Goal: Task Accomplishment & Management: Manage account settings

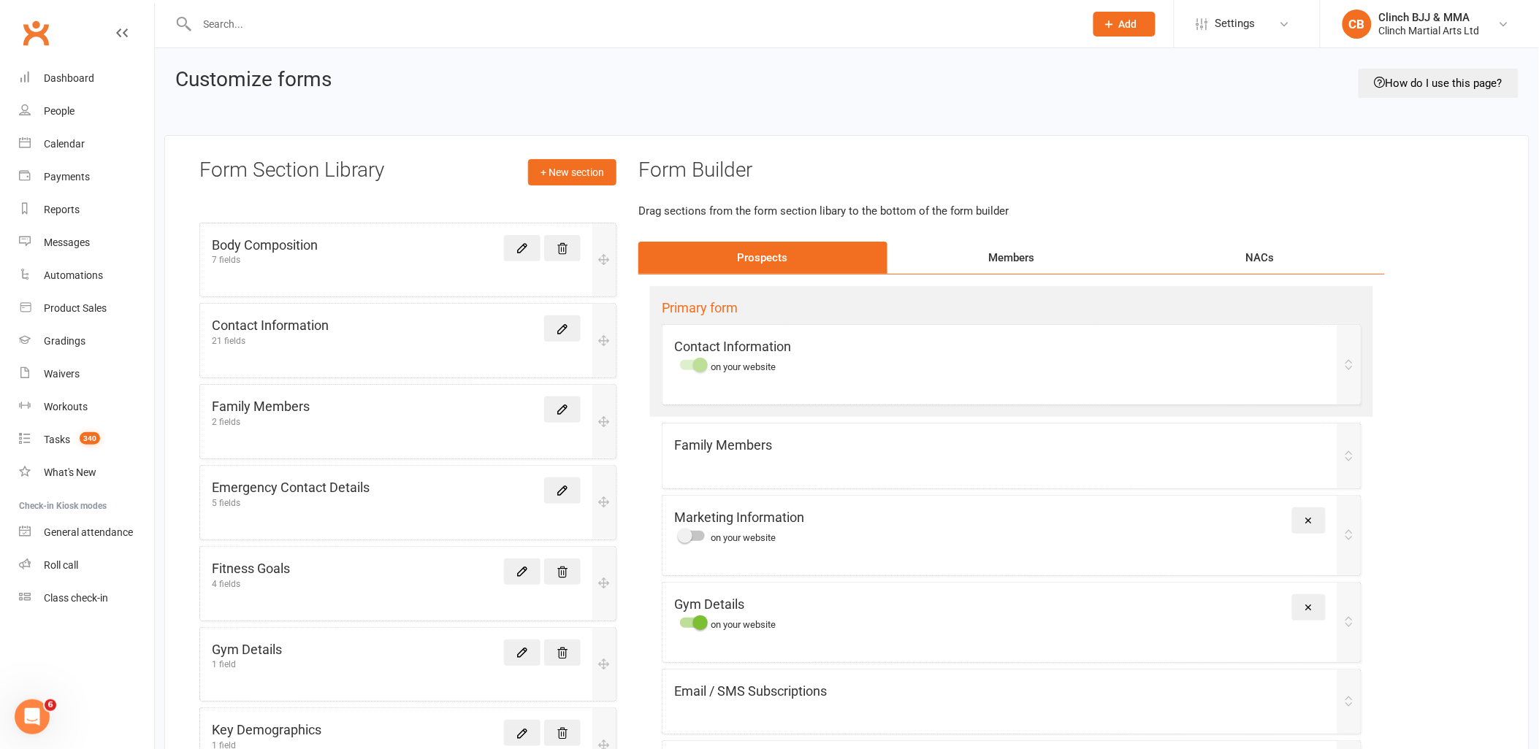
click at [1234, 20] on span "Settings" at bounding box center [1235, 23] width 40 height 33
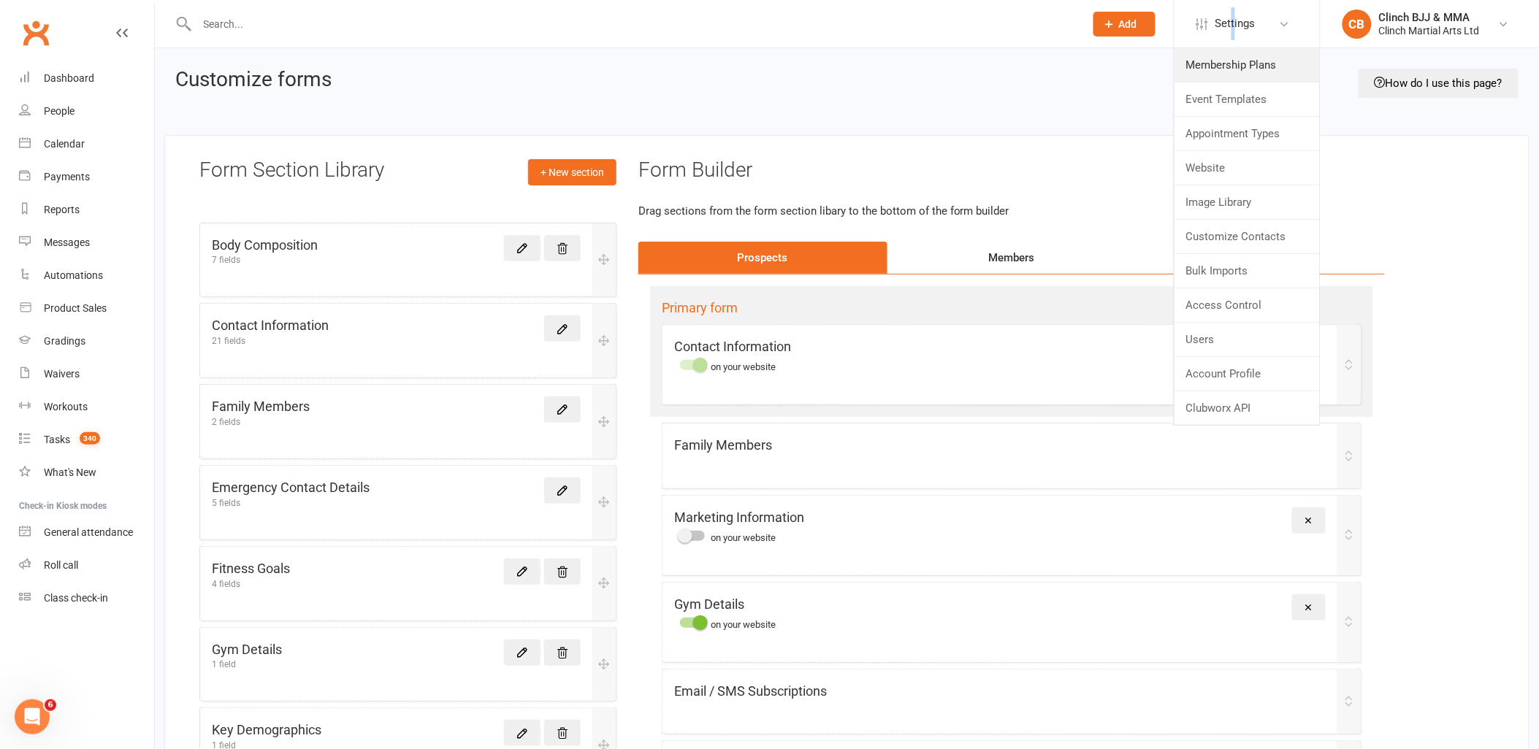
click at [1215, 61] on link "Membership Plans" at bounding box center [1247, 65] width 145 height 34
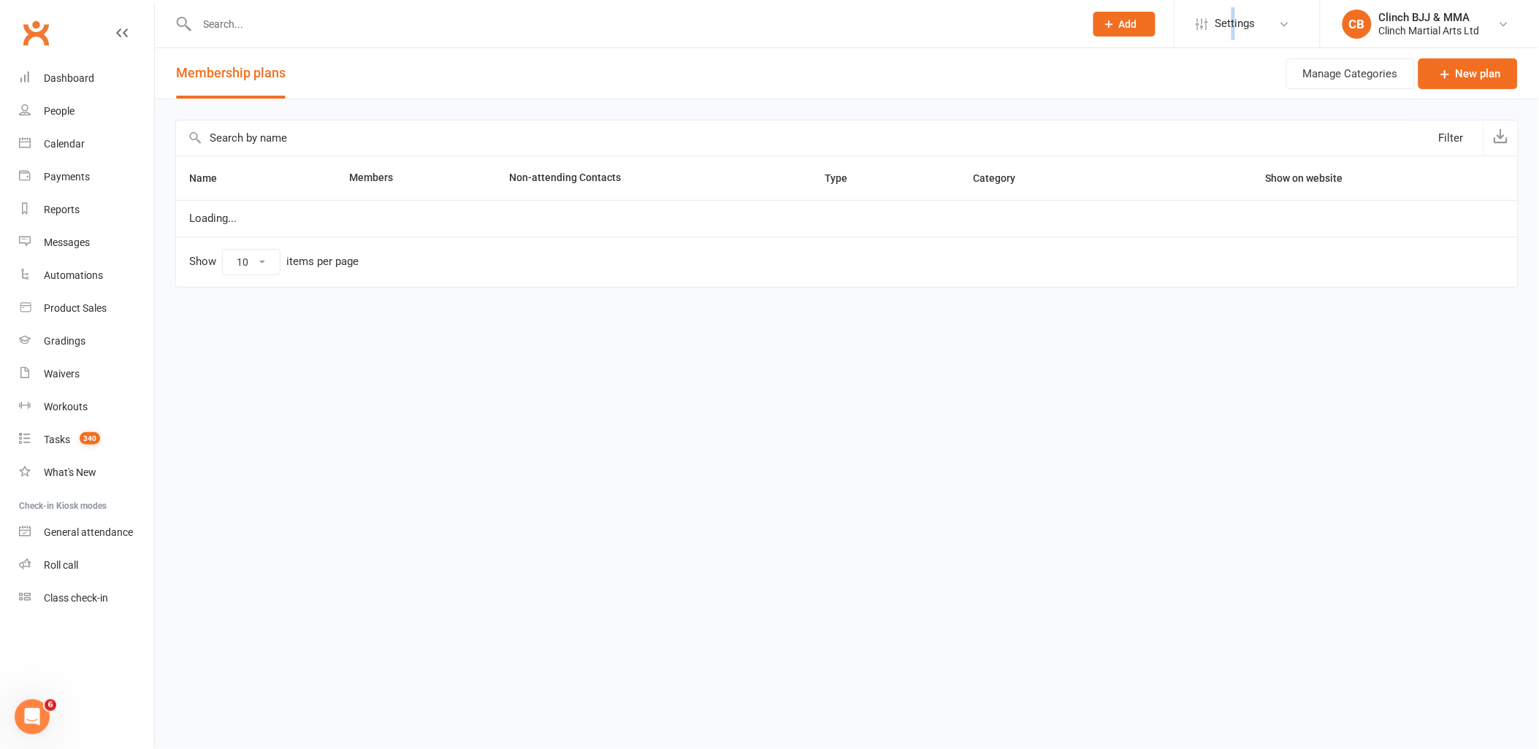
select select "100"
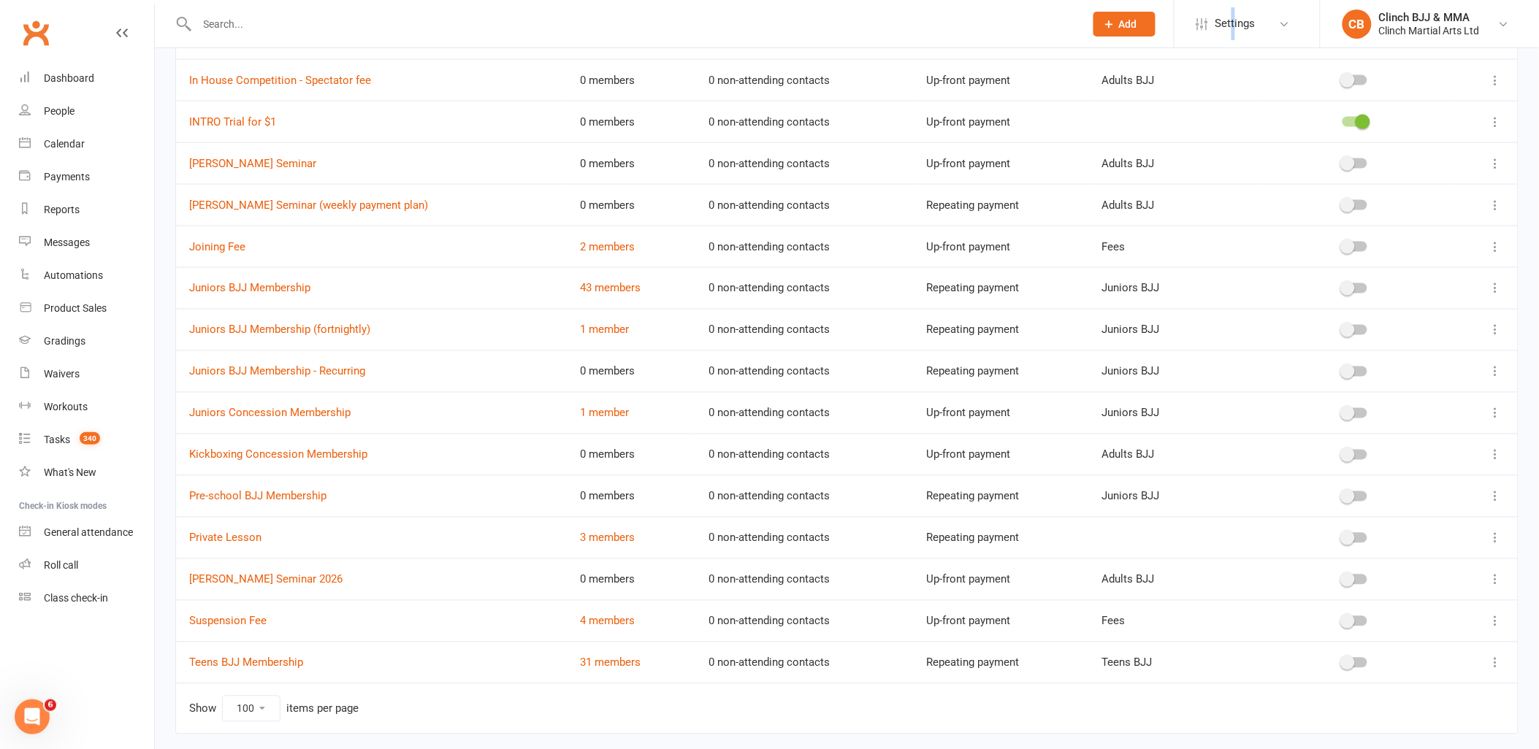
scroll to position [730, 0]
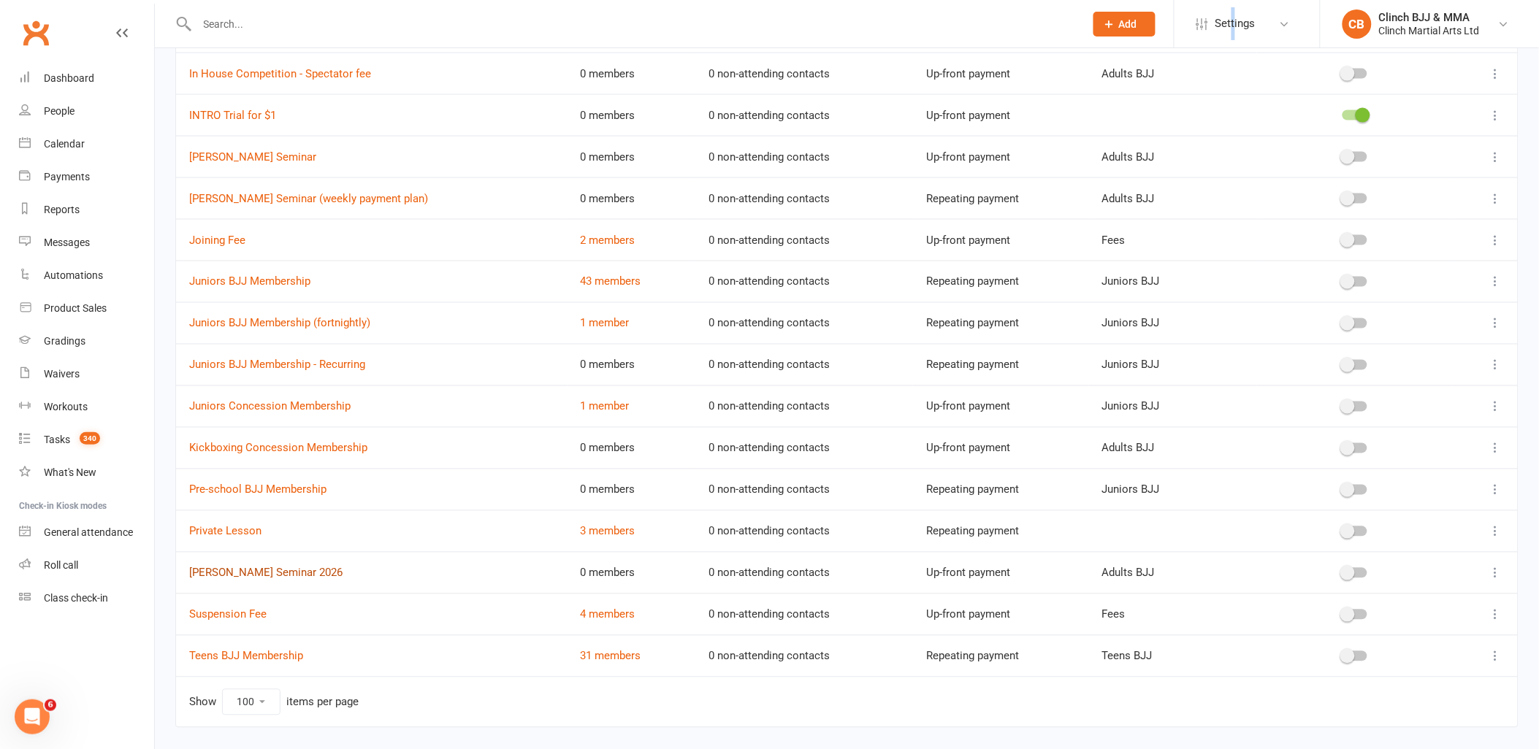
click at [280, 576] on link "Rigan Machado Seminar 2026" at bounding box center [265, 573] width 153 height 13
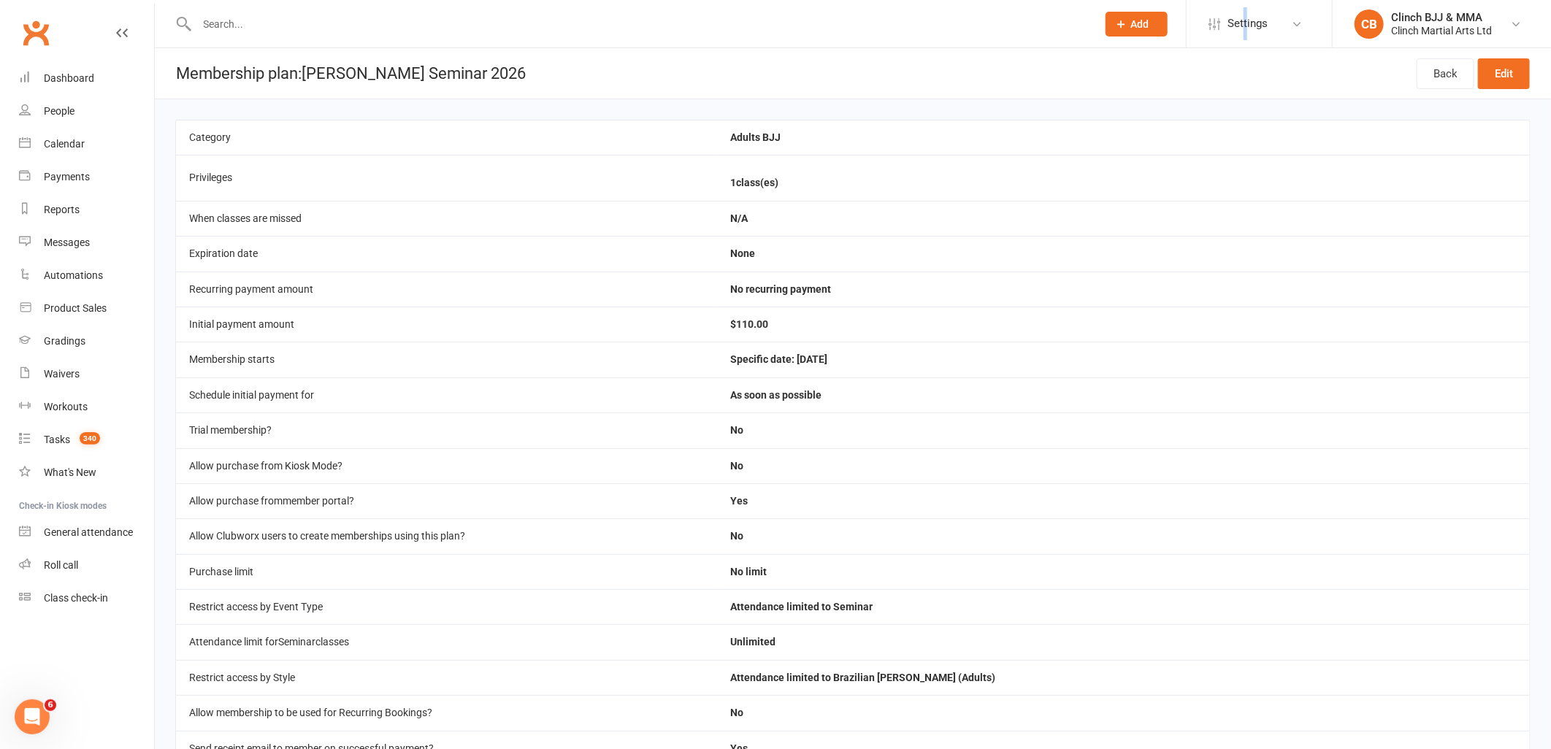
select select "100"
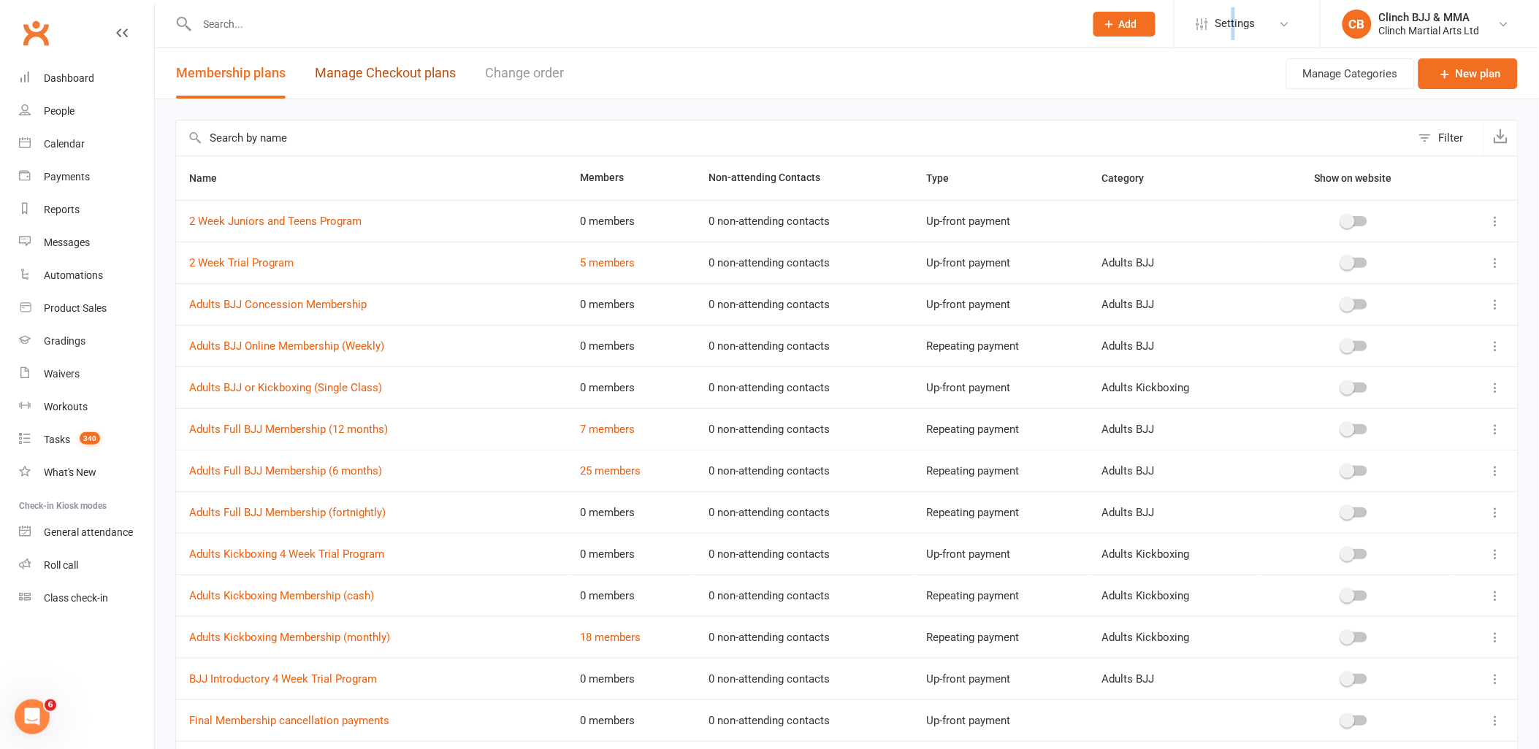
click at [416, 77] on link "Manage Checkout plans" at bounding box center [385, 73] width 141 height 50
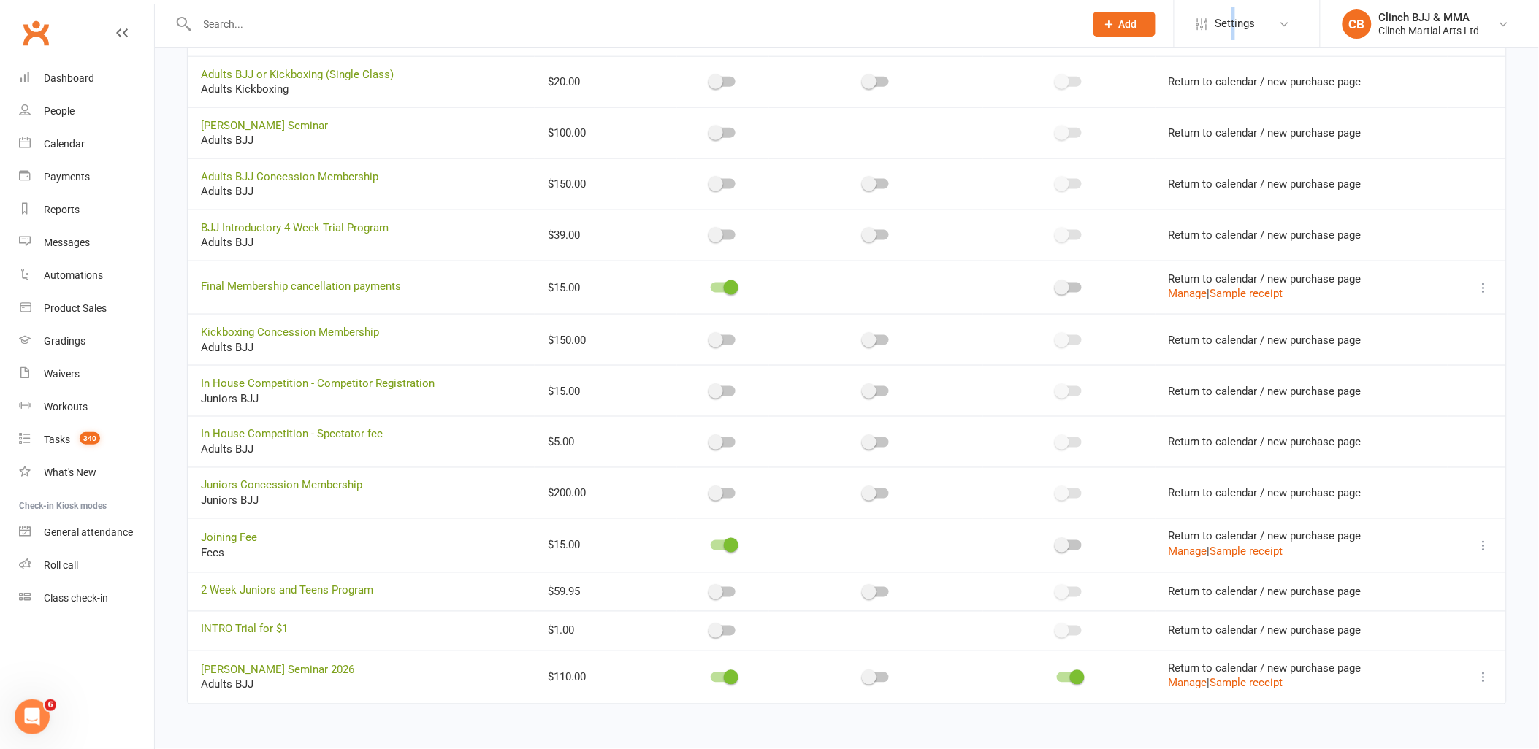
scroll to position [579, 0]
click at [879, 677] on div at bounding box center [876, 678] width 25 height 10
click at [864, 676] on input "checkbox" at bounding box center [864, 676] width 0 height 0
click at [877, 679] on span at bounding box center [884, 678] width 15 height 15
click at [864, 676] on input "checkbox" at bounding box center [864, 676] width 0 height 0
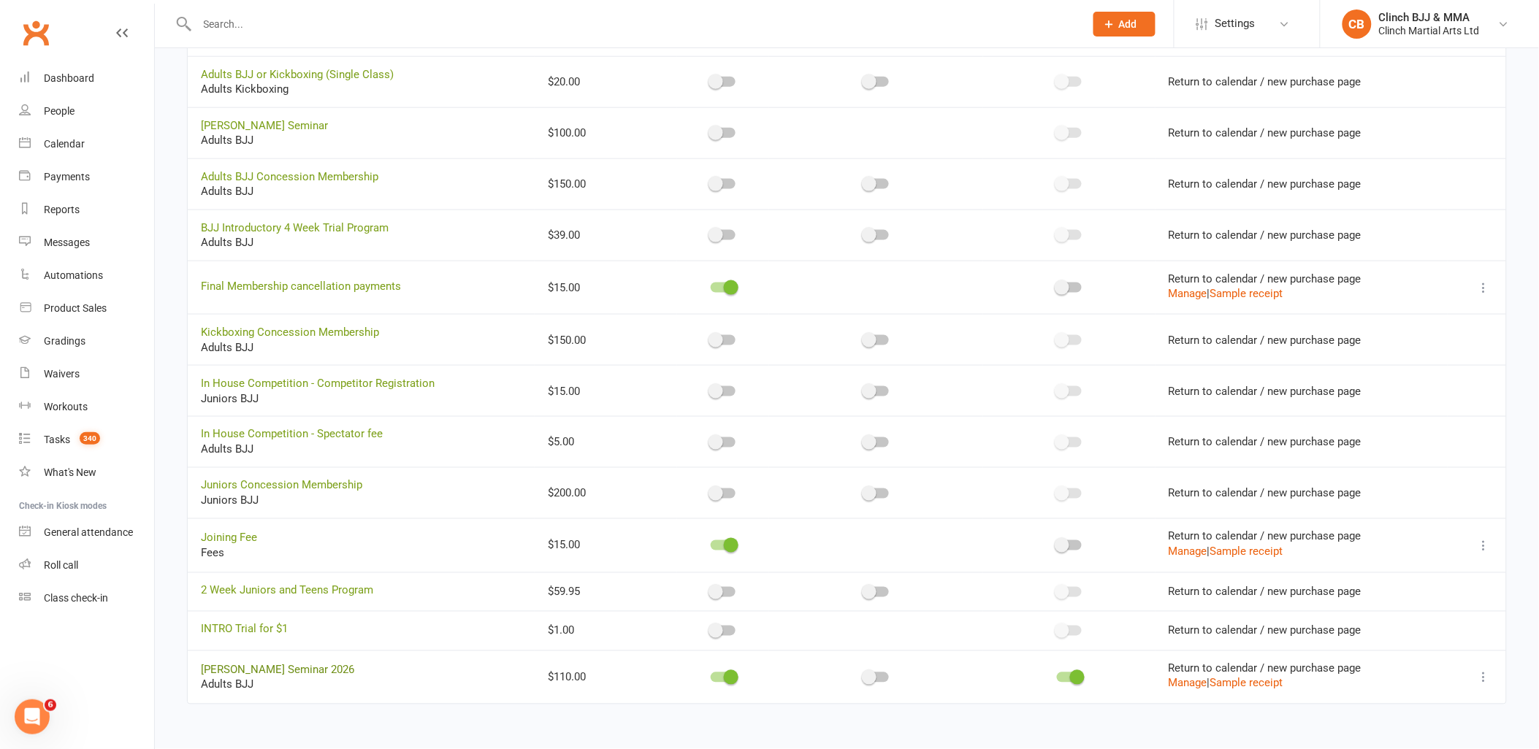
click at [299, 672] on link "Rigan Machado Seminar 2026" at bounding box center [277, 670] width 153 height 13
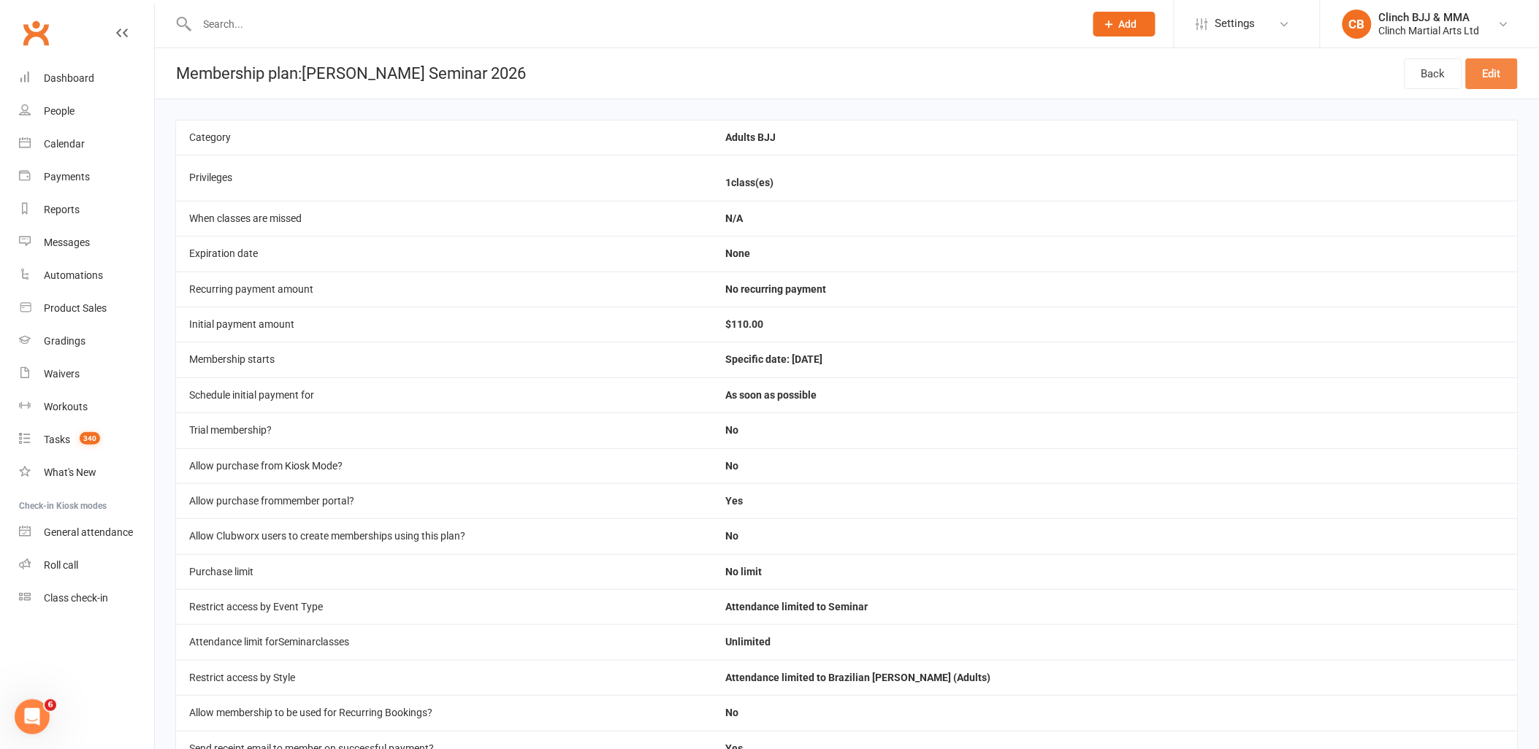
click at [1487, 64] on link "Edit" at bounding box center [1492, 73] width 52 height 31
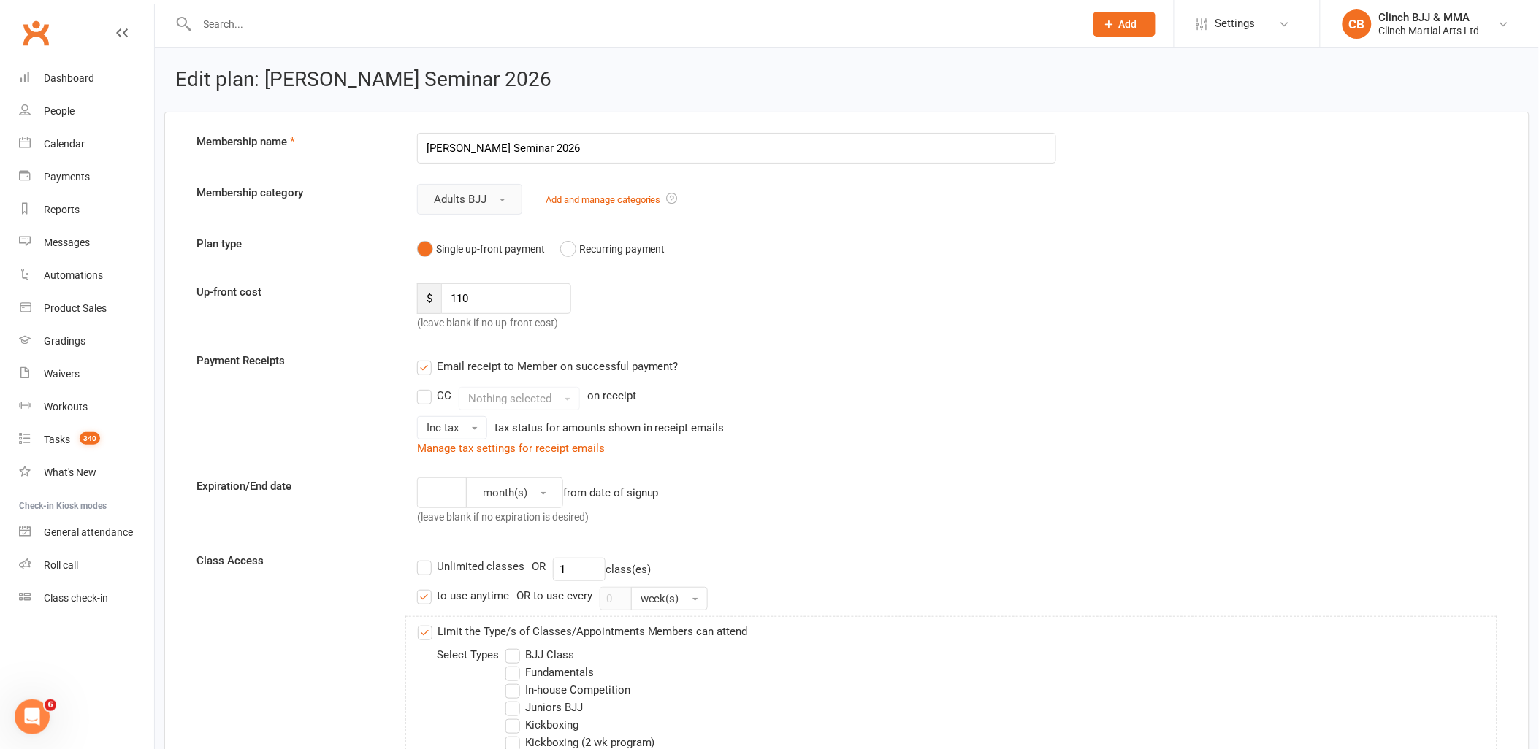
click at [498, 195] on button "Adults BJJ" at bounding box center [469, 199] width 105 height 31
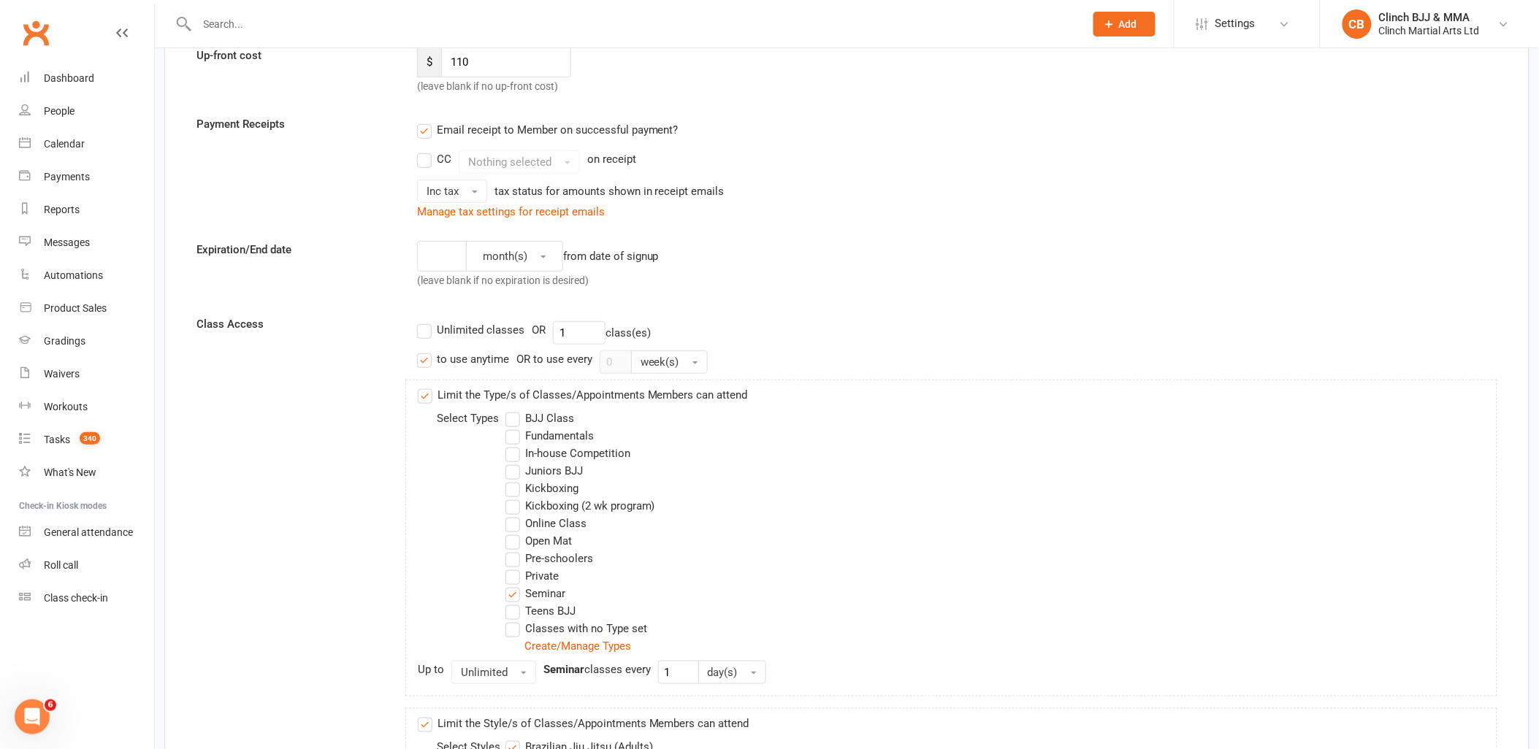
scroll to position [243, 0]
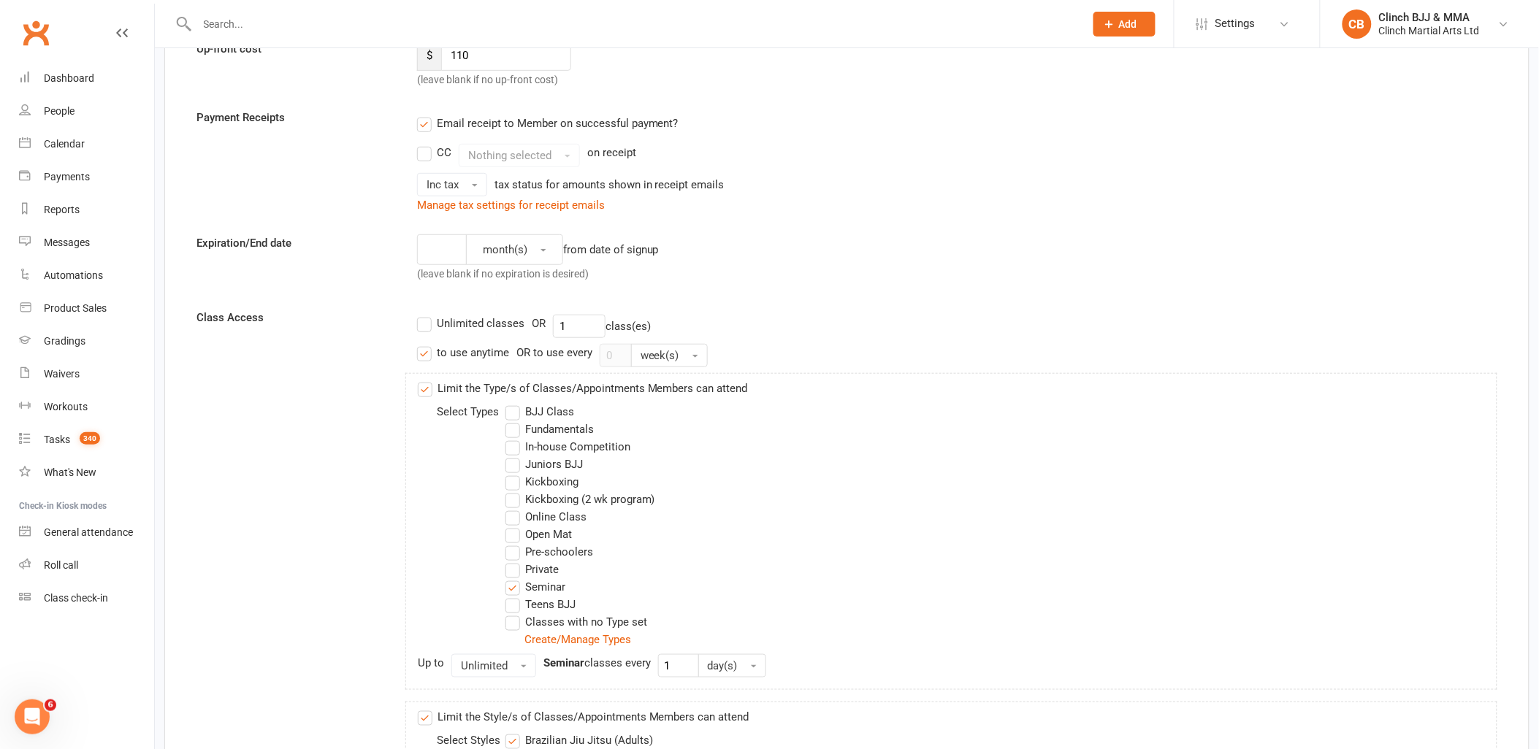
drag, startPoint x: 427, startPoint y: 354, endPoint x: 453, endPoint y: 354, distance: 25.6
click at [432, 354] on label "to use anytime" at bounding box center [463, 353] width 92 height 18
click at [427, 344] on input "to use anytime" at bounding box center [421, 344] width 9 height 0
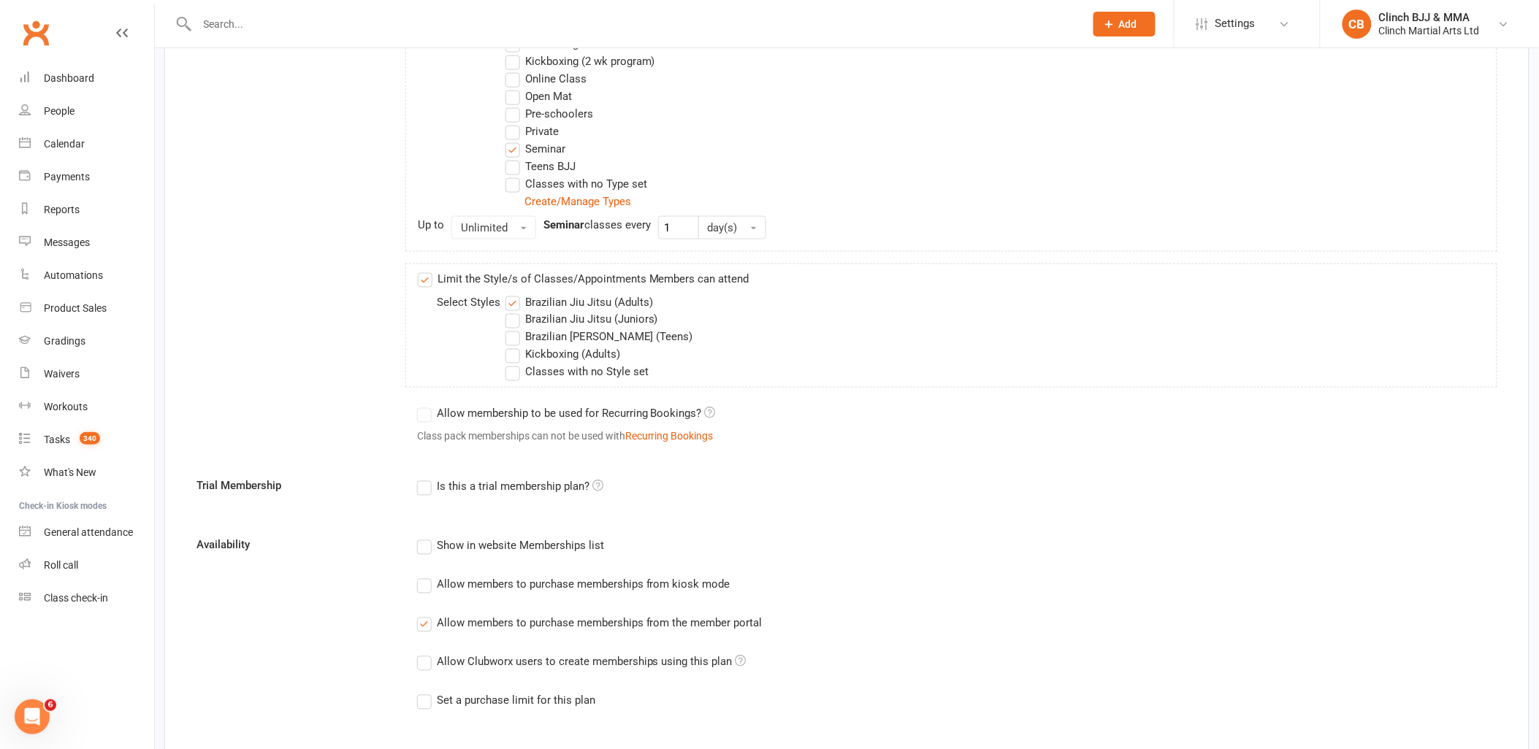
scroll to position [730, 0]
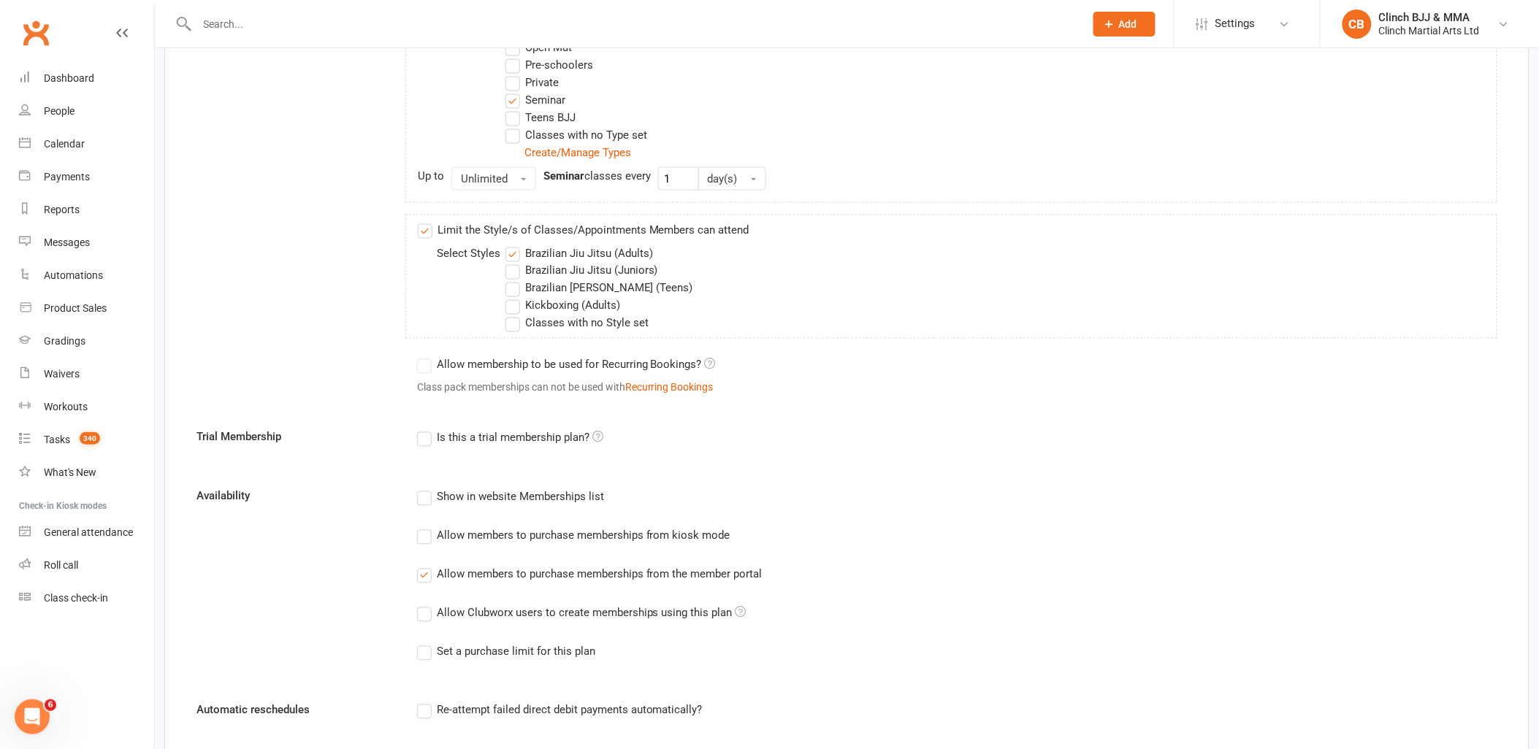
click at [600, 433] on icon at bounding box center [597, 437] width 11 height 11
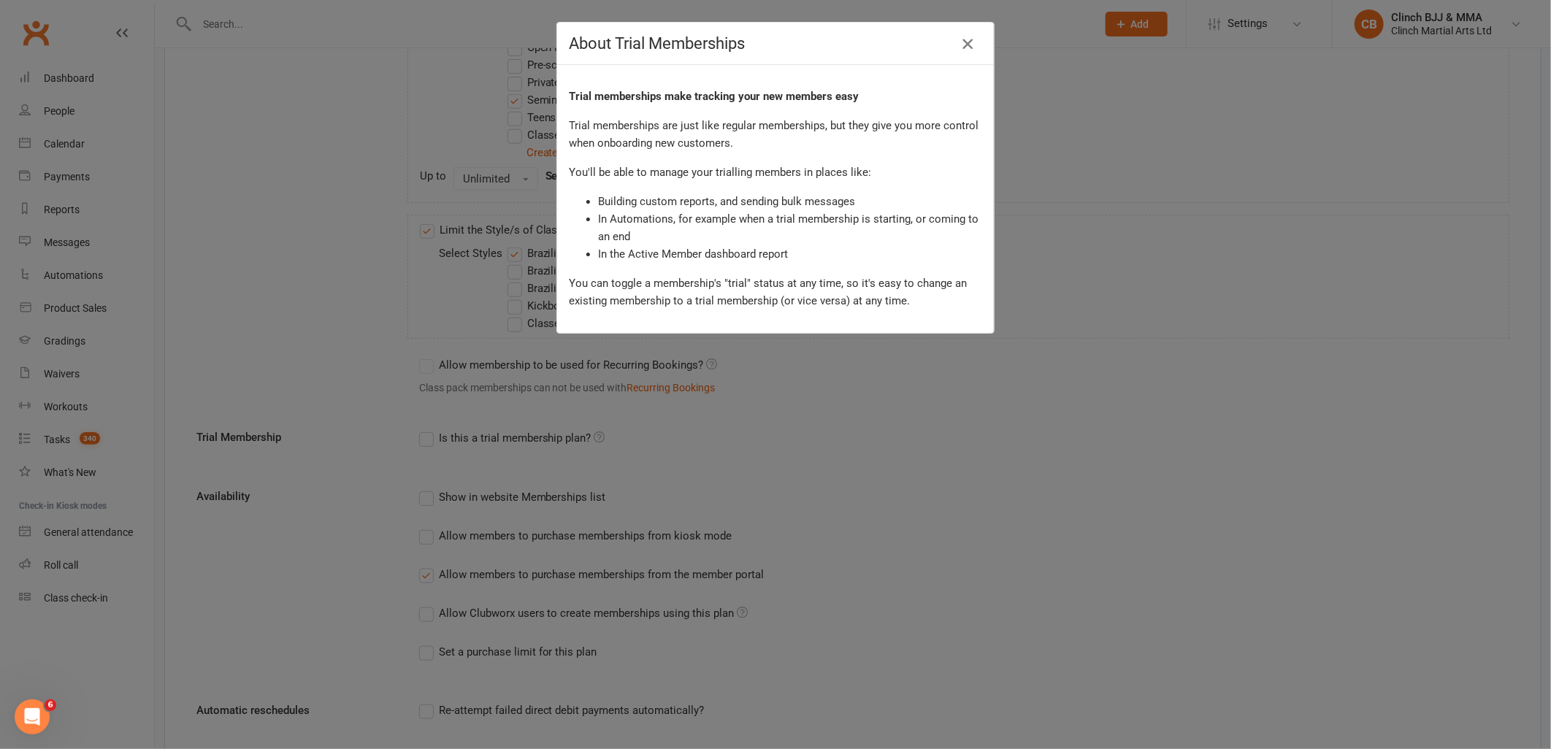
click at [969, 42] on icon "button" at bounding box center [968, 44] width 18 height 18
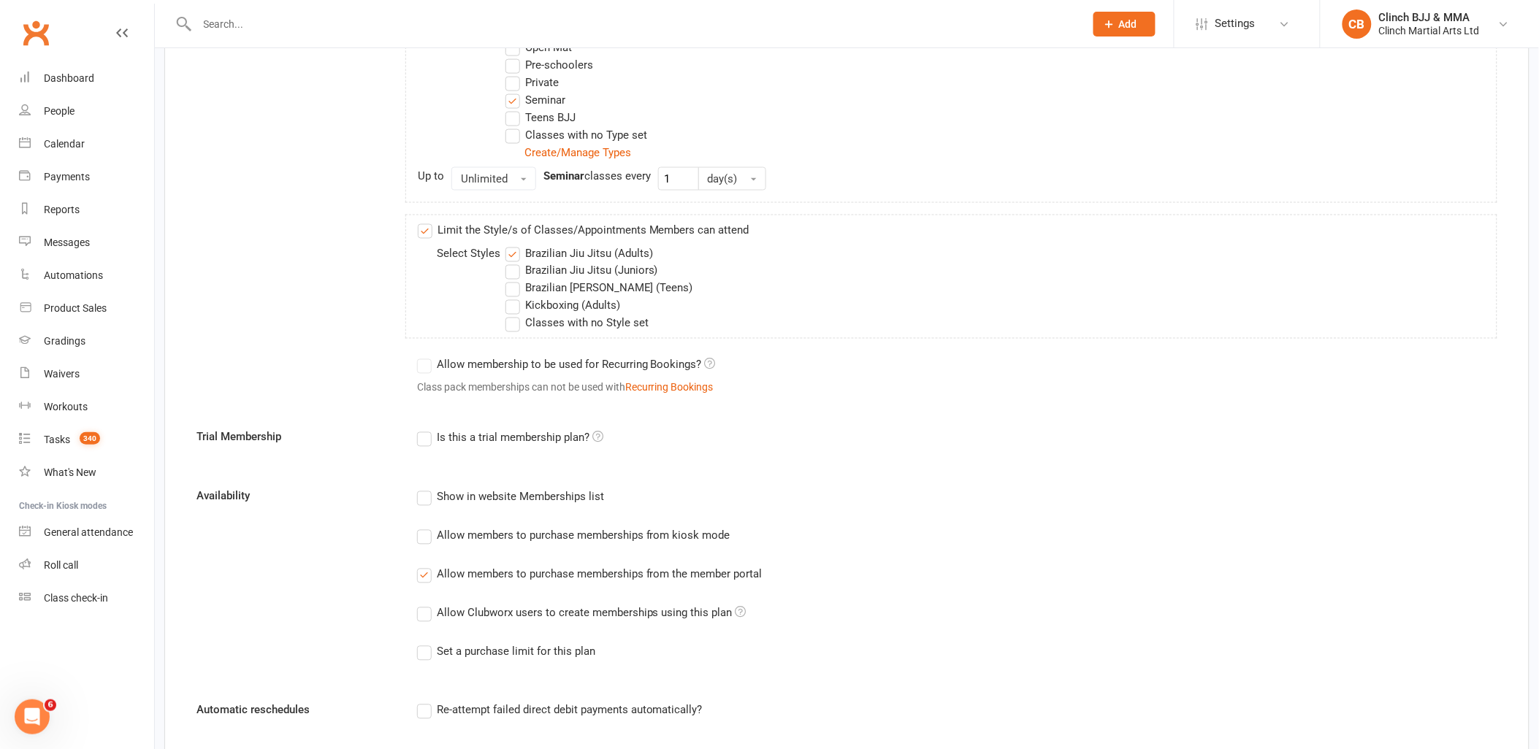
click at [428, 614] on label "Allow Clubworx users to create memberships using this plan" at bounding box center [581, 614] width 329 height 18
click at [427, 605] on input "Allow Clubworx users to create memberships using this plan" at bounding box center [421, 605] width 9 height 0
click at [564, 502] on div "Show in website Memberships list" at bounding box center [520, 496] width 167 height 15
click at [427, 489] on input "Show in website Memberships list" at bounding box center [421, 489] width 9 height 0
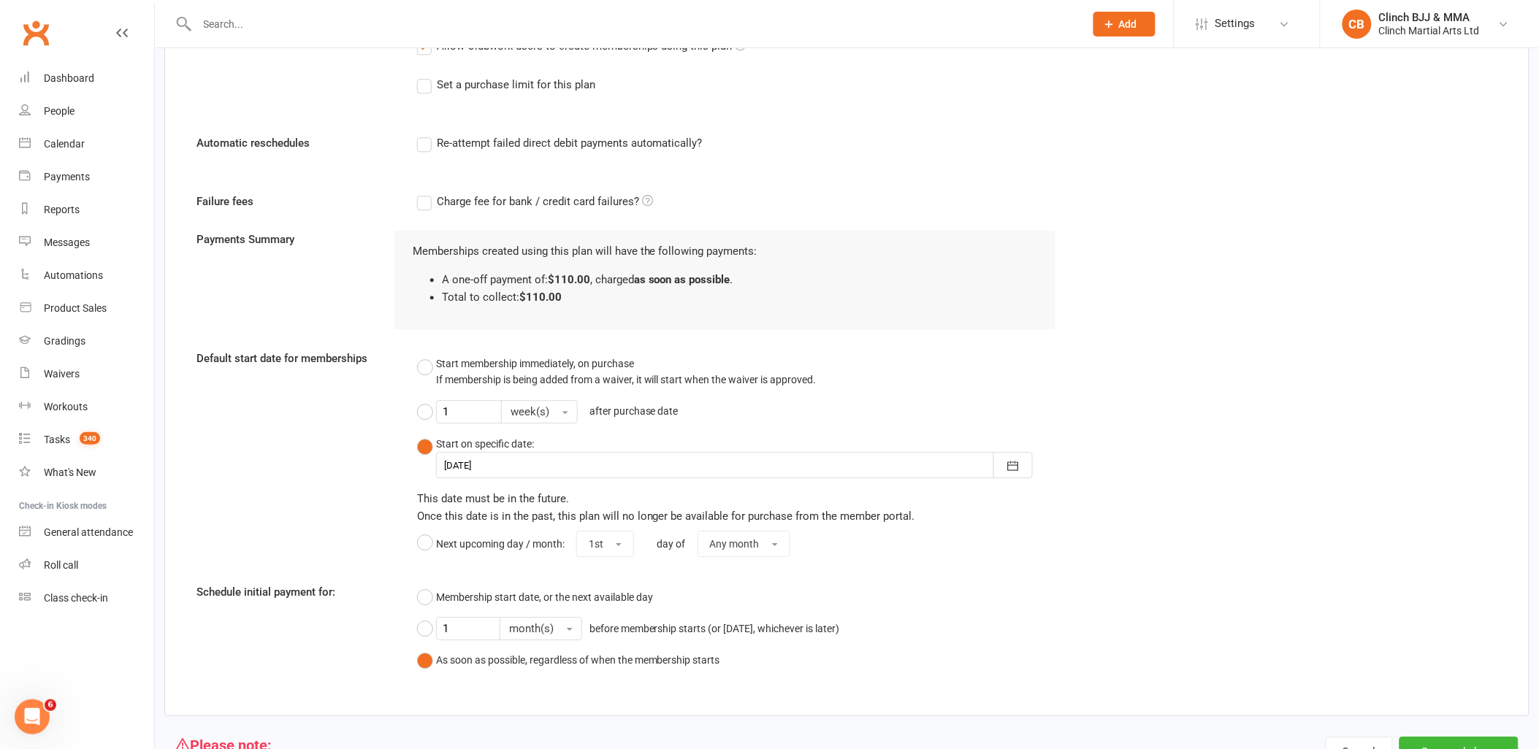
scroll to position [1372, 0]
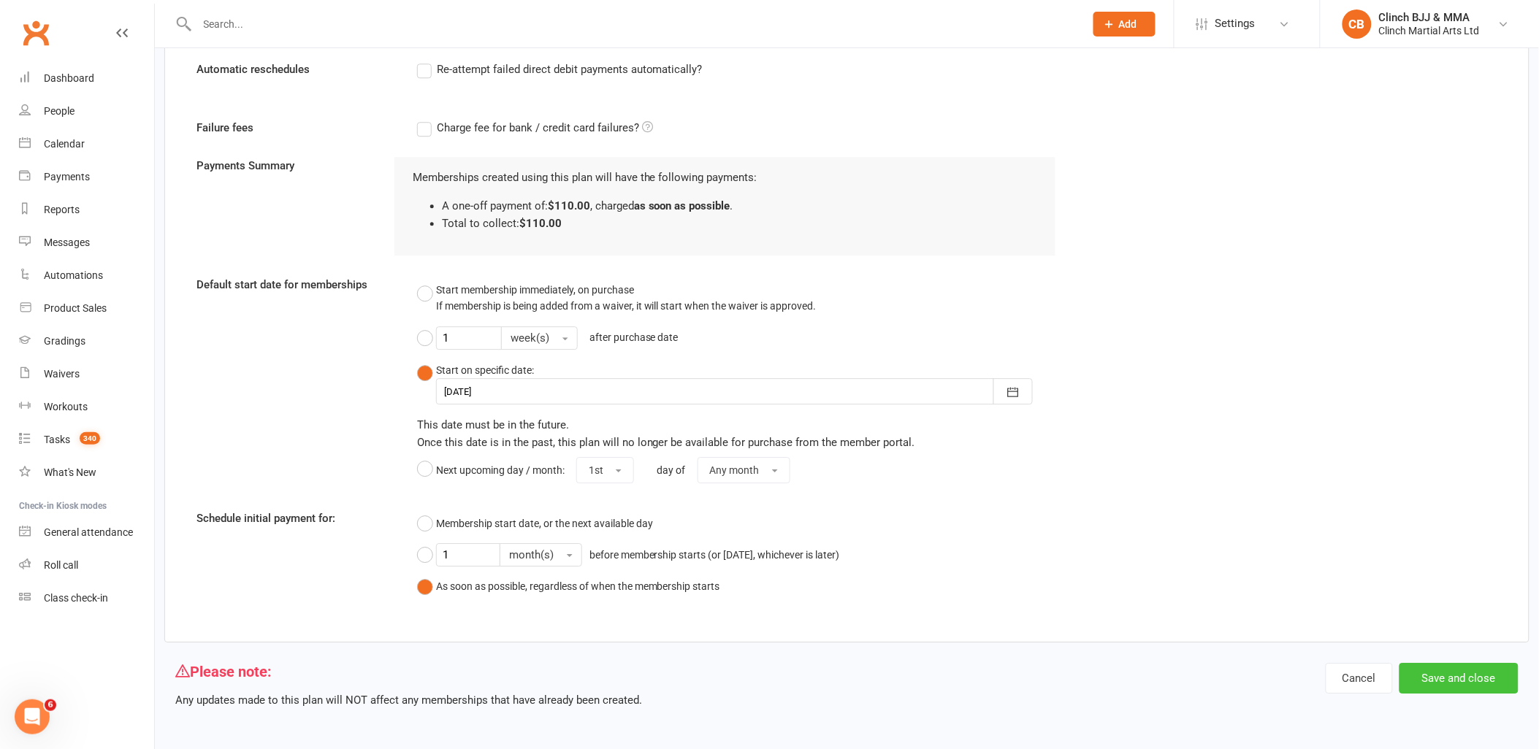
click at [1458, 678] on button "Save and close" at bounding box center [1459, 678] width 119 height 31
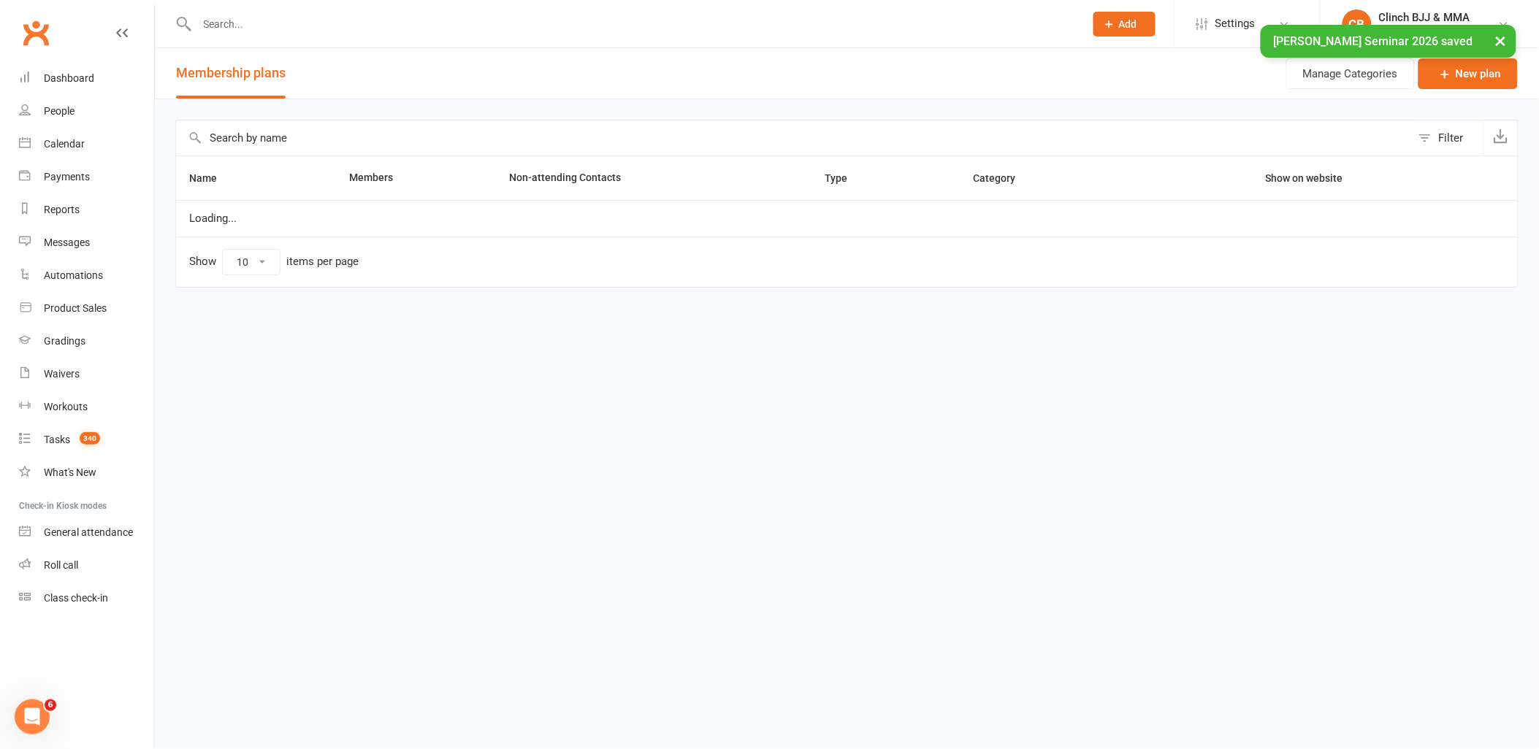
select select "100"
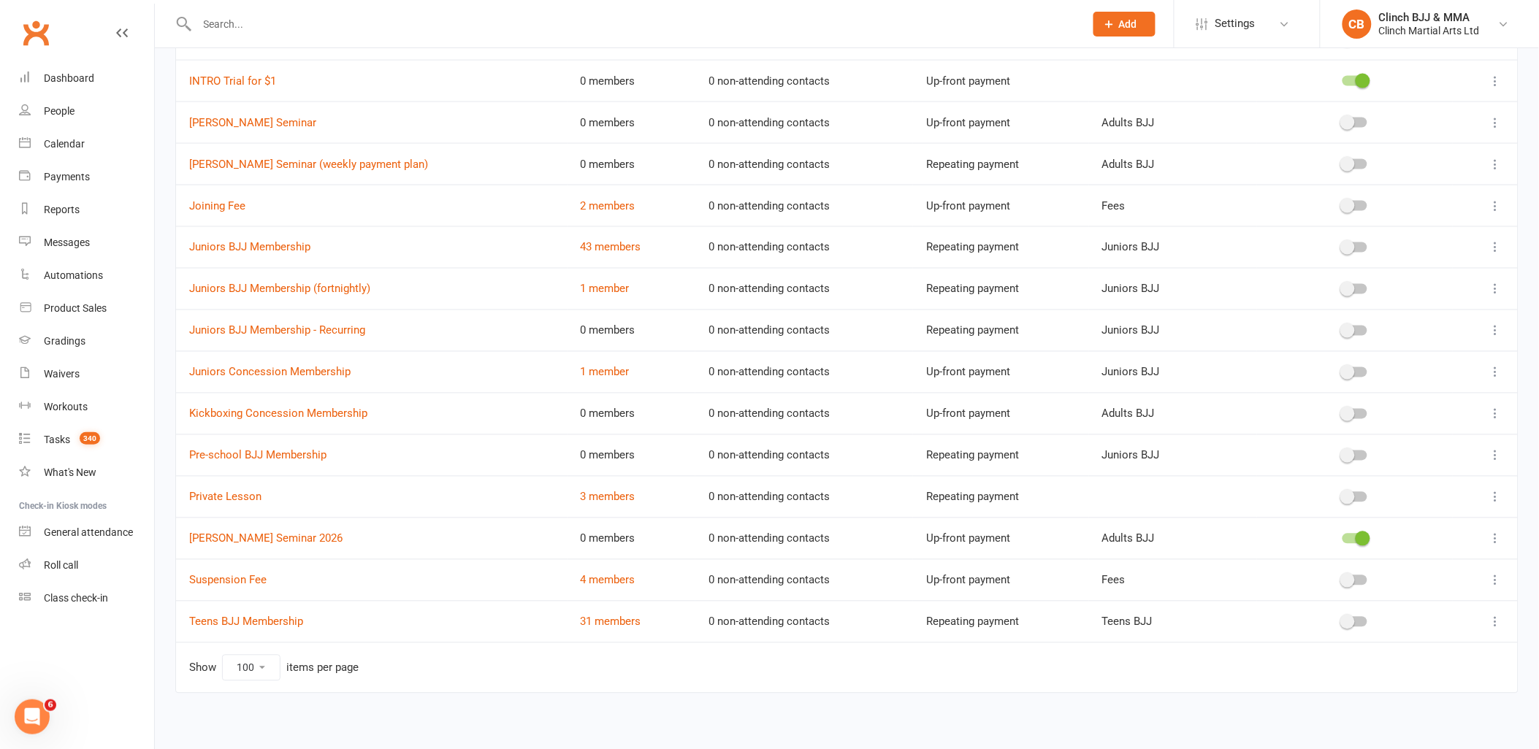
scroll to position [773, 0]
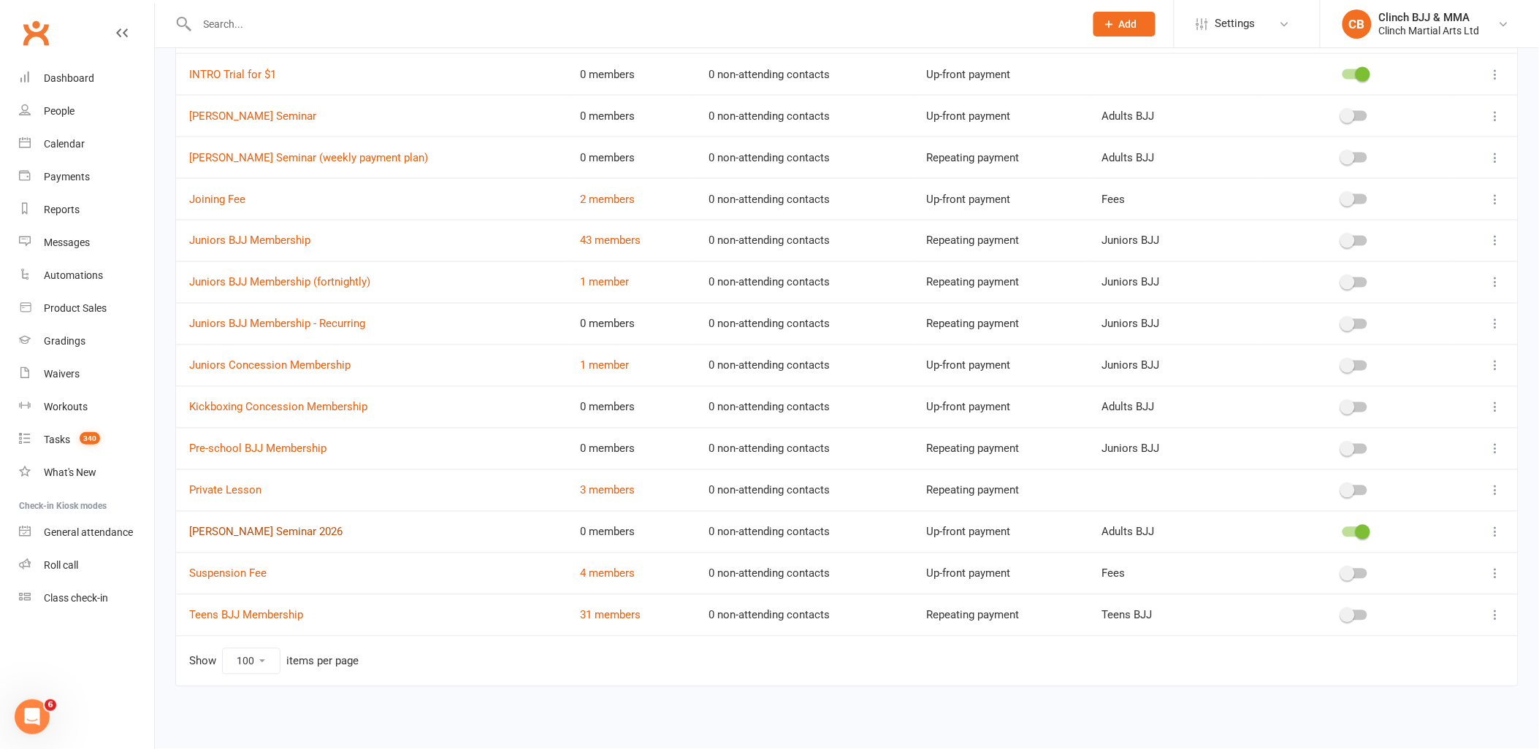
click at [253, 535] on link "Rigan Machado Seminar 2026" at bounding box center [265, 532] width 153 height 13
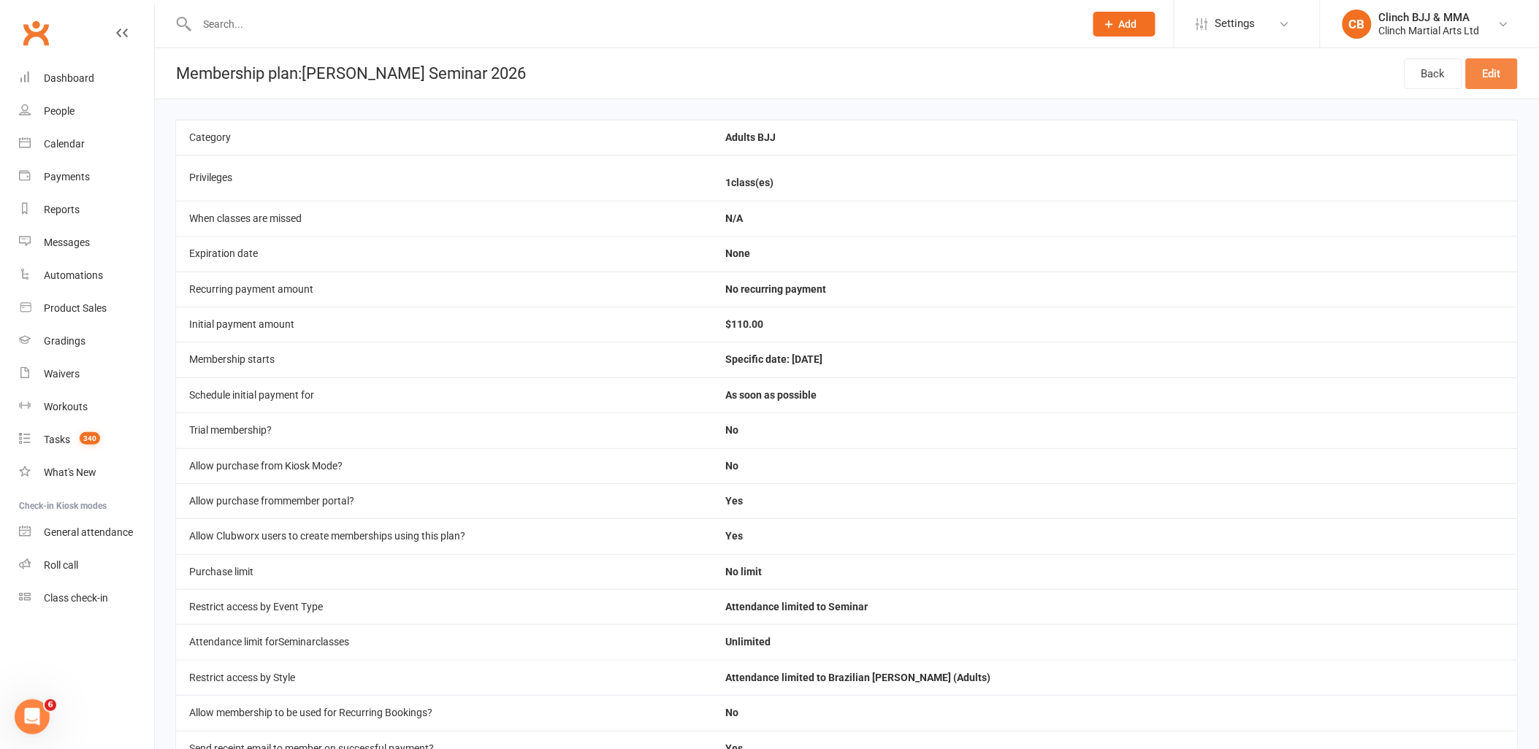
click at [1484, 69] on link "Edit" at bounding box center [1492, 73] width 52 height 31
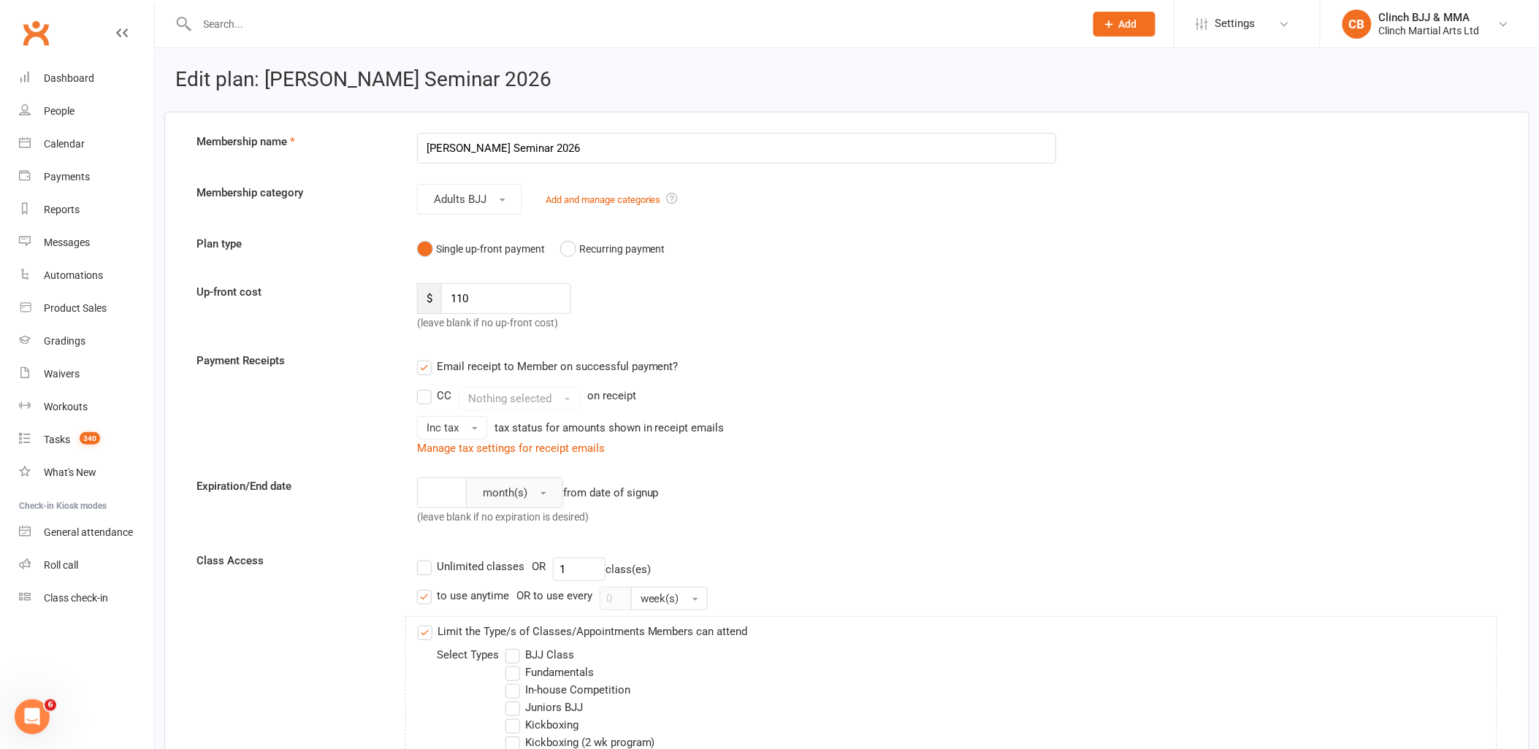
click at [545, 494] on span "button" at bounding box center [544, 493] width 6 height 3
drag, startPoint x: 515, startPoint y: 527, endPoint x: 490, endPoint y: 510, distance: 30.0
click at [514, 527] on link "day(s)" at bounding box center [539, 528] width 145 height 29
click at [453, 507] on input "number" at bounding box center [449, 493] width 64 height 31
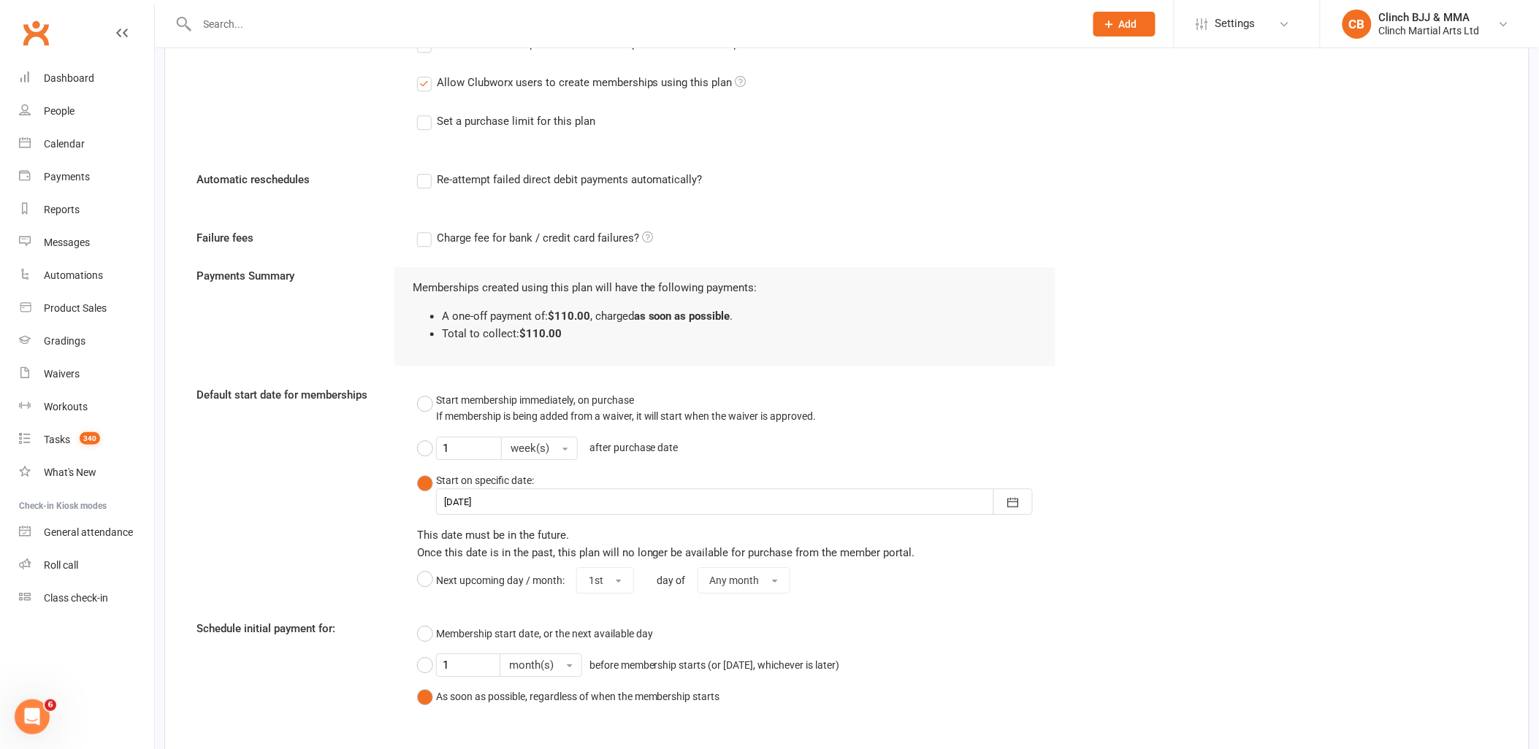
scroll to position [1372, 0]
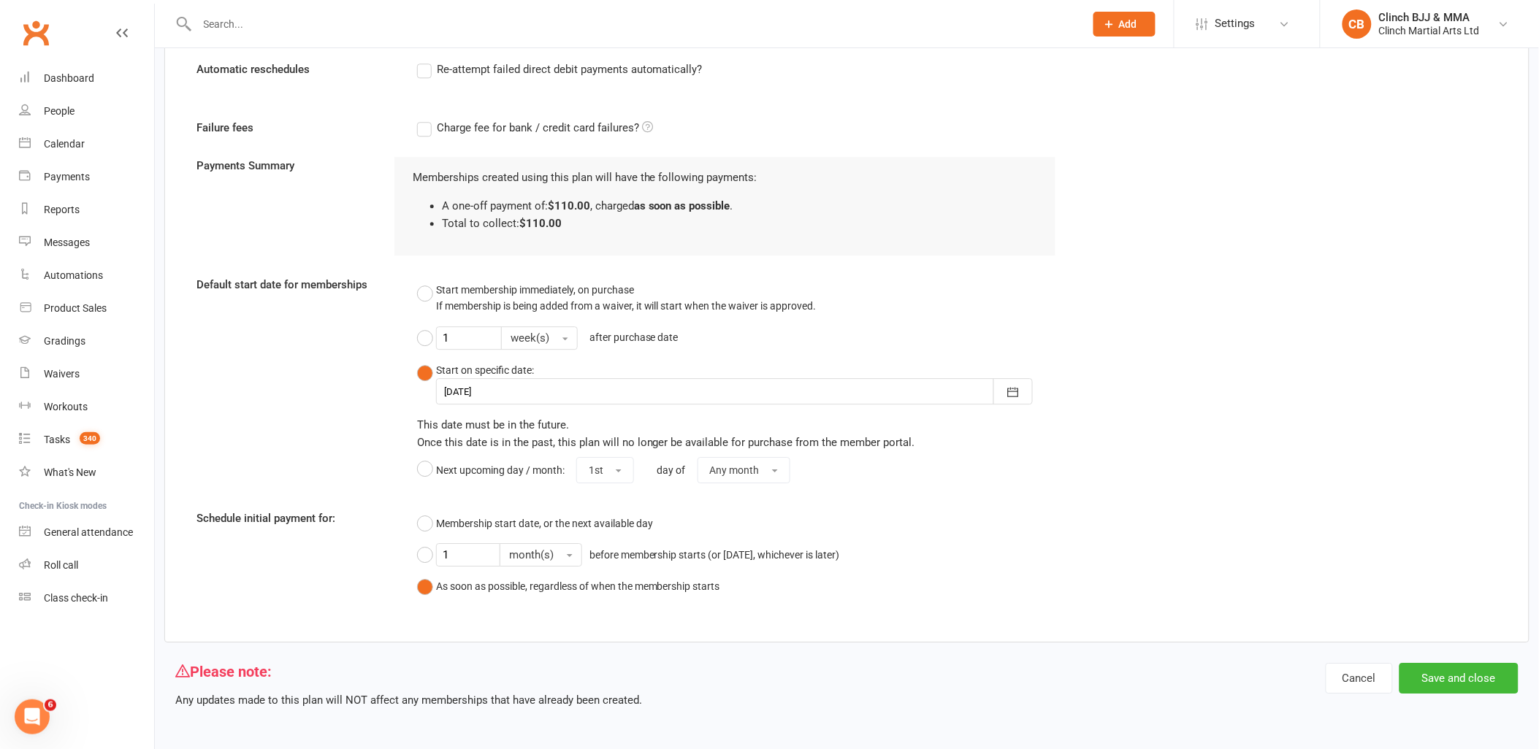
type input "1"
click at [1483, 675] on button "Save and close" at bounding box center [1459, 678] width 119 height 31
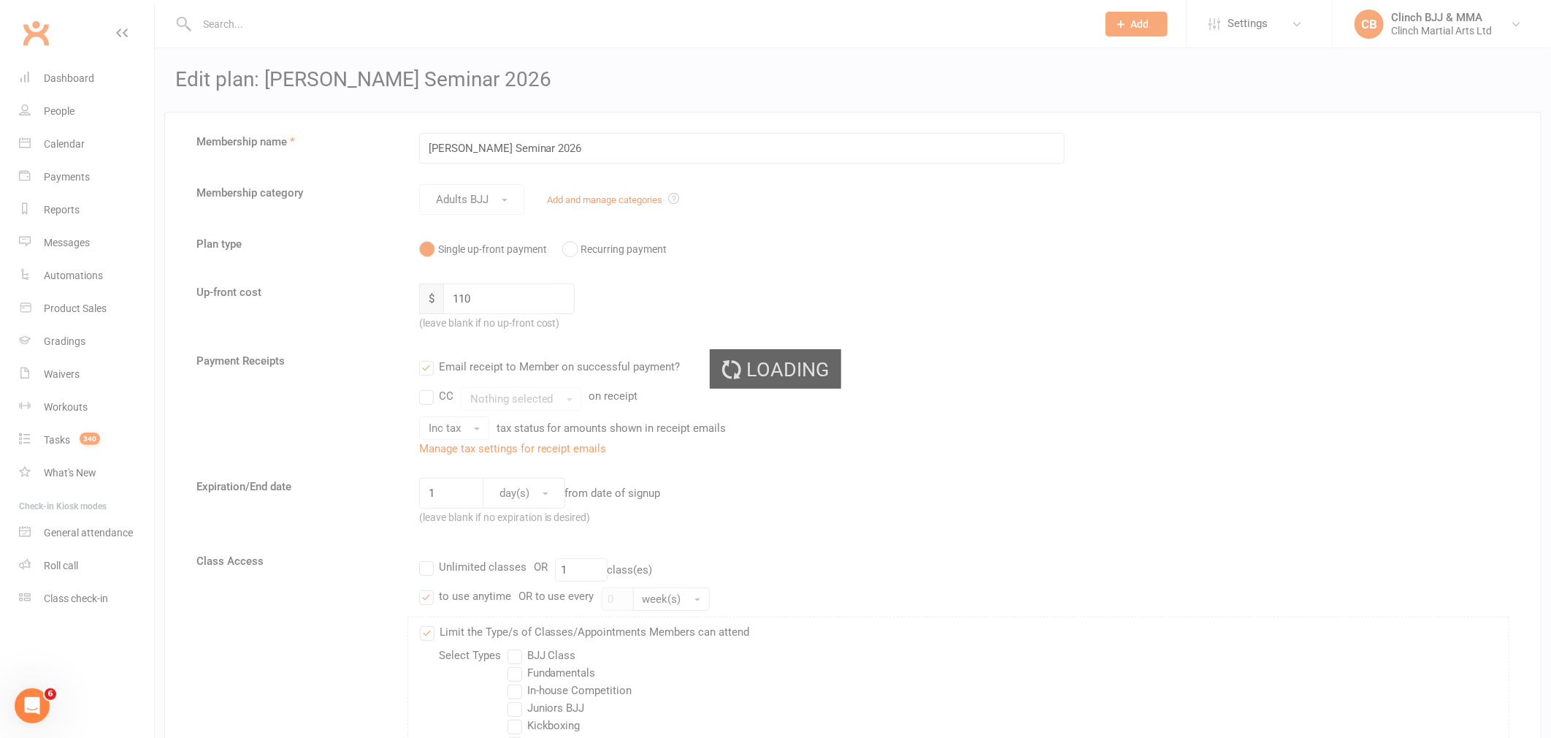
select select "100"
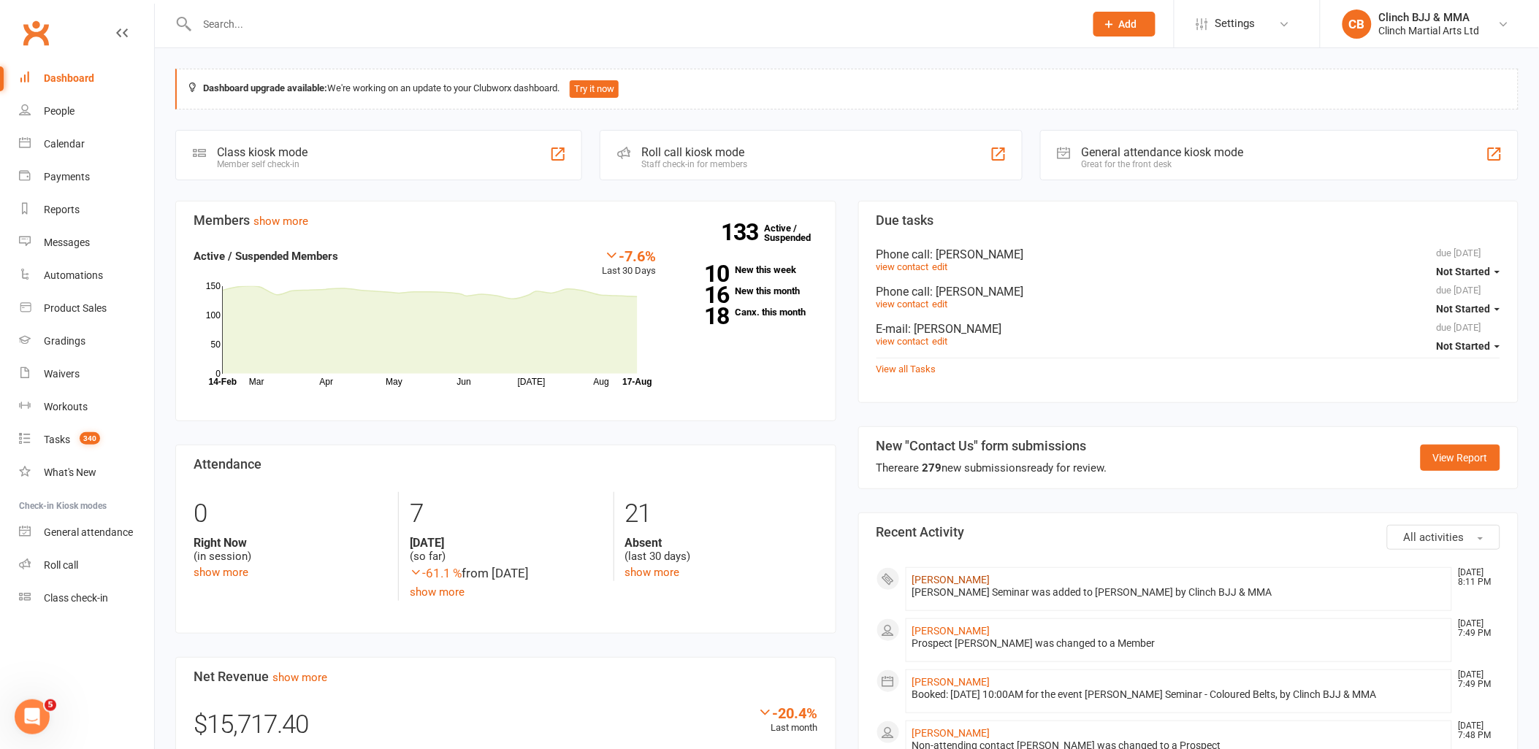
click at [939, 583] on link "[PERSON_NAME]" at bounding box center [951, 580] width 78 height 12
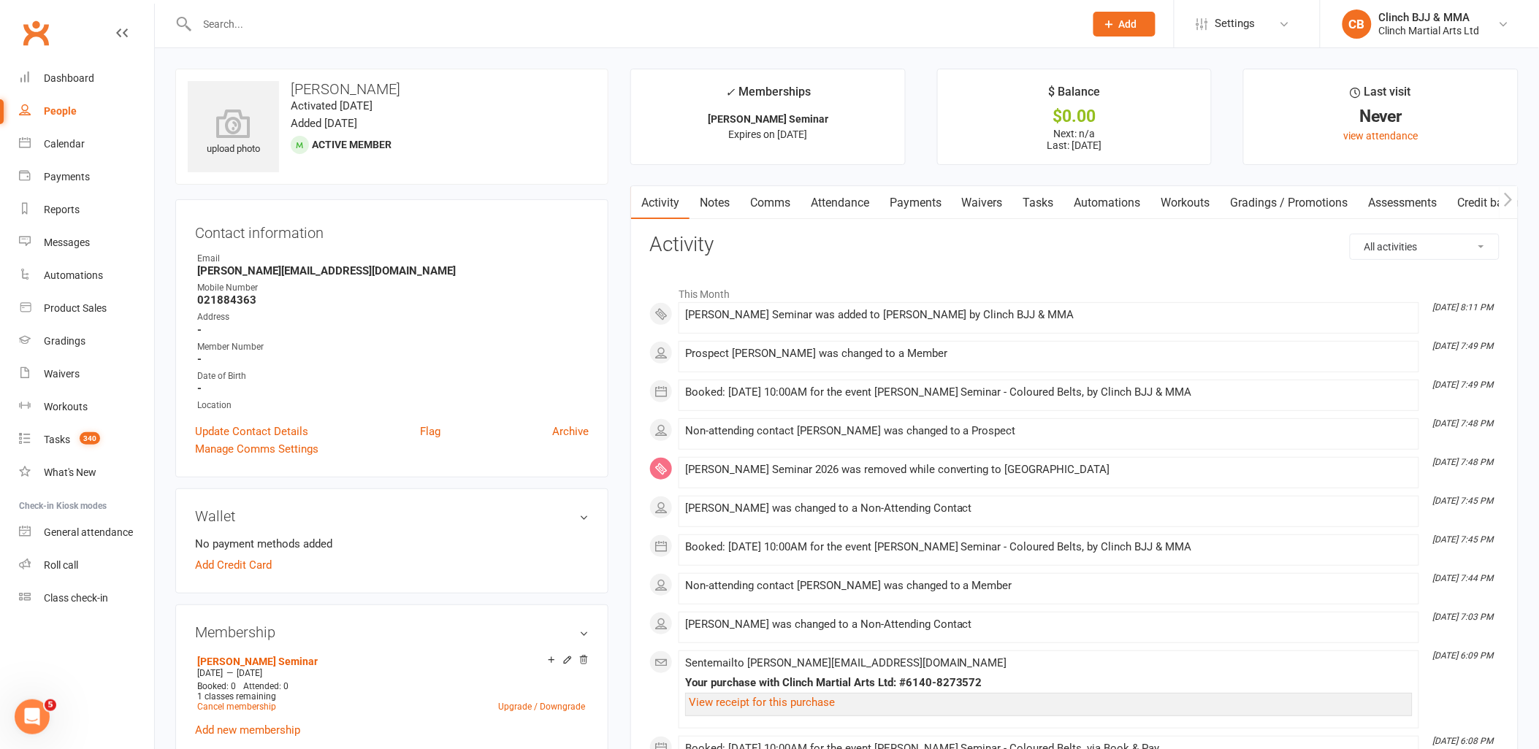
click at [909, 199] on link "Payments" at bounding box center [915, 203] width 72 height 34
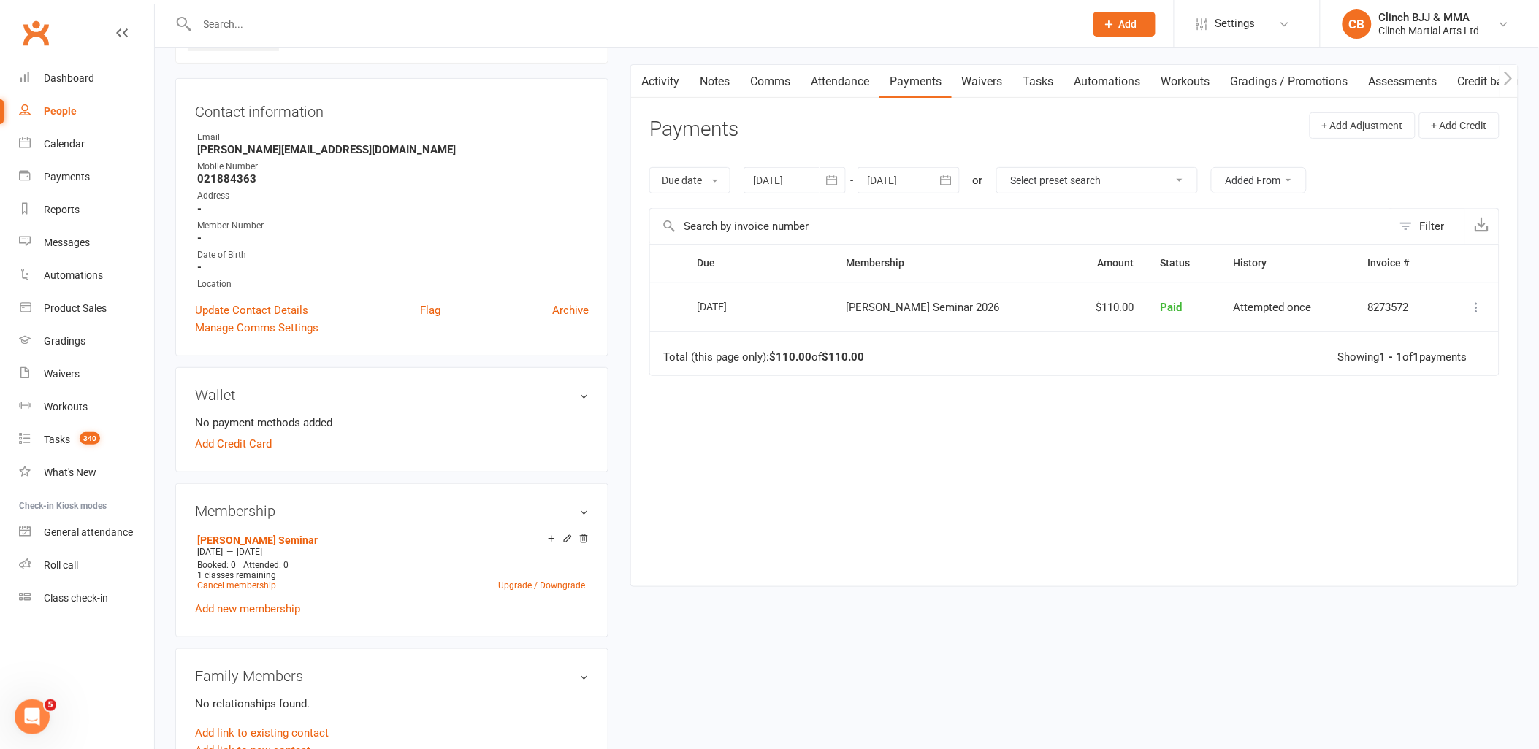
scroll to position [405, 0]
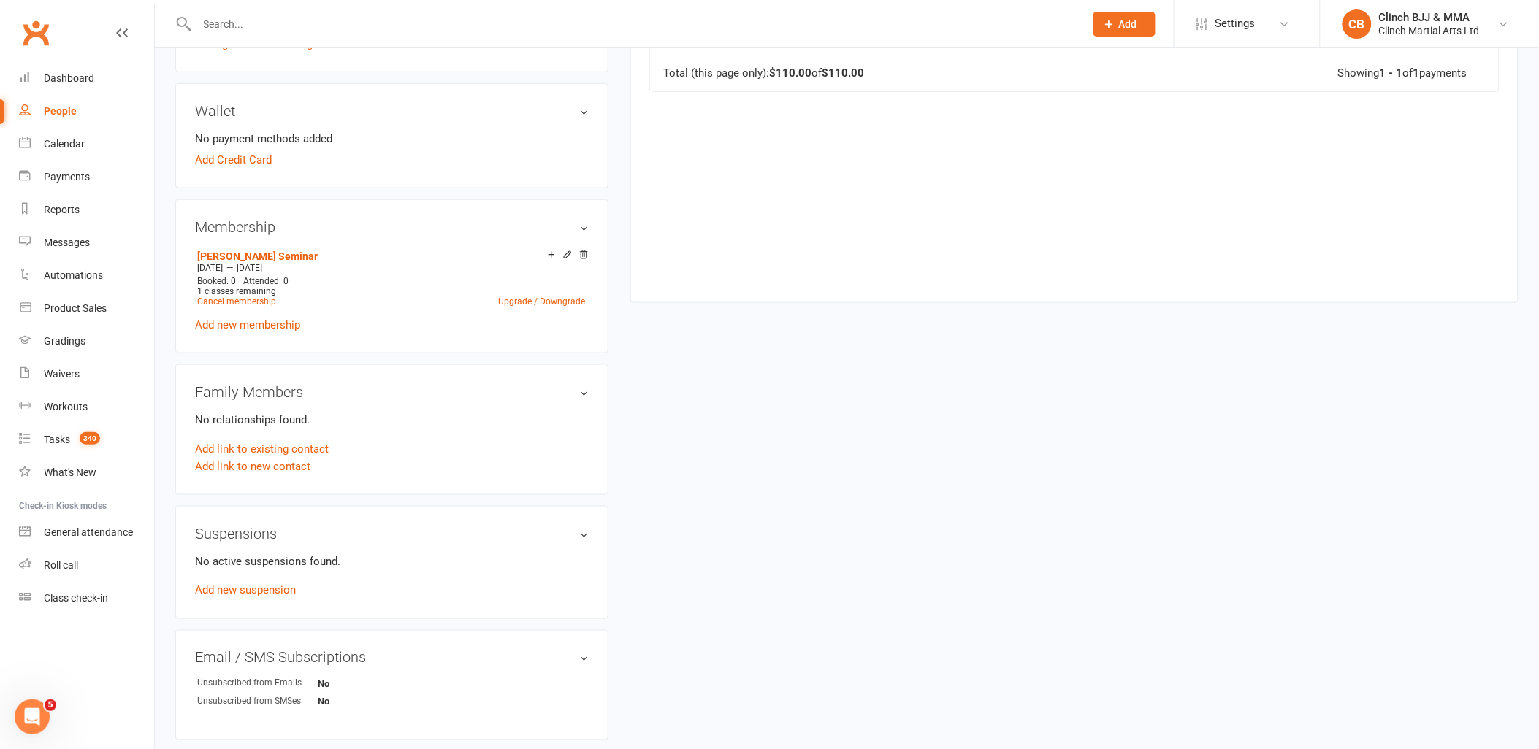
click at [280, 318] on link "Add new membership" at bounding box center [247, 324] width 105 height 13
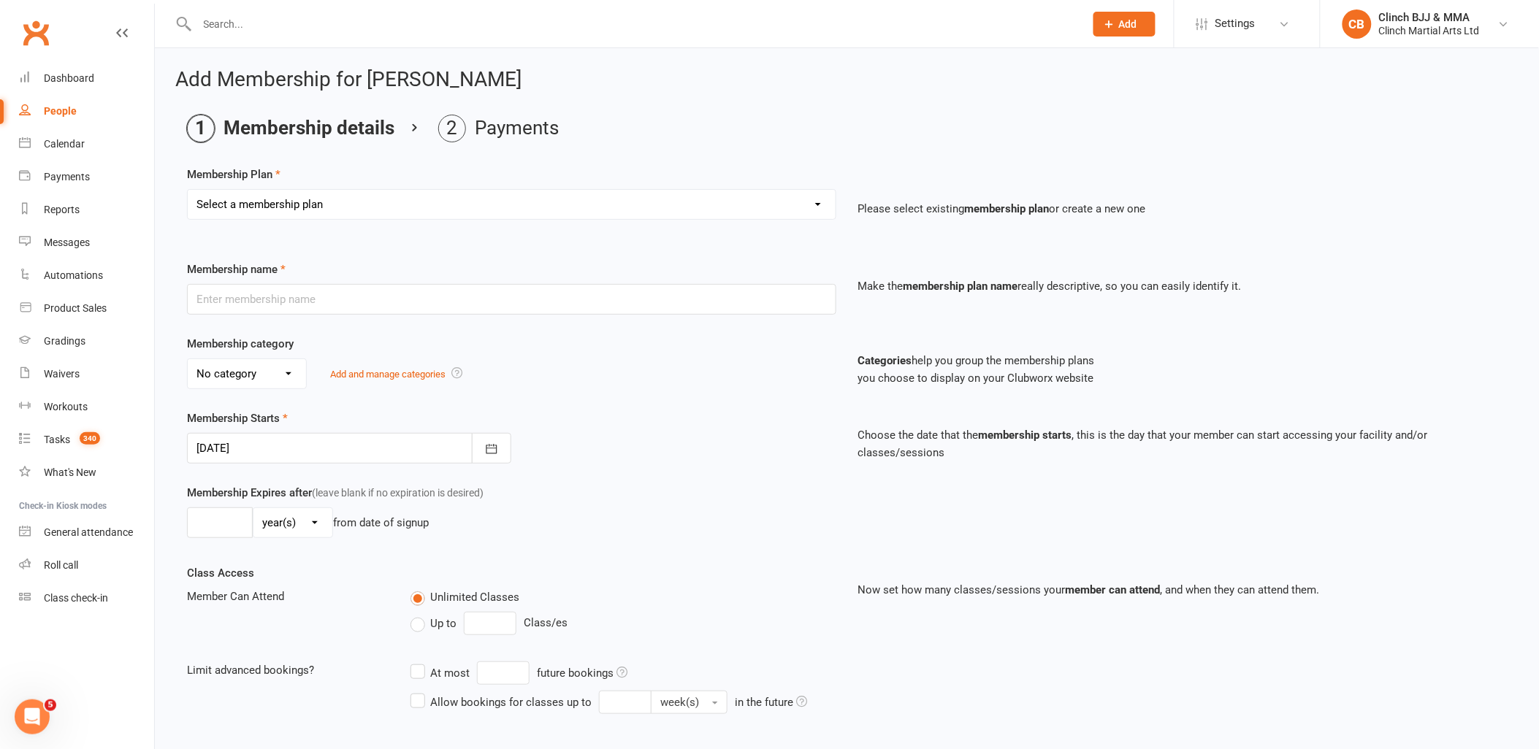
click at [406, 205] on select "Select a membership plan Create new Membership Plan Juniors BJJ Membership 2 We…" at bounding box center [512, 204] width 648 height 29
click at [889, 148] on main "Membership details Payments Membership Plan Select a membership plan Create new…" at bounding box center [846, 507] width 1343 height 785
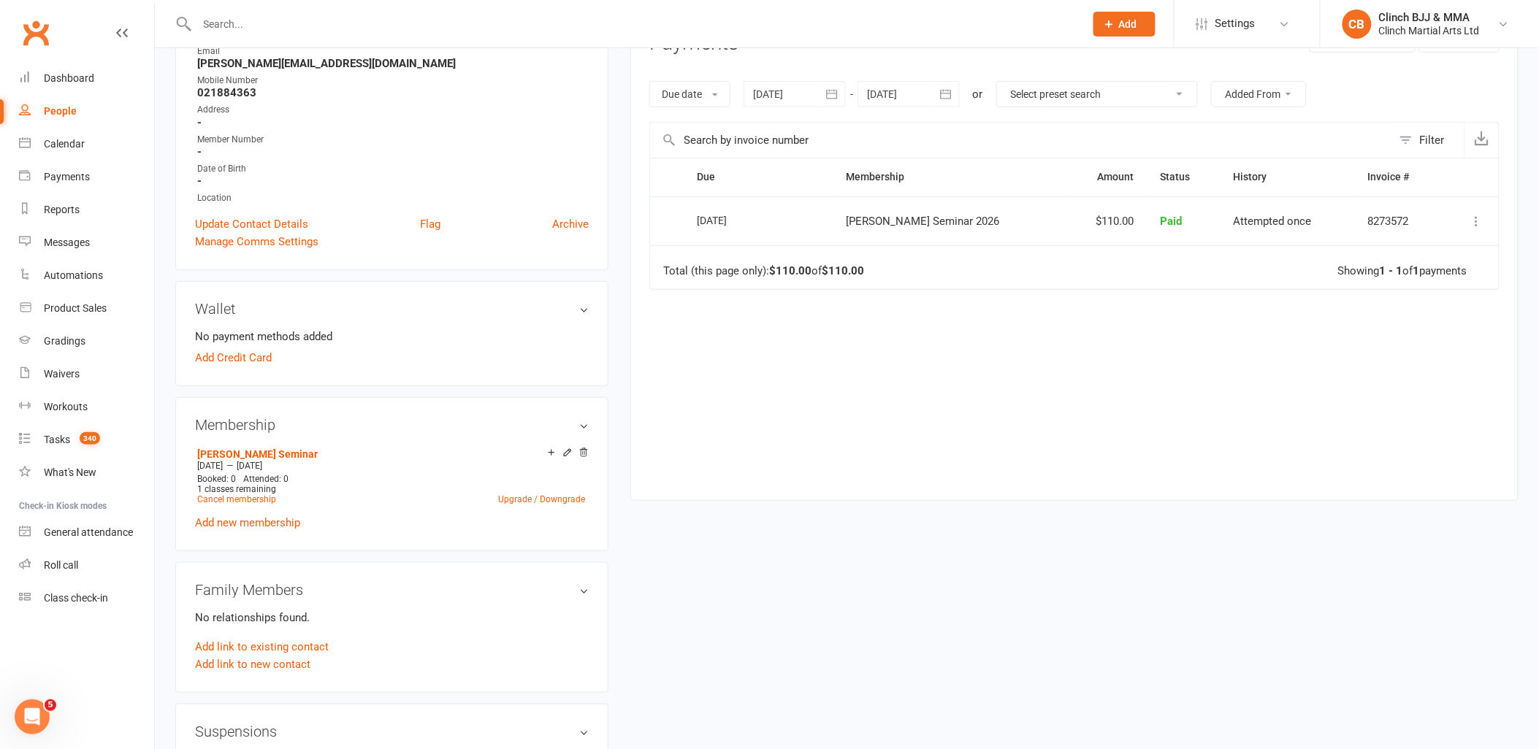
scroll to position [243, 0]
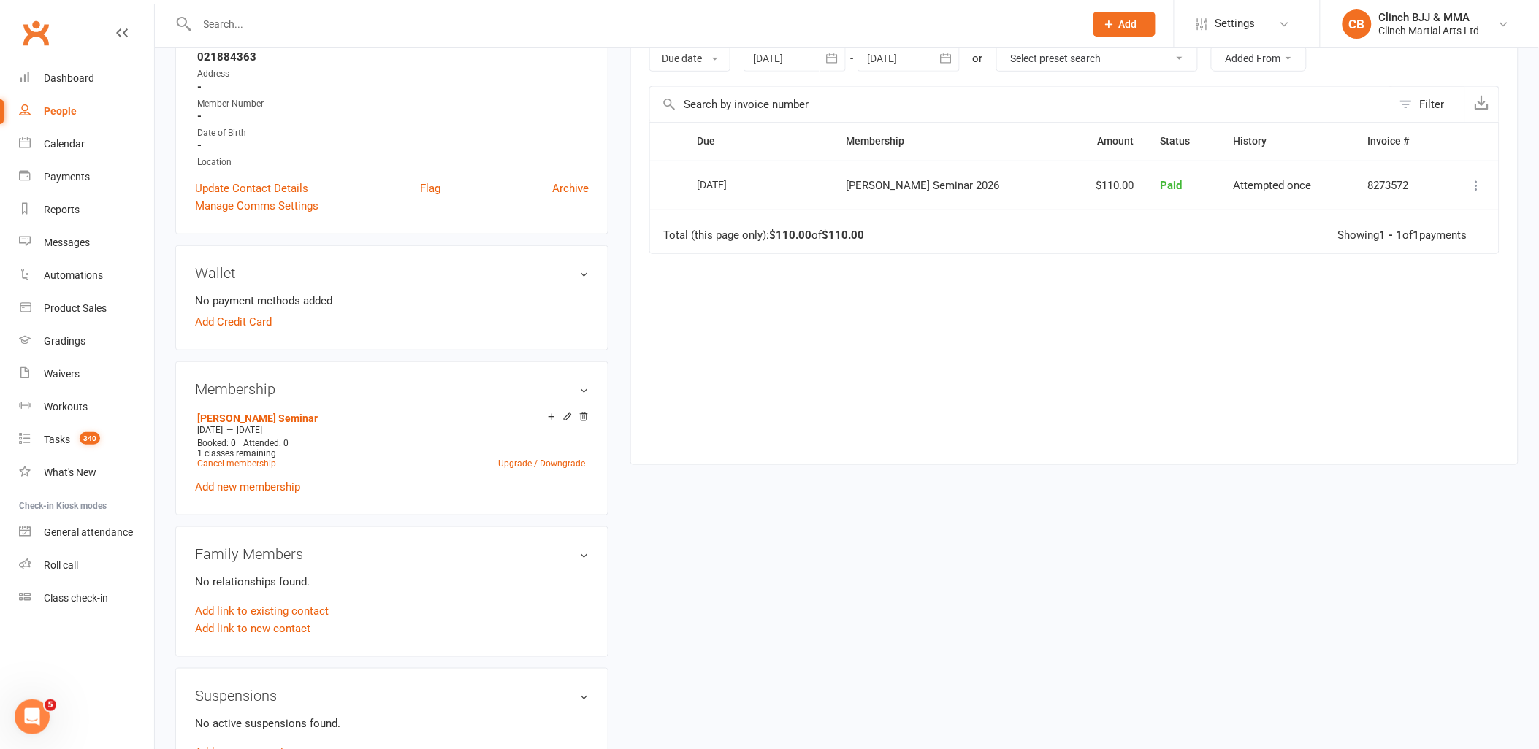
click at [585, 416] on icon at bounding box center [583, 417] width 7 height 8
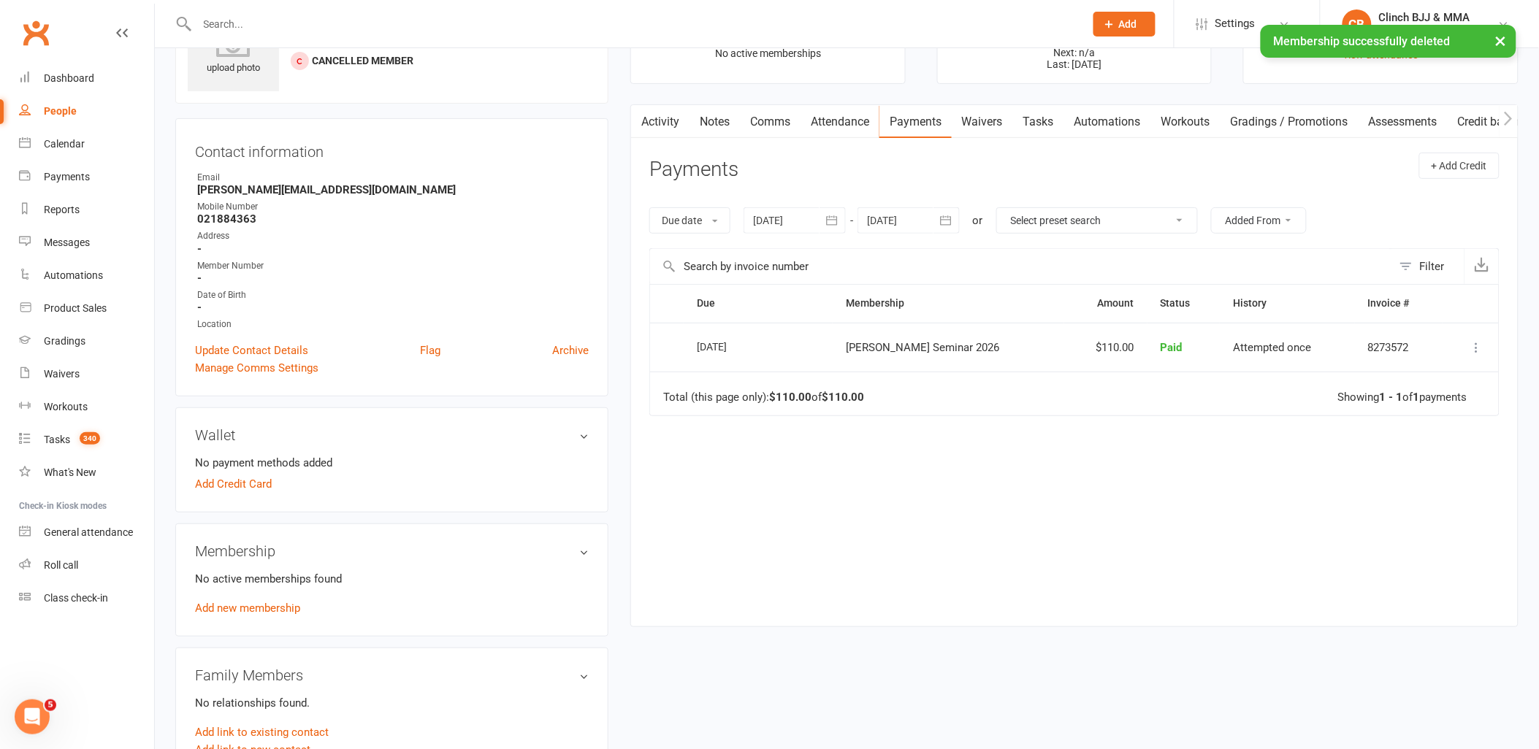
scroll to position [0, 0]
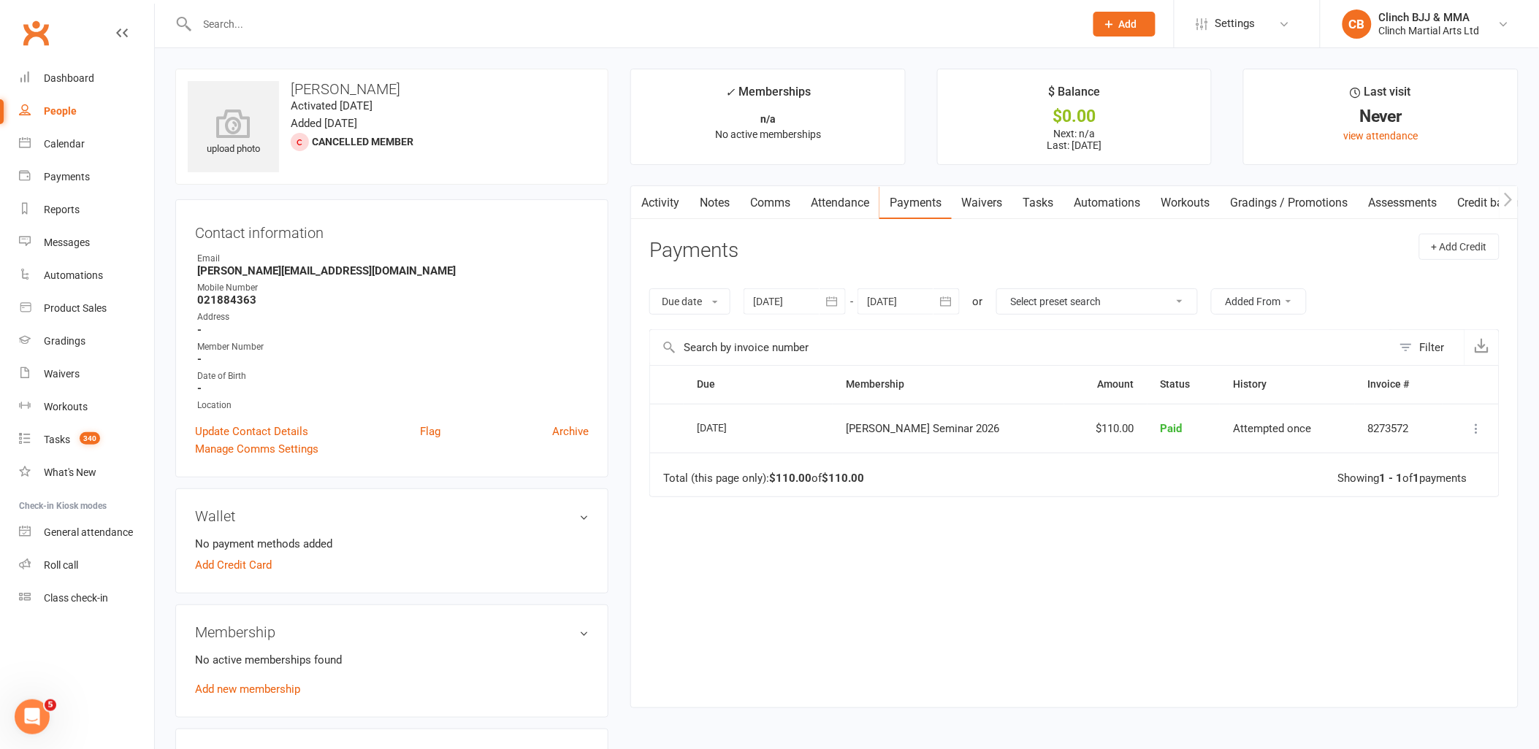
click at [989, 202] on link "Waivers" at bounding box center [982, 203] width 61 height 34
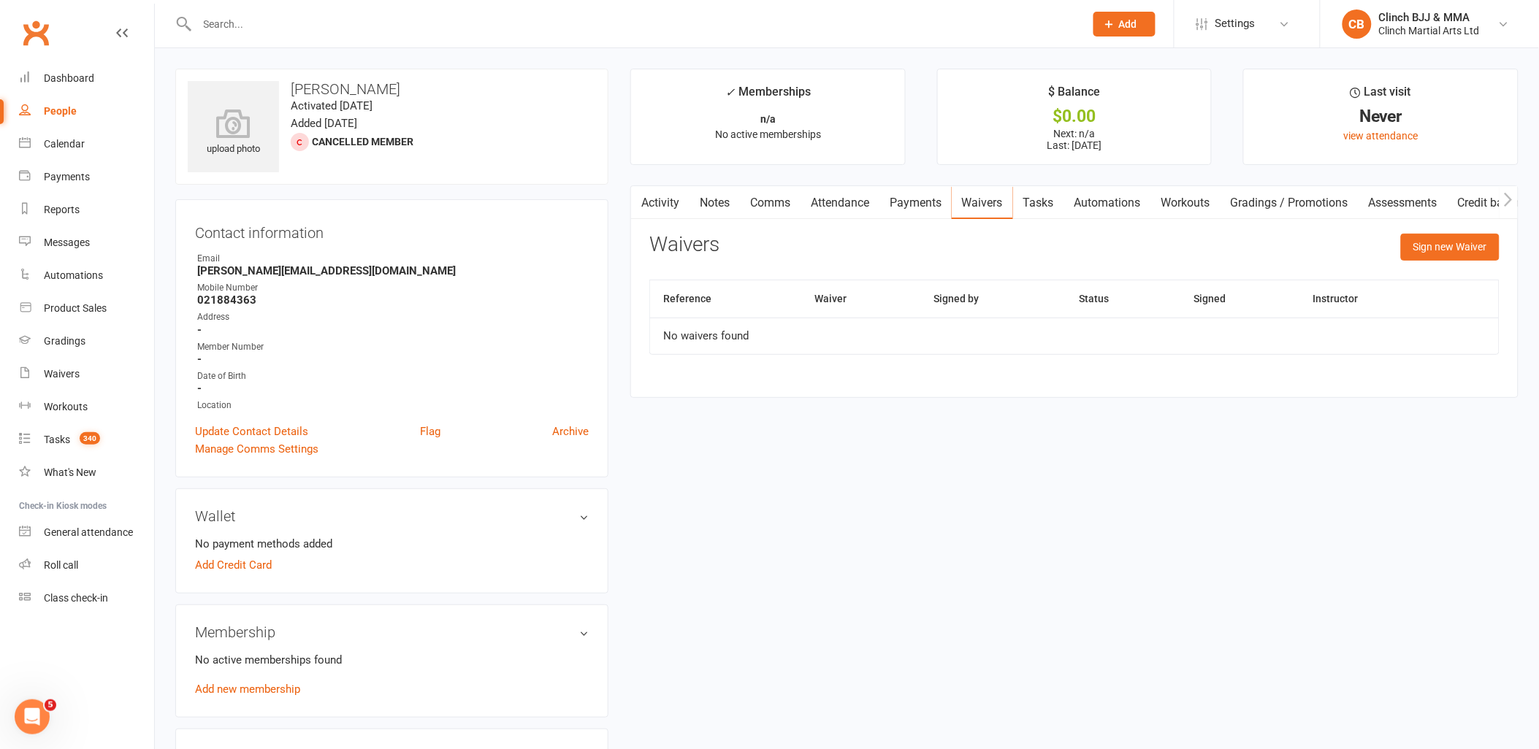
click at [1037, 201] on link "Tasks" at bounding box center [1038, 203] width 51 height 34
click at [638, 205] on icon "button" at bounding box center [639, 199] width 9 height 15
click at [649, 199] on button "button" at bounding box center [640, 202] width 18 height 33
click at [660, 199] on link "Activity" at bounding box center [660, 203] width 58 height 34
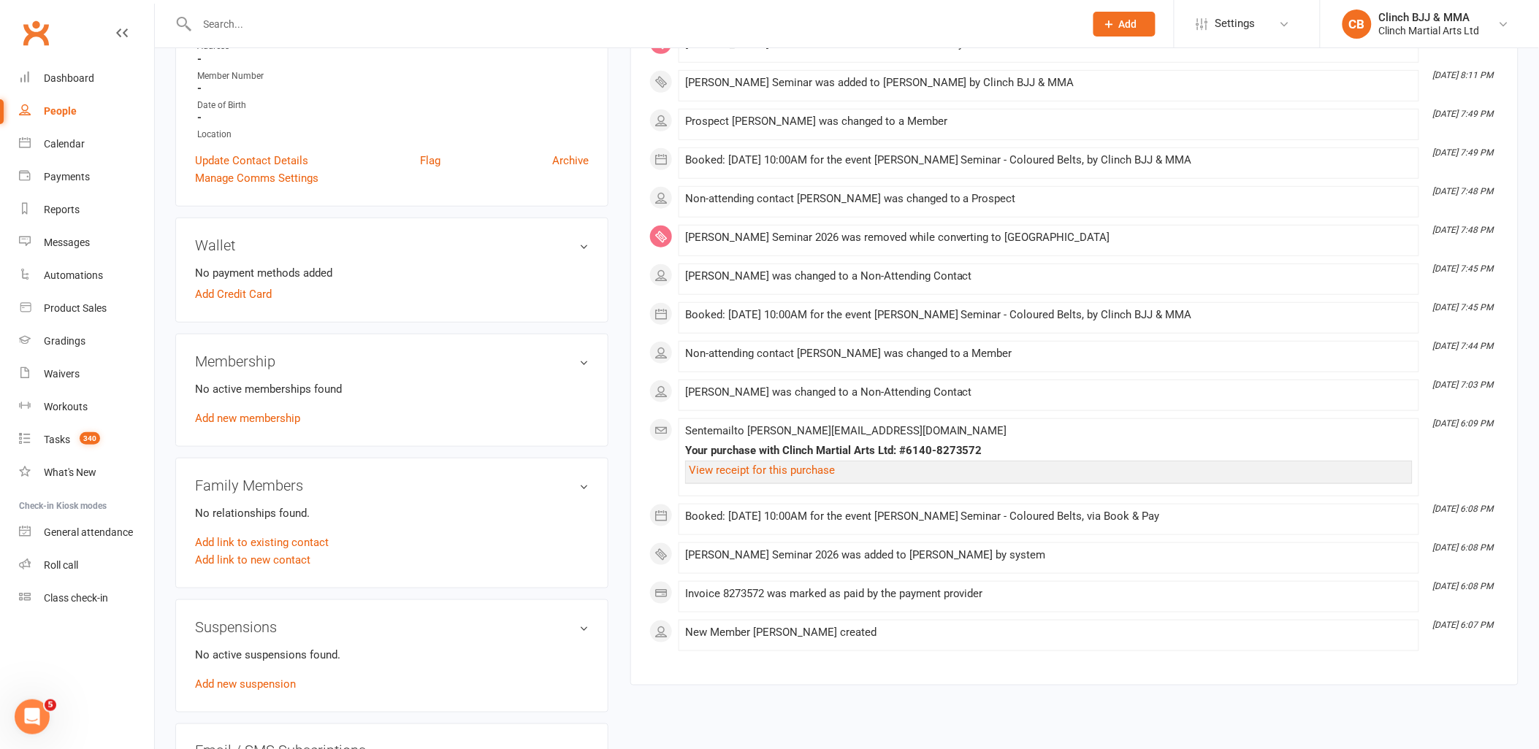
scroll to position [243, 0]
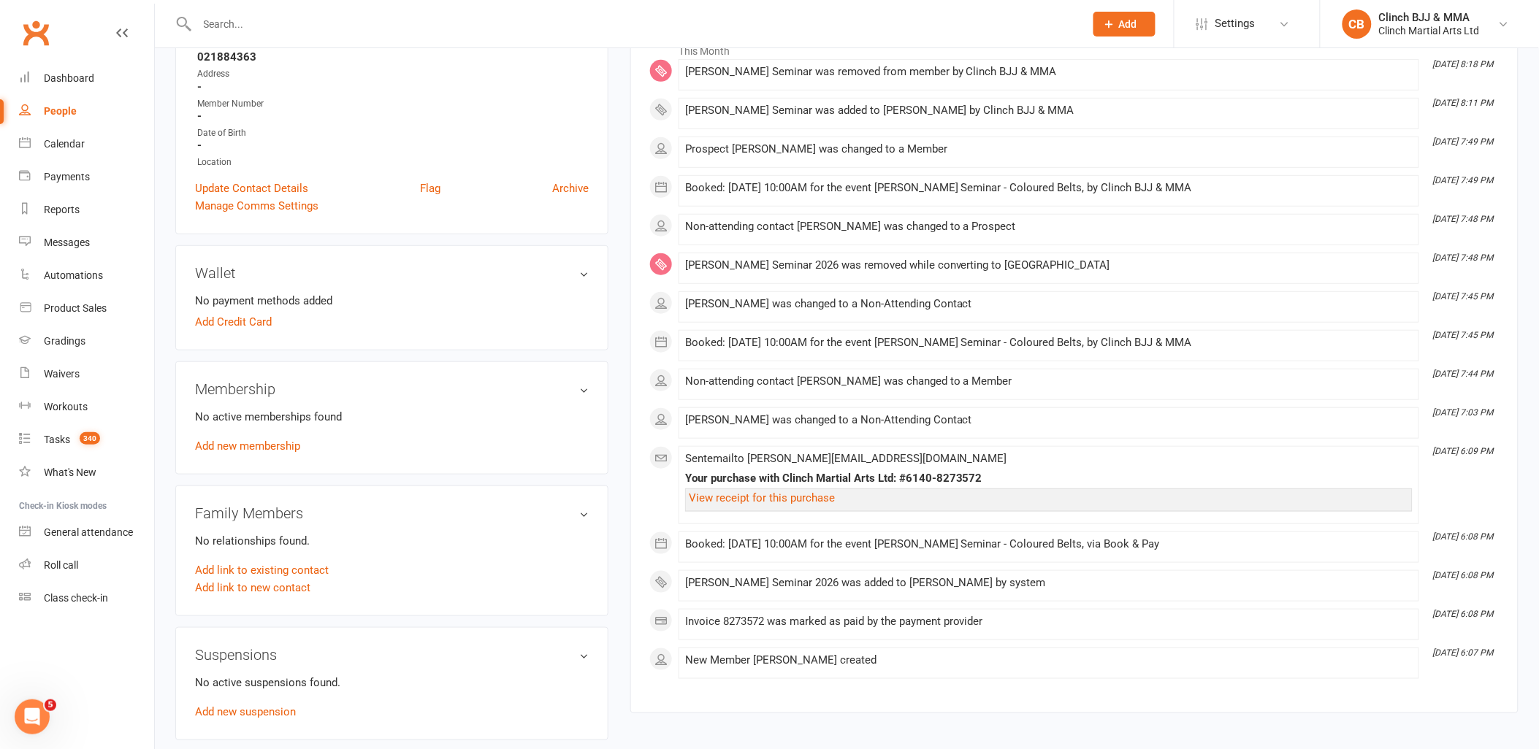
click at [685, 259] on span at bounding box center [685, 259] width 0 height 0
click at [749, 261] on div "[PERSON_NAME] Seminar 2026 was removed while converting to [GEOGRAPHIC_DATA]" at bounding box center [1049, 265] width 728 height 12
click at [747, 272] on div "[PERSON_NAME] Seminar 2026 was removed while converting to [GEOGRAPHIC_DATA]" at bounding box center [1049, 268] width 728 height 18
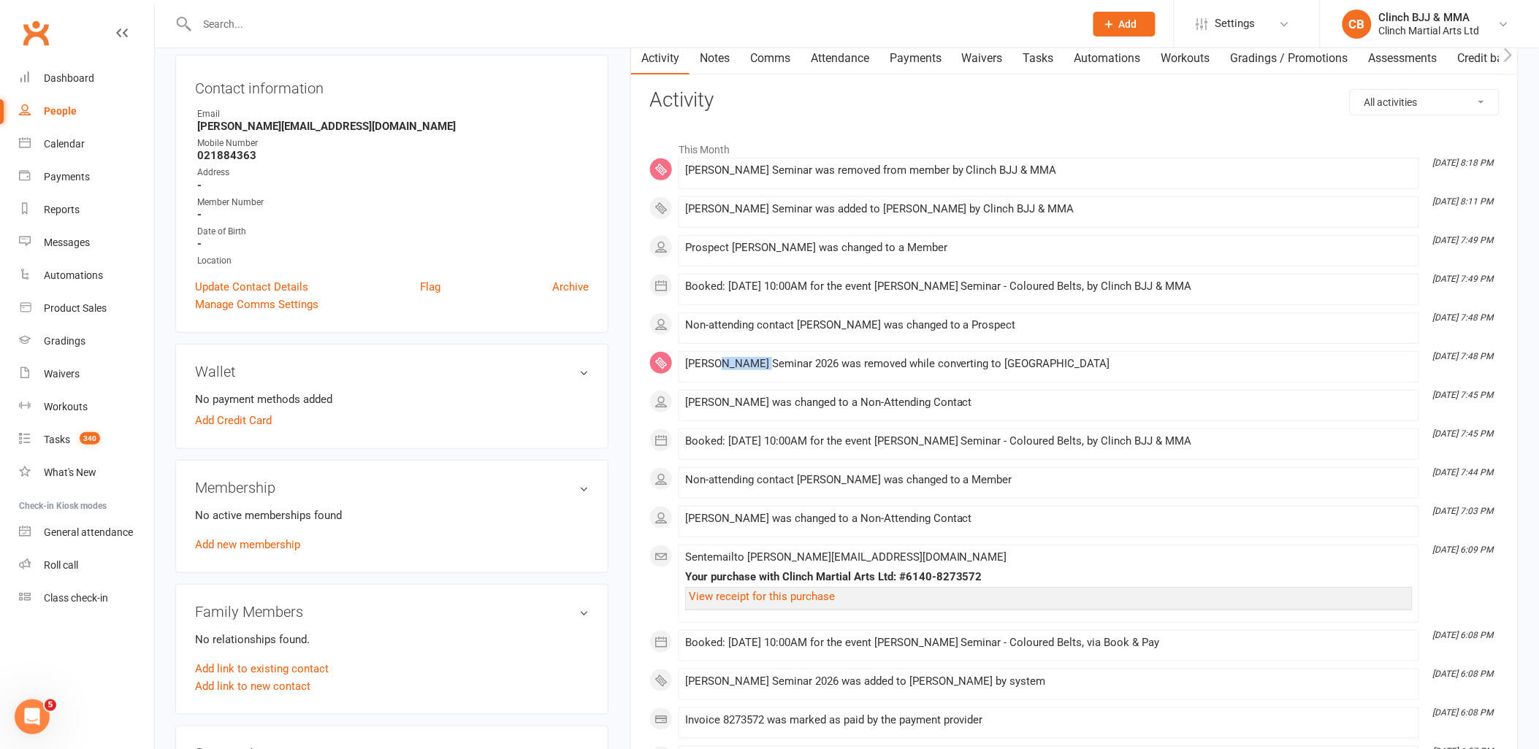
scroll to position [405, 0]
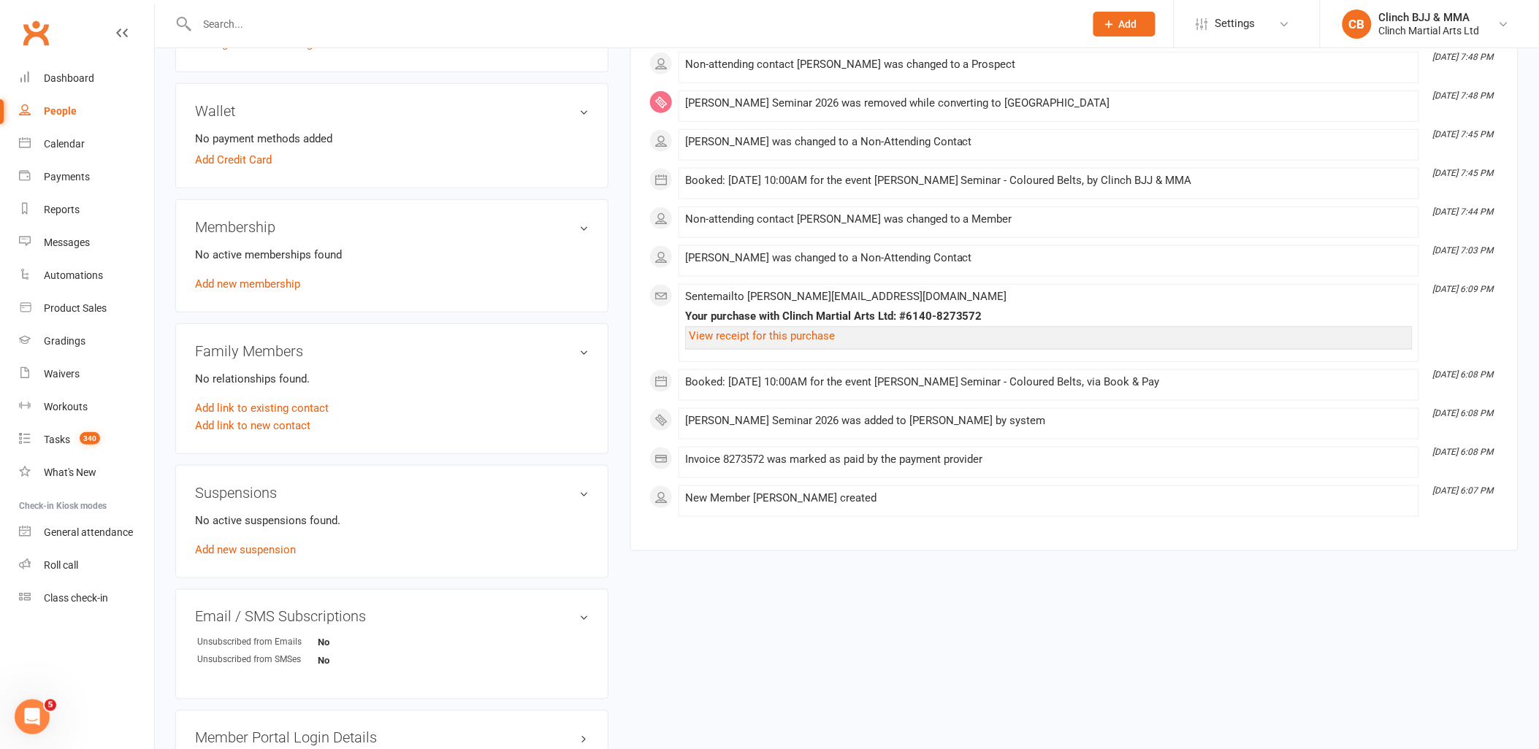
click at [283, 283] on link "Add new membership" at bounding box center [247, 284] width 105 height 13
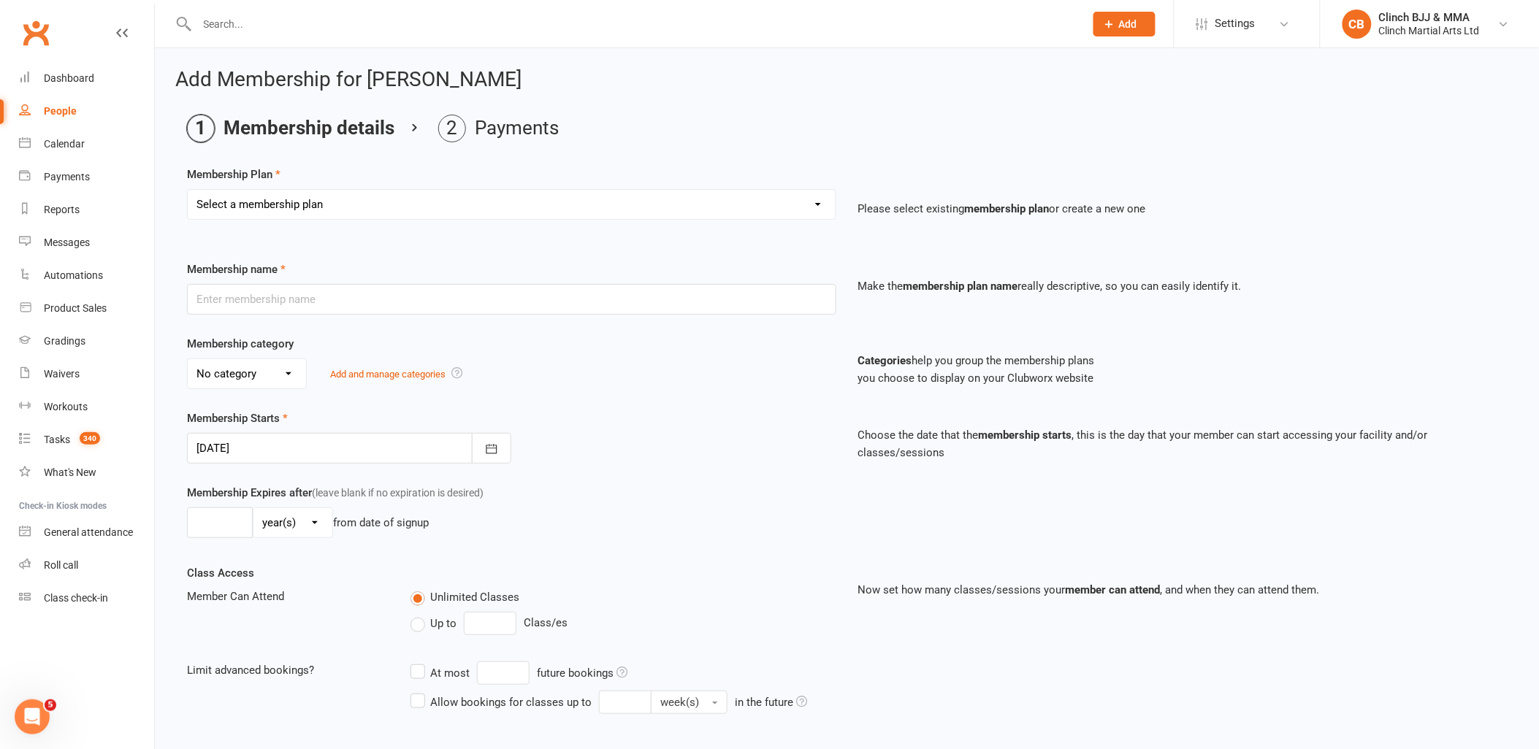
click at [342, 200] on select "Select a membership plan Create new Membership Plan Juniors BJJ Membership 2 We…" at bounding box center [512, 204] width 648 height 29
select select "27"
click at [188, 190] on select "Select a membership plan Create new Membership Plan Juniors BJJ Membership 2 We…" at bounding box center [512, 204] width 648 height 29
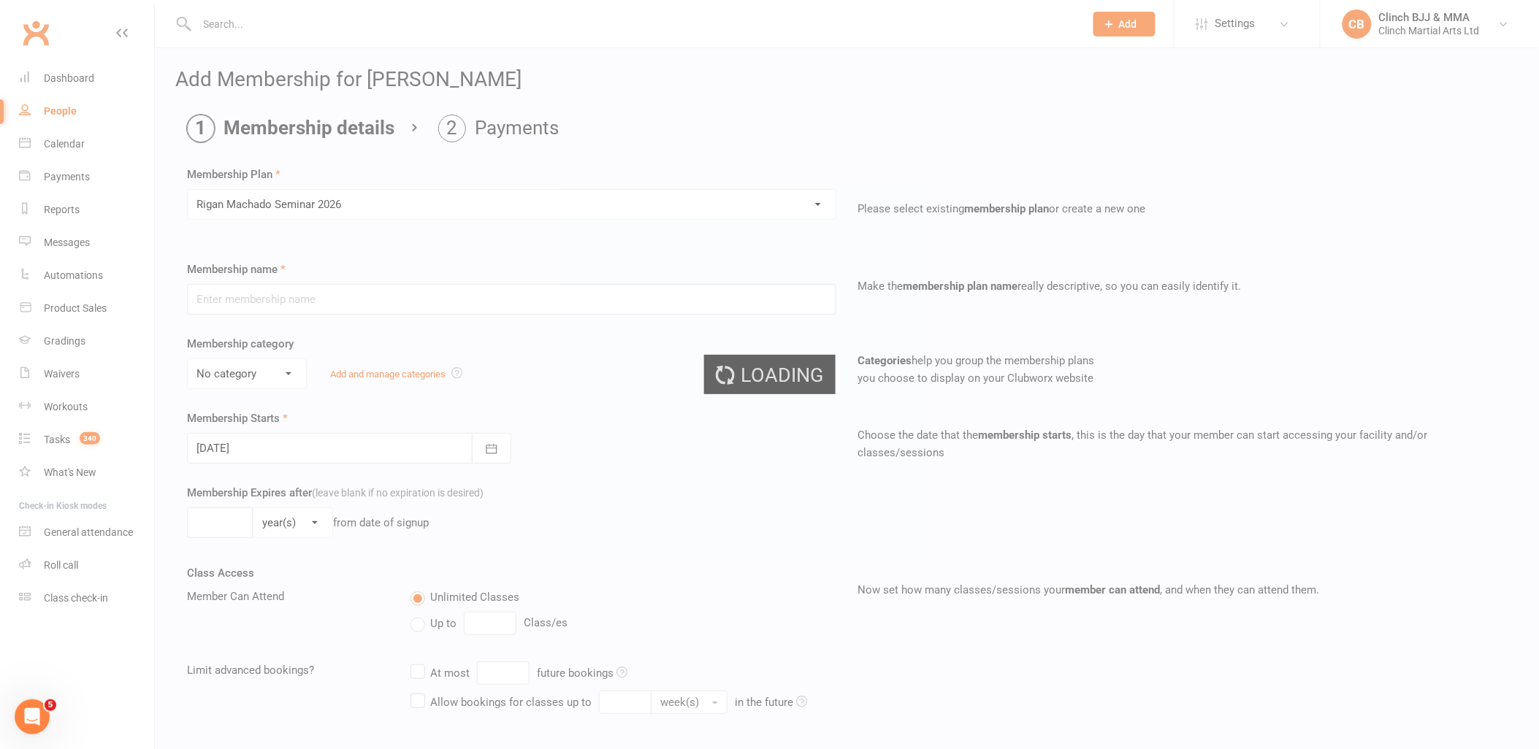
type input "Rigan Machado Seminar 2026"
select select "0"
type input "28 Sep 2025"
select select "2"
type input "1"
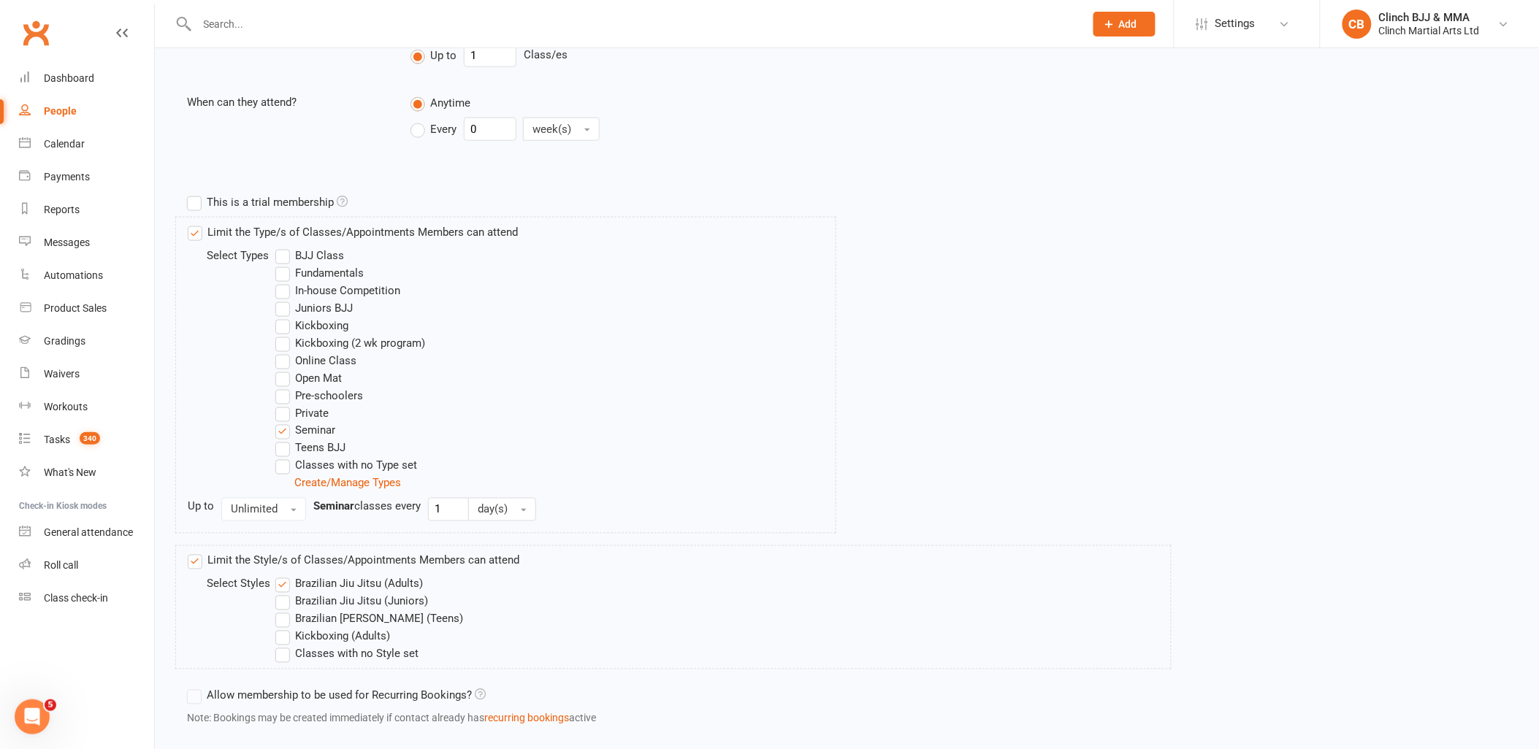
scroll to position [653, 0]
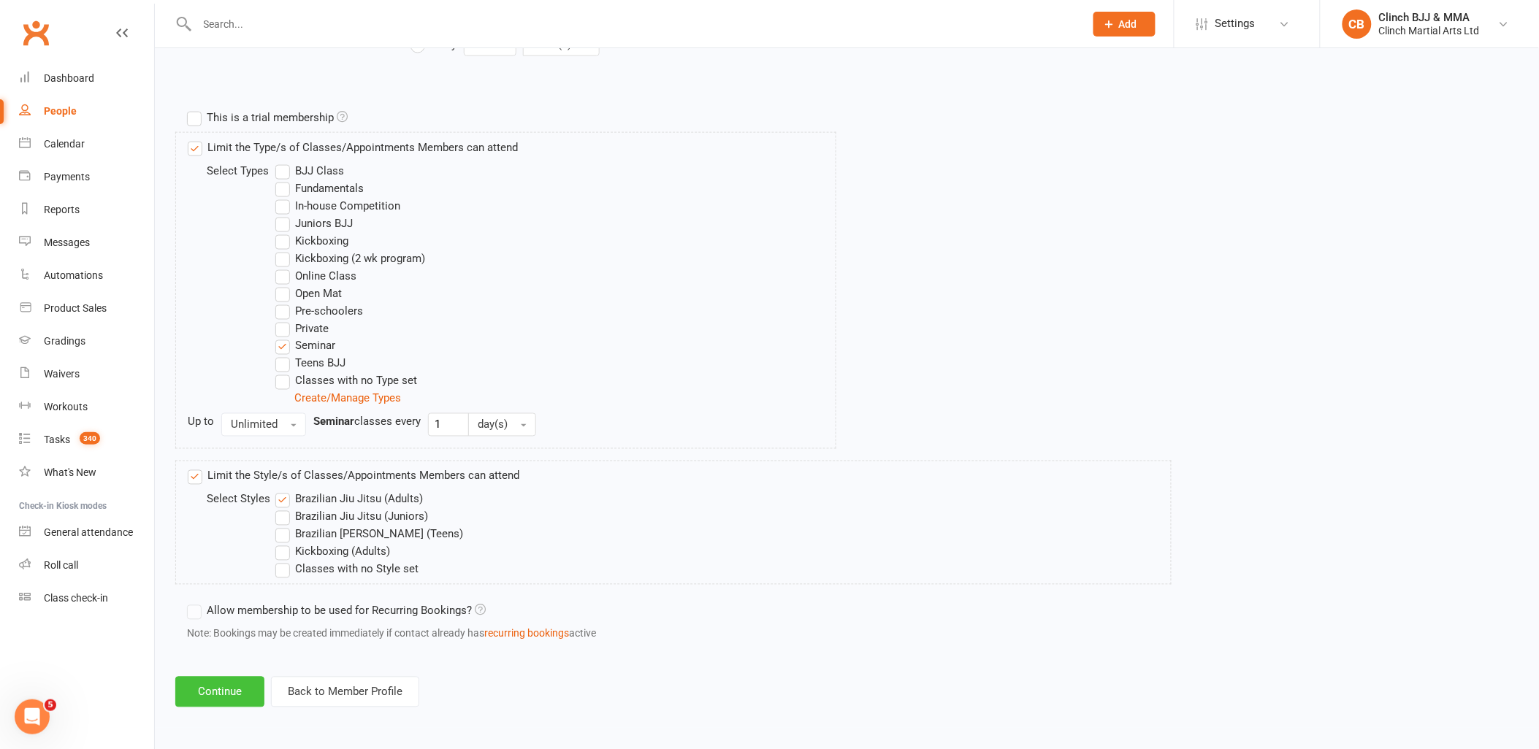
click at [246, 689] on button "Continue" at bounding box center [219, 692] width 89 height 31
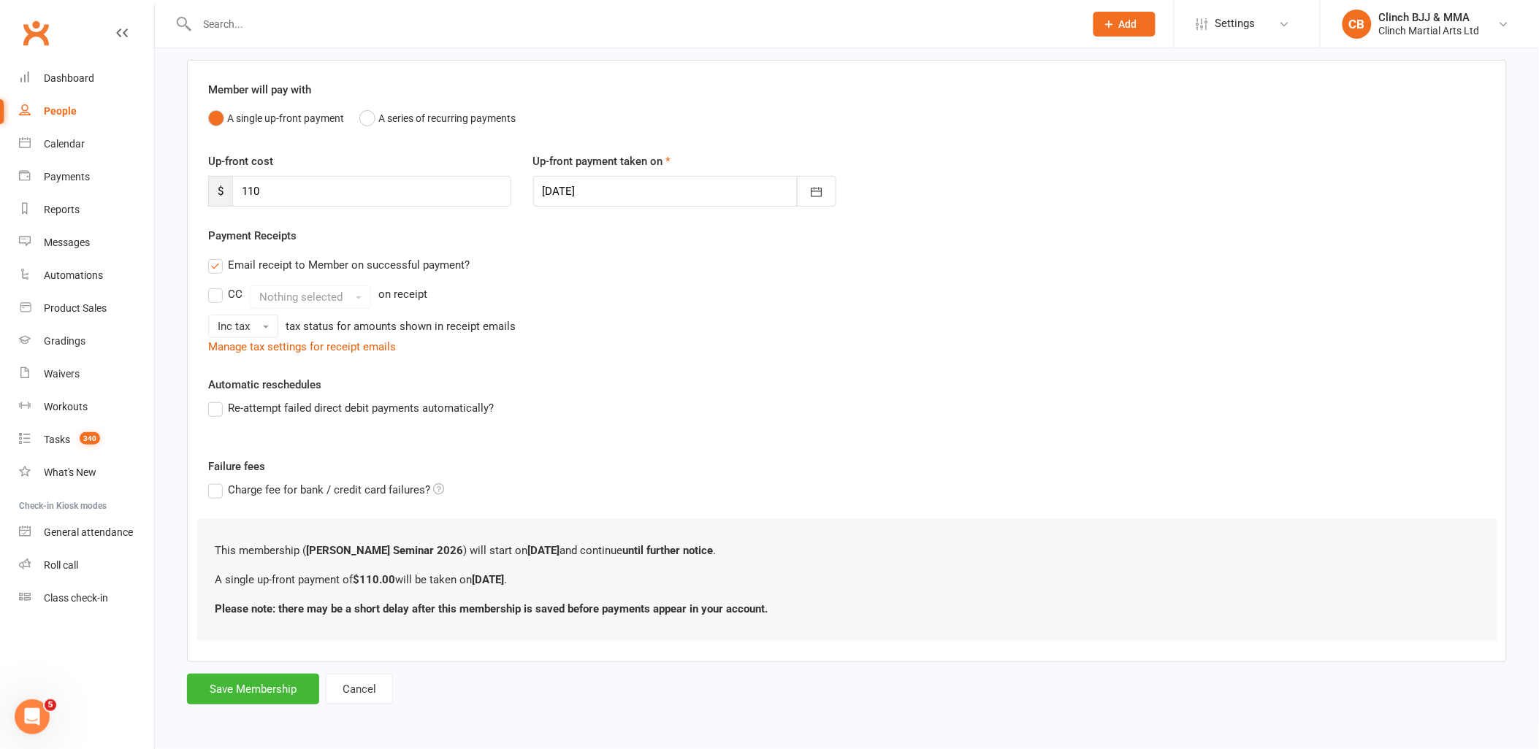
scroll to position [0, 0]
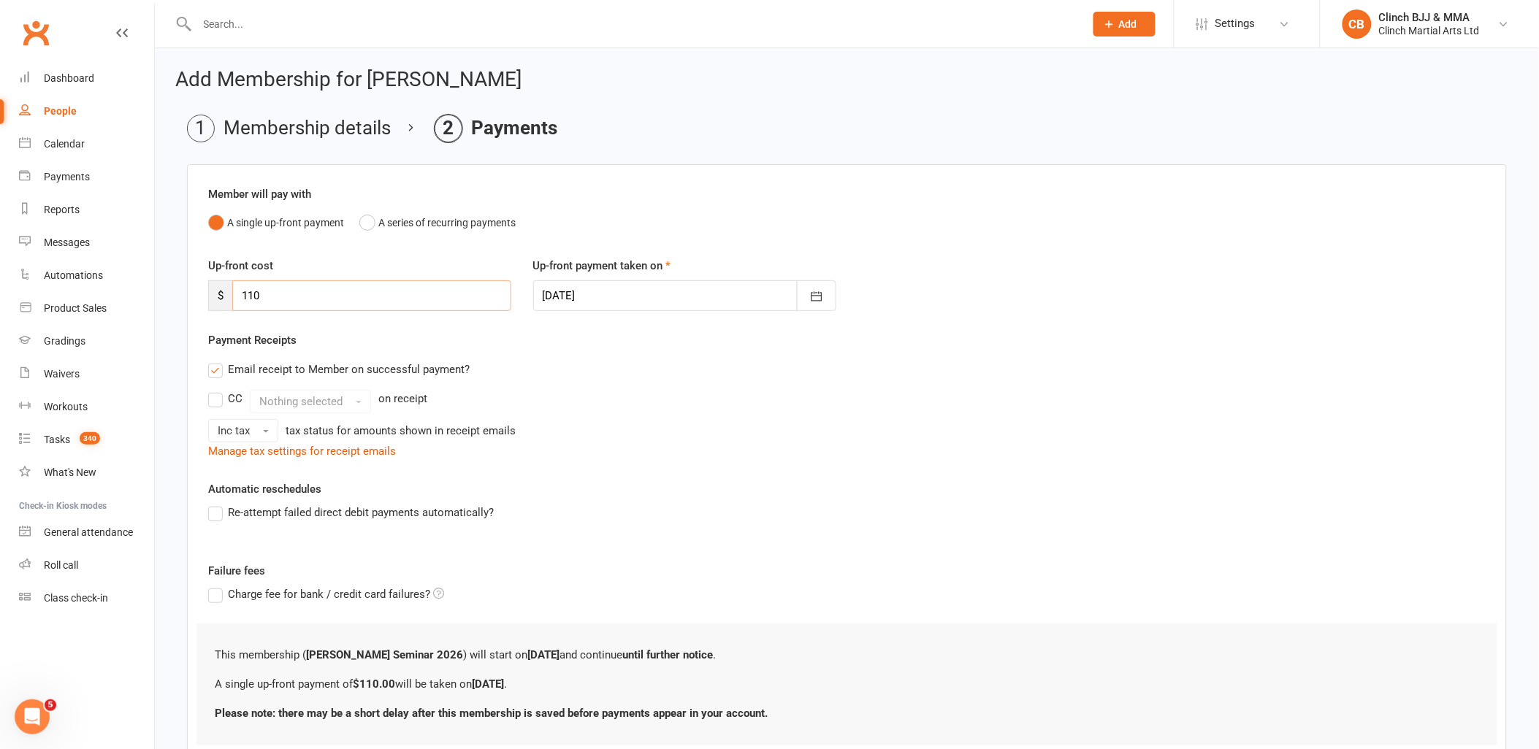
drag, startPoint x: 358, startPoint y: 286, endPoint x: 198, endPoint y: 295, distance: 160.3
click at [198, 295] on div "Up-front cost $ 110" at bounding box center [359, 284] width 325 height 54
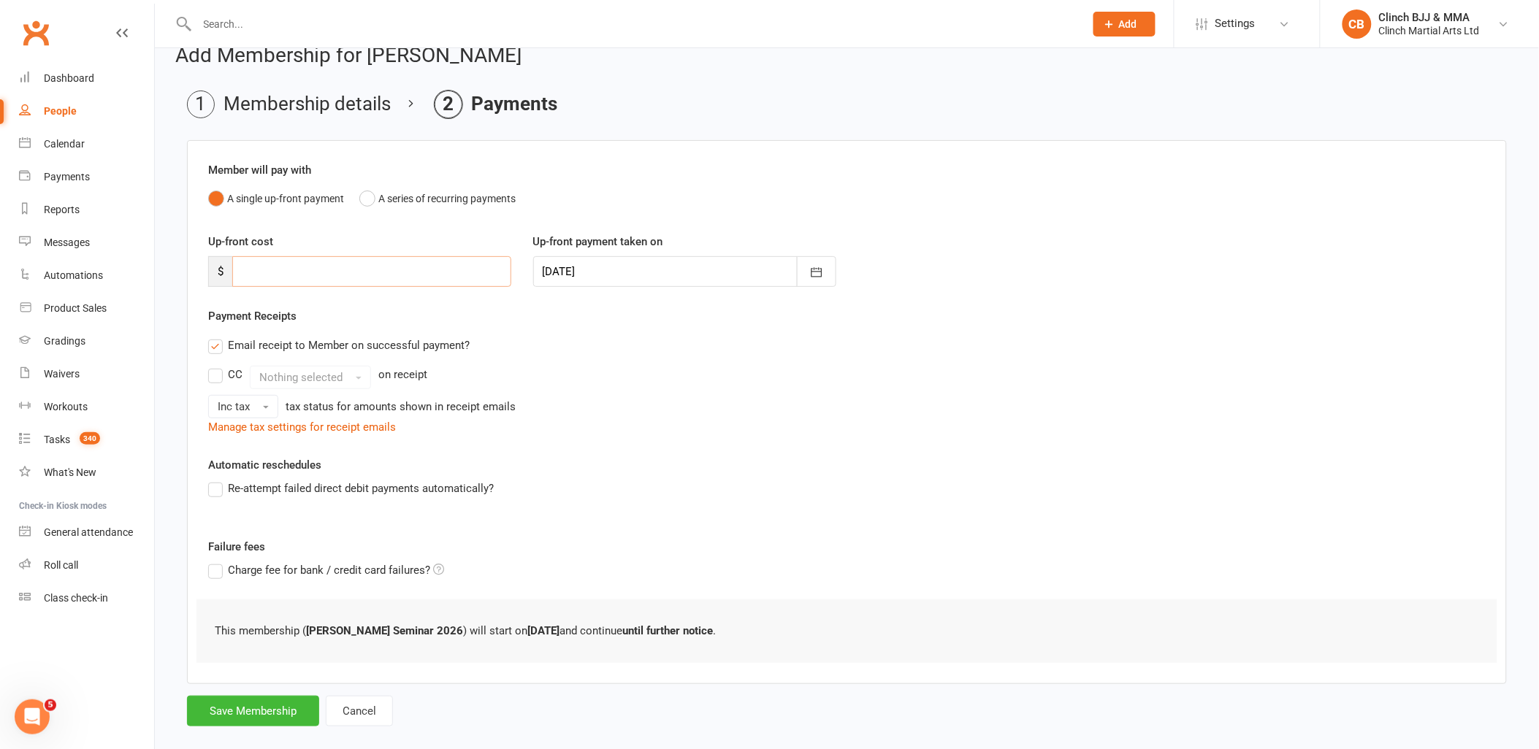
scroll to position [46, 0]
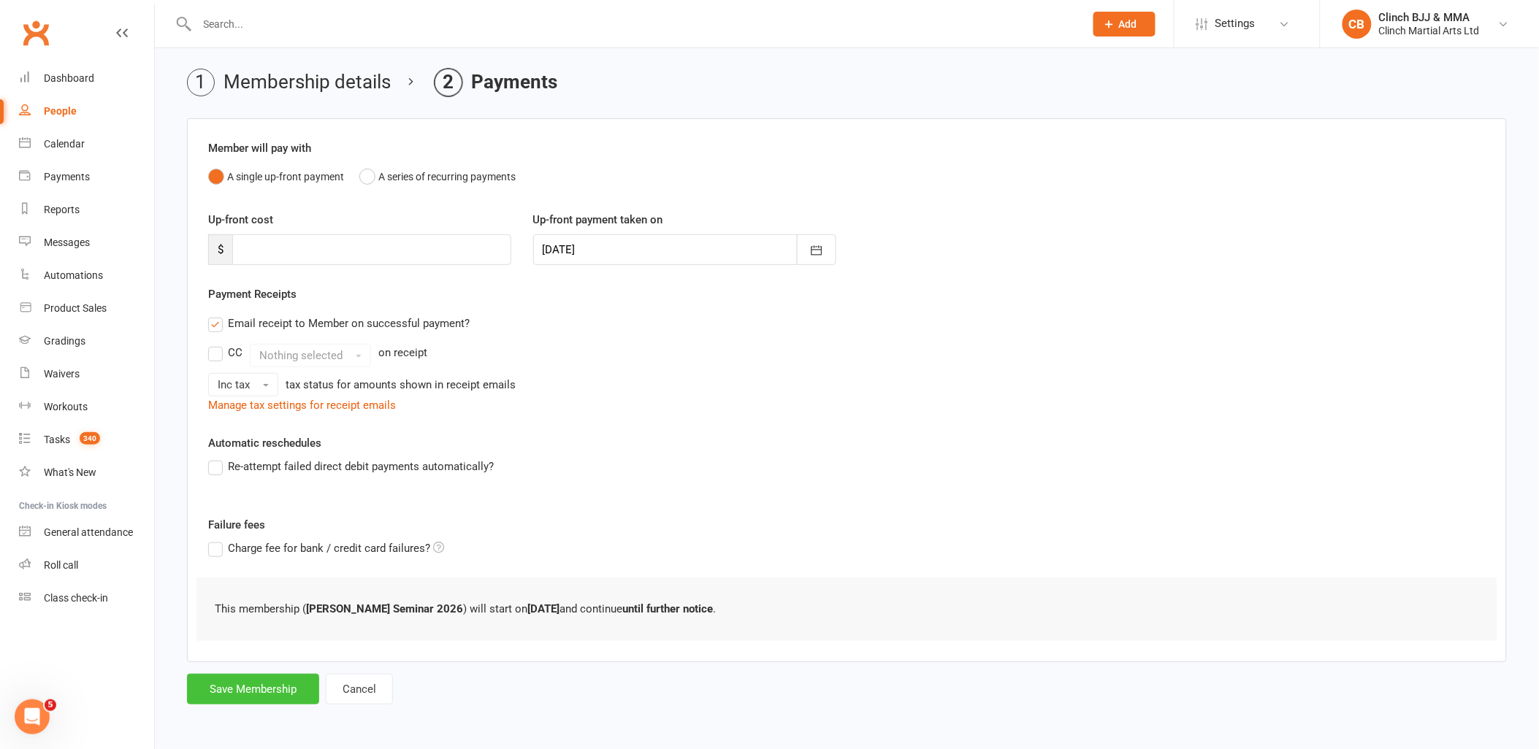
click at [242, 692] on button "Save Membership" at bounding box center [253, 689] width 132 height 31
type input "0"
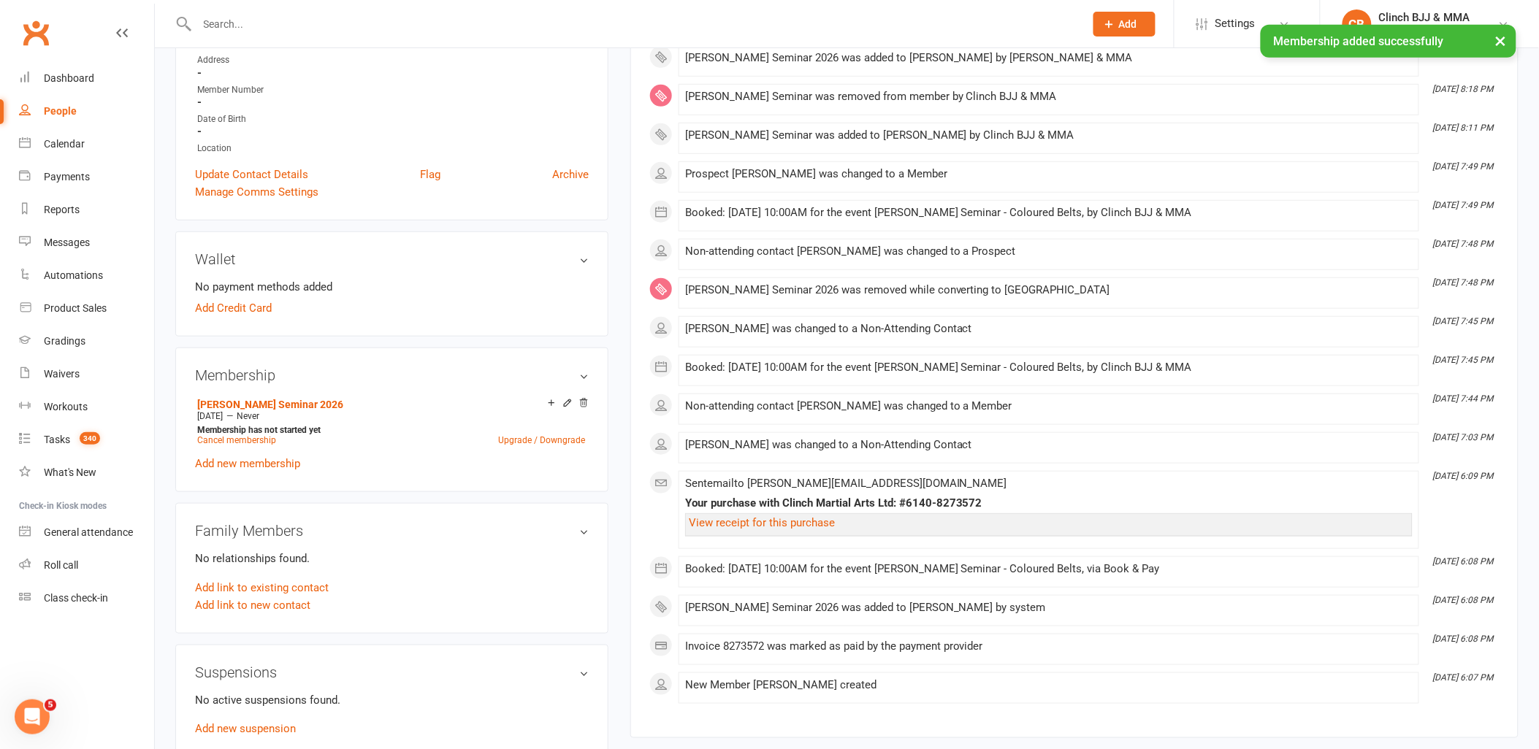
scroll to position [243, 0]
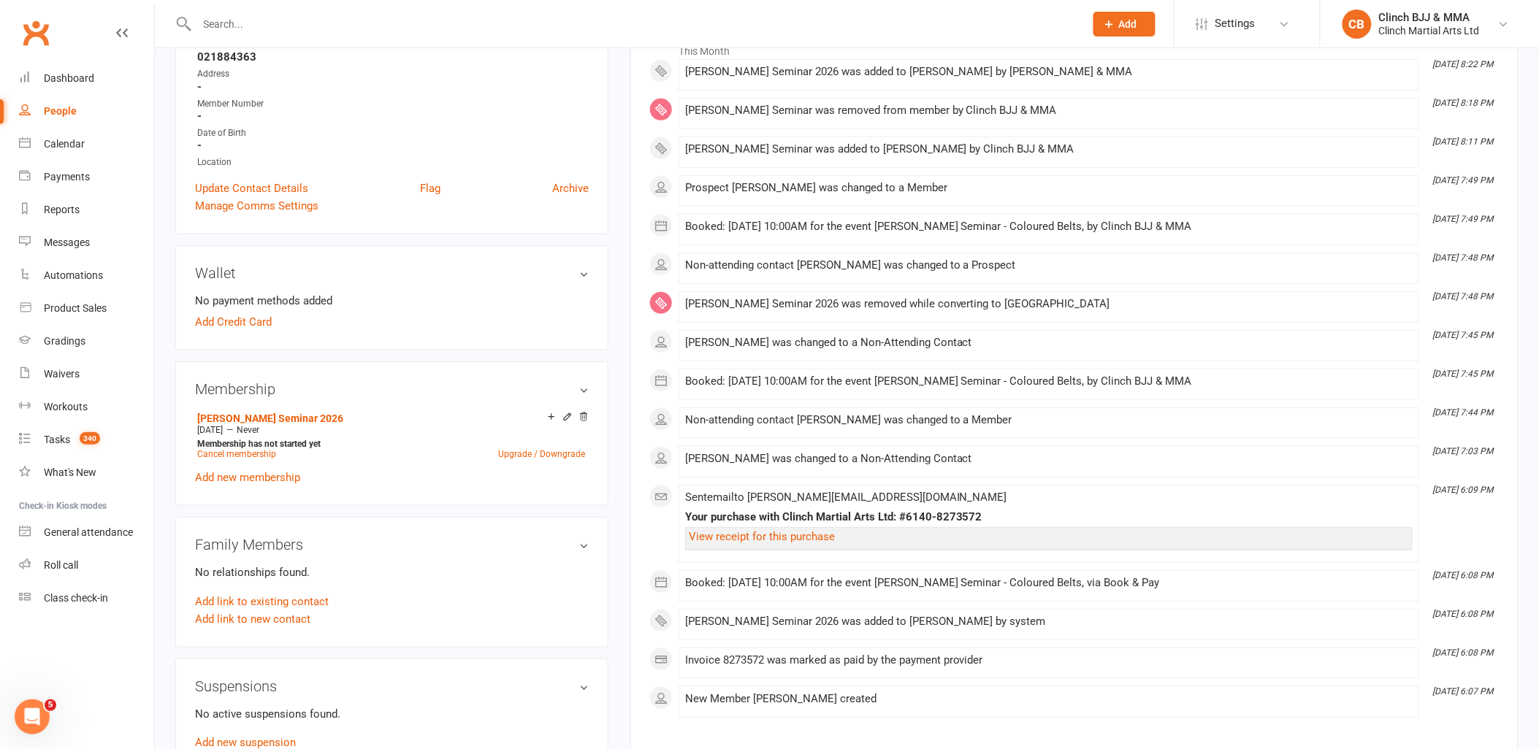
click at [587, 414] on icon at bounding box center [584, 417] width 10 height 10
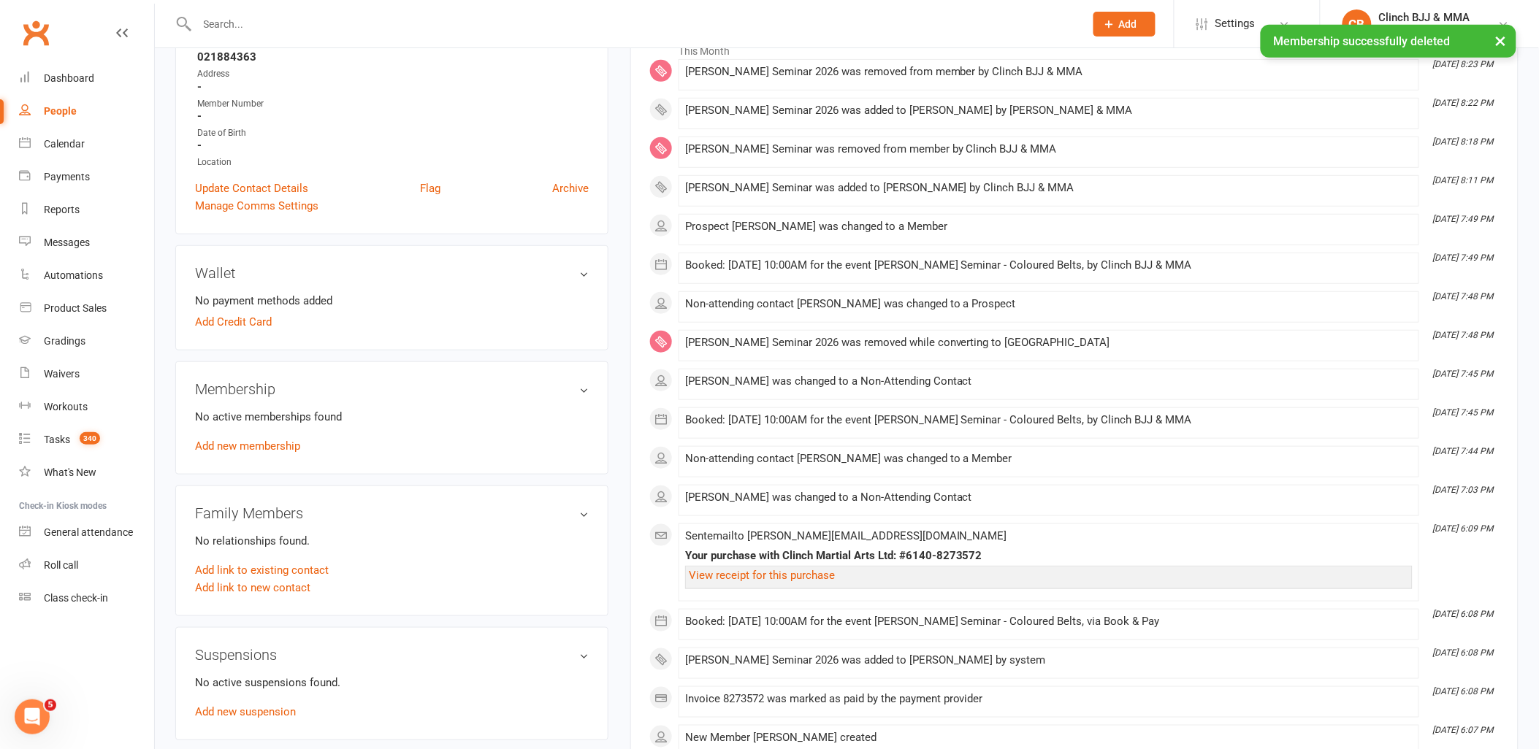
click at [247, 448] on link "Add new membership" at bounding box center [247, 446] width 105 height 13
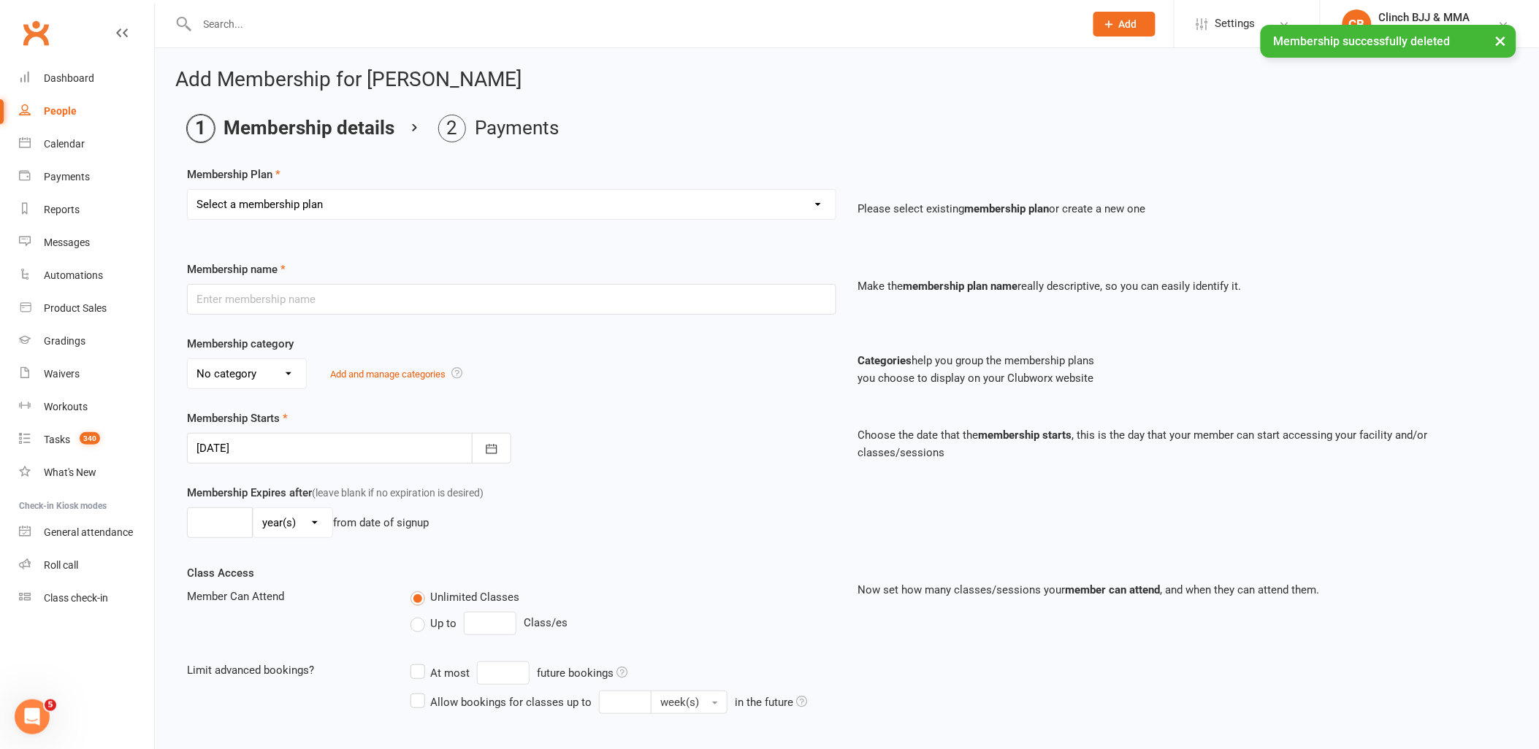
click at [352, 198] on select "Select a membership plan Create new Membership Plan Juniors BJJ Membership 2 We…" at bounding box center [512, 204] width 648 height 29
select select "27"
click at [188, 190] on select "Select a membership plan Create new Membership Plan Juniors BJJ Membership 2 We…" at bounding box center [512, 204] width 648 height 29
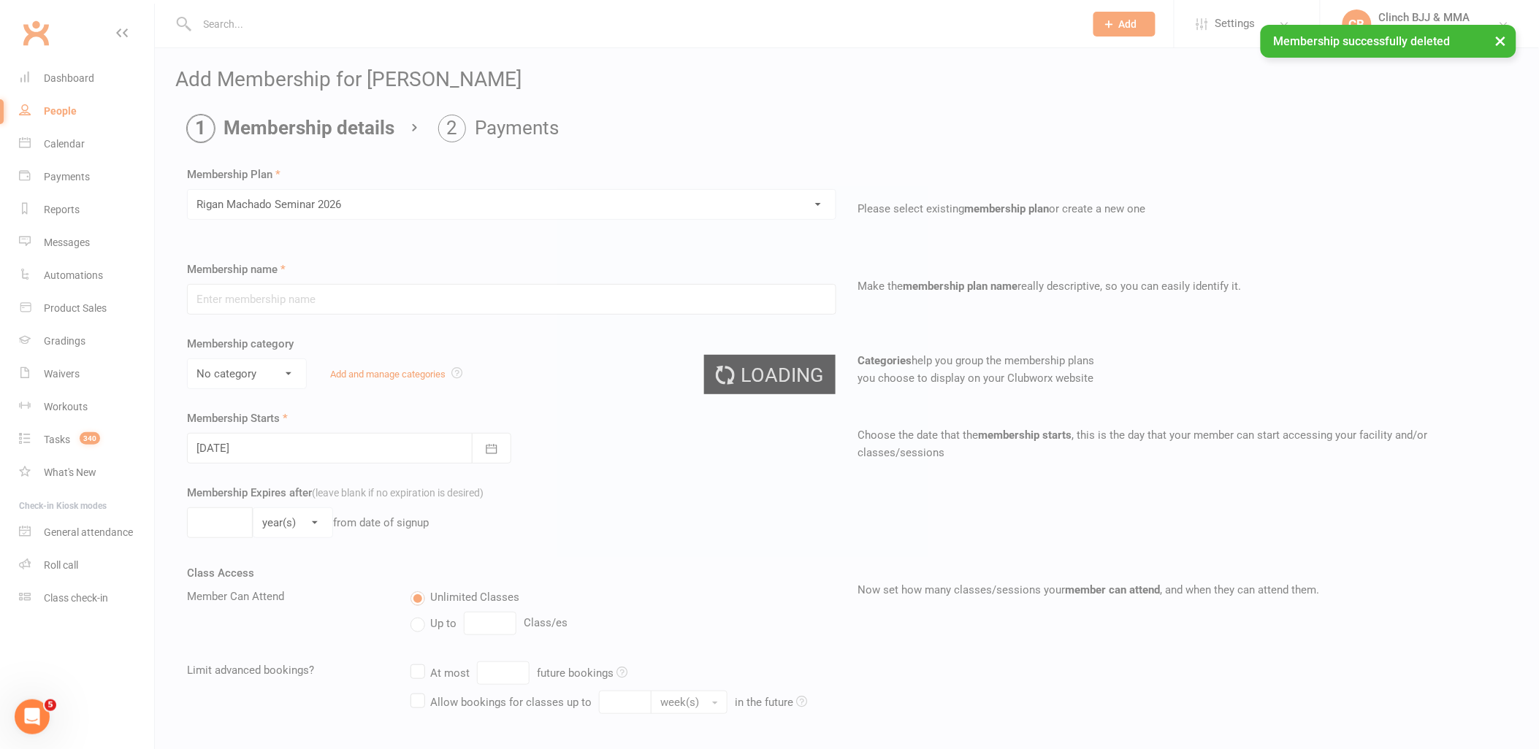
type input "Rigan Machado Seminar 2026"
select select "0"
type input "28 Sep 2025"
type input "1"
select select "0"
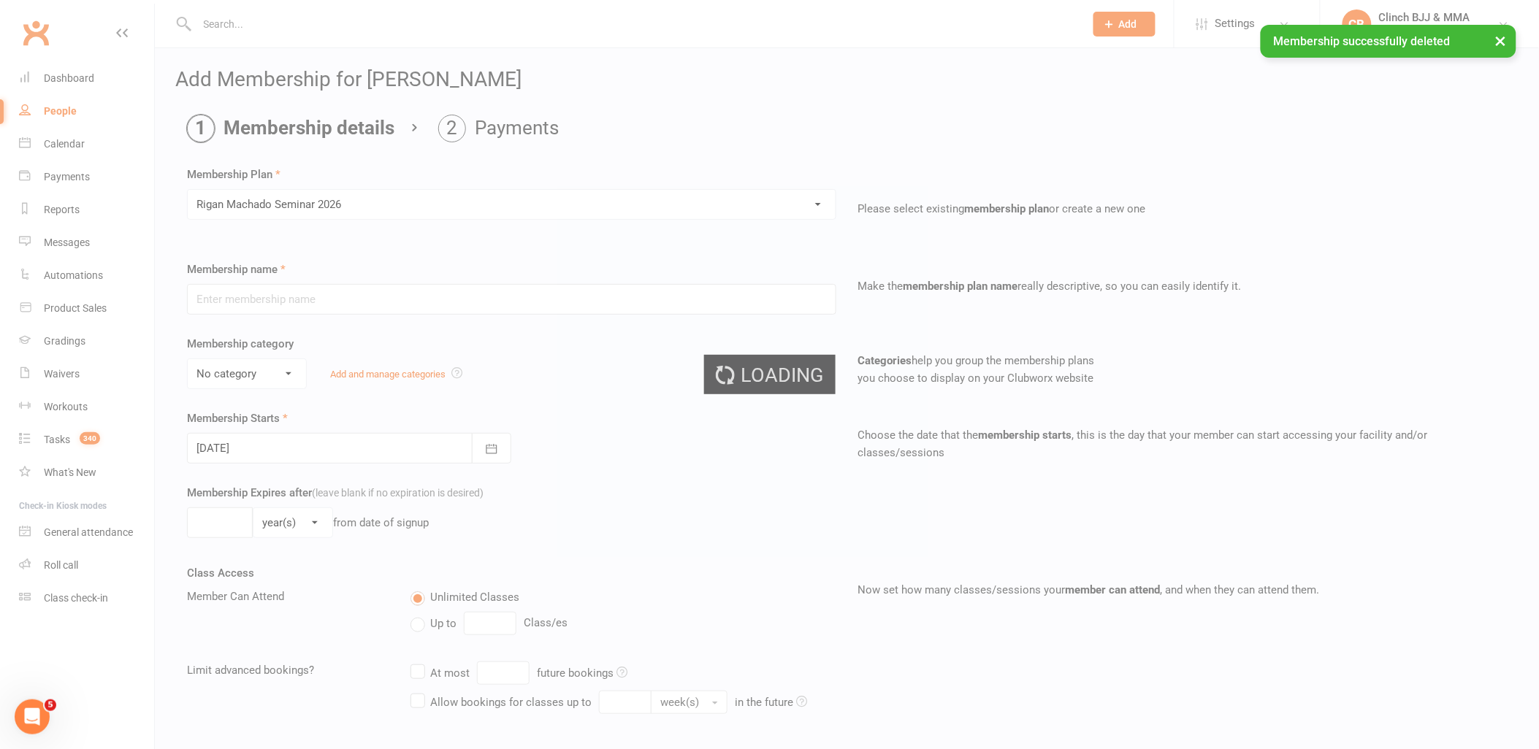
type input "1"
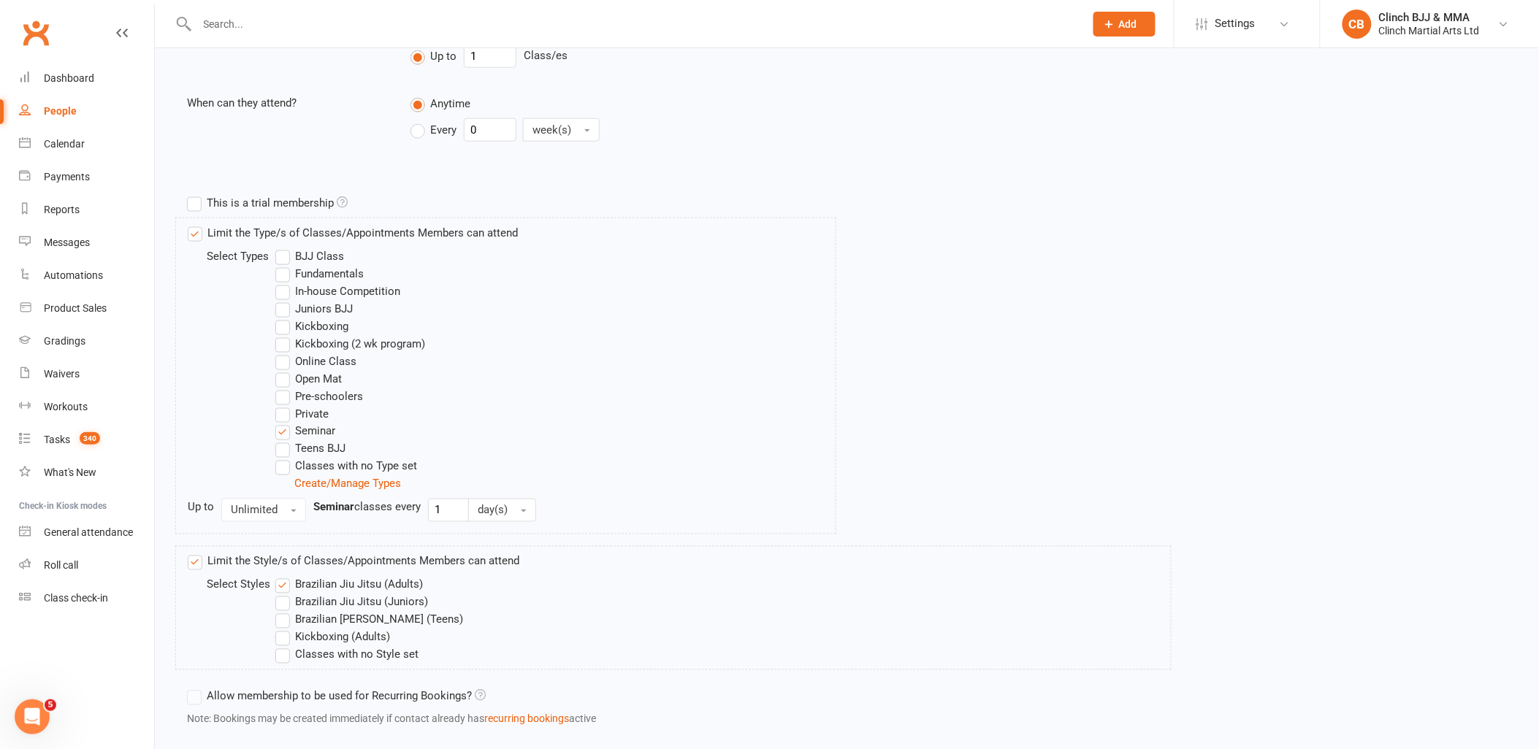
scroll to position [653, 0]
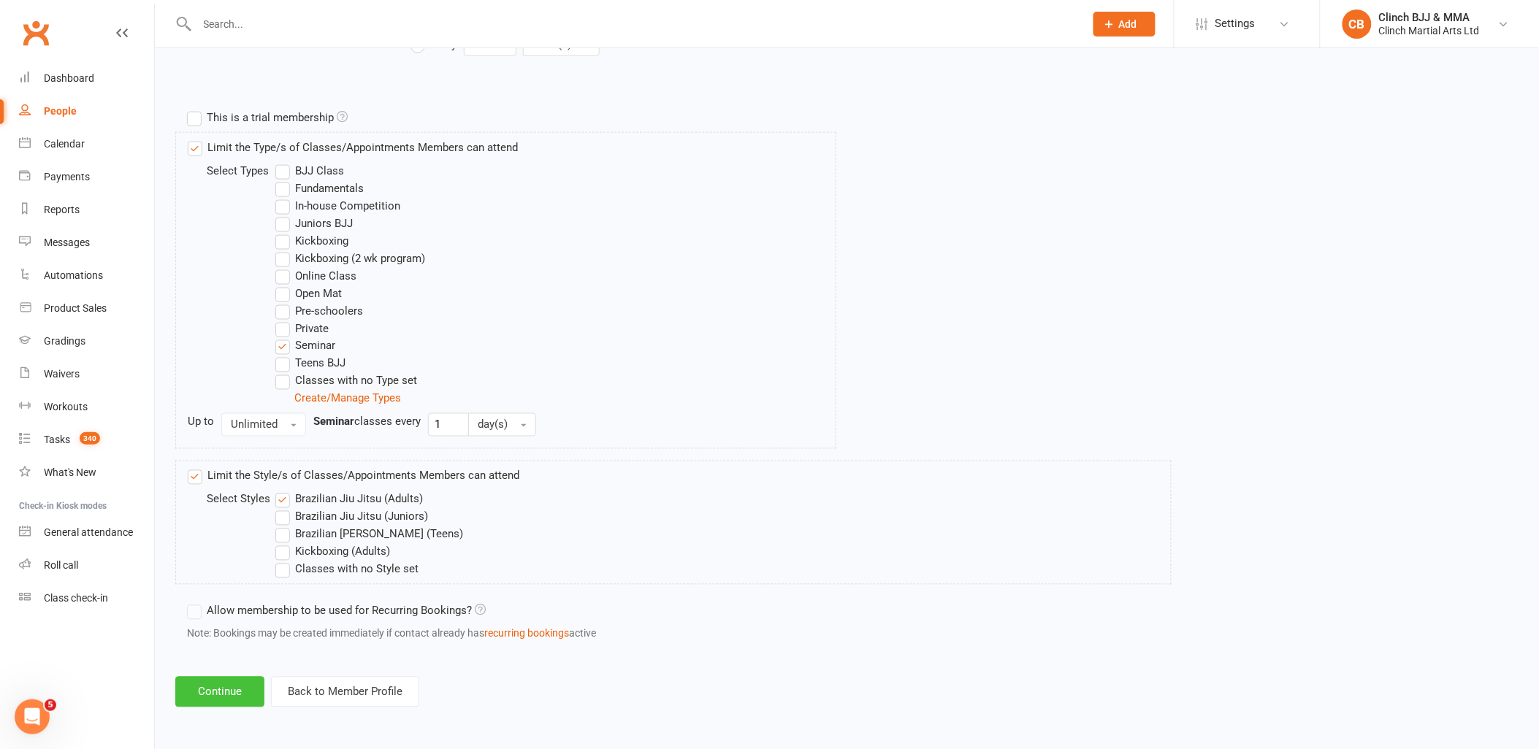
click at [219, 684] on button "Continue" at bounding box center [219, 692] width 89 height 31
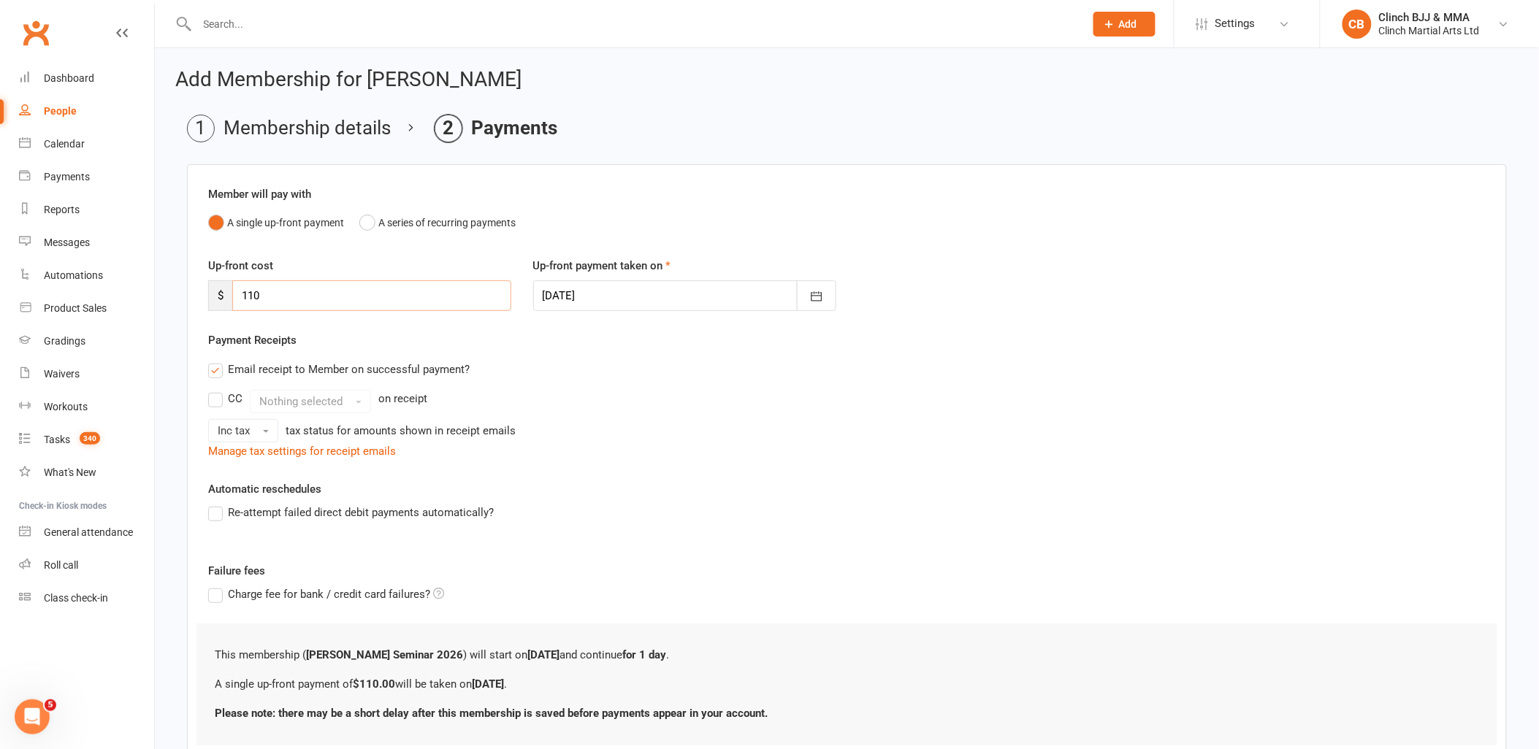
drag, startPoint x: 305, startPoint y: 304, endPoint x: 194, endPoint y: 302, distance: 111.8
click at [194, 302] on div "Member will pay with A single up-front payment A series of recurring payments U…" at bounding box center [847, 465] width 1320 height 603
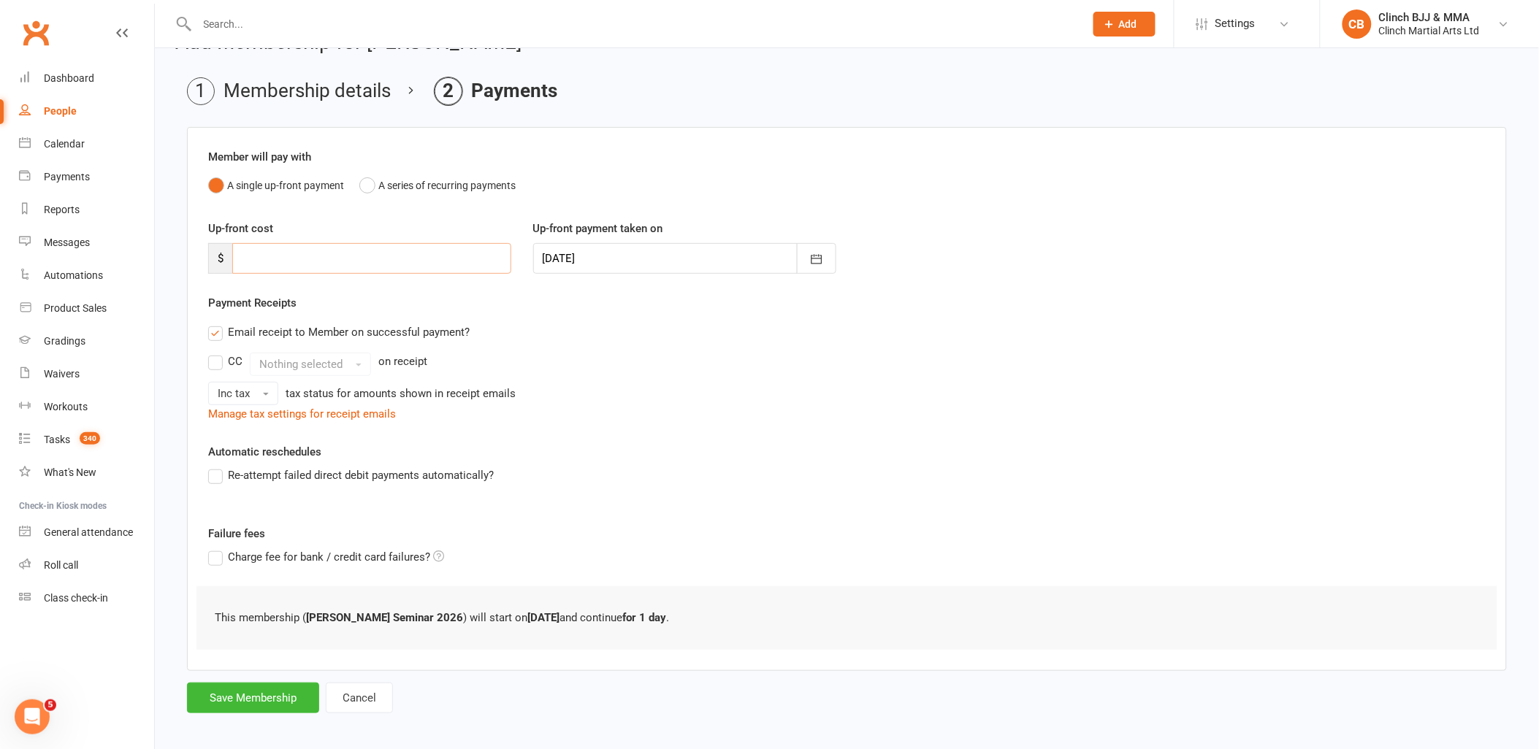
scroll to position [46, 0]
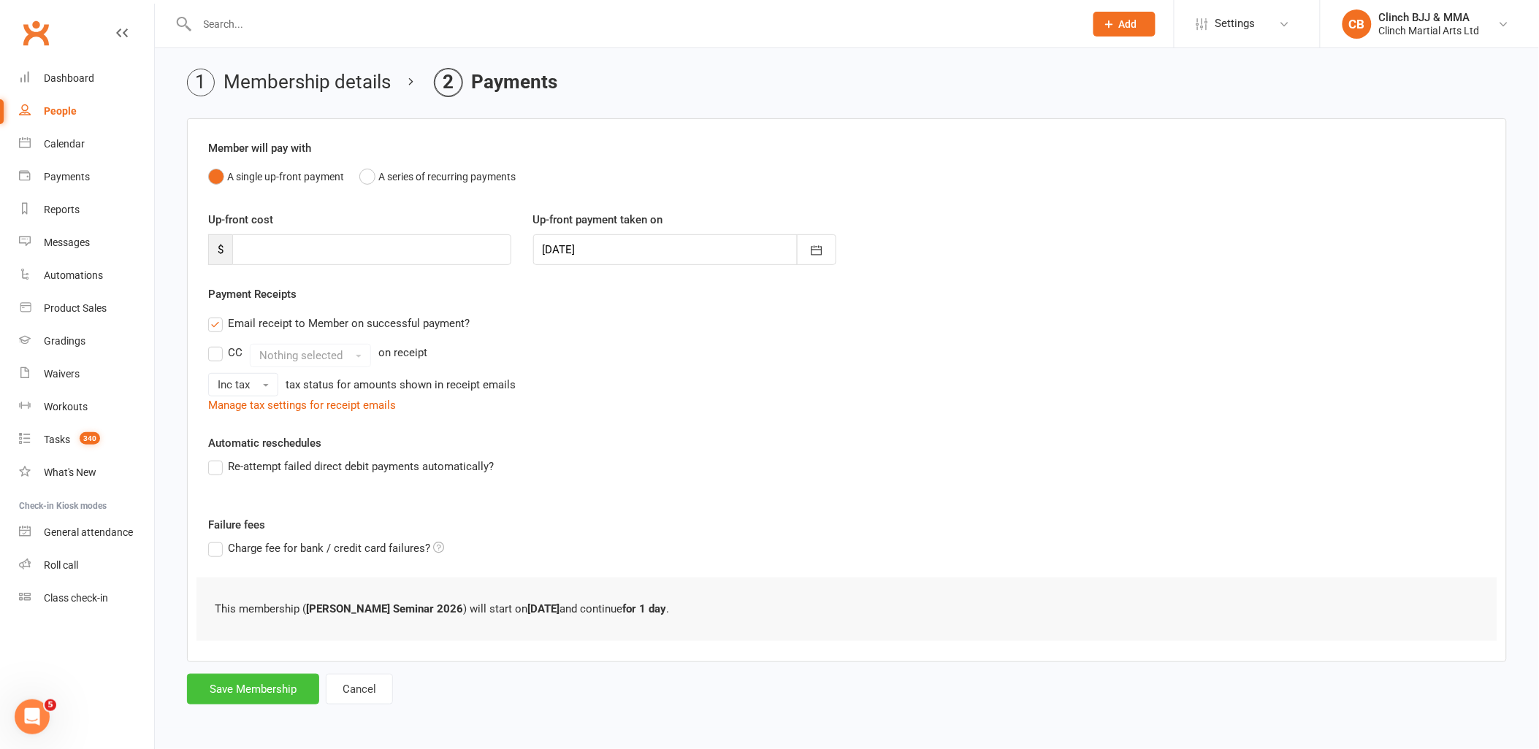
click at [240, 689] on button "Save Membership" at bounding box center [253, 689] width 132 height 31
type input "0"
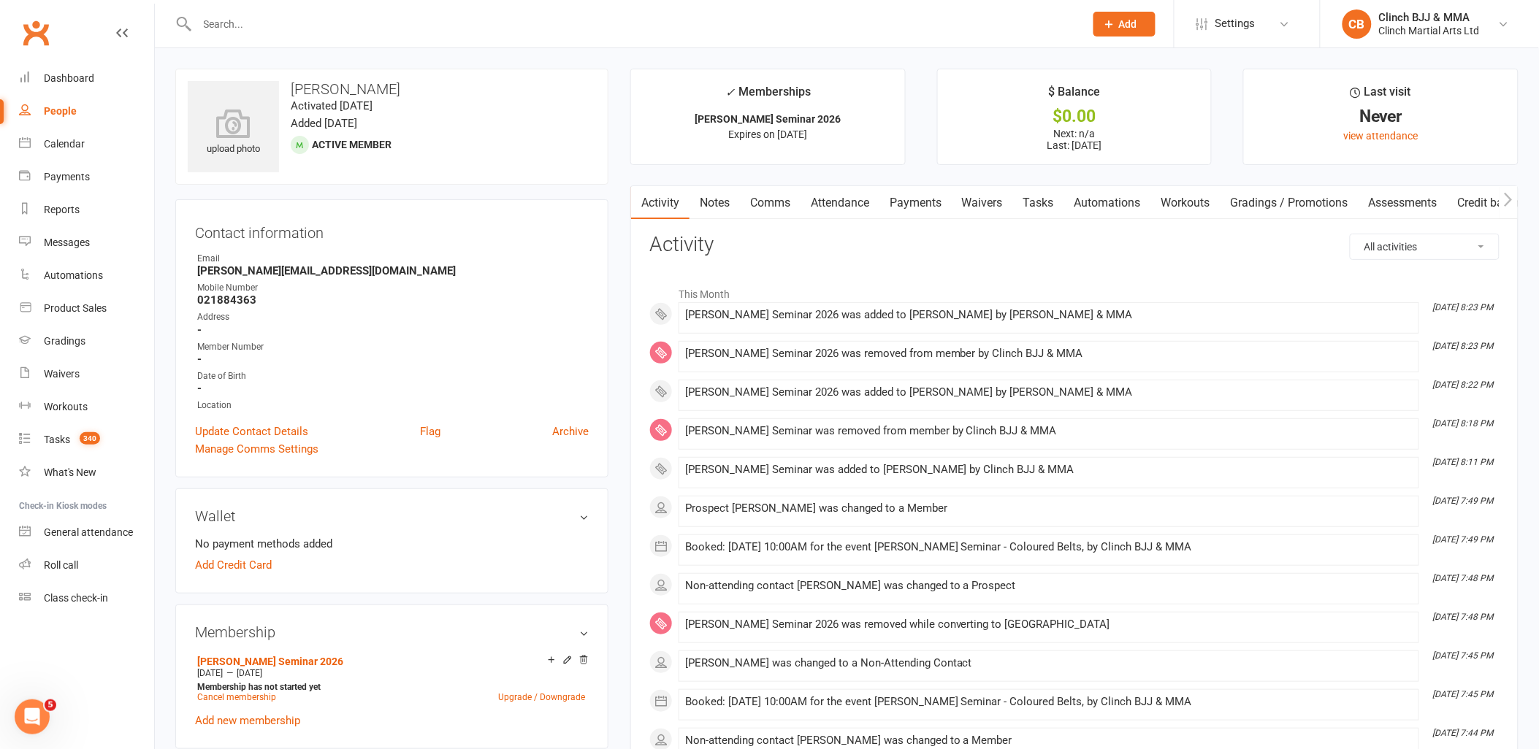
click at [831, 200] on link "Attendance" at bounding box center [840, 203] width 79 height 34
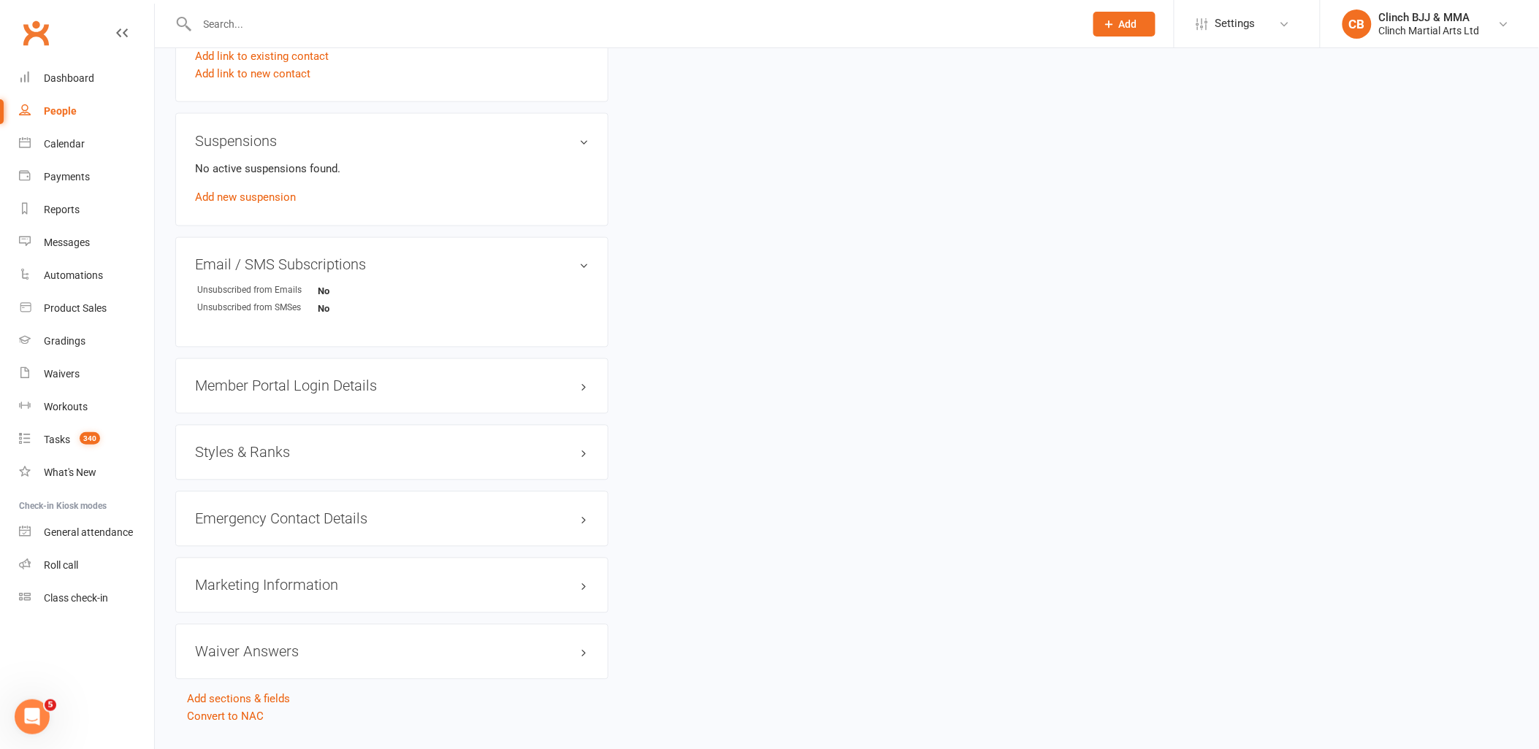
scroll to position [822, 0]
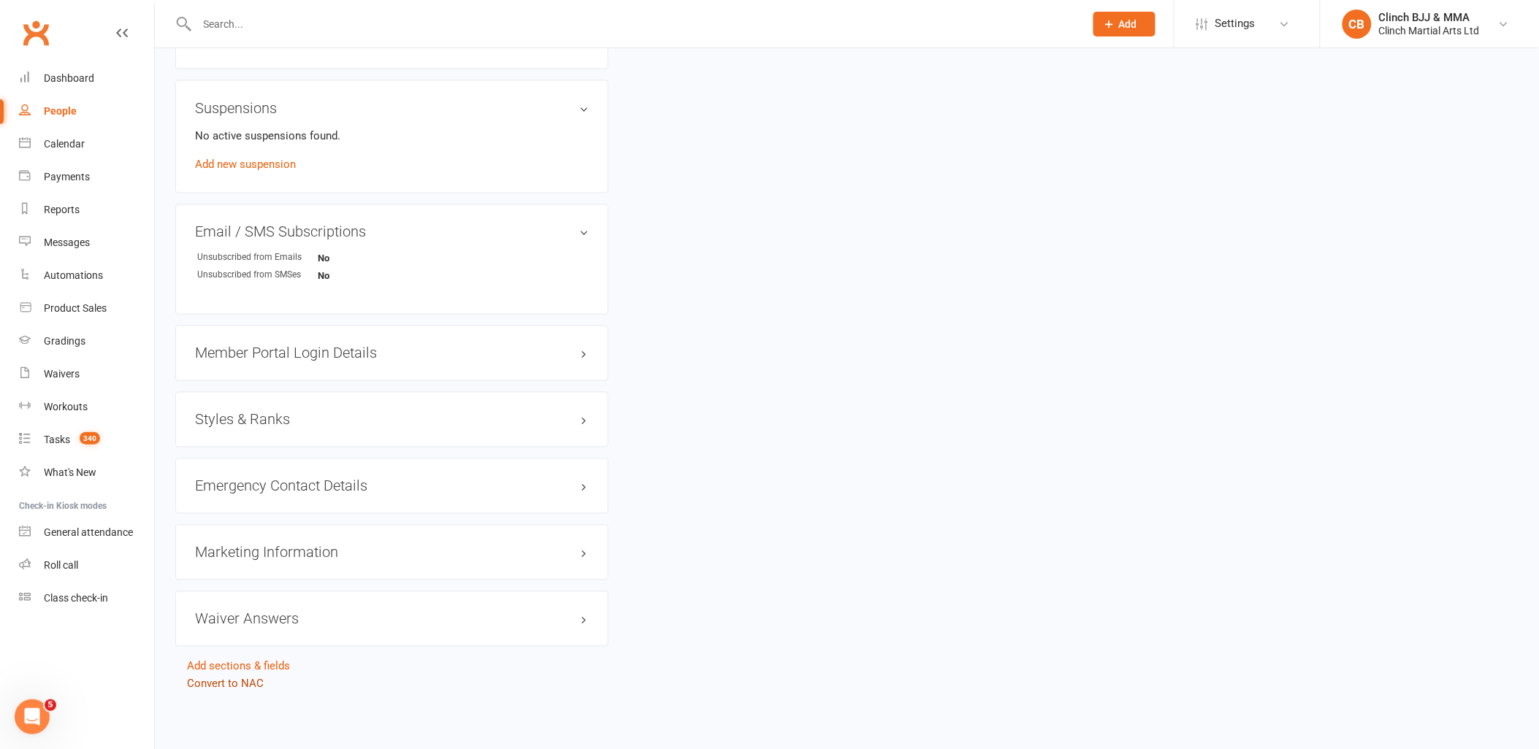
click at [224, 684] on link "Convert to NAC" at bounding box center [225, 684] width 77 height 13
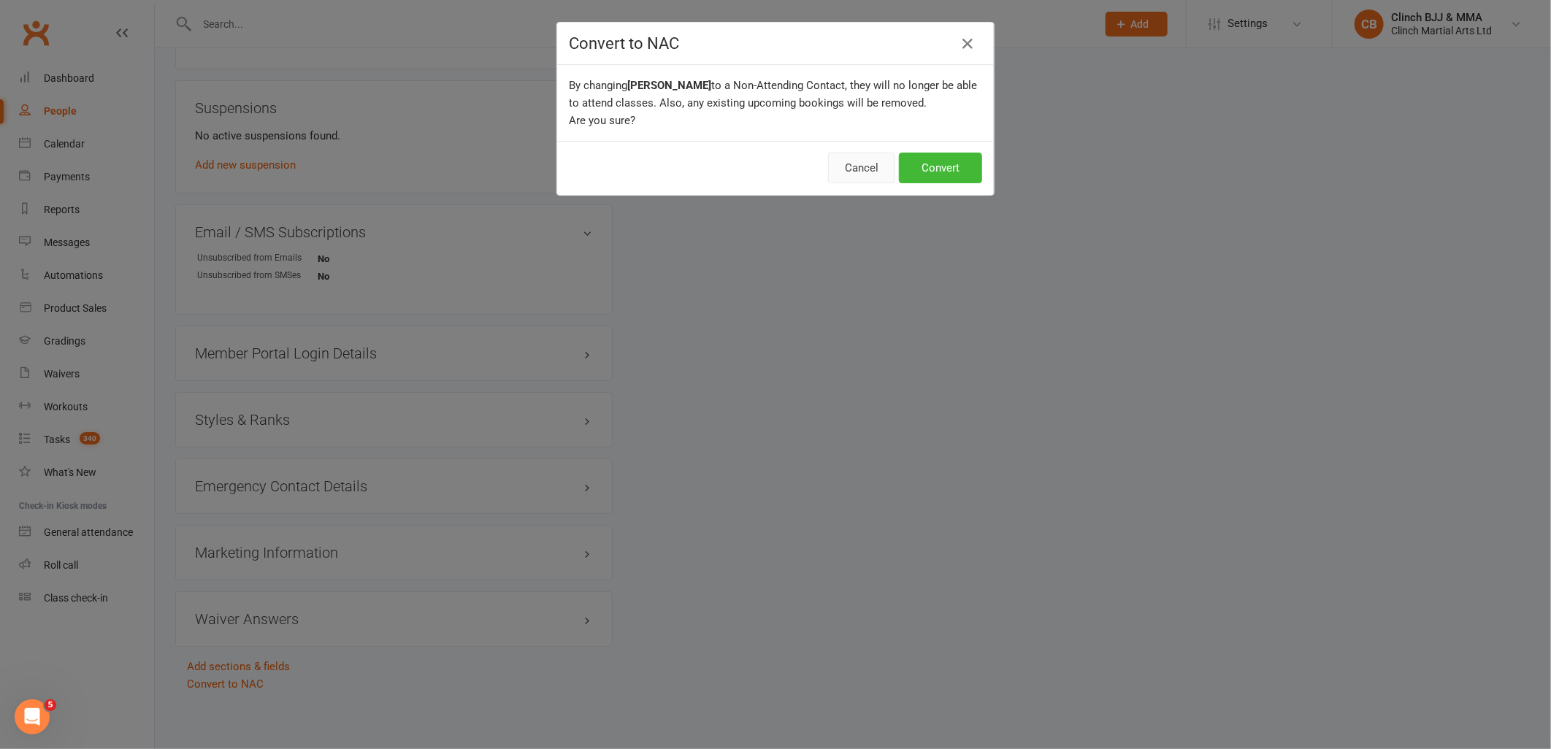
click at [846, 175] on button "Cancel" at bounding box center [861, 168] width 67 height 31
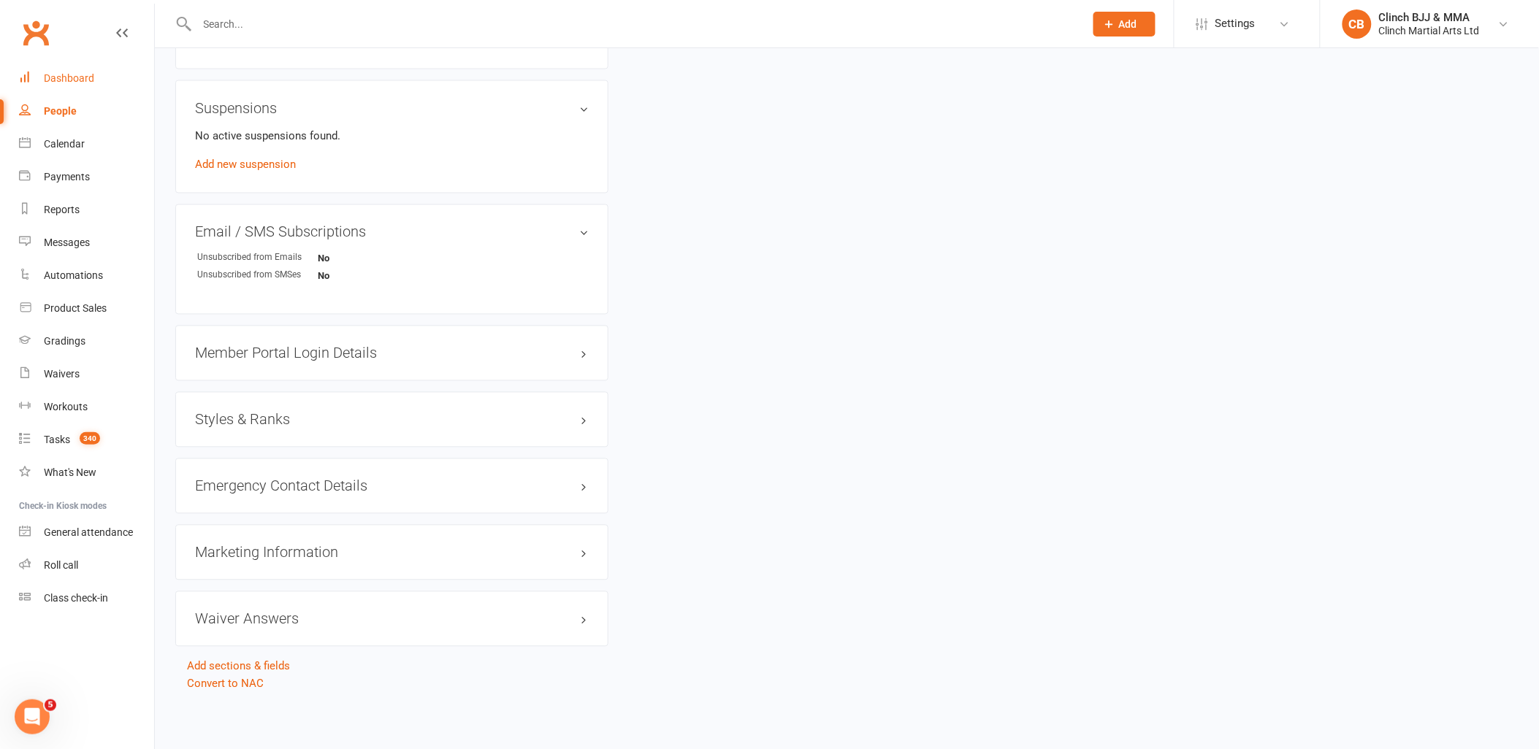
click at [78, 70] on link "Dashboard" at bounding box center [86, 78] width 135 height 33
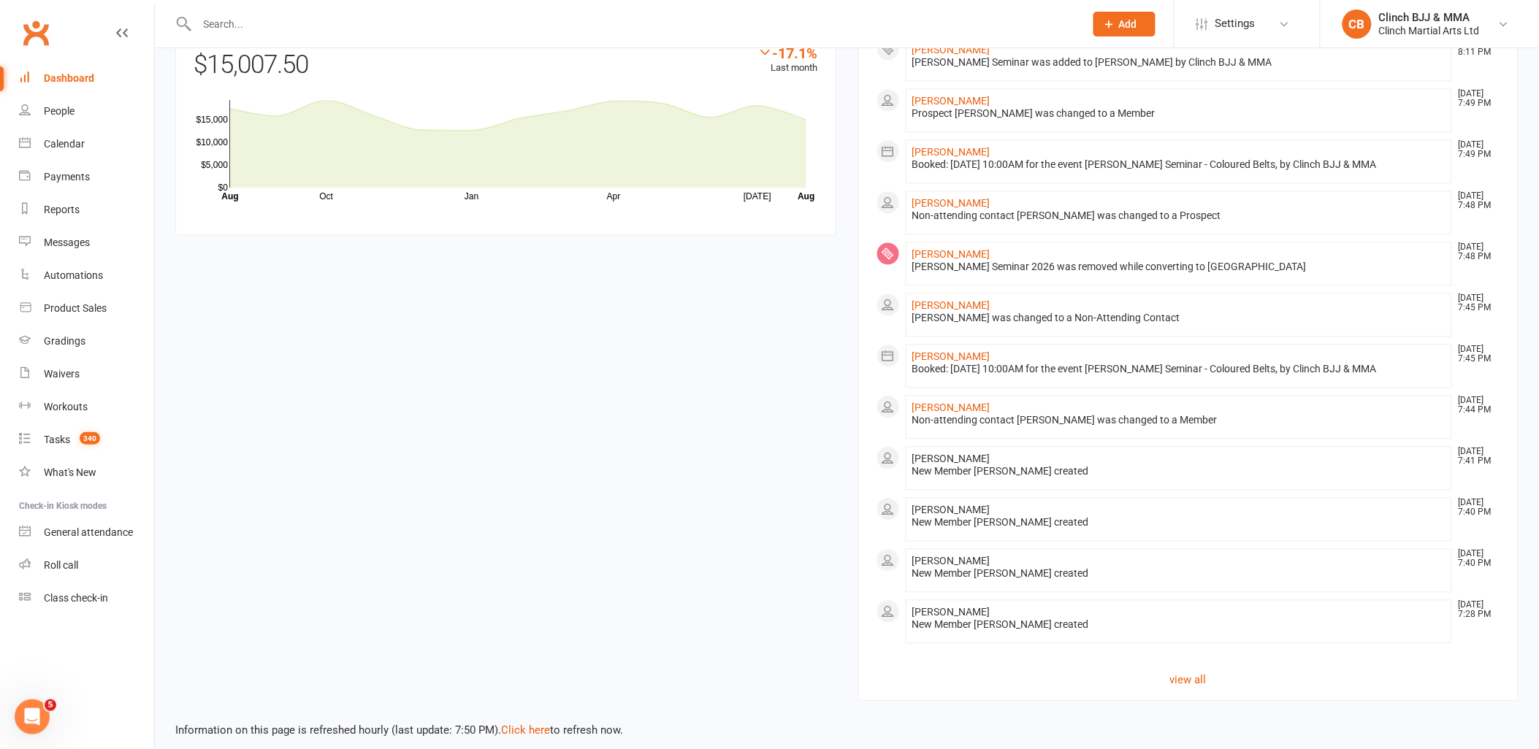
scroll to position [955, 0]
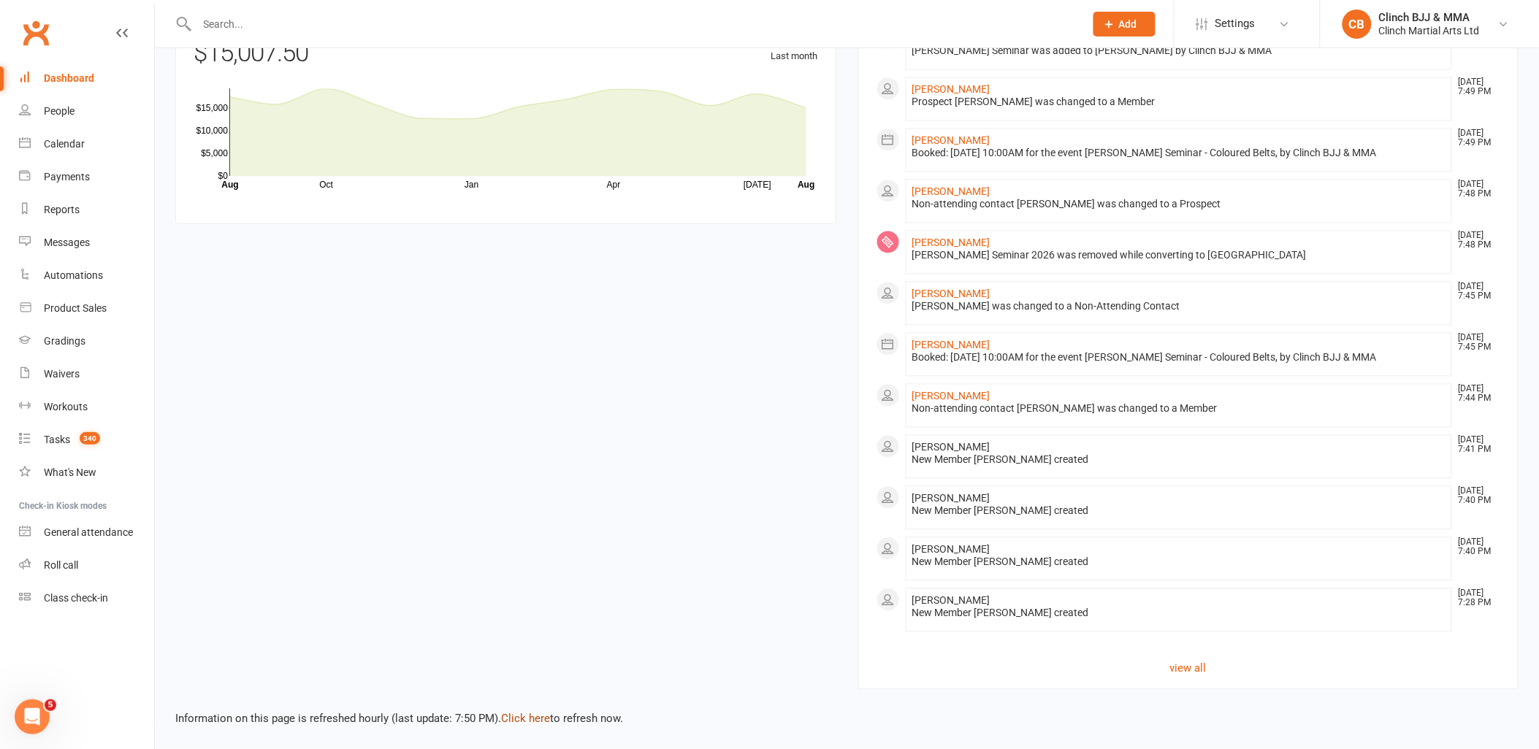
click at [514, 719] on link "Click here" at bounding box center [525, 719] width 49 height 13
click at [535, 721] on link "Click here" at bounding box center [525, 719] width 49 height 13
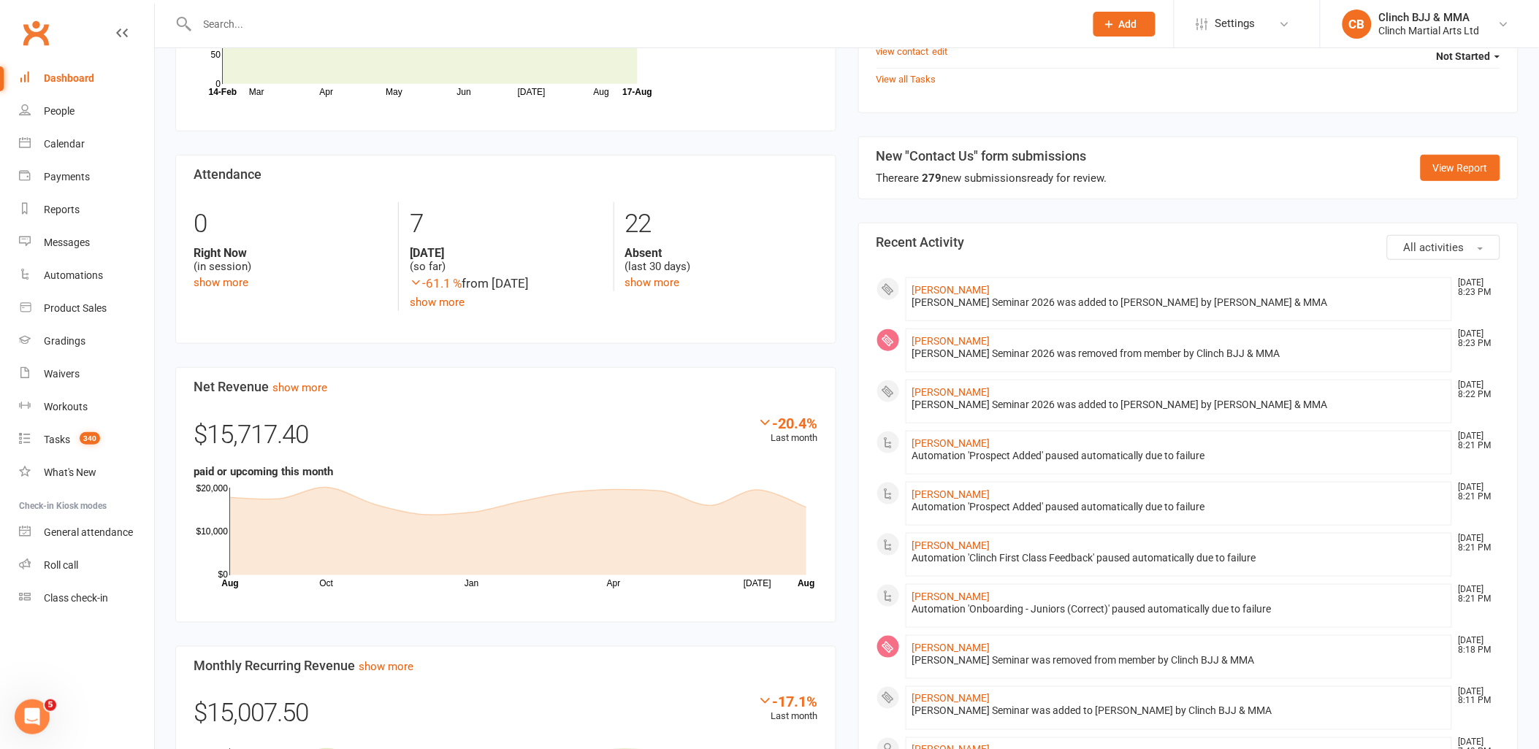
scroll to position [324, 0]
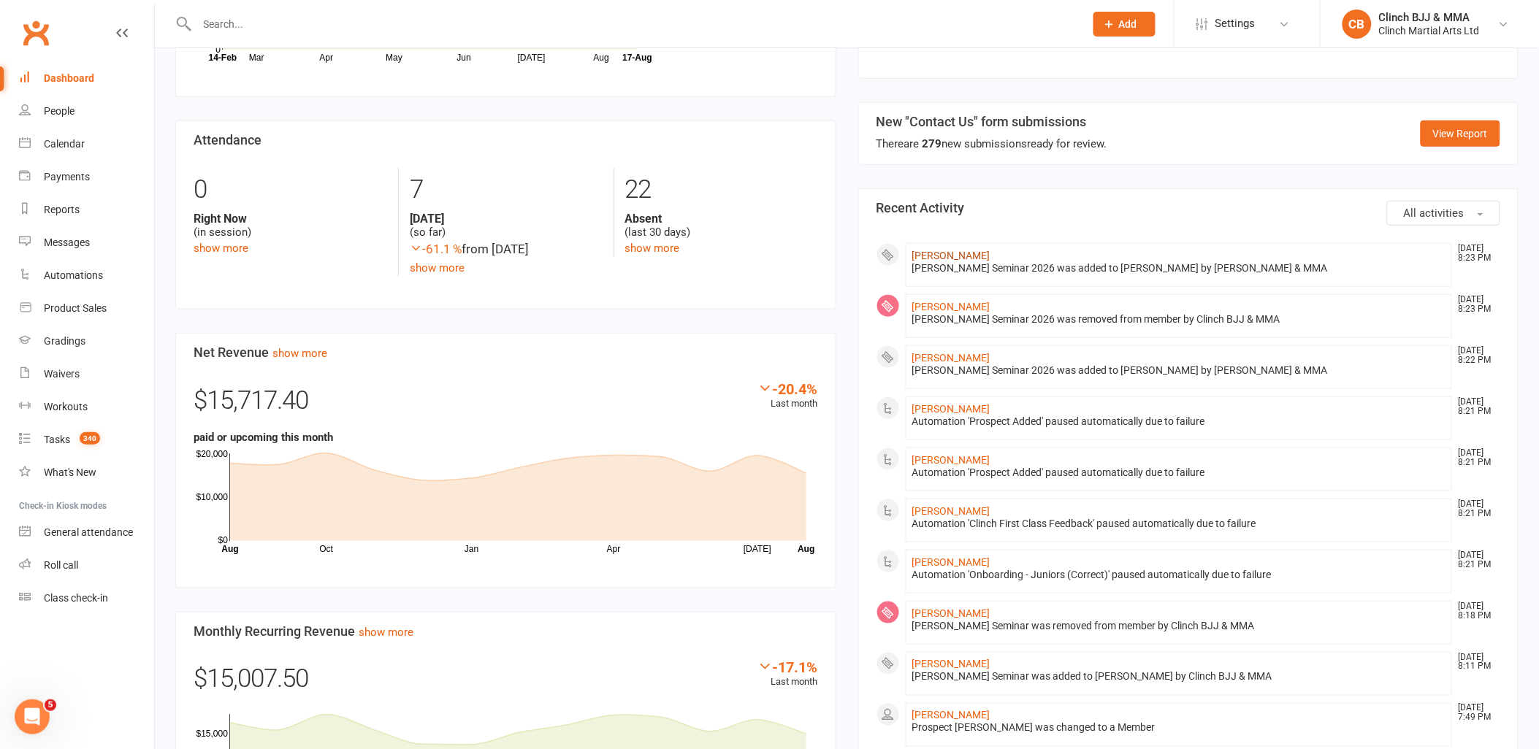
click at [954, 256] on link "[PERSON_NAME]" at bounding box center [951, 256] width 78 height 12
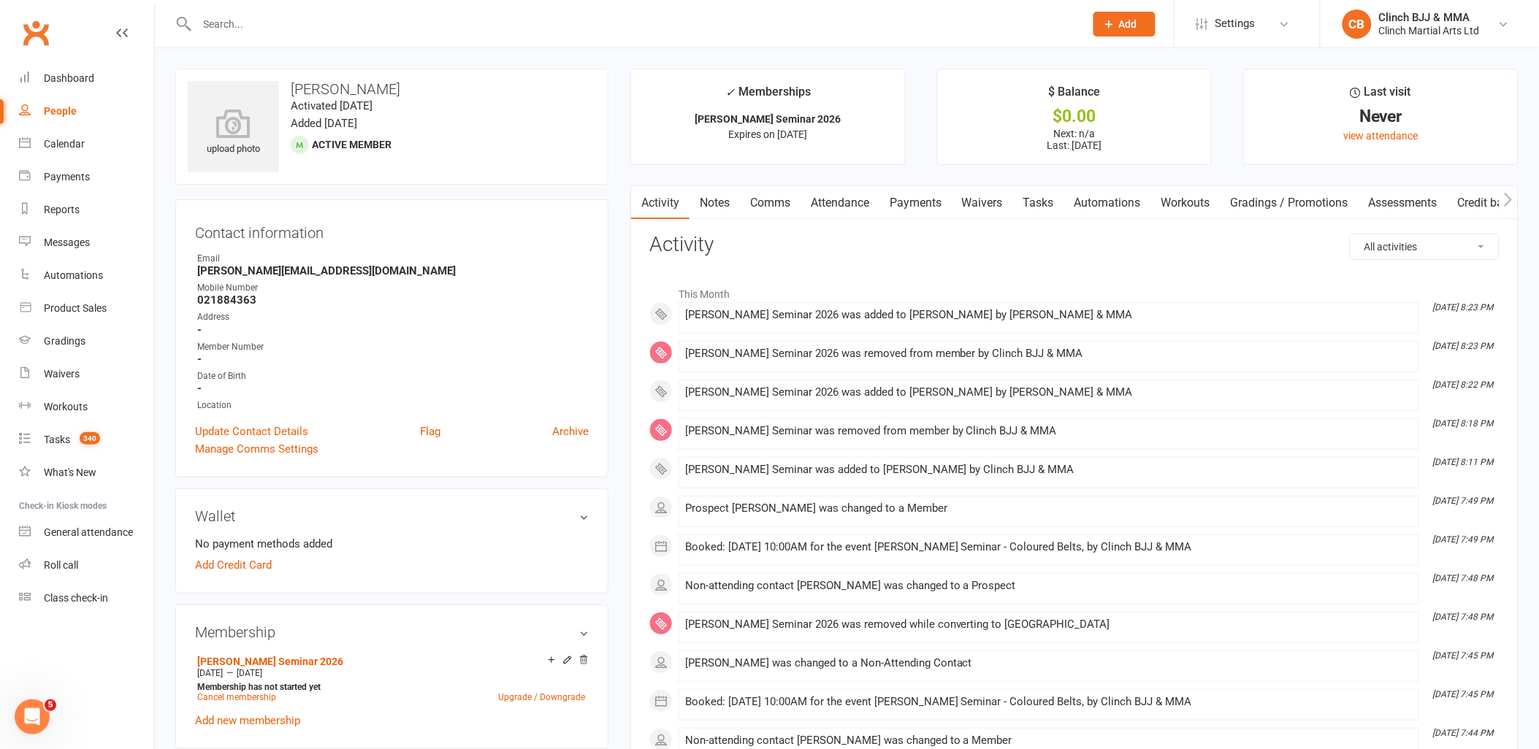
click at [1110, 187] on link "Automations" at bounding box center [1107, 203] width 87 height 34
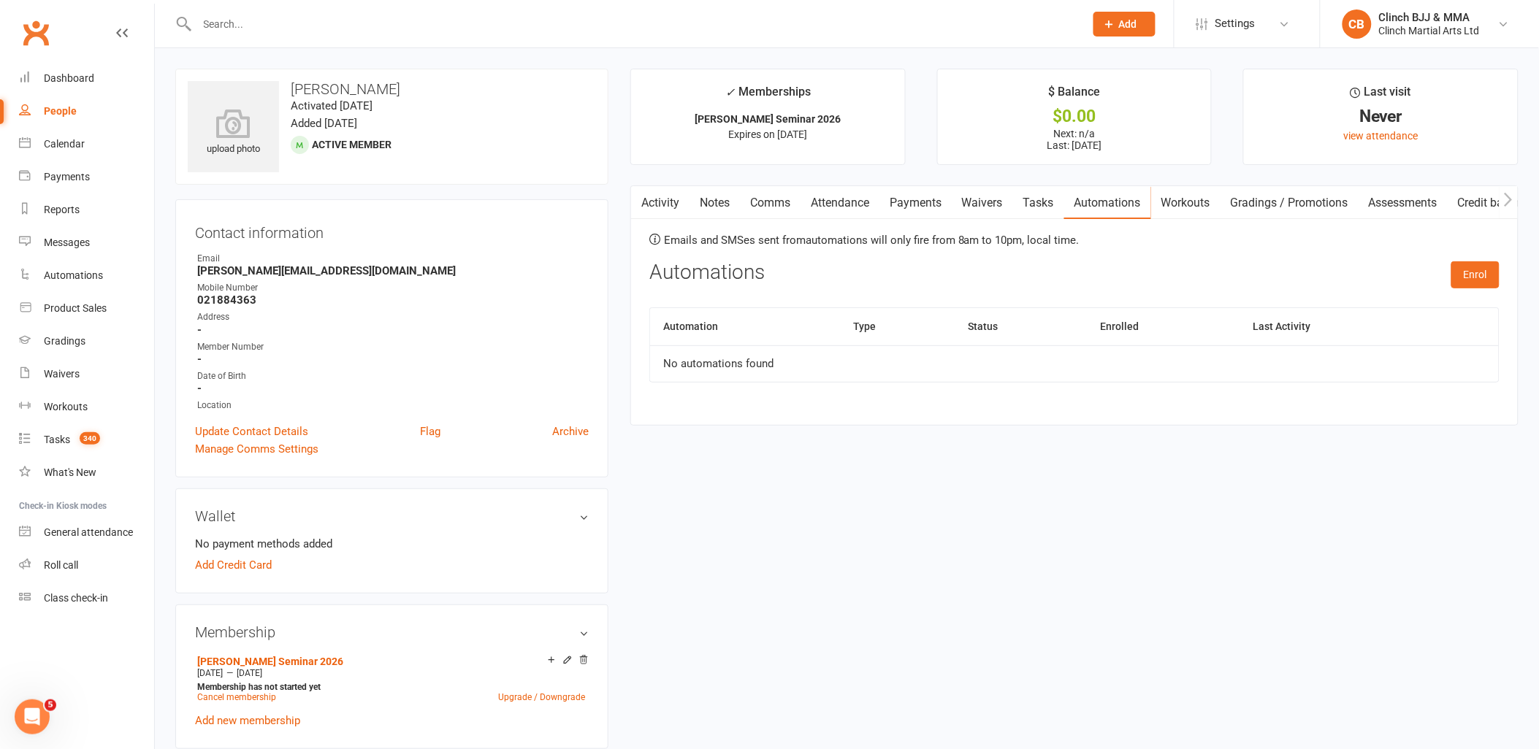
click at [667, 199] on link "Activity" at bounding box center [660, 203] width 58 height 34
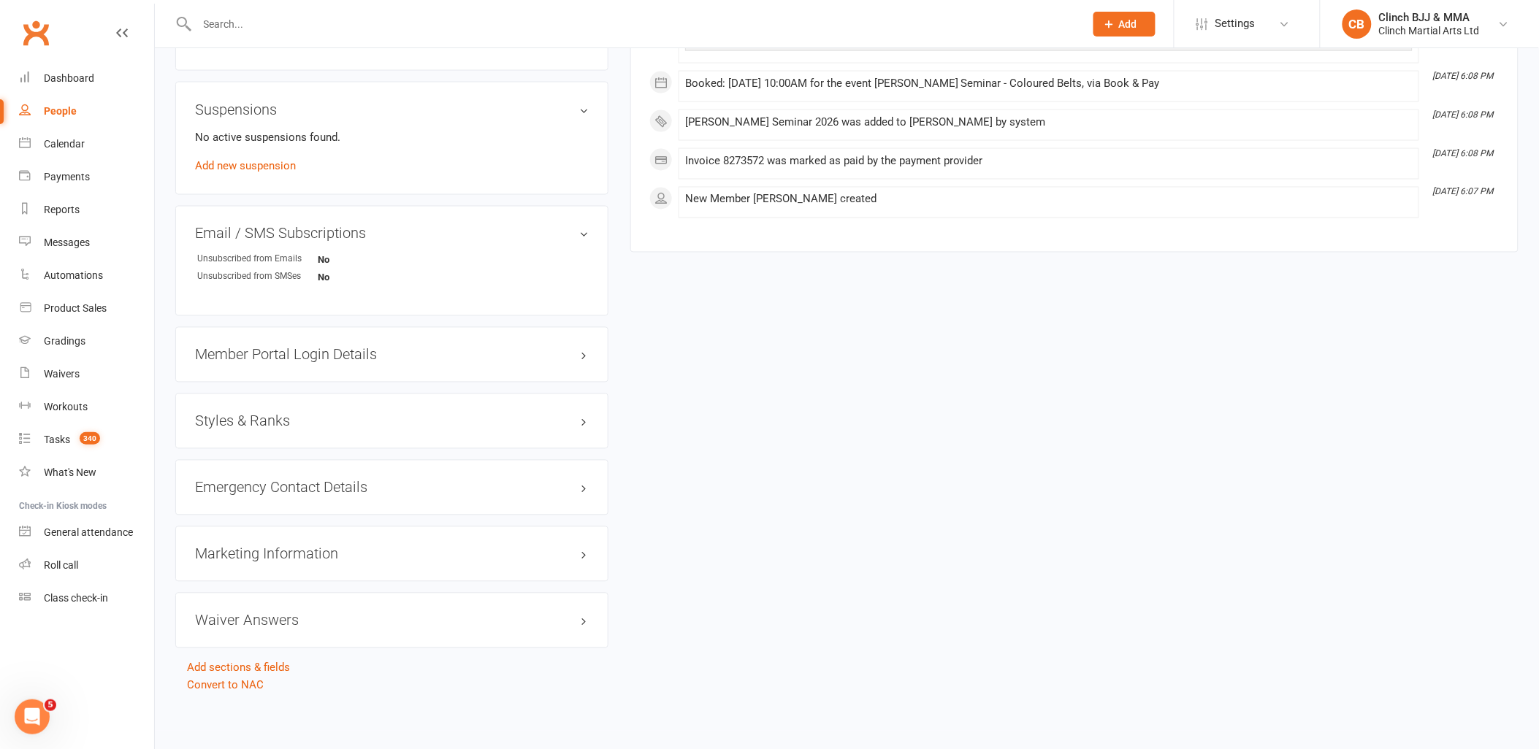
scroll to position [822, 0]
click at [238, 687] on link "Convert to NAC" at bounding box center [225, 684] width 77 height 13
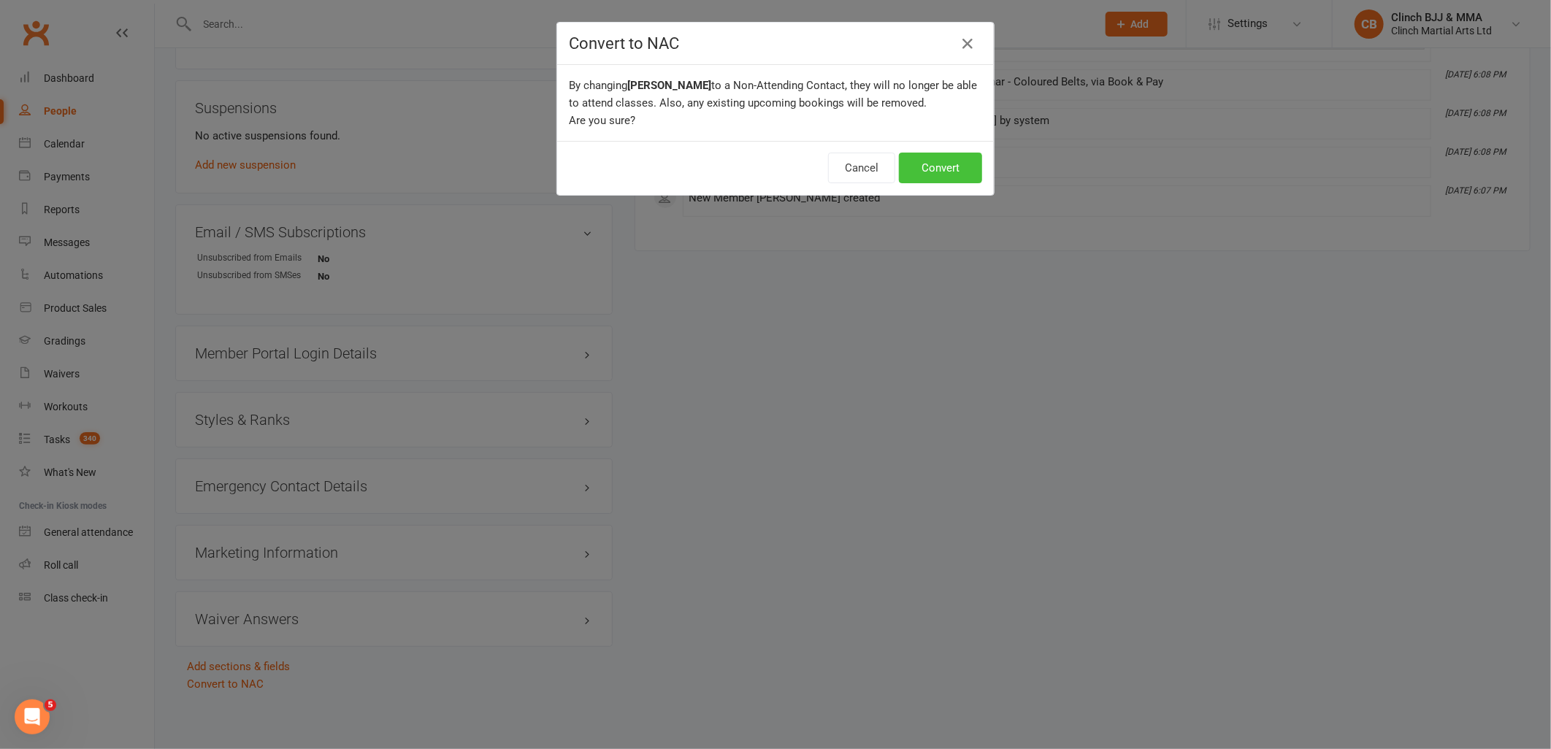
click at [957, 174] on button "Convert" at bounding box center [940, 168] width 83 height 31
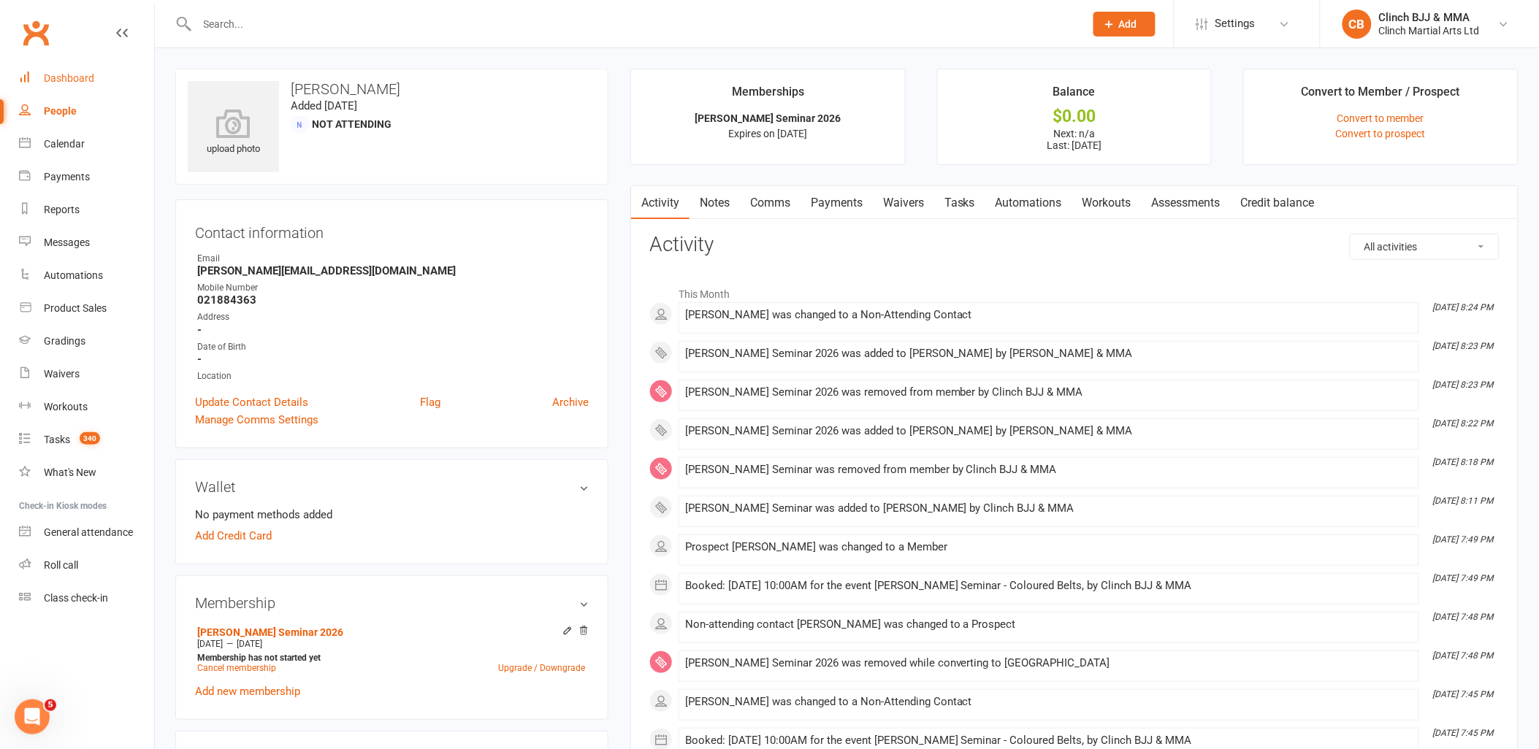
click at [86, 67] on link "Dashboard" at bounding box center [86, 78] width 135 height 33
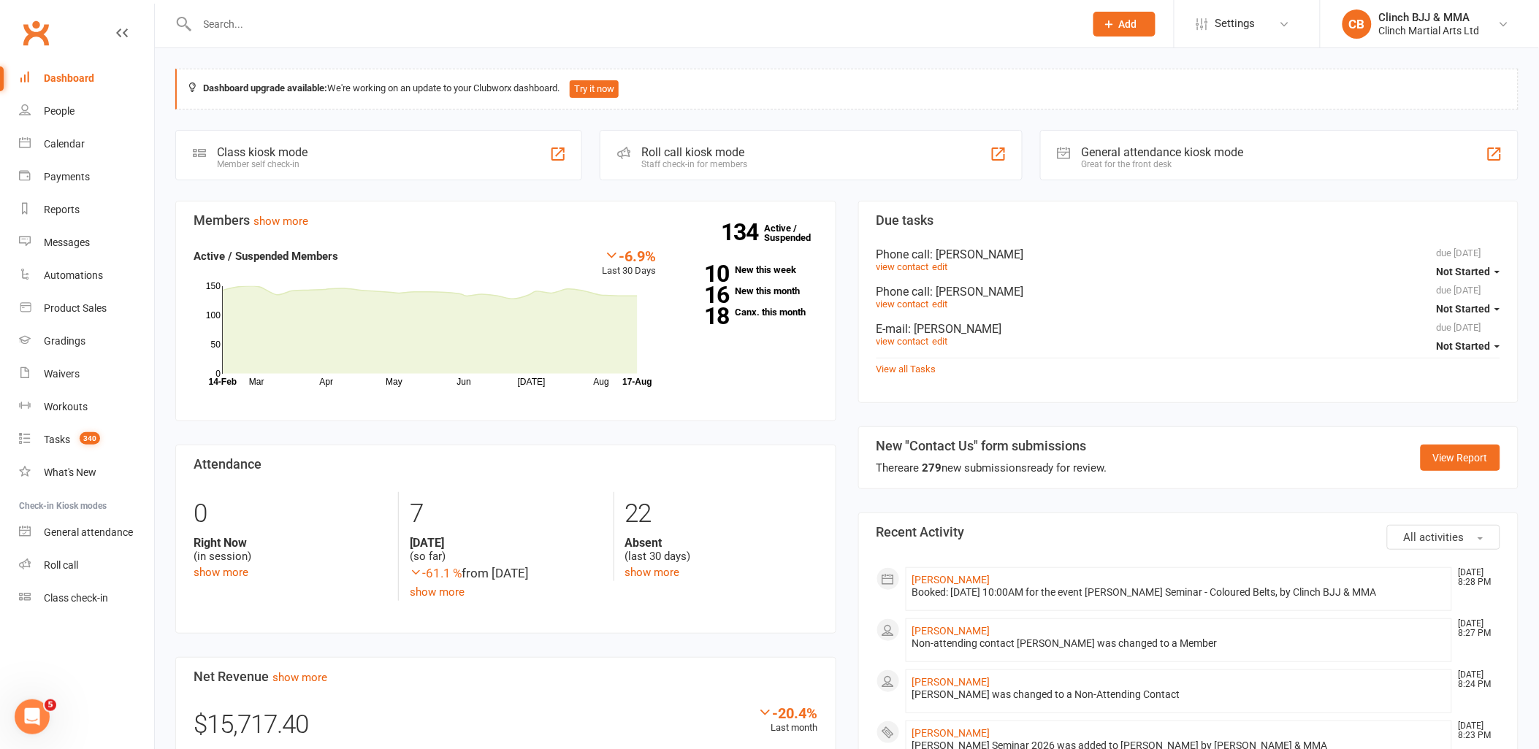
click at [1240, 17] on span "Settings" at bounding box center [1235, 23] width 40 height 33
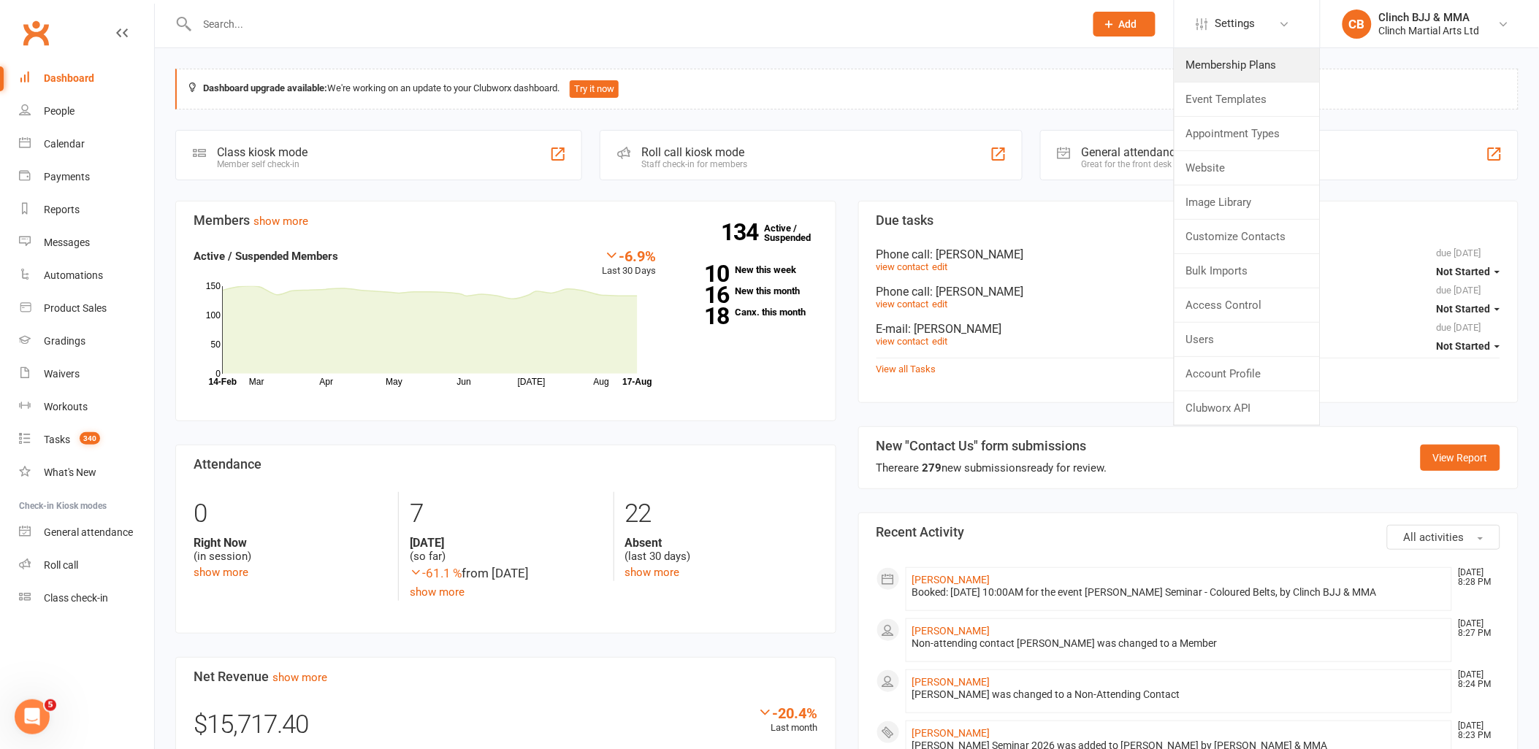
click at [1218, 56] on link "Membership Plans" at bounding box center [1247, 65] width 145 height 34
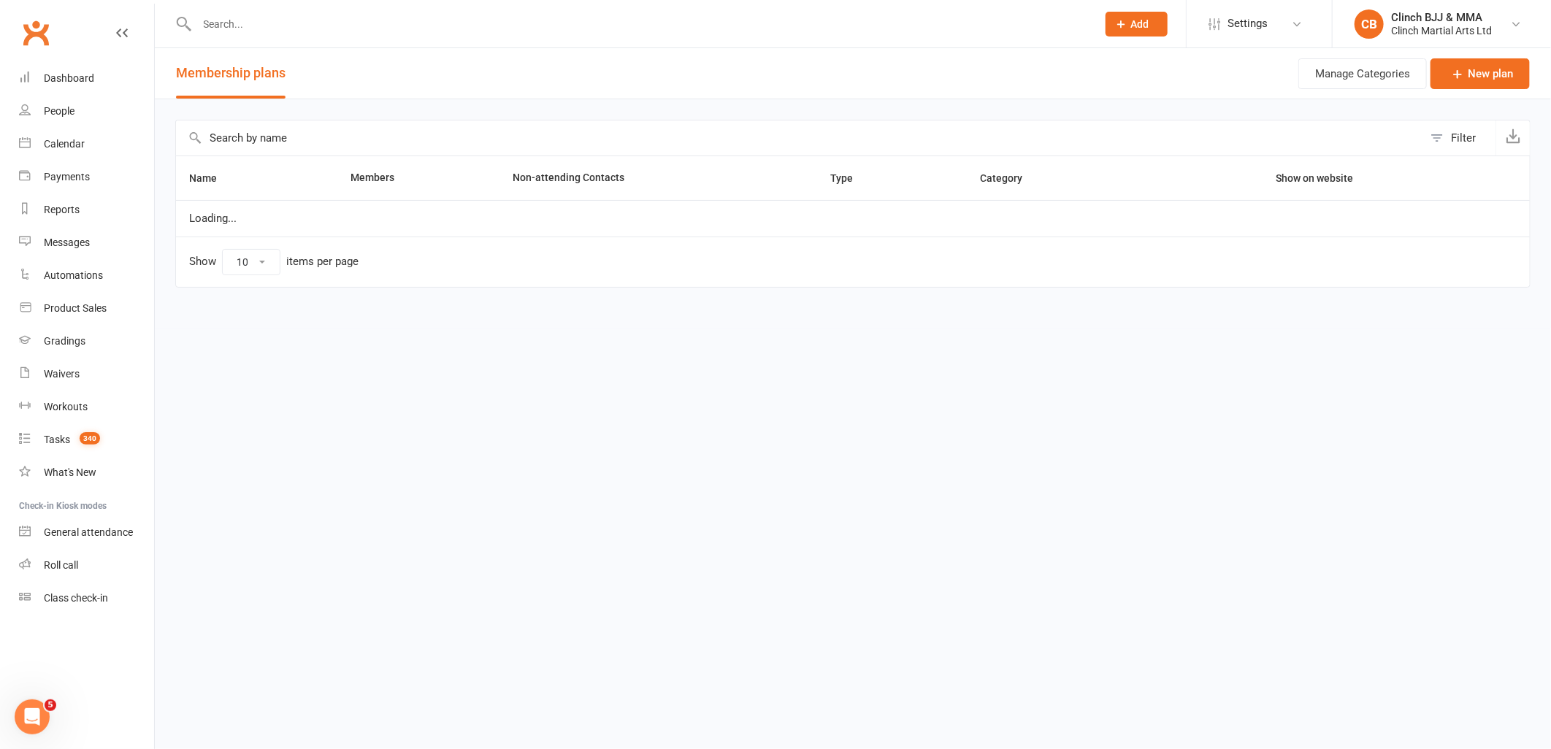
select select "100"
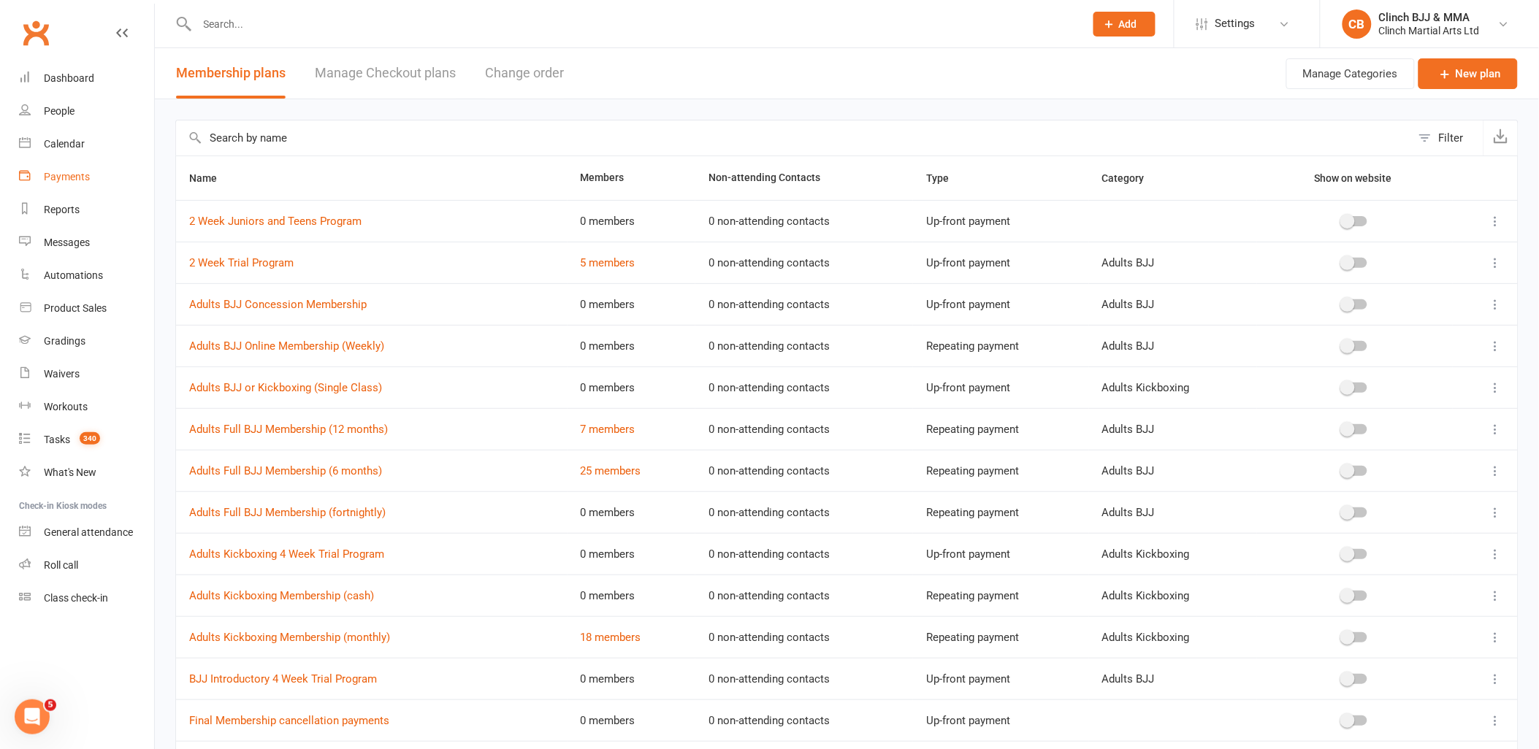
click at [61, 172] on div "Payments" at bounding box center [67, 177] width 46 height 12
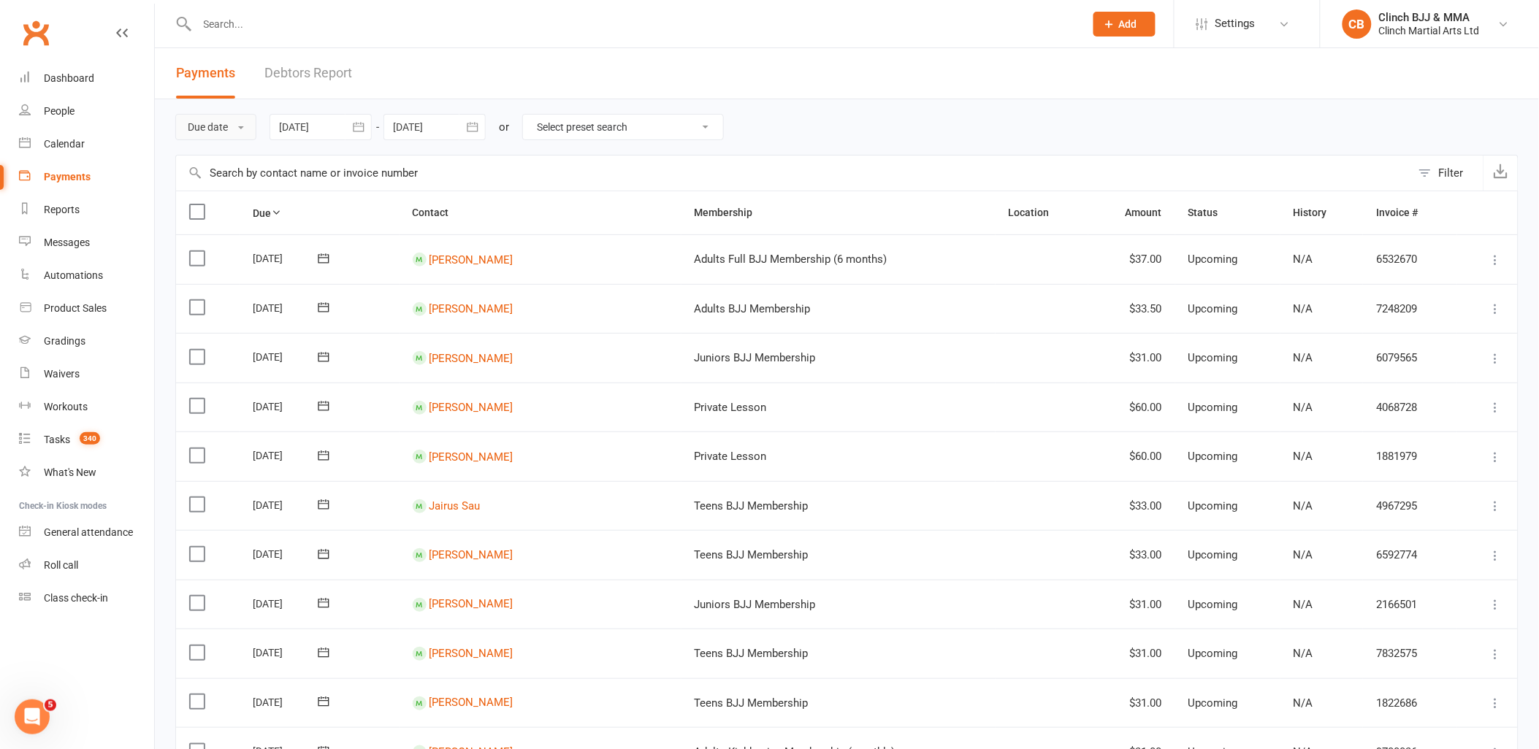
click at [210, 129] on button "Due date" at bounding box center [215, 127] width 81 height 26
click at [199, 190] on link "Date paid" at bounding box center [248, 189] width 145 height 29
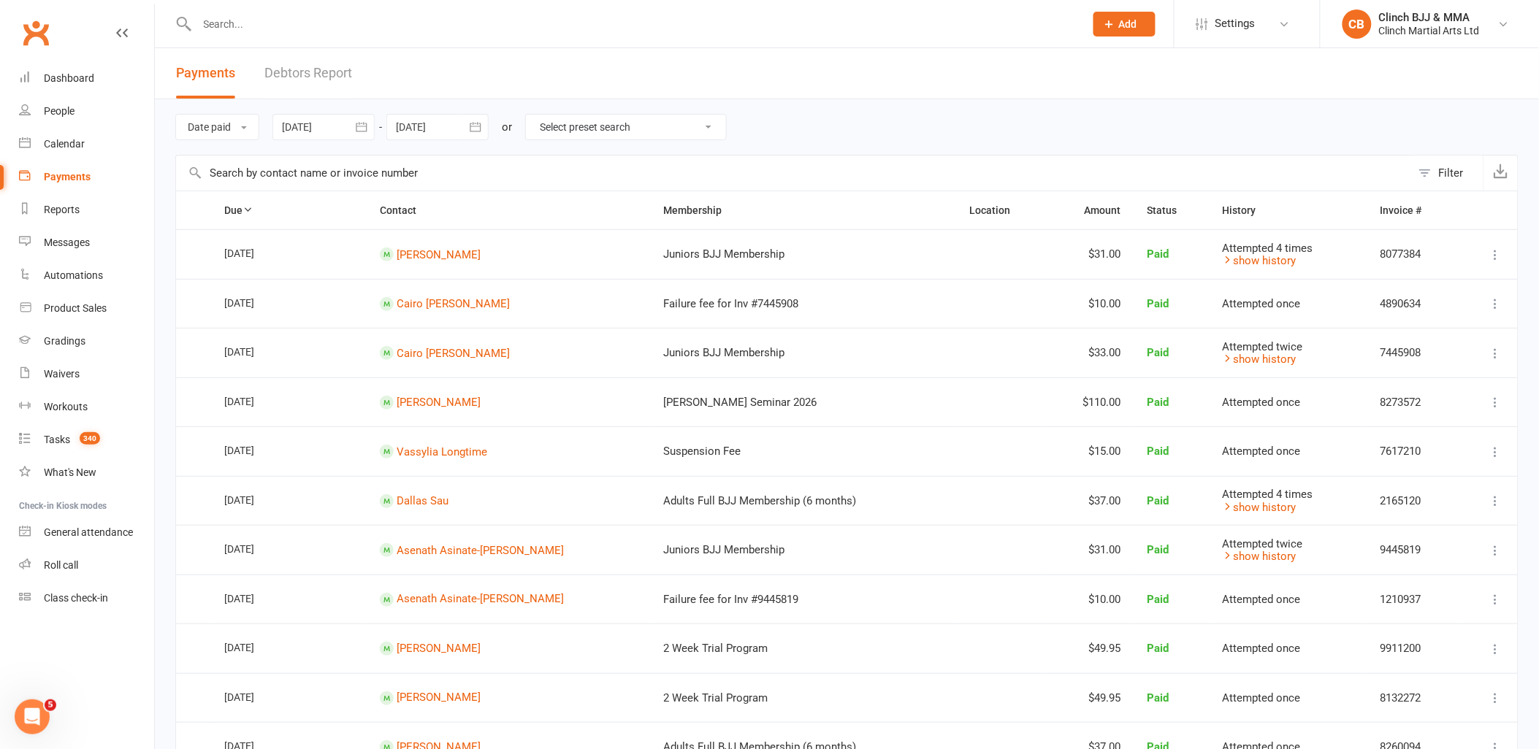
click at [1435, 172] on button "Filter" at bounding box center [1447, 173] width 72 height 35
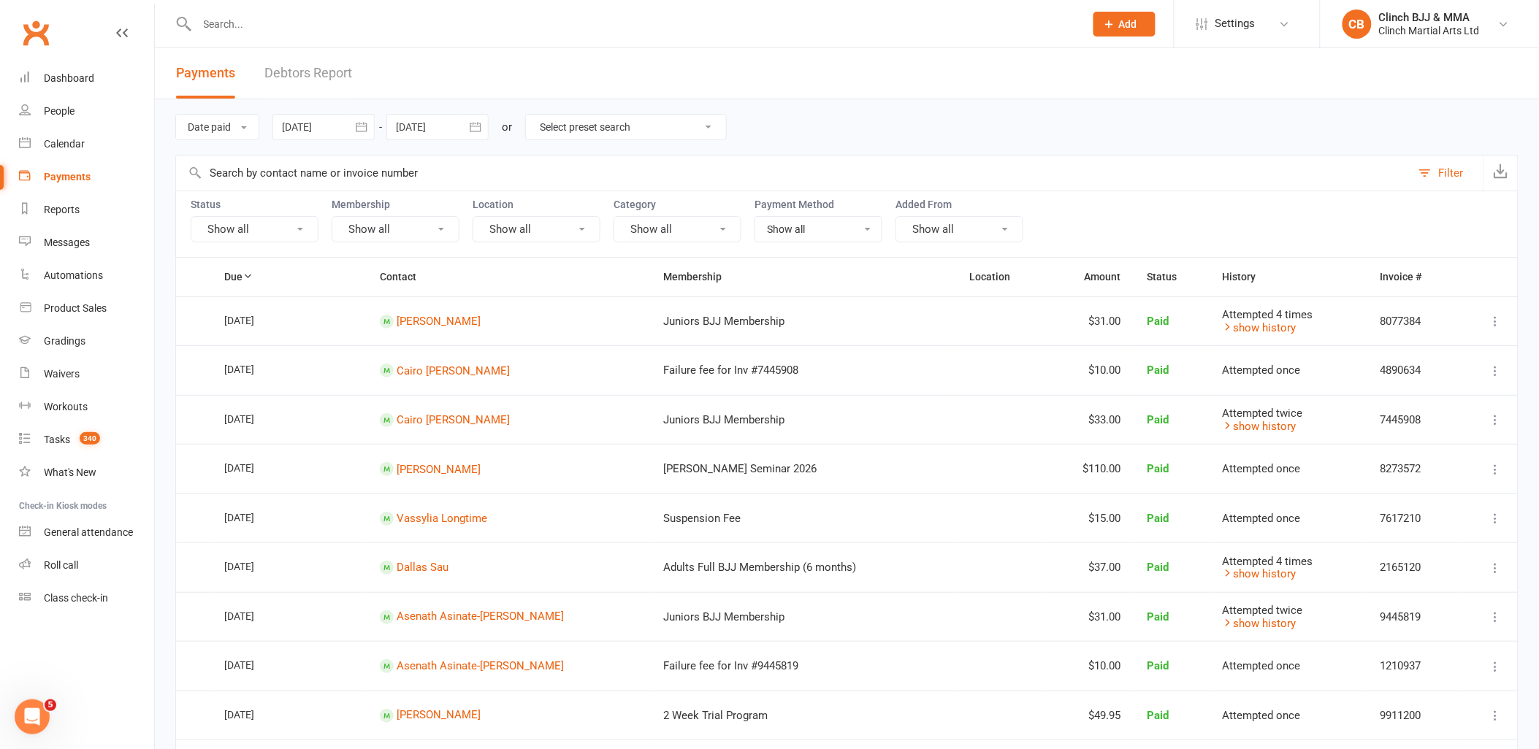
click at [312, 121] on div at bounding box center [323, 127] width 102 height 26
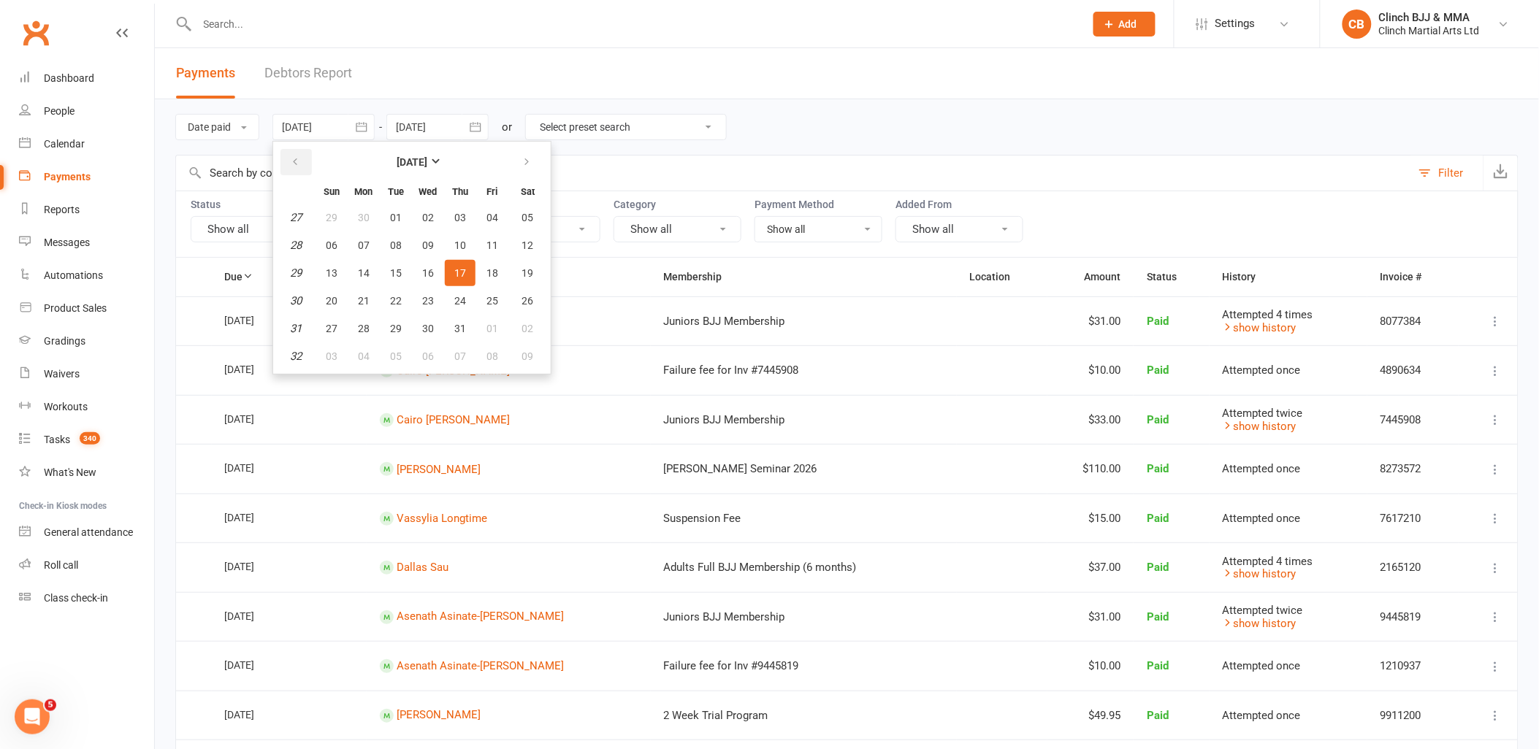
click at [289, 152] on button "button" at bounding box center [295, 162] width 31 height 26
click at [456, 241] on span "12" at bounding box center [460, 246] width 12 height 12
type input "12 Jun 2025"
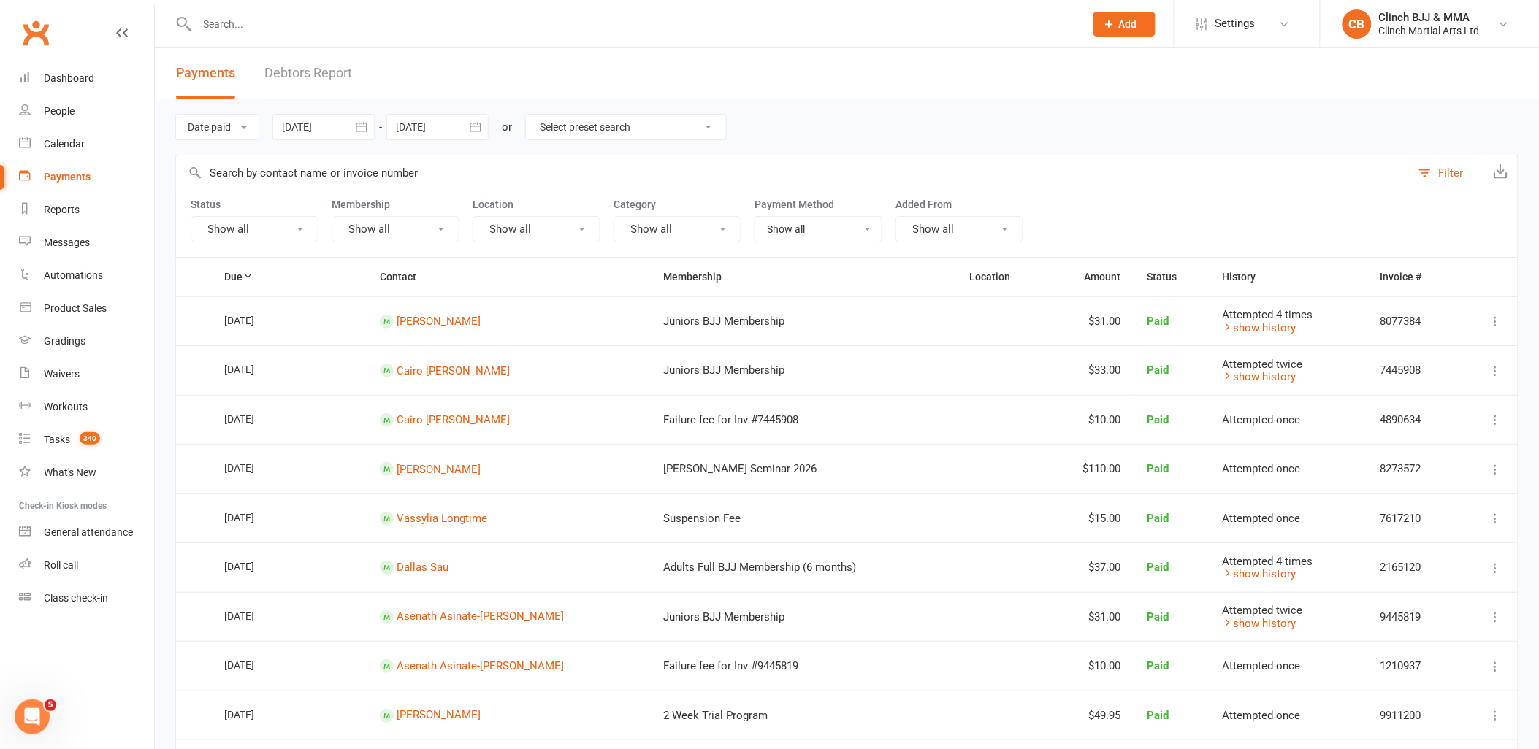
click at [443, 128] on div at bounding box center [437, 127] width 102 height 26
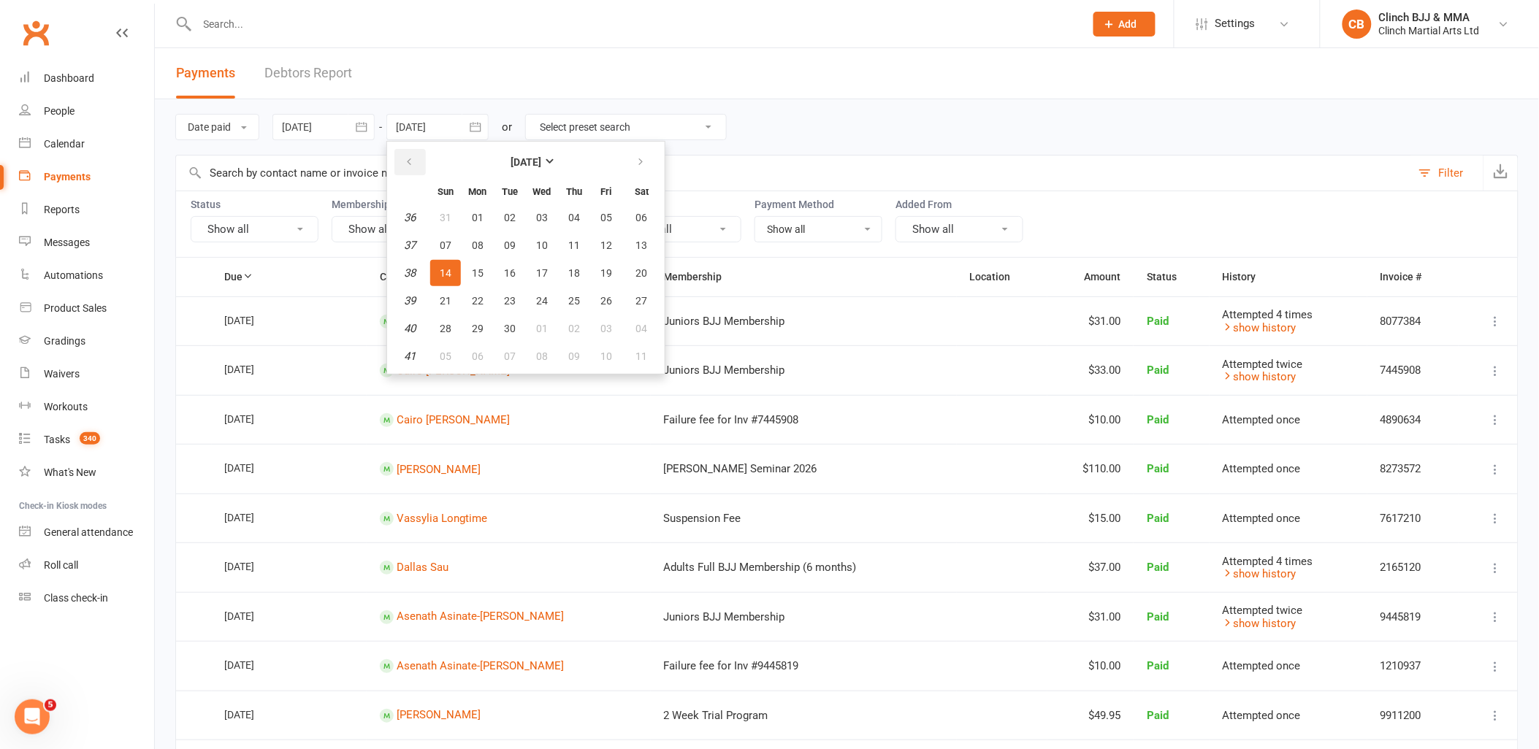
click at [410, 156] on icon "button" at bounding box center [409, 162] width 10 height 12
click at [410, 157] on icon "button" at bounding box center [409, 162] width 10 height 12
click at [541, 267] on span "18" at bounding box center [542, 273] width 12 height 12
type input "18 Jun 2025"
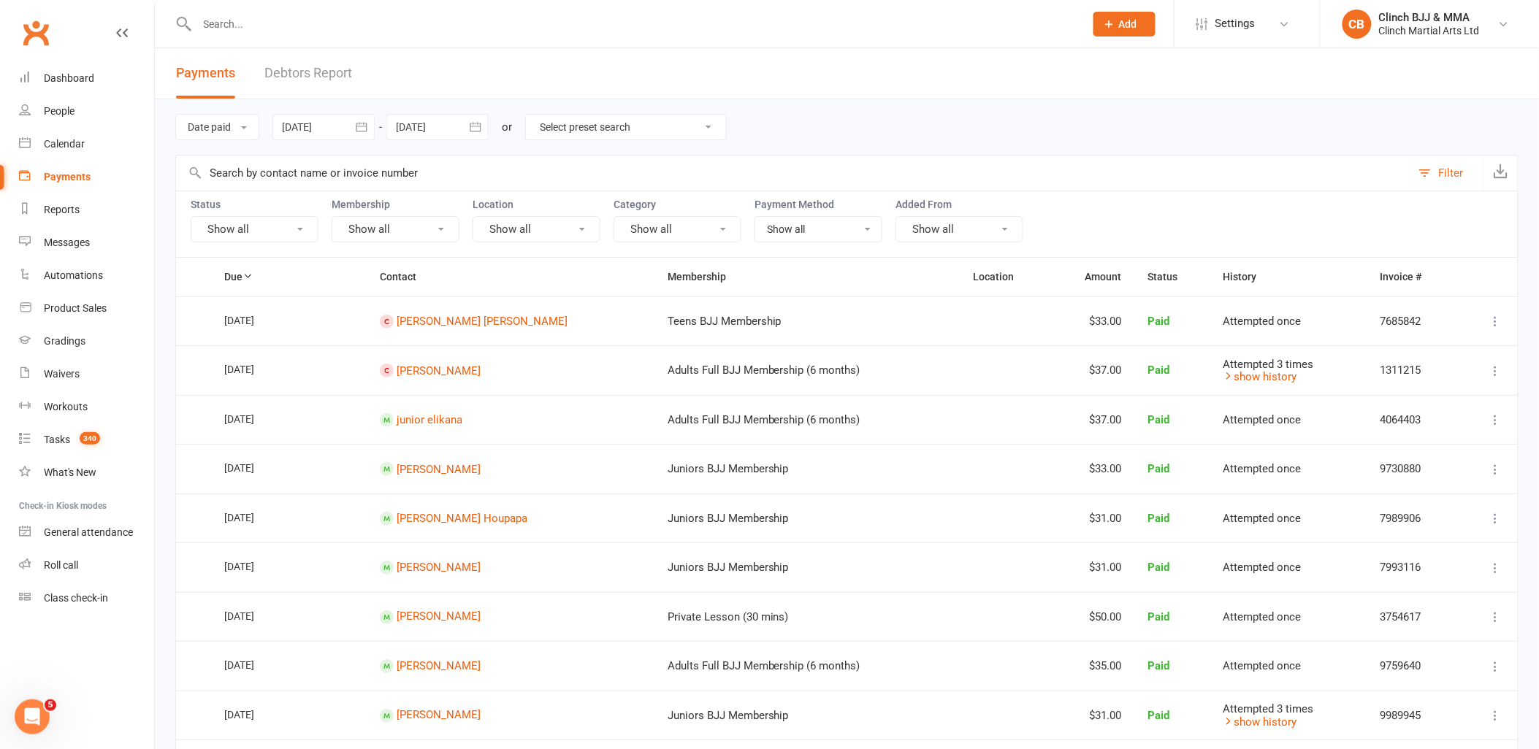
click at [800, 228] on select "Show all No payment method Credit Card" at bounding box center [818, 229] width 126 height 25
select select "credit_card"
click at [755, 217] on select "Show all No payment method Credit Card" at bounding box center [818, 229] width 126 height 25
click at [1500, 167] on icon "button" at bounding box center [1501, 171] width 15 height 15
click at [359, 129] on icon "button" at bounding box center [361, 127] width 15 height 15
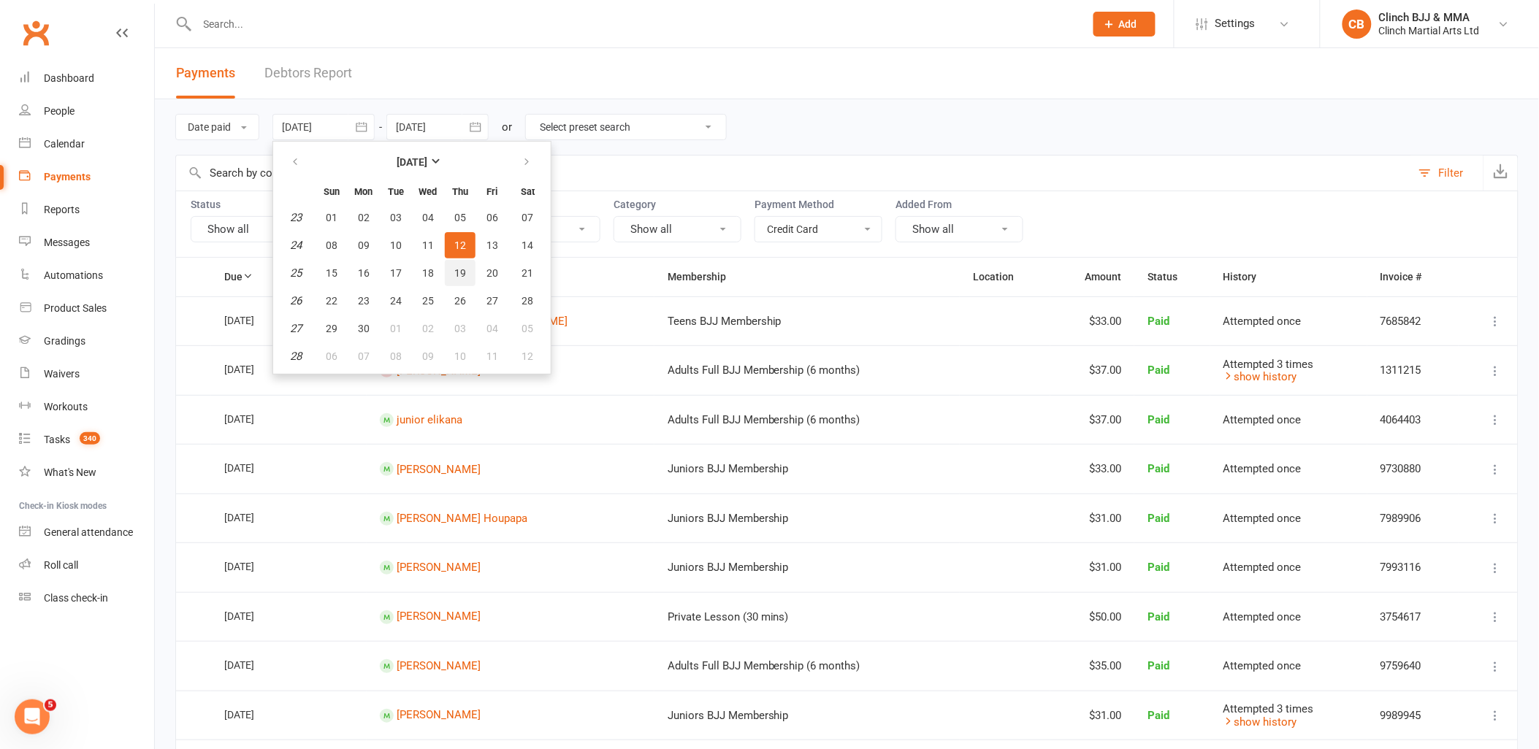
click at [458, 267] on span "19" at bounding box center [460, 273] width 12 height 12
type input "19 Jun 2025"
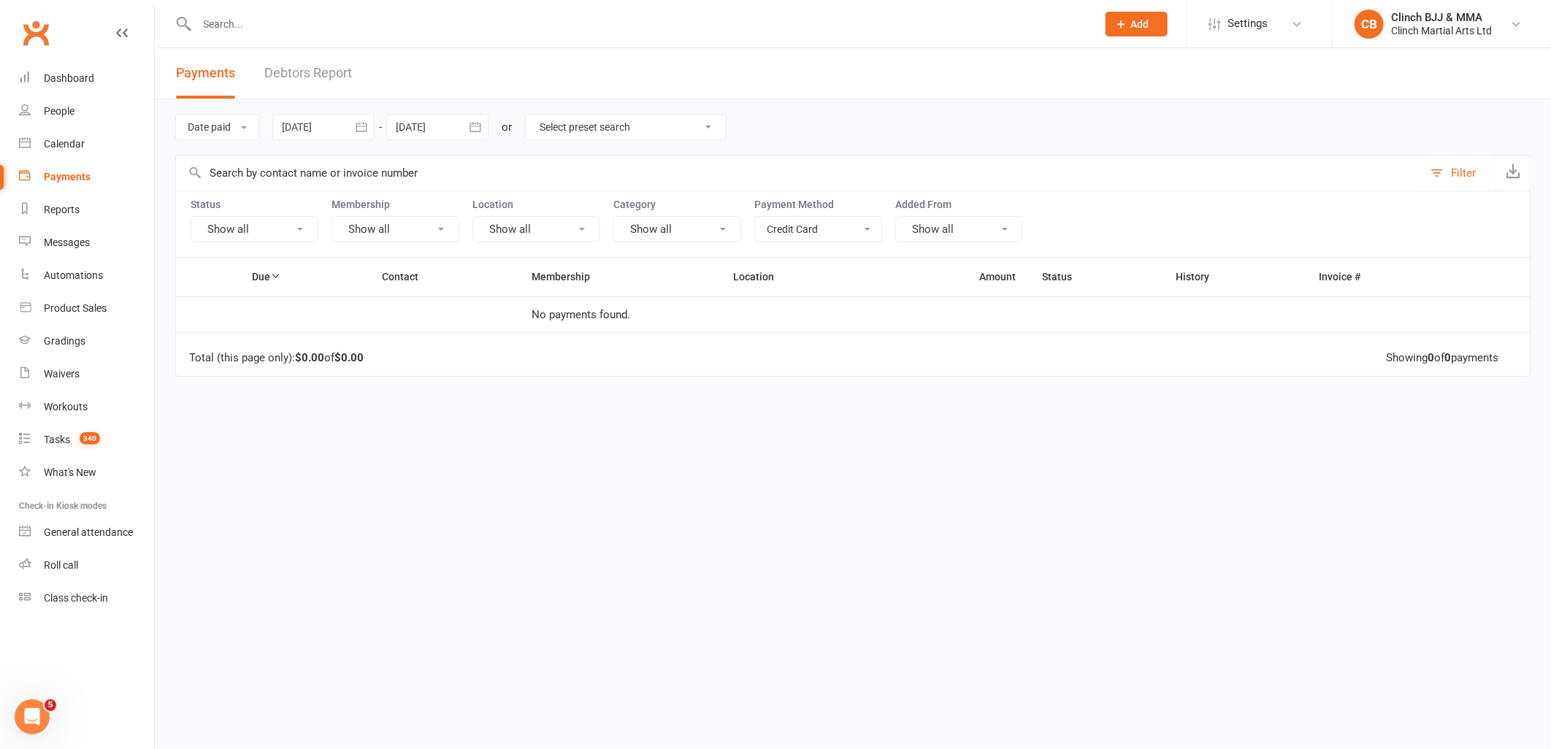
click at [481, 127] on icon "button" at bounding box center [475, 126] width 11 height 9
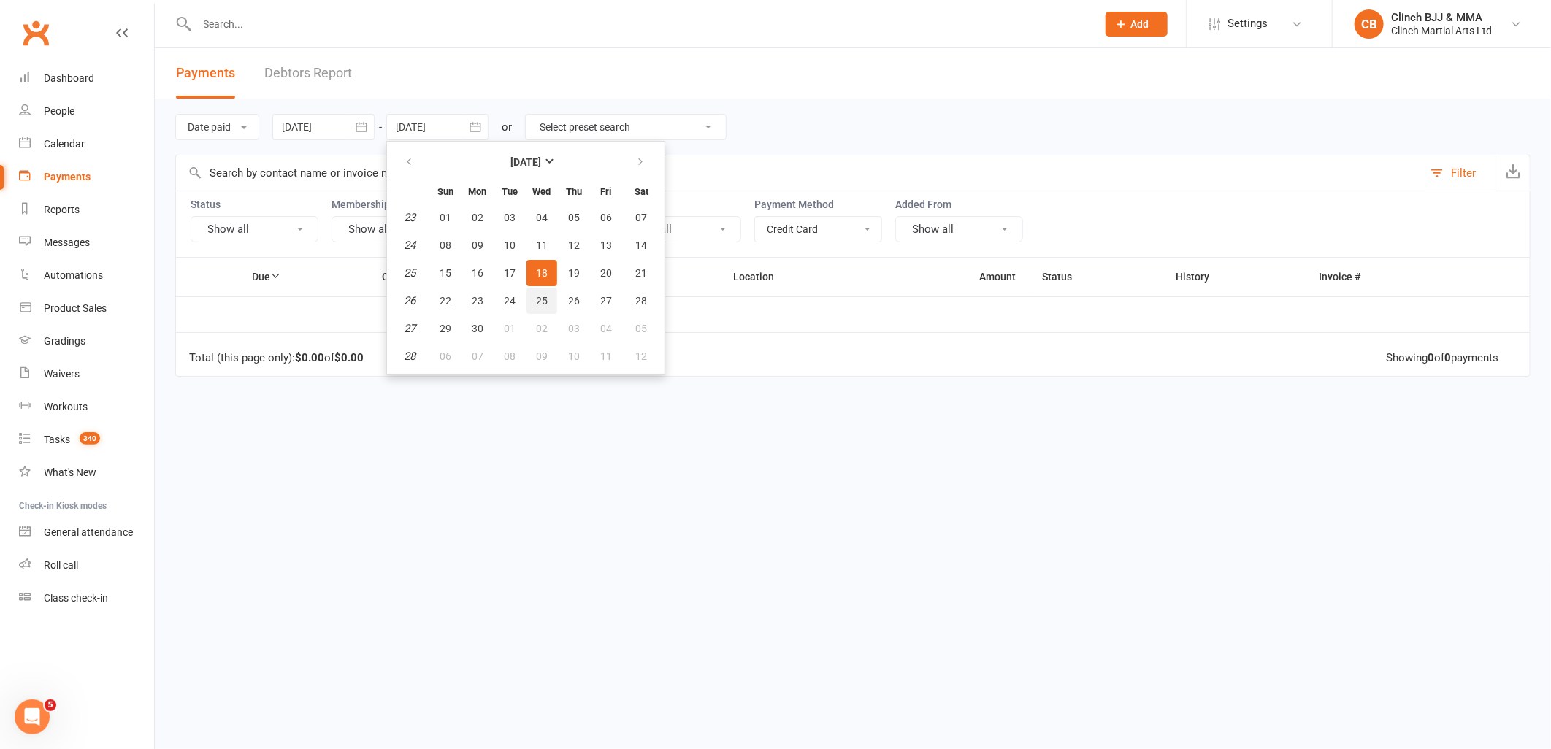
click at [537, 295] on span "25" at bounding box center [542, 301] width 12 height 12
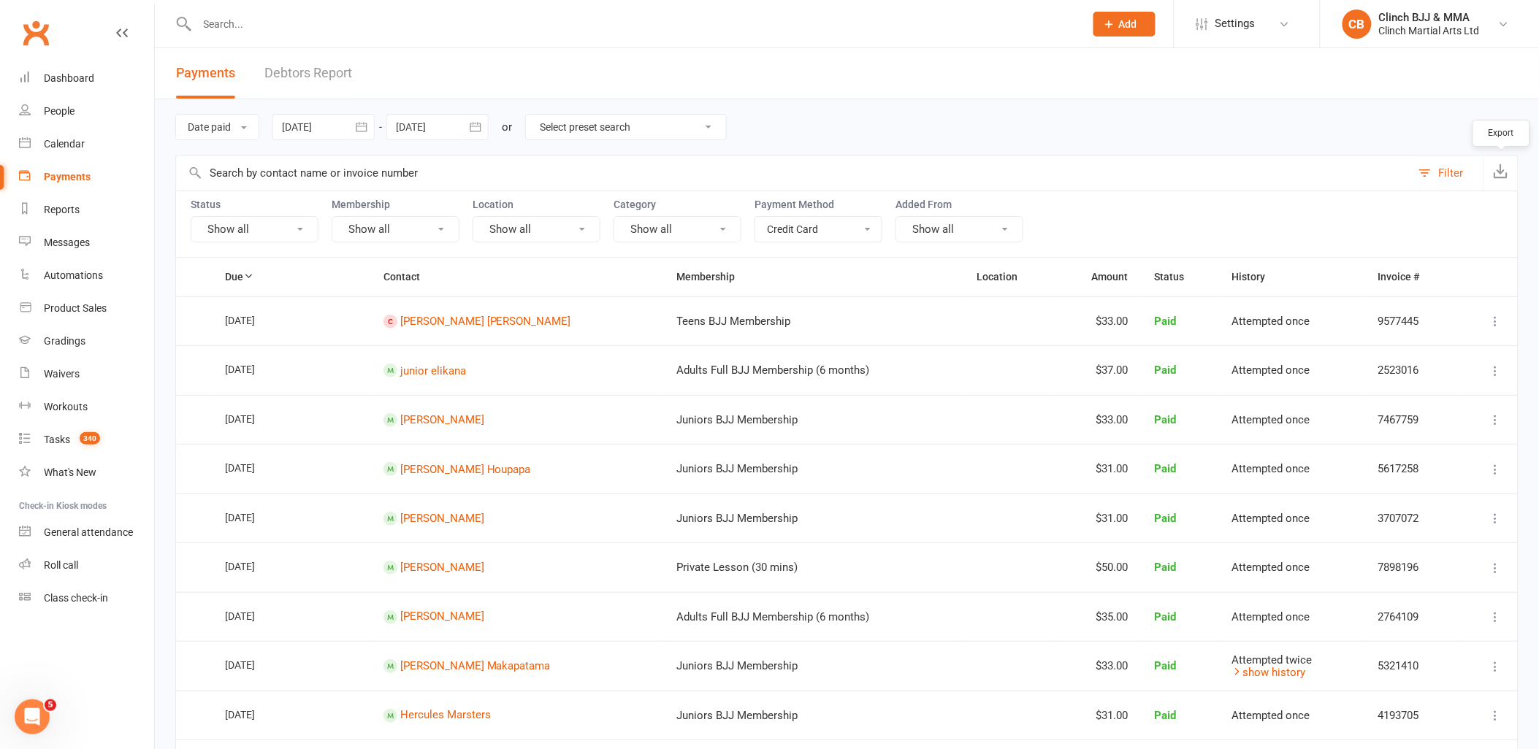
click at [1503, 172] on icon "button" at bounding box center [1501, 171] width 15 height 15
click at [483, 124] on icon "button" at bounding box center [475, 127] width 15 height 15
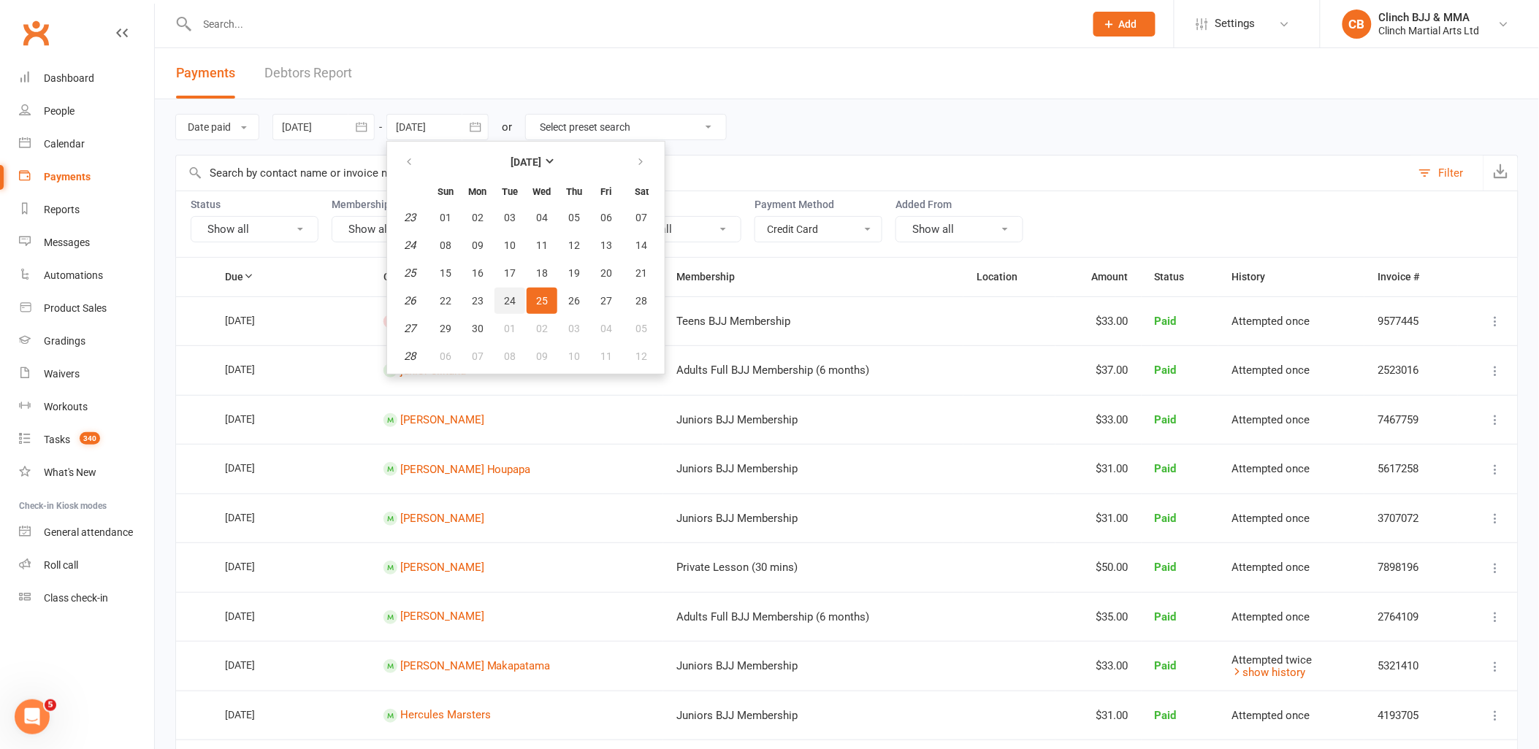
click at [508, 295] on span "24" at bounding box center [510, 301] width 12 height 12
type input "24 Jun 2025"
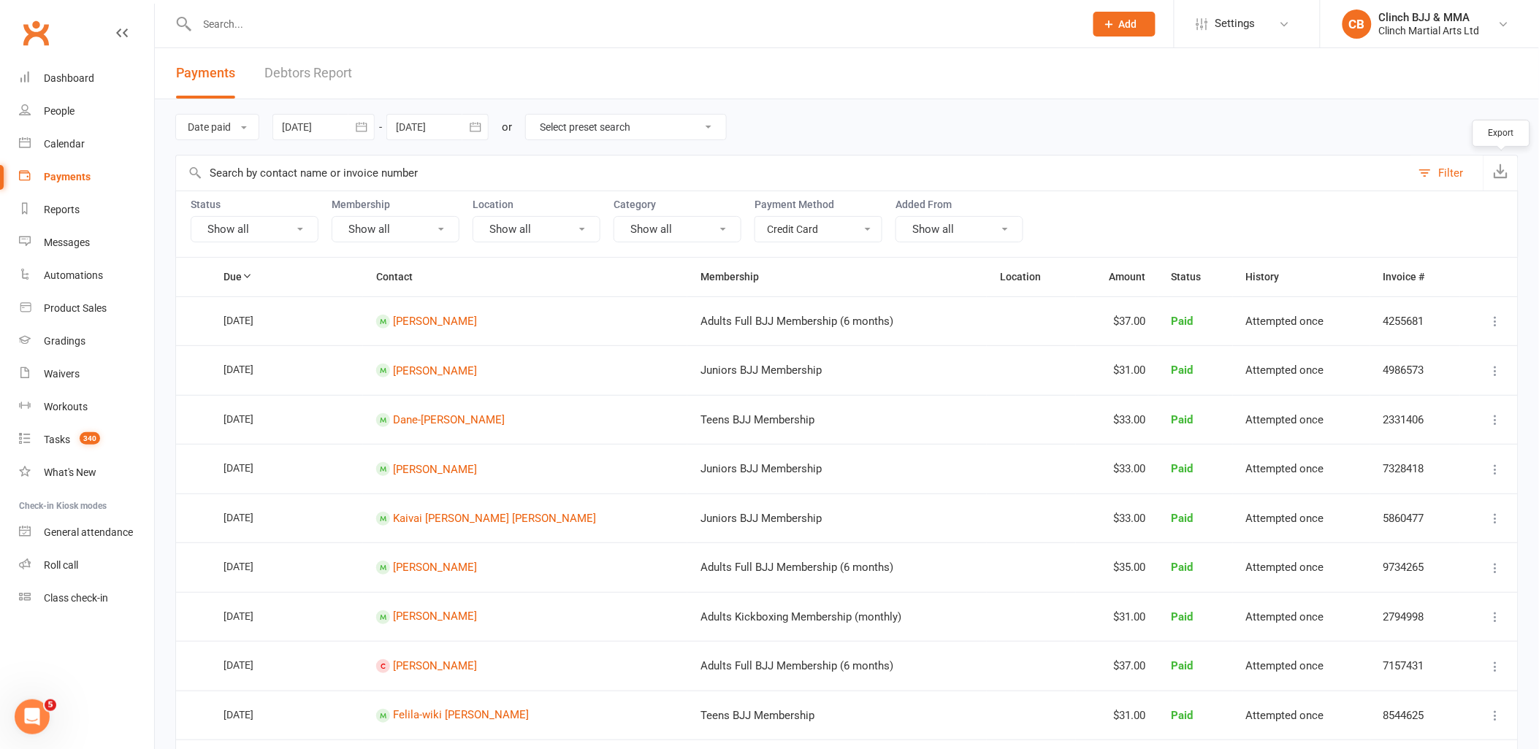
click at [1499, 173] on icon "button" at bounding box center [1501, 171] width 15 height 15
click at [346, 121] on div at bounding box center [323, 127] width 102 height 26
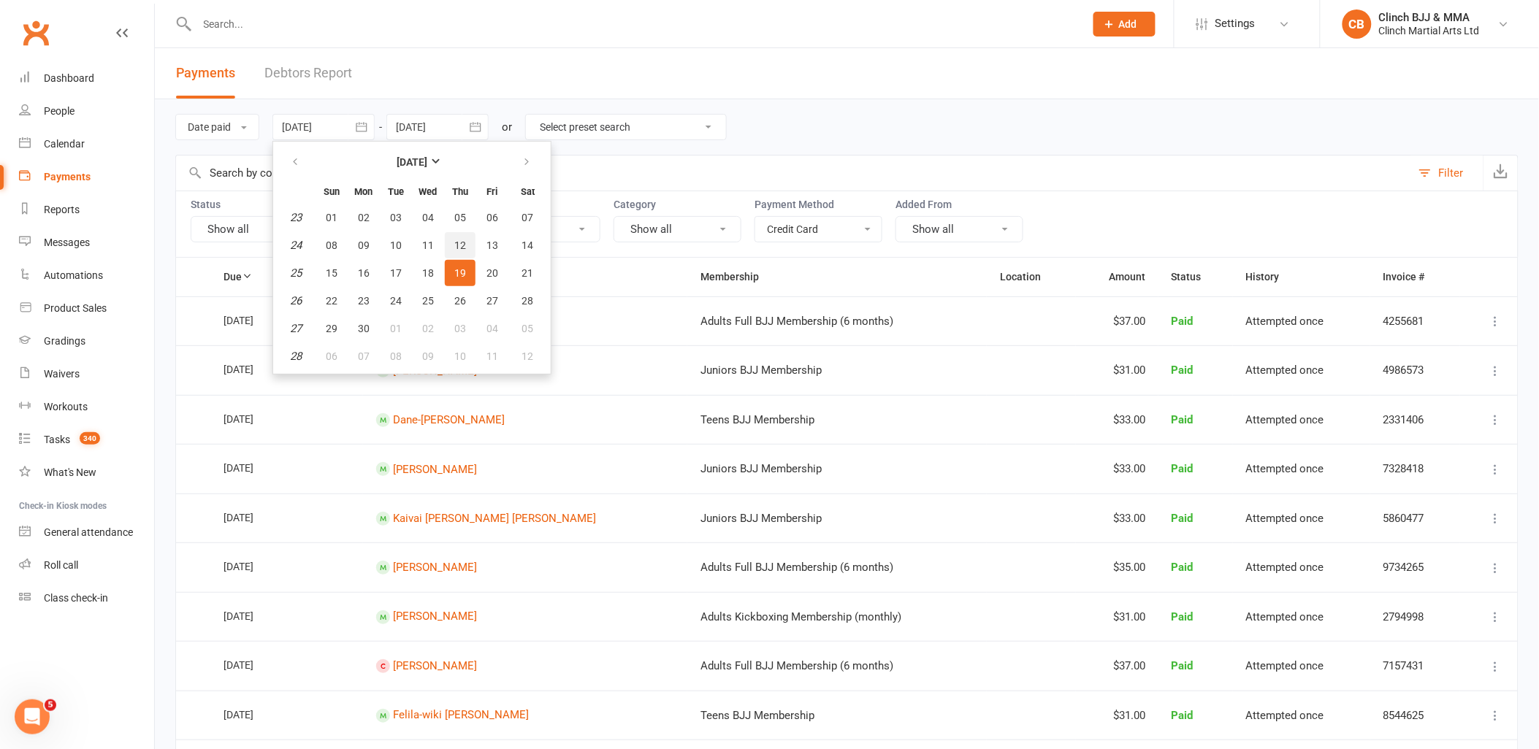
click at [448, 234] on button "12" at bounding box center [460, 245] width 31 height 26
type input "12 Jun 2025"
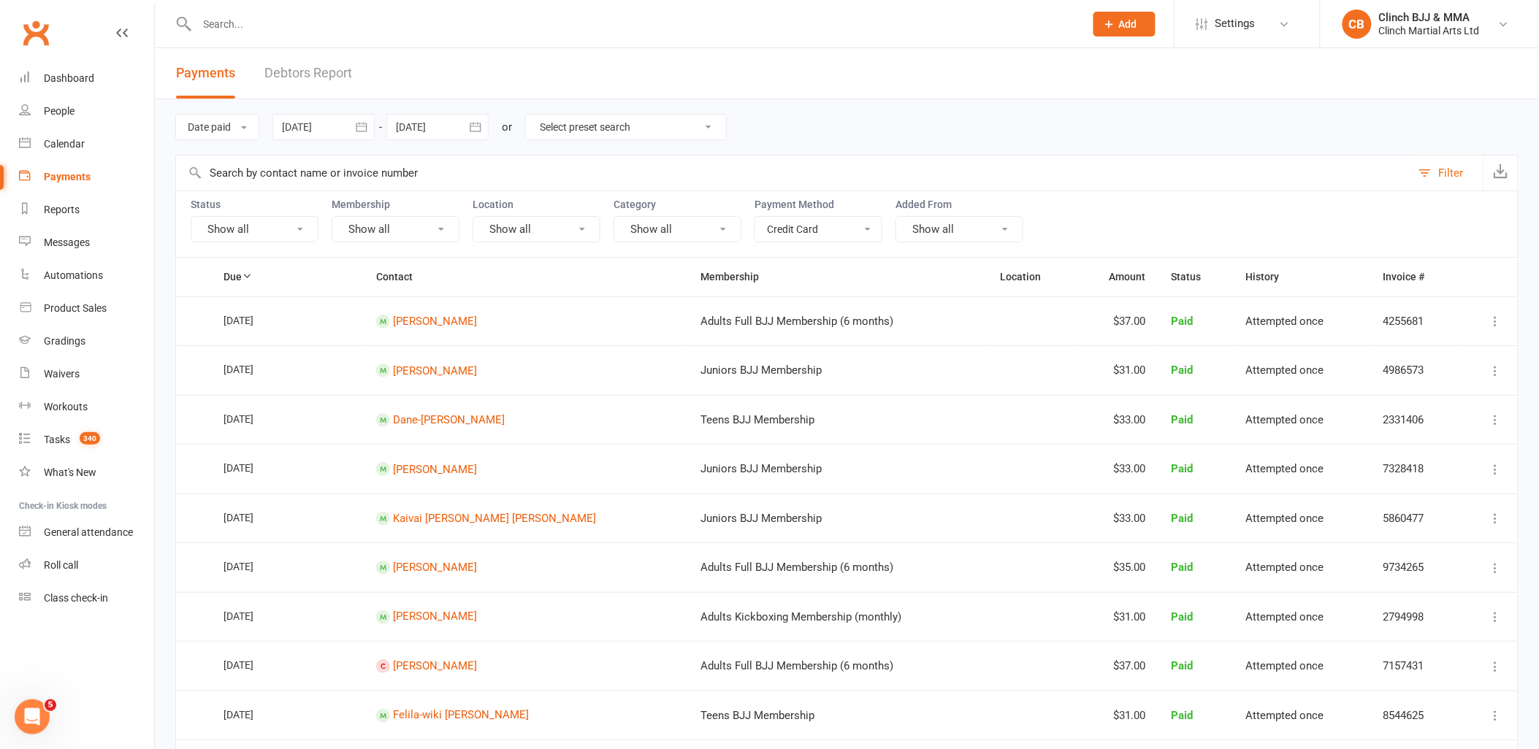
click at [476, 123] on icon "button" at bounding box center [475, 126] width 11 height 9
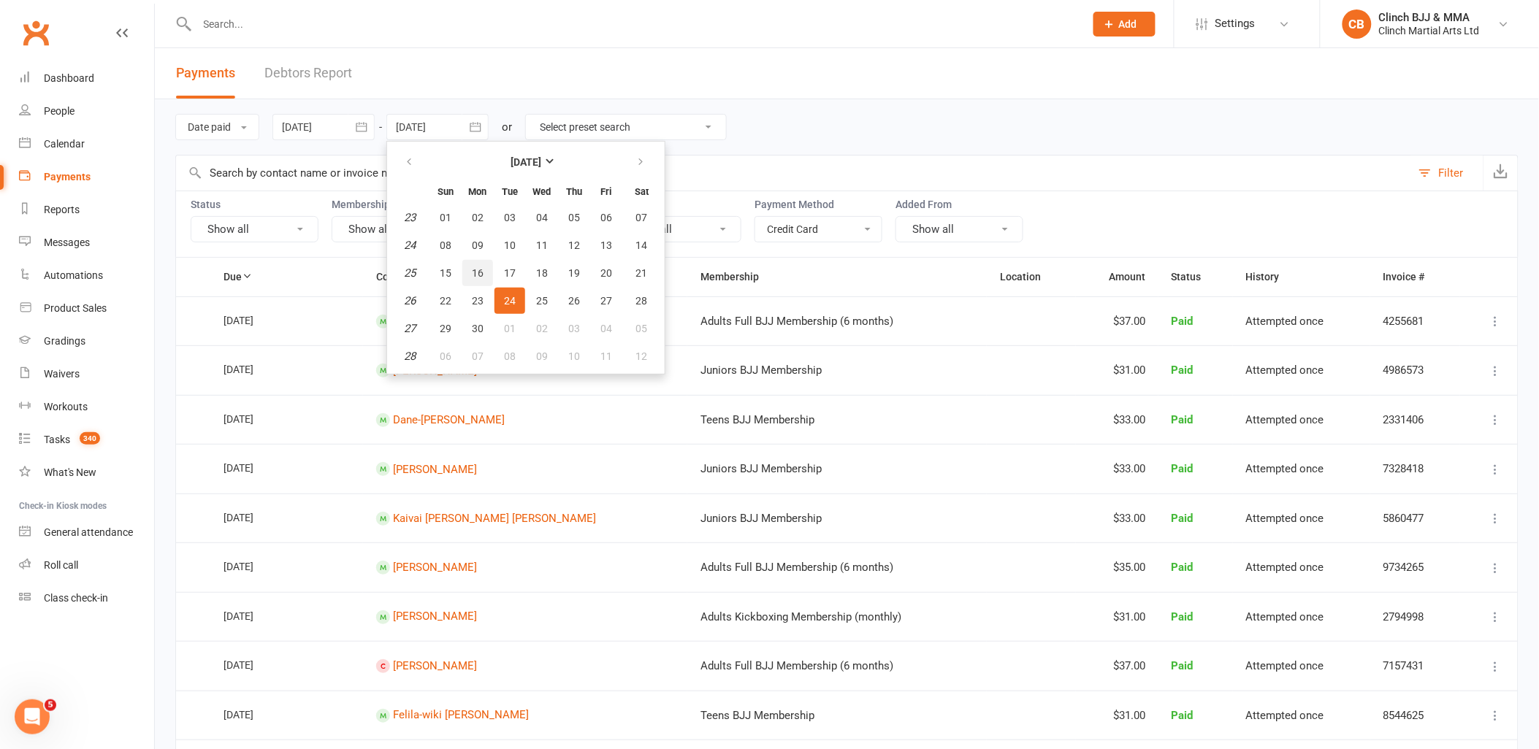
click at [479, 271] on span "16" at bounding box center [478, 273] width 12 height 12
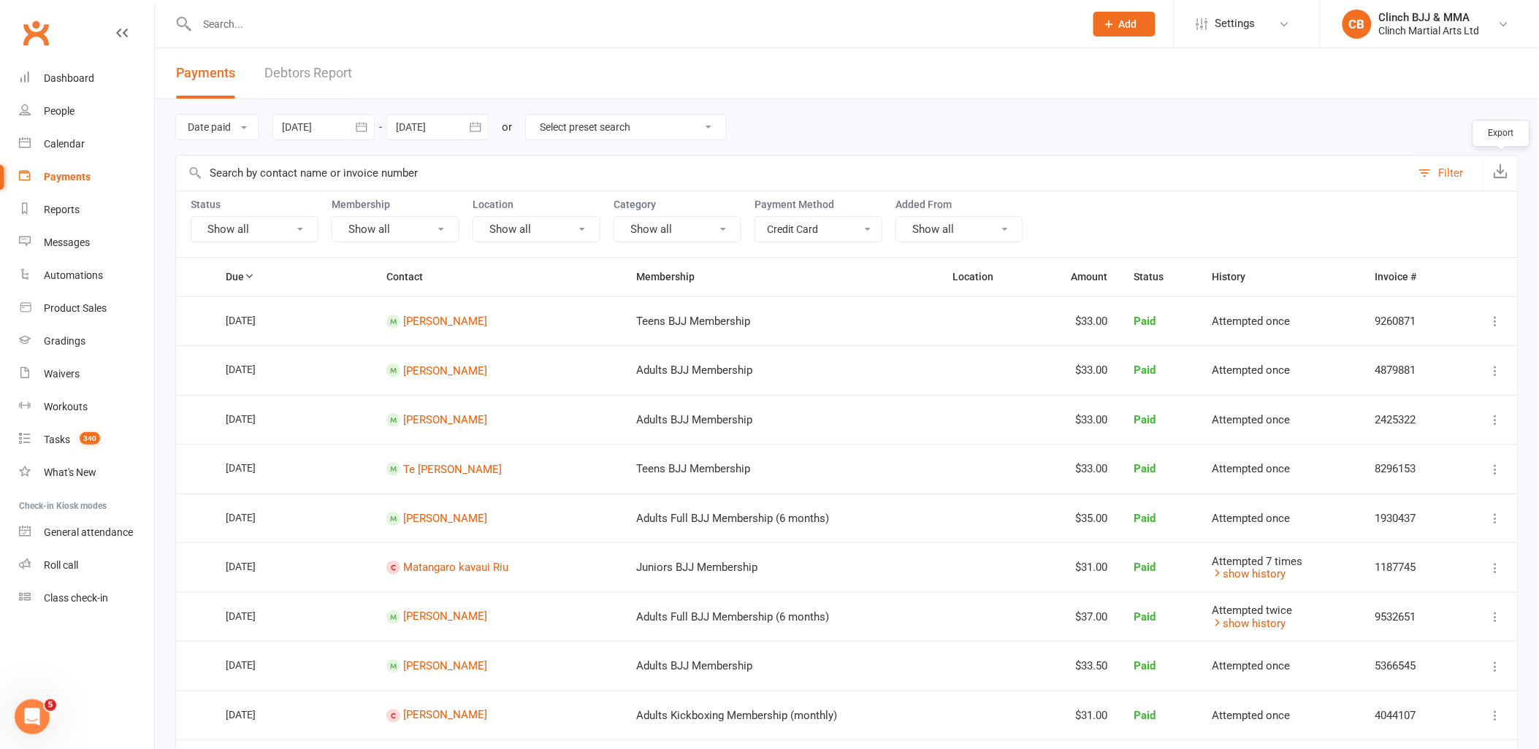
click at [1505, 161] on button "button" at bounding box center [1501, 173] width 34 height 35
click at [476, 122] on icon "button" at bounding box center [475, 127] width 15 height 15
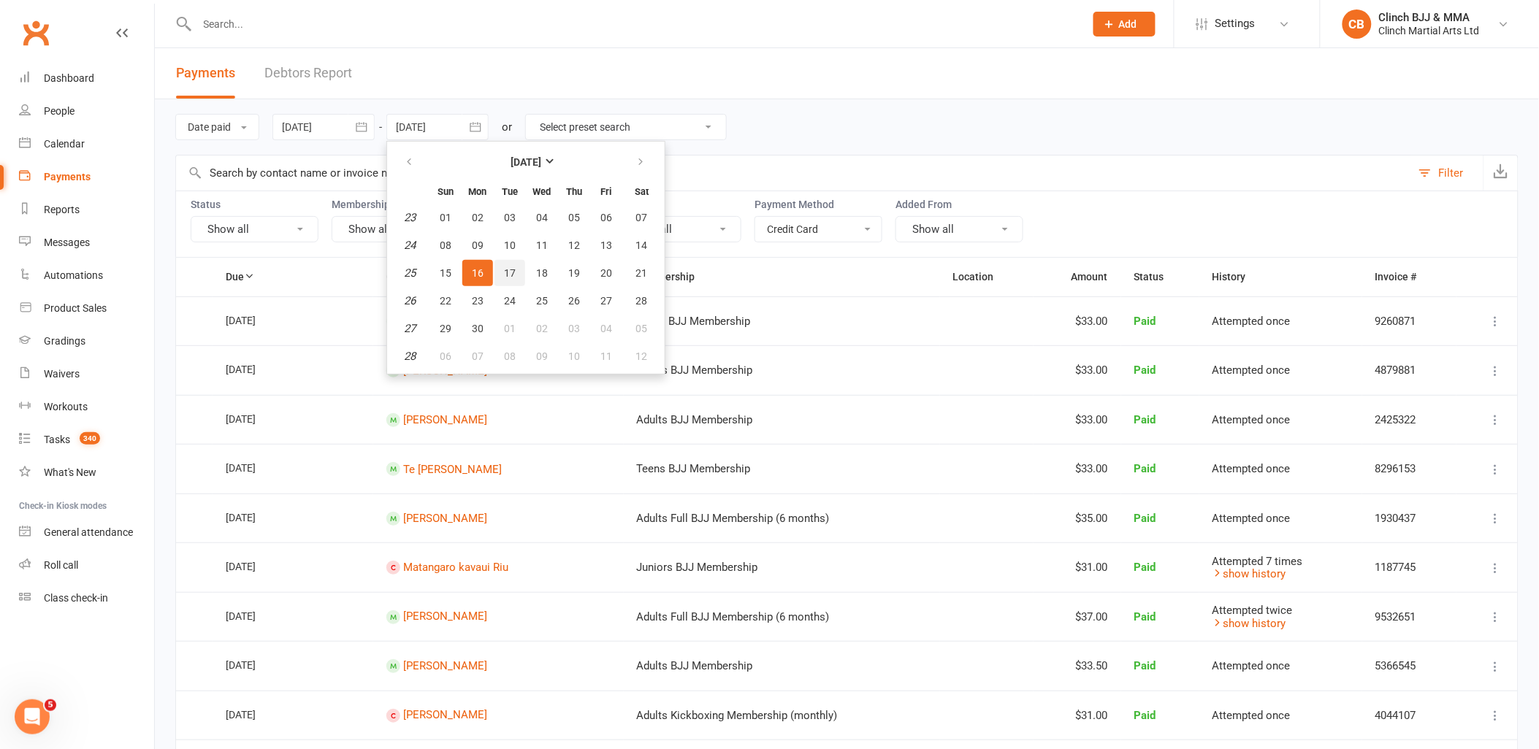
click at [504, 269] on span "17" at bounding box center [510, 273] width 12 height 12
type input "17 Jun 2025"
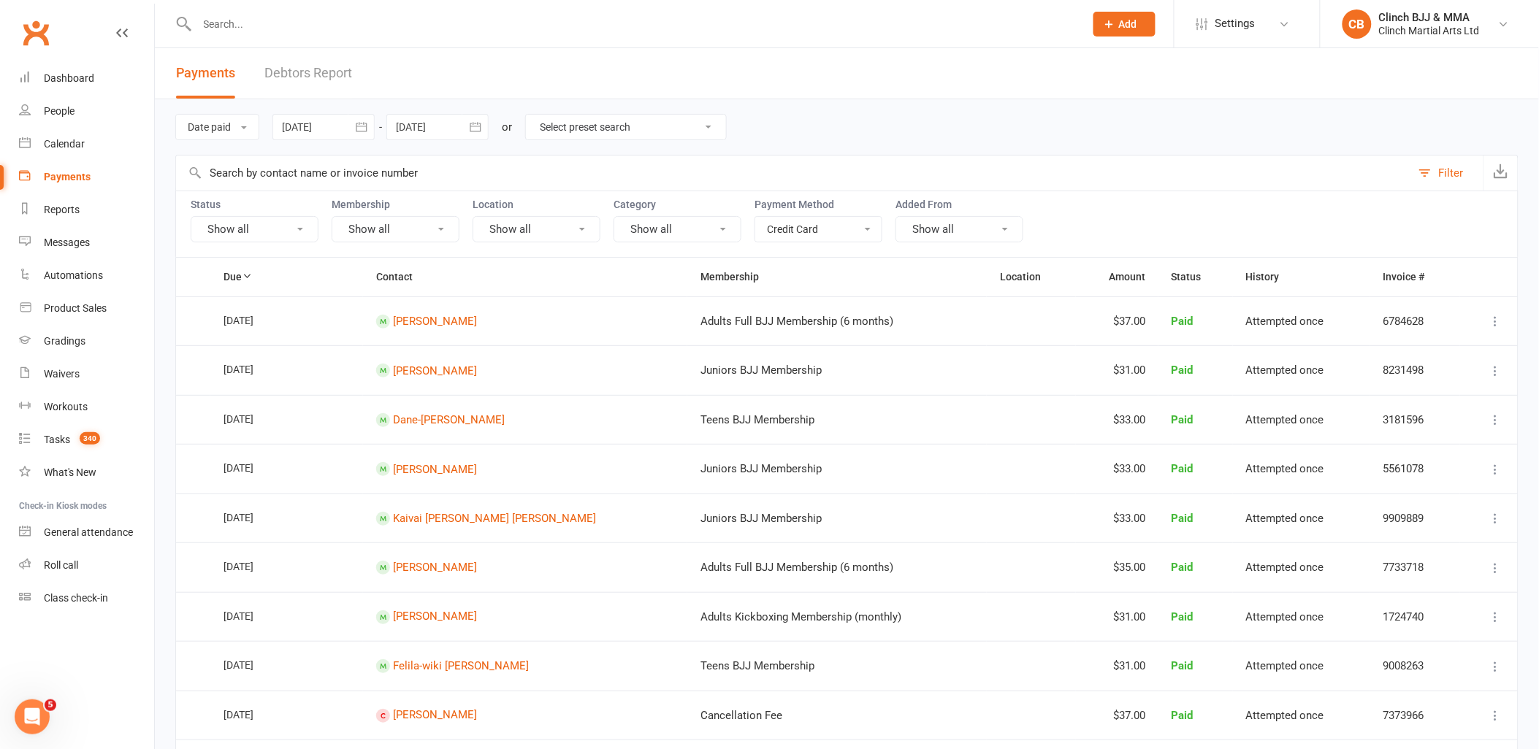
click at [470, 128] on icon "button" at bounding box center [475, 127] width 15 height 15
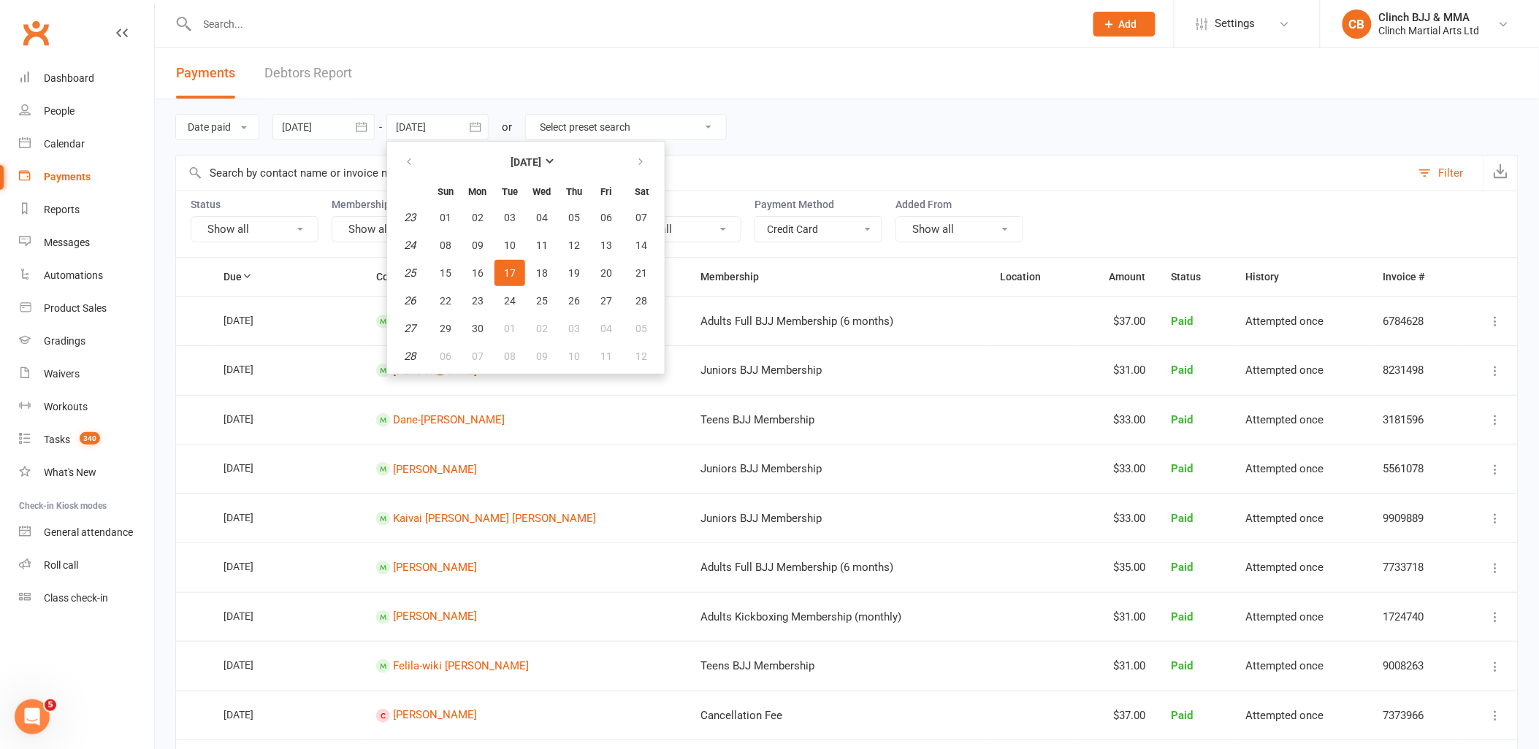
drag, startPoint x: 990, startPoint y: 140, endPoint x: 1362, endPoint y: 156, distance: 372.1
click at [1013, 134] on div "Date paid Due date Date paid Date failed 12 Jun 2025 June 2025 Sun Mon Tue Wed …" at bounding box center [846, 127] width 1343 height 56
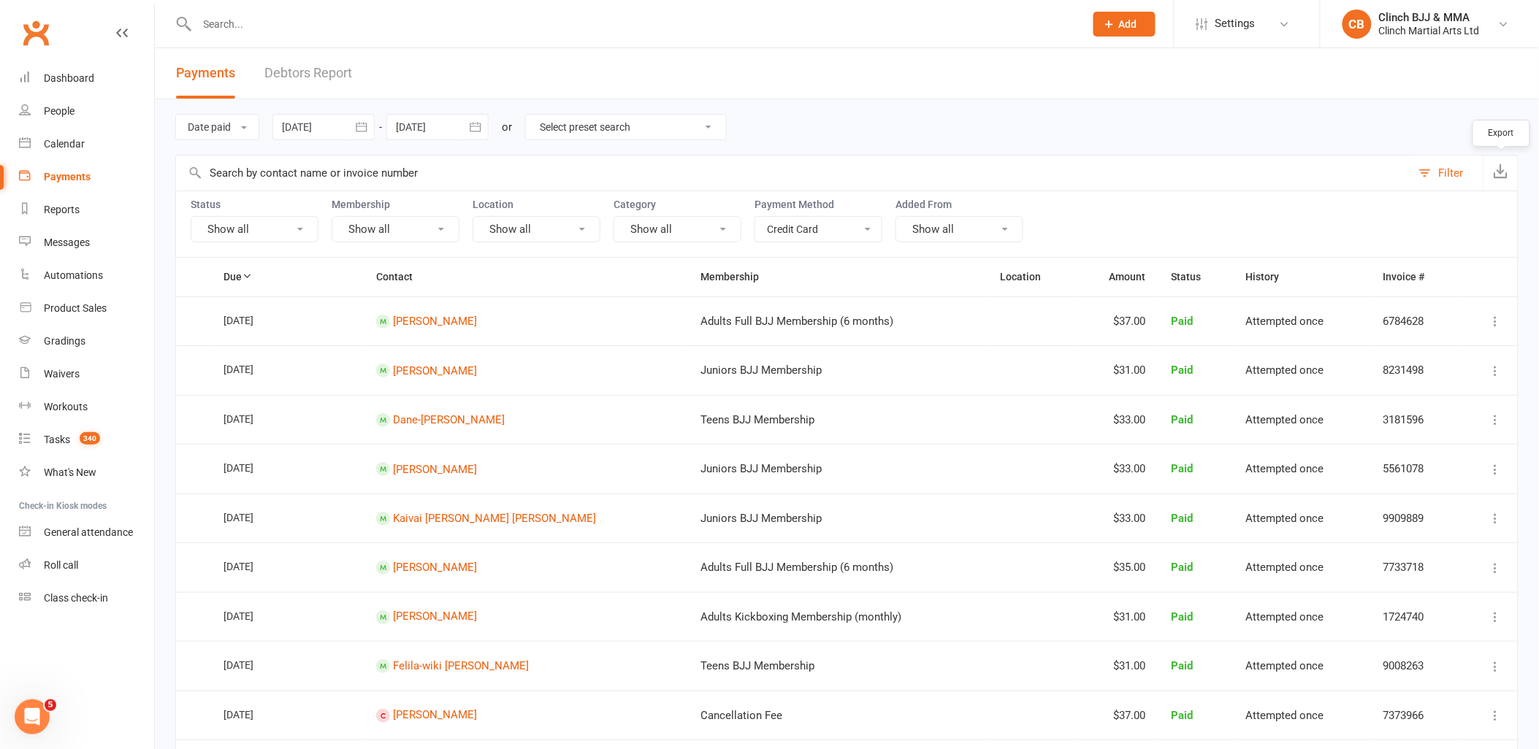
click at [1499, 174] on icon "button" at bounding box center [1501, 171] width 15 height 15
click at [356, 126] on icon "button" at bounding box center [361, 127] width 15 height 15
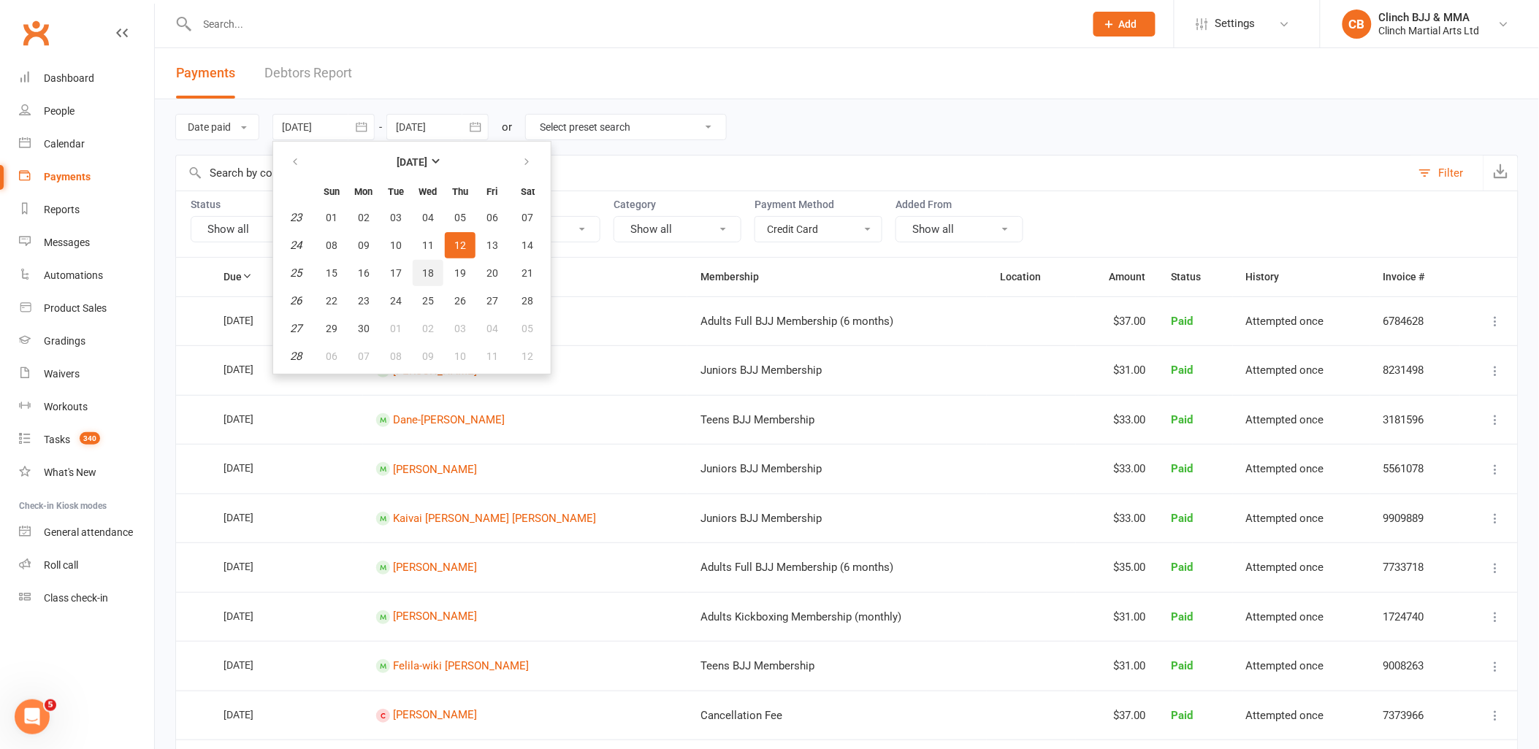
click at [430, 267] on span "18" at bounding box center [428, 273] width 12 height 12
type input "18 Jun 2025"
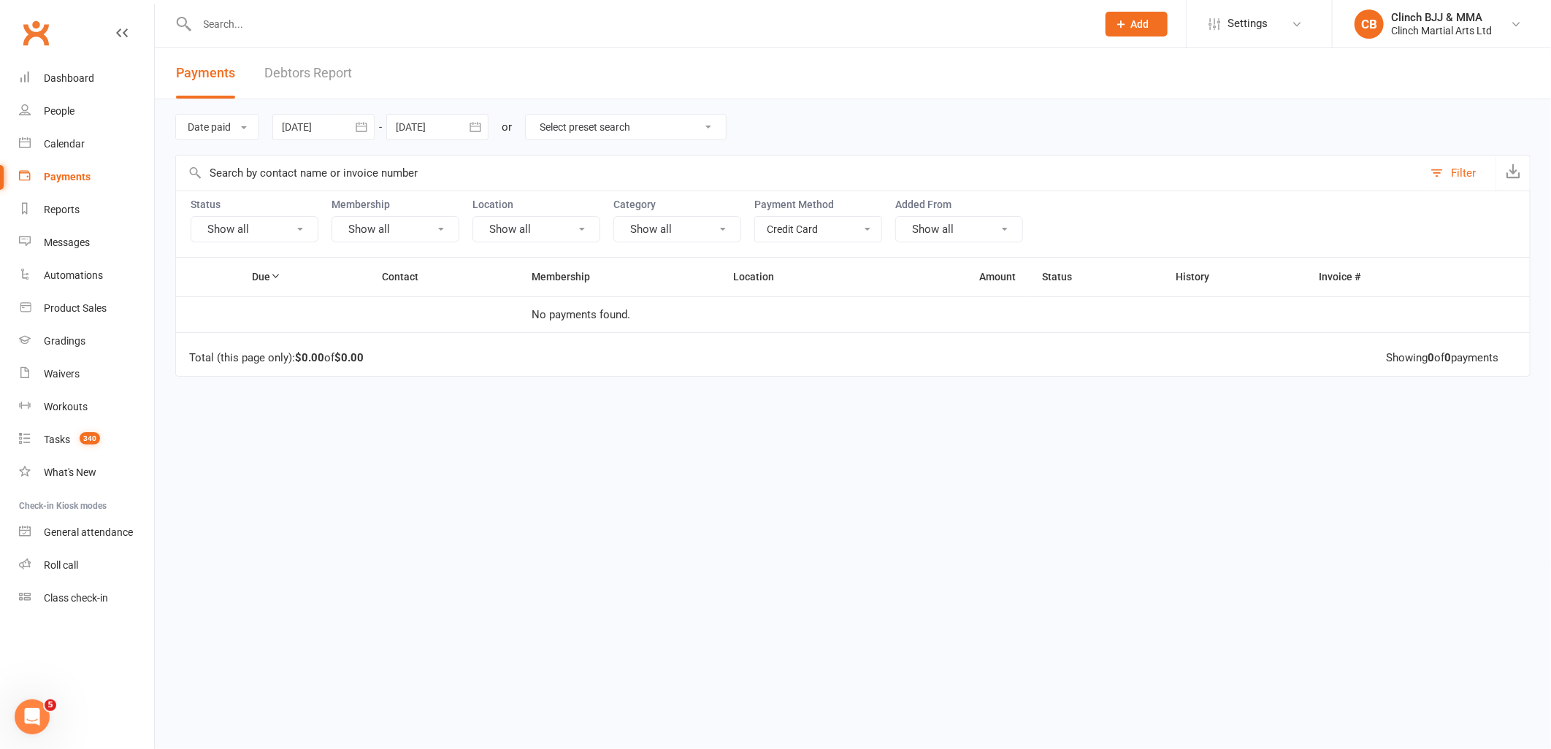
click at [479, 123] on icon "button" at bounding box center [475, 126] width 11 height 9
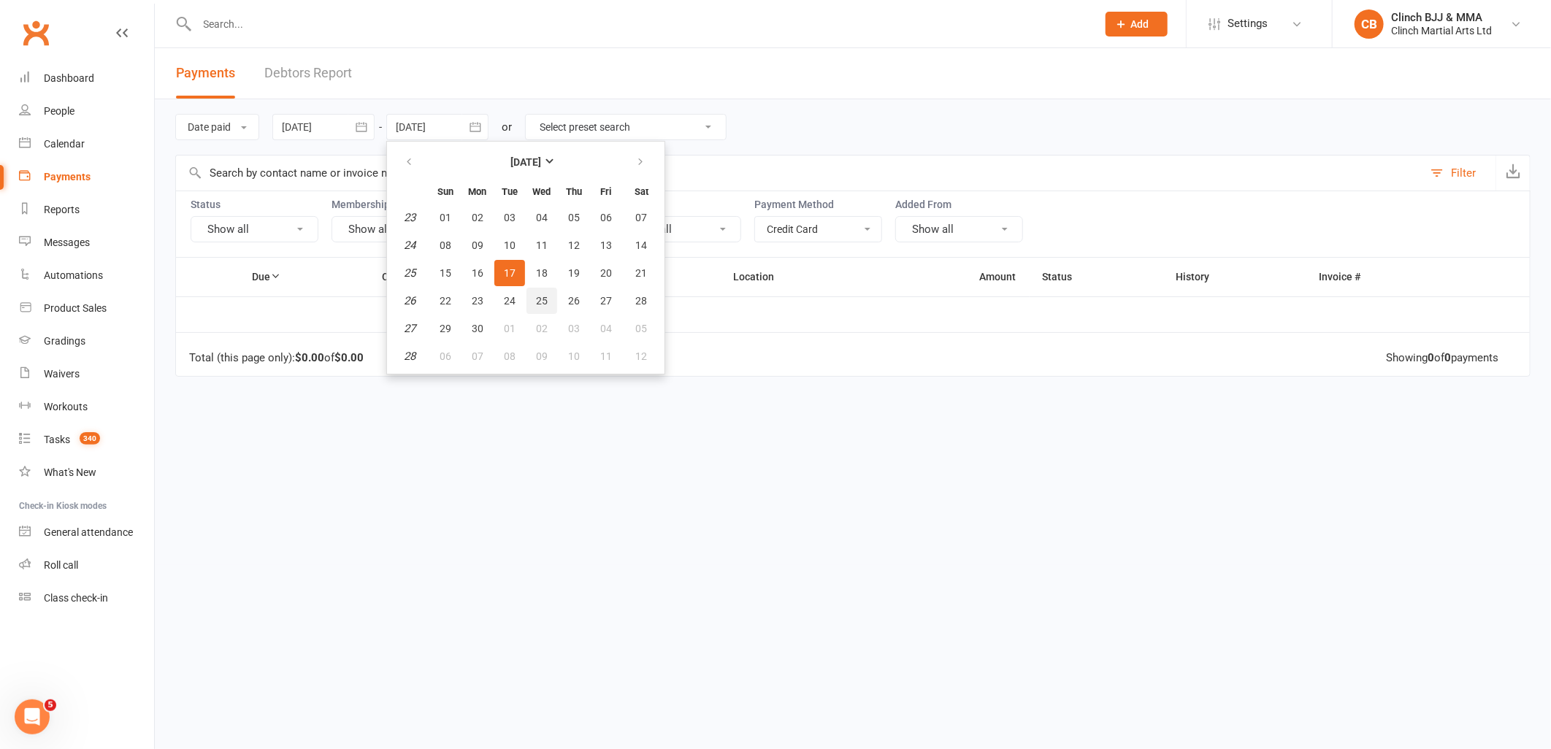
click at [535, 289] on button "25" at bounding box center [542, 301] width 31 height 26
type input "25 Jun 2025"
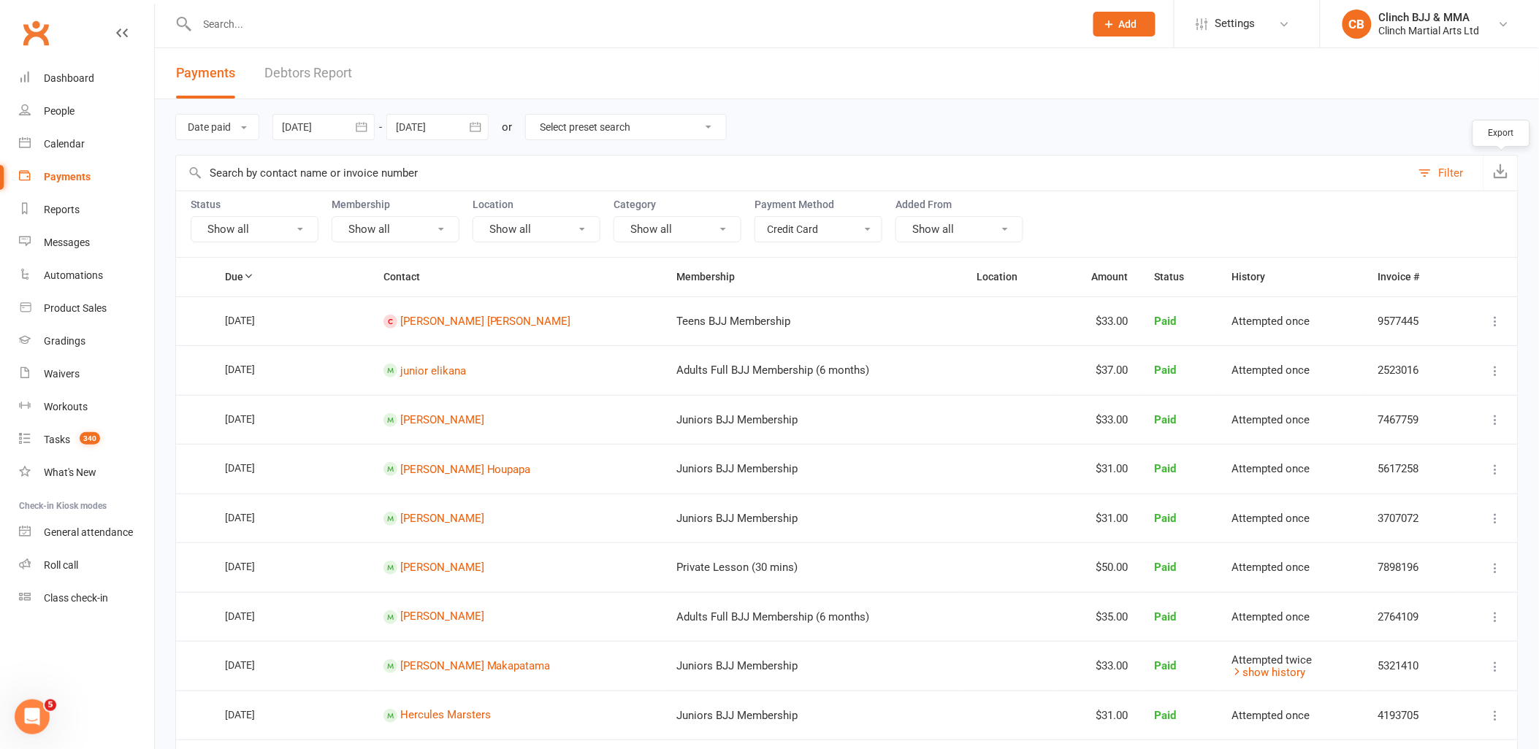
click at [1503, 170] on icon "button" at bounding box center [1501, 171] width 15 height 15
click at [358, 126] on icon "button" at bounding box center [361, 126] width 11 height 9
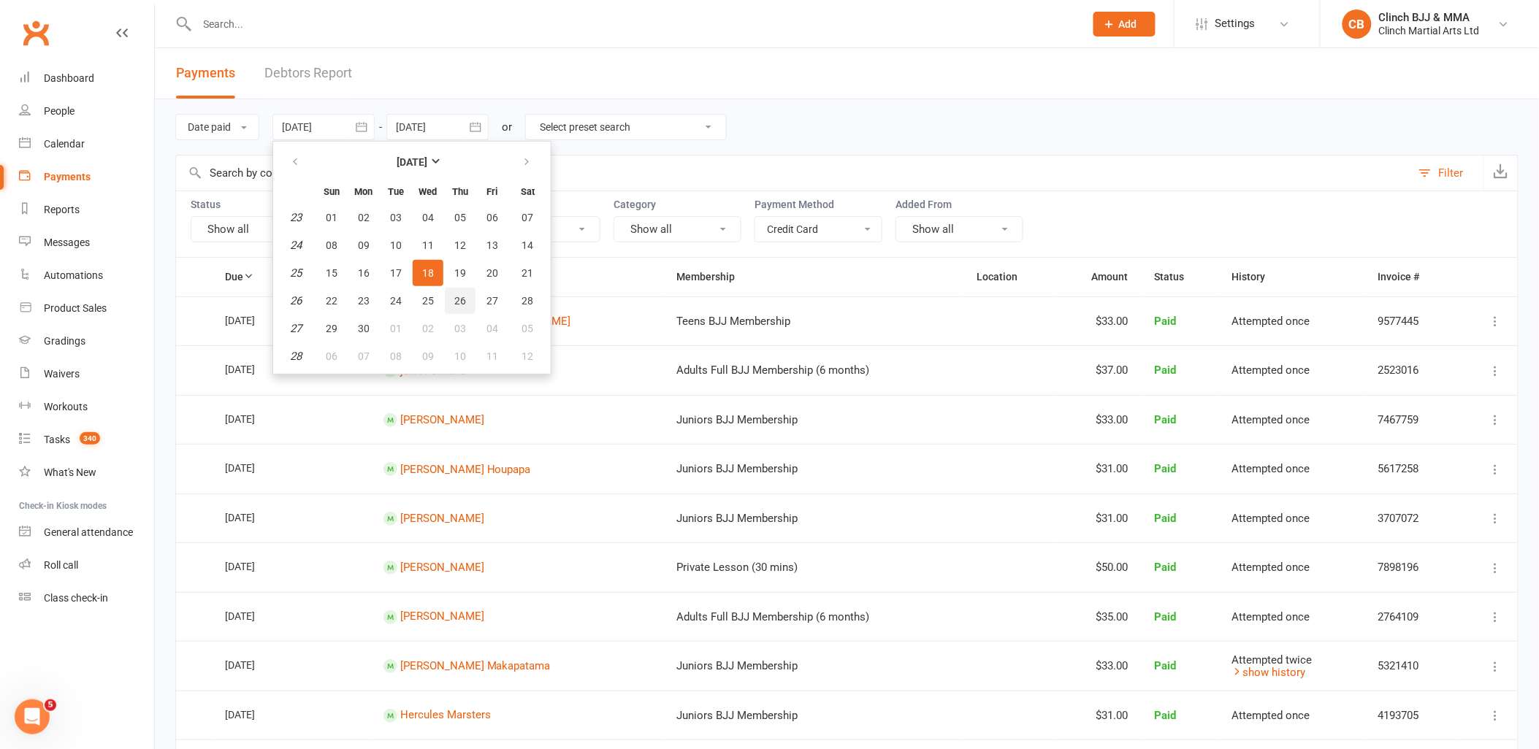
click at [454, 295] on span "26" at bounding box center [460, 301] width 12 height 12
type input "26 Jun 2025"
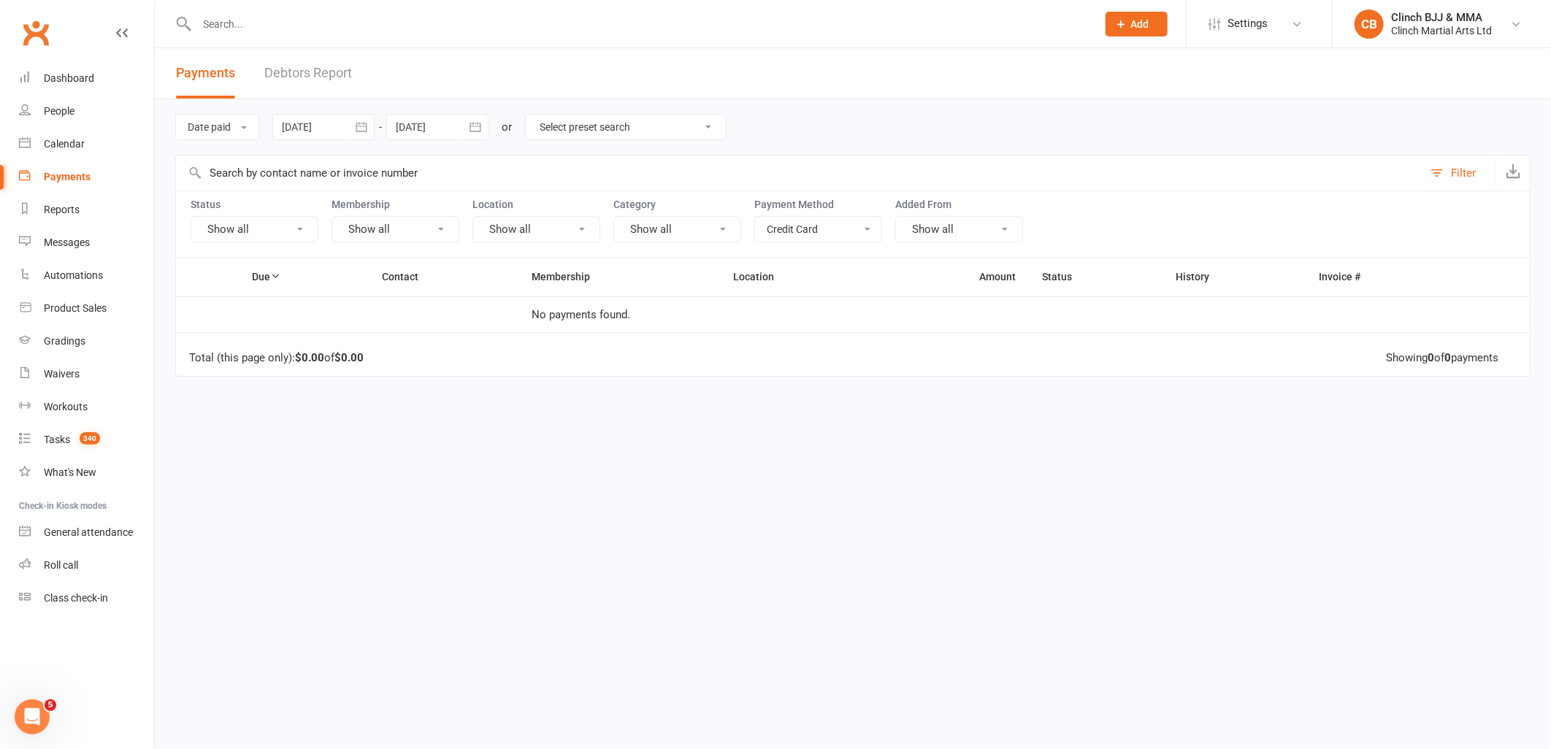
click at [478, 126] on icon "button" at bounding box center [475, 127] width 15 height 15
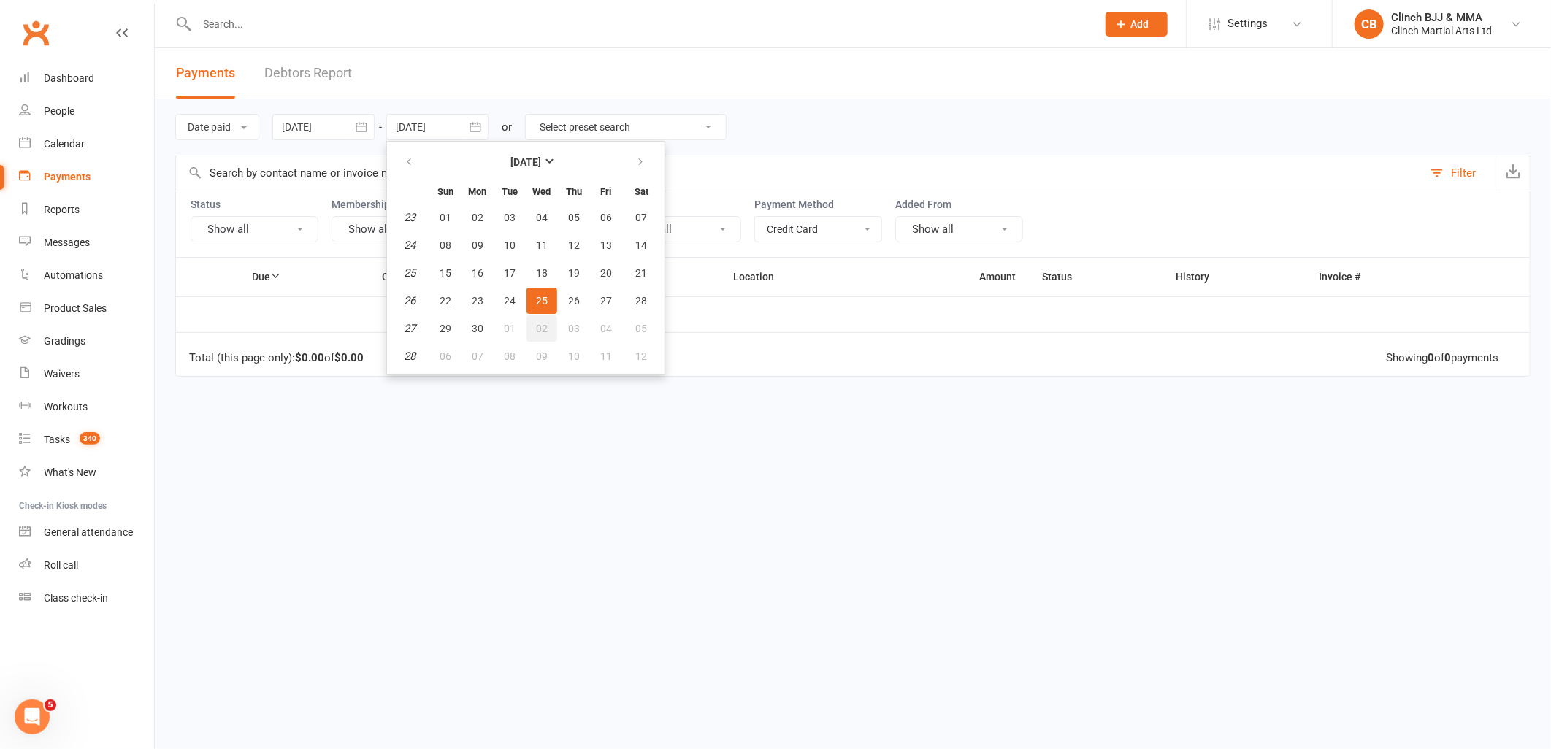
click at [536, 324] on span "02" at bounding box center [542, 329] width 12 height 12
type input "02 Jul 2025"
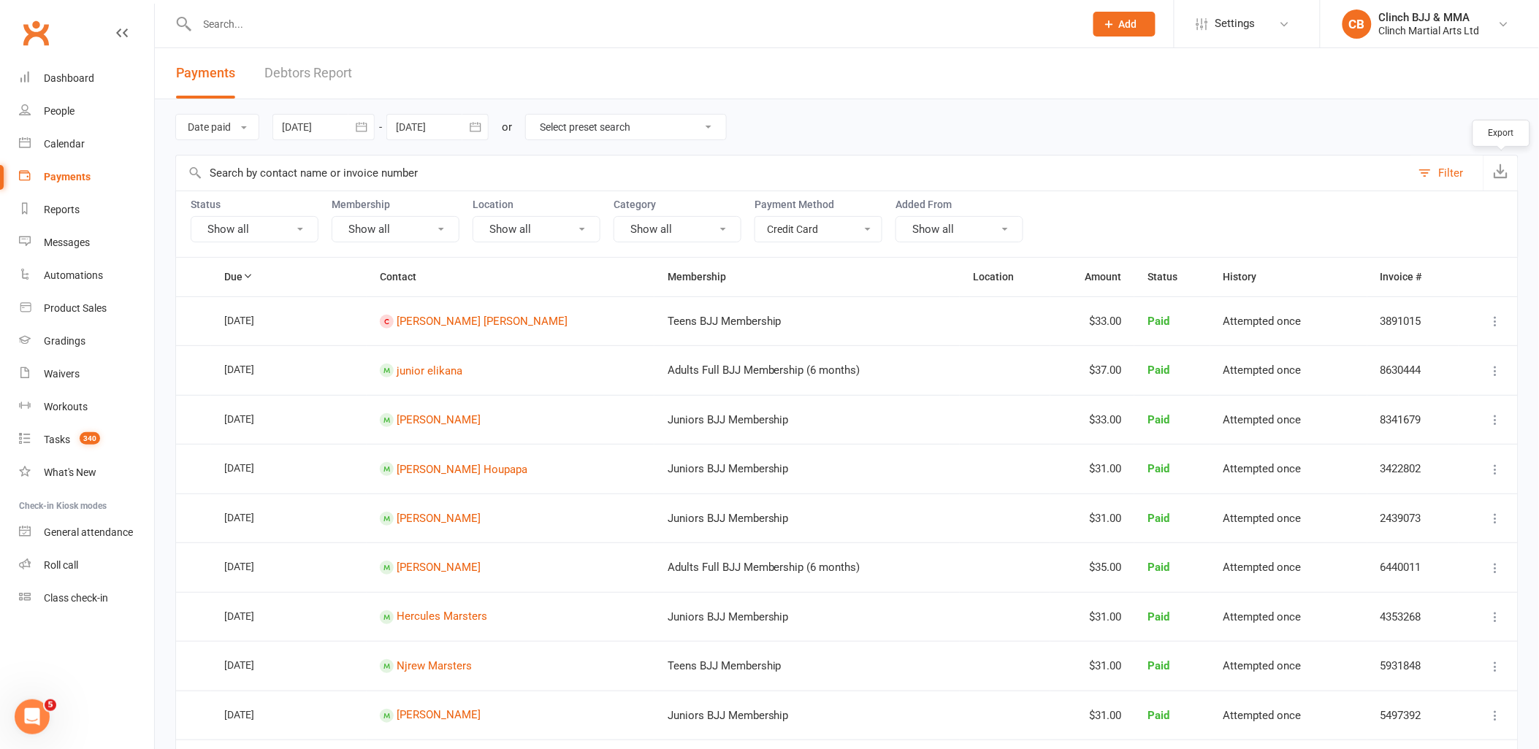
click at [1497, 169] on icon "button" at bounding box center [1501, 171] width 15 height 15
click at [359, 120] on icon "button" at bounding box center [361, 127] width 15 height 15
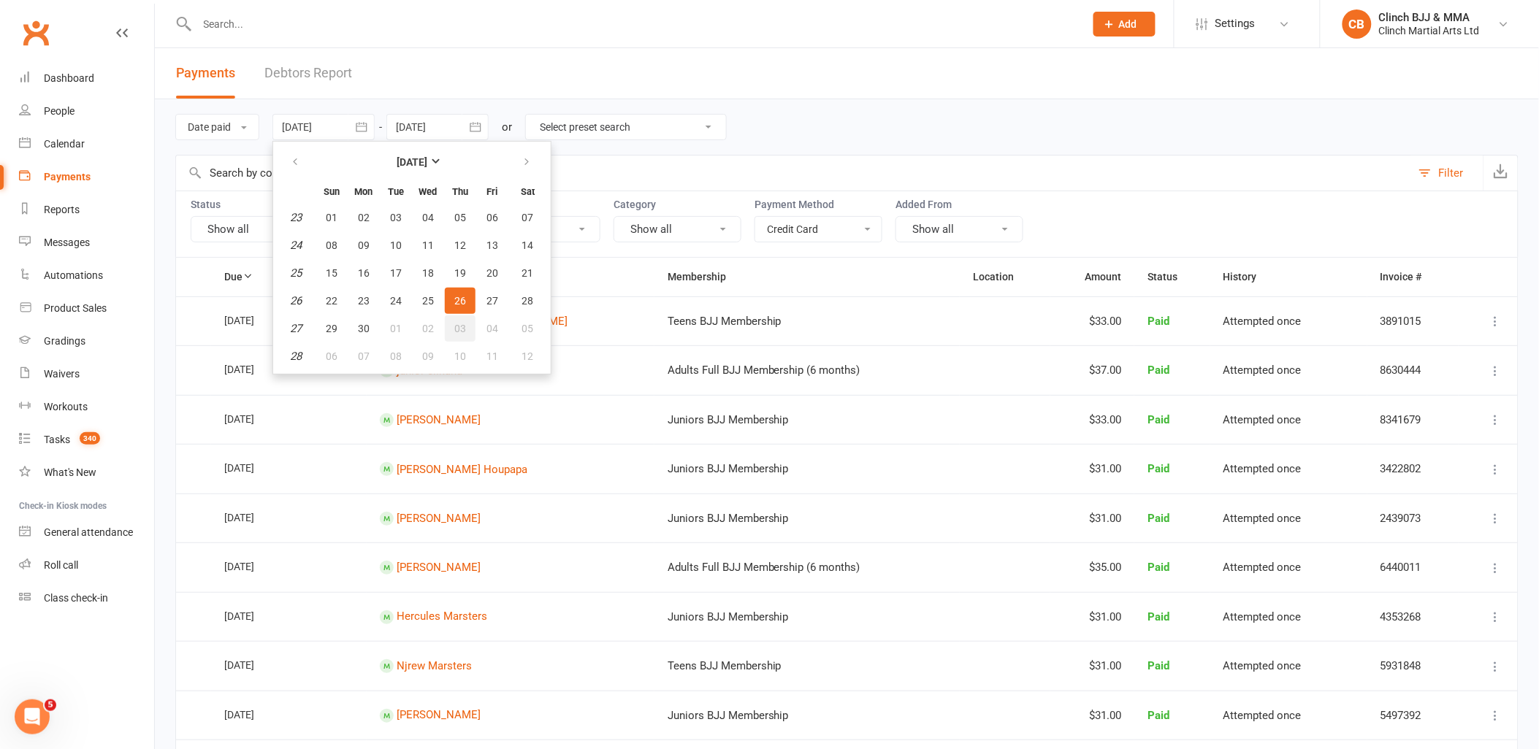
drag, startPoint x: 453, startPoint y: 321, endPoint x: 463, endPoint y: 267, distance: 55.7
click at [454, 323] on span "03" at bounding box center [460, 329] width 12 height 12
type input "03 Jul 2025"
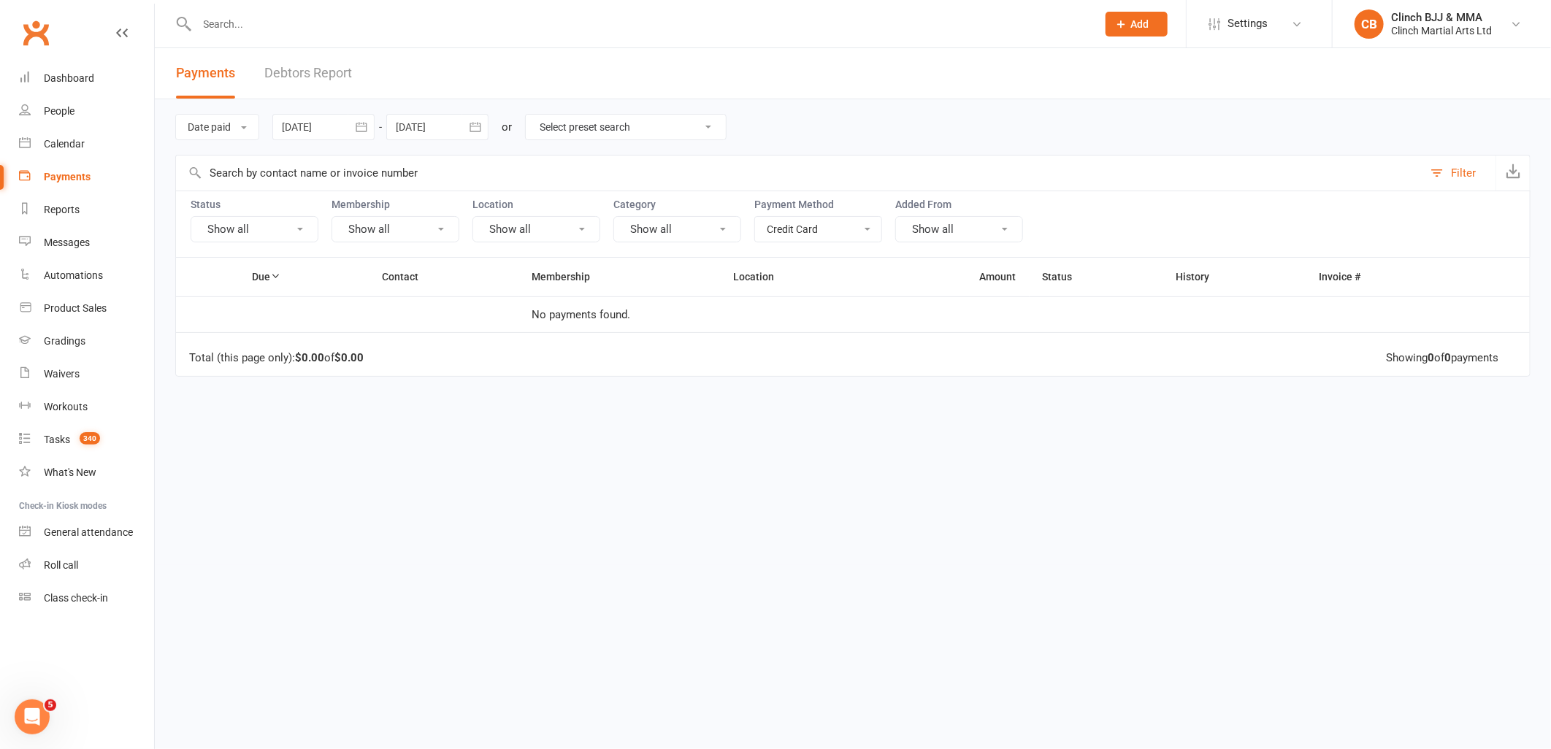
click at [484, 113] on div "Date paid Due date Date paid Date failed 03 Jul 2025 July 2025 Sun Mon Tue Wed …" at bounding box center [853, 127] width 1356 height 56
click at [481, 120] on icon "button" at bounding box center [475, 127] width 15 height 15
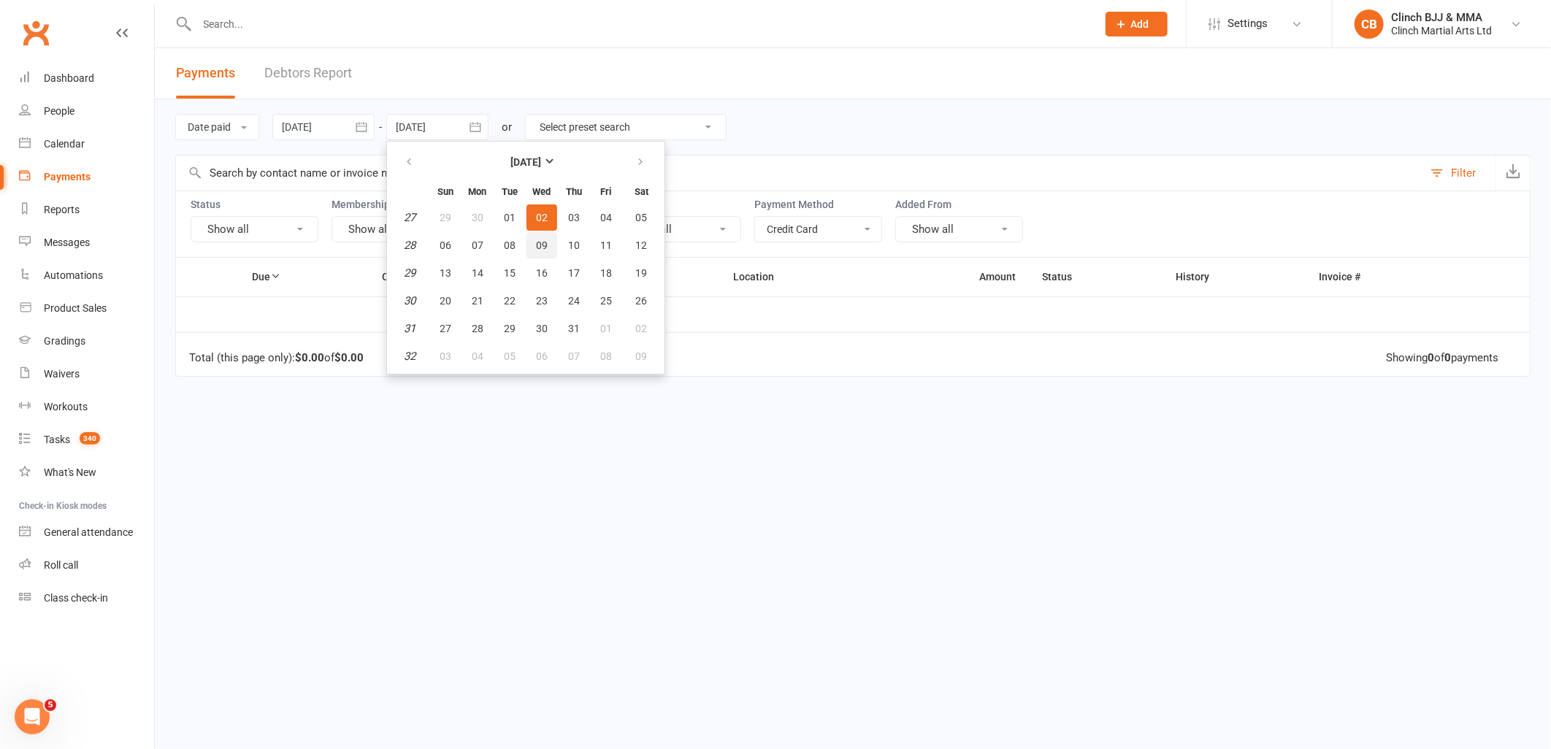
click at [542, 240] on span "09" at bounding box center [542, 246] width 12 height 12
type input "09 Jul 2025"
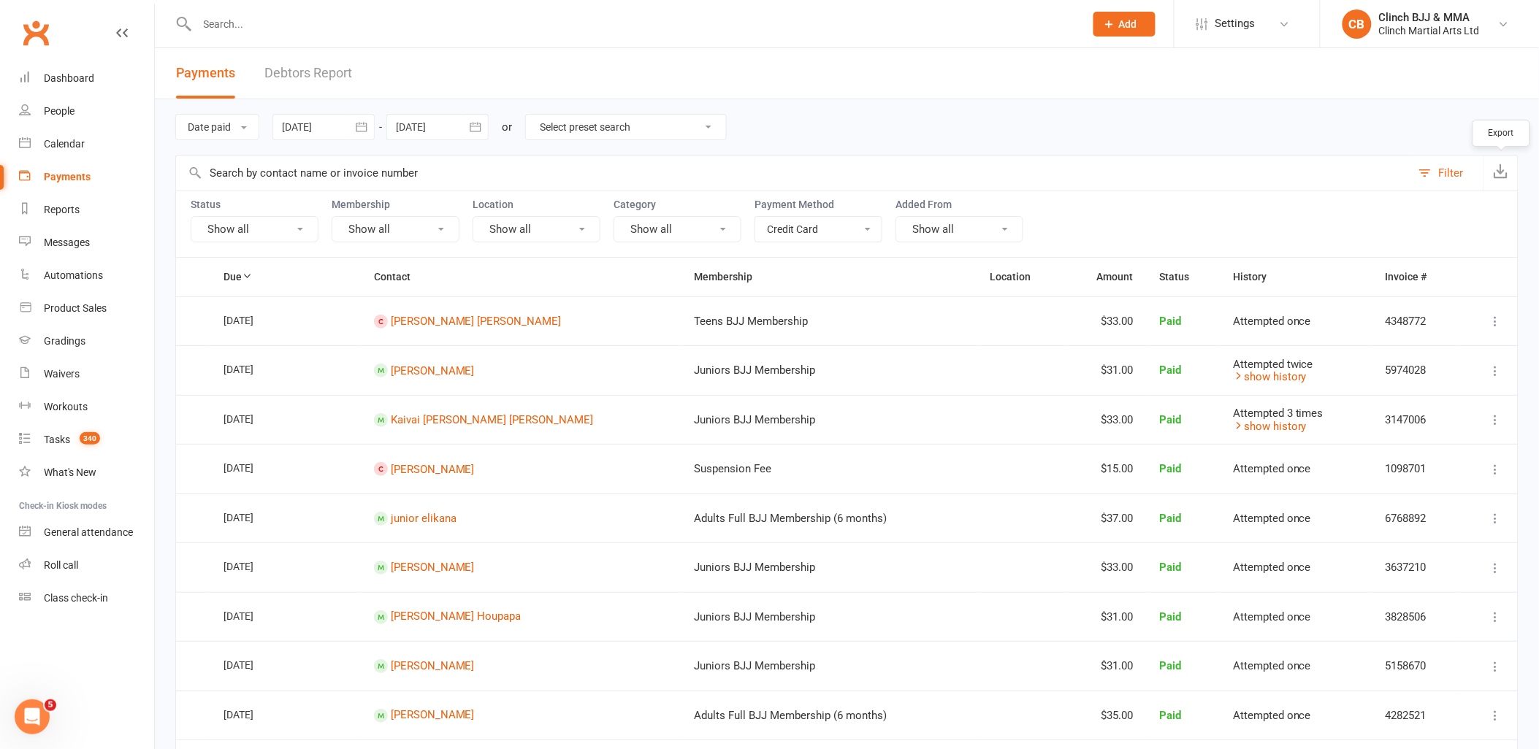
click at [1505, 169] on icon "button" at bounding box center [1501, 171] width 15 height 15
click at [1503, 175] on icon "button" at bounding box center [1501, 171] width 15 height 15
click at [359, 128] on icon "button" at bounding box center [361, 127] width 15 height 15
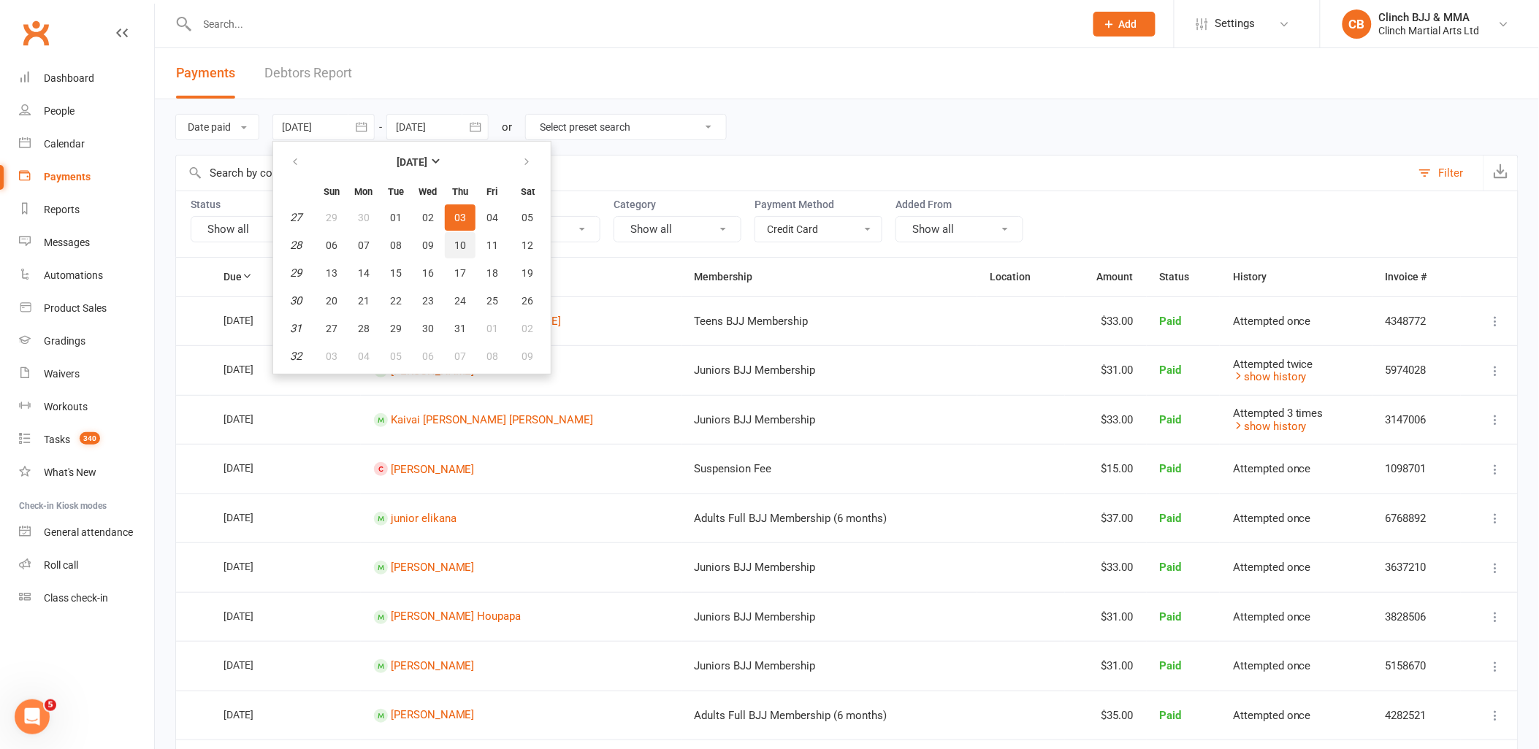
click at [457, 232] on button "10" at bounding box center [460, 245] width 31 height 26
type input "10 Jul 2025"
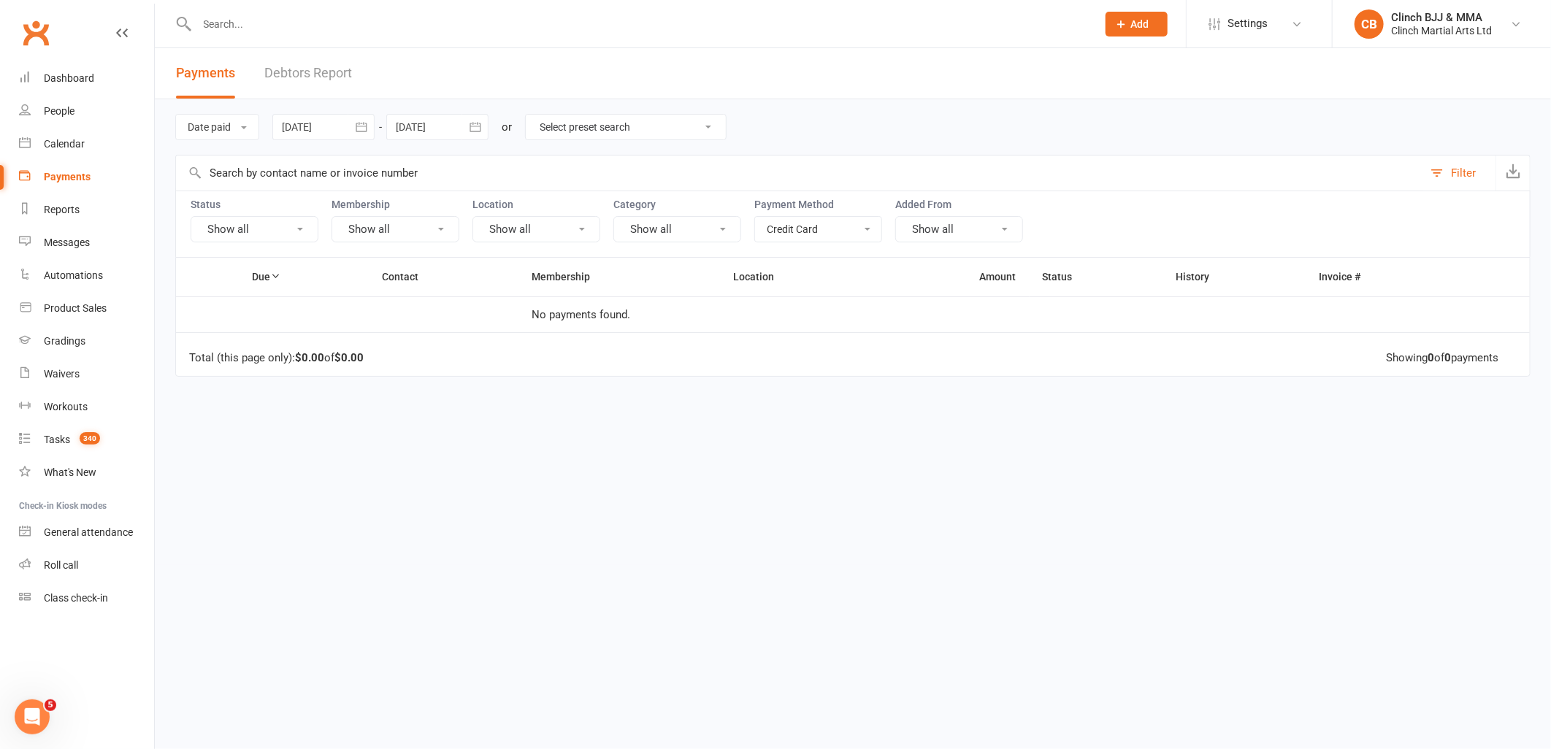
click at [478, 122] on icon "button" at bounding box center [475, 127] width 15 height 15
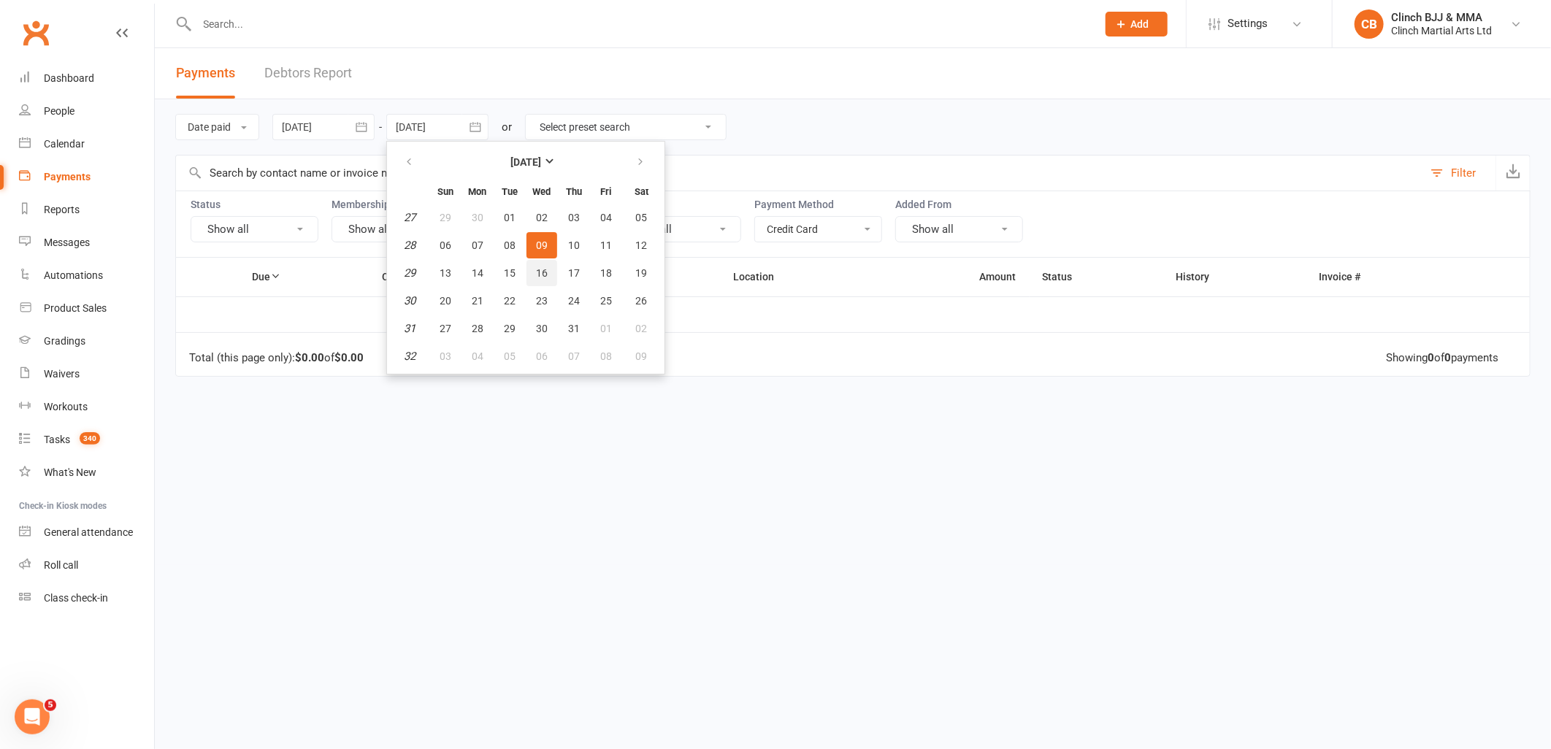
click at [539, 262] on button "16" at bounding box center [542, 273] width 31 height 26
type input "16 Jul 2025"
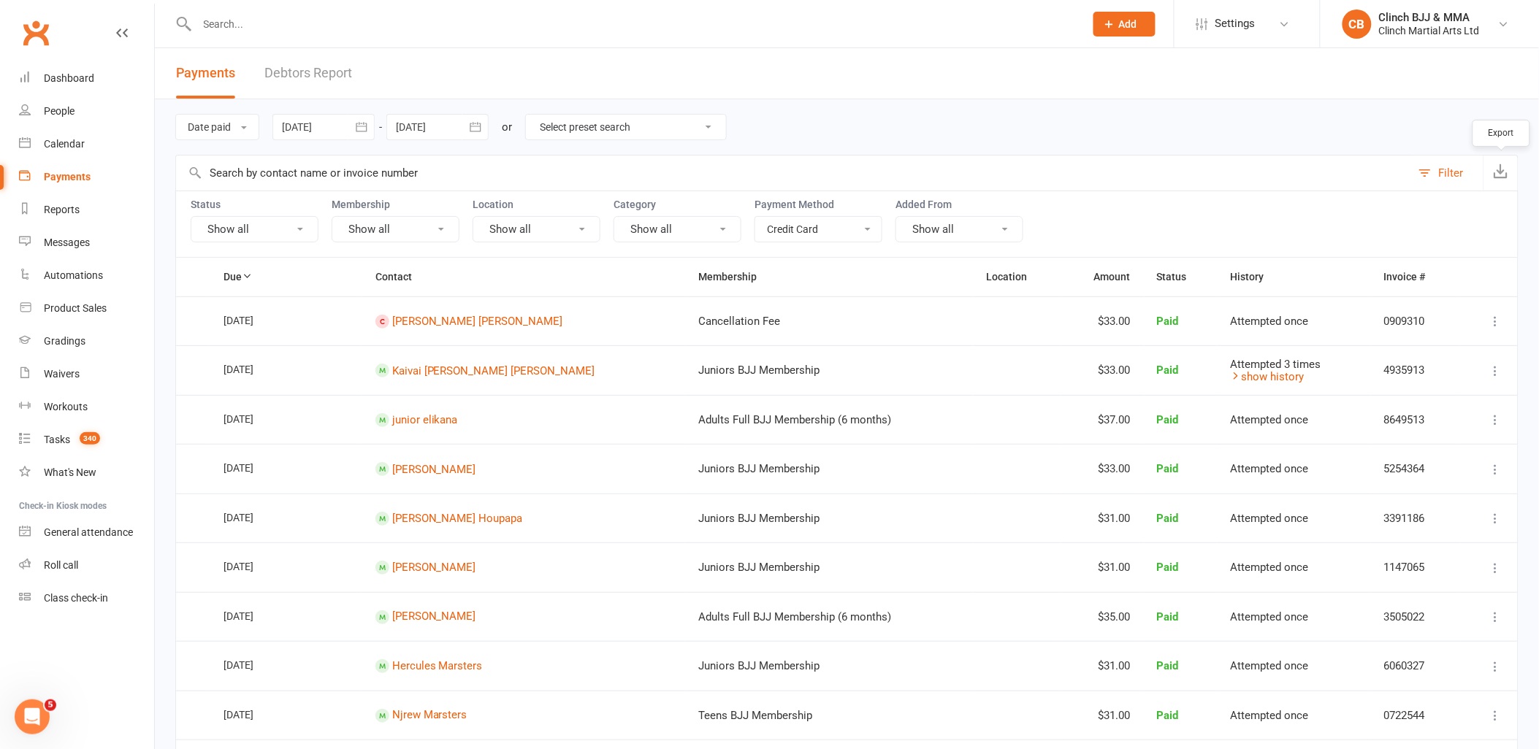
click at [1501, 172] on icon "button" at bounding box center [1501, 171] width 15 height 15
click at [356, 122] on icon "button" at bounding box center [361, 127] width 15 height 15
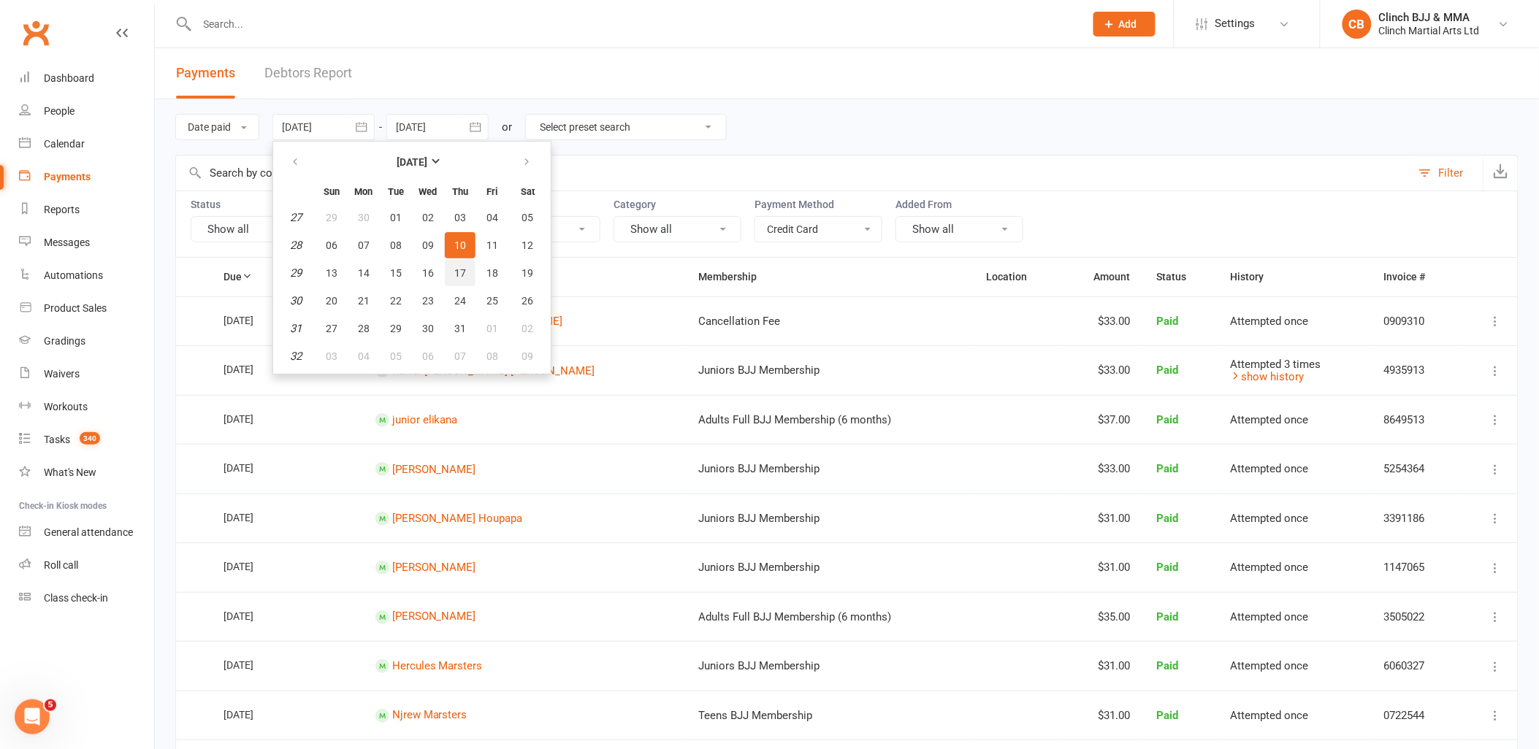
drag, startPoint x: 454, startPoint y: 265, endPoint x: 455, endPoint y: 257, distance: 8.2
click at [454, 267] on span "17" at bounding box center [460, 273] width 12 height 12
type input "[DATE]"
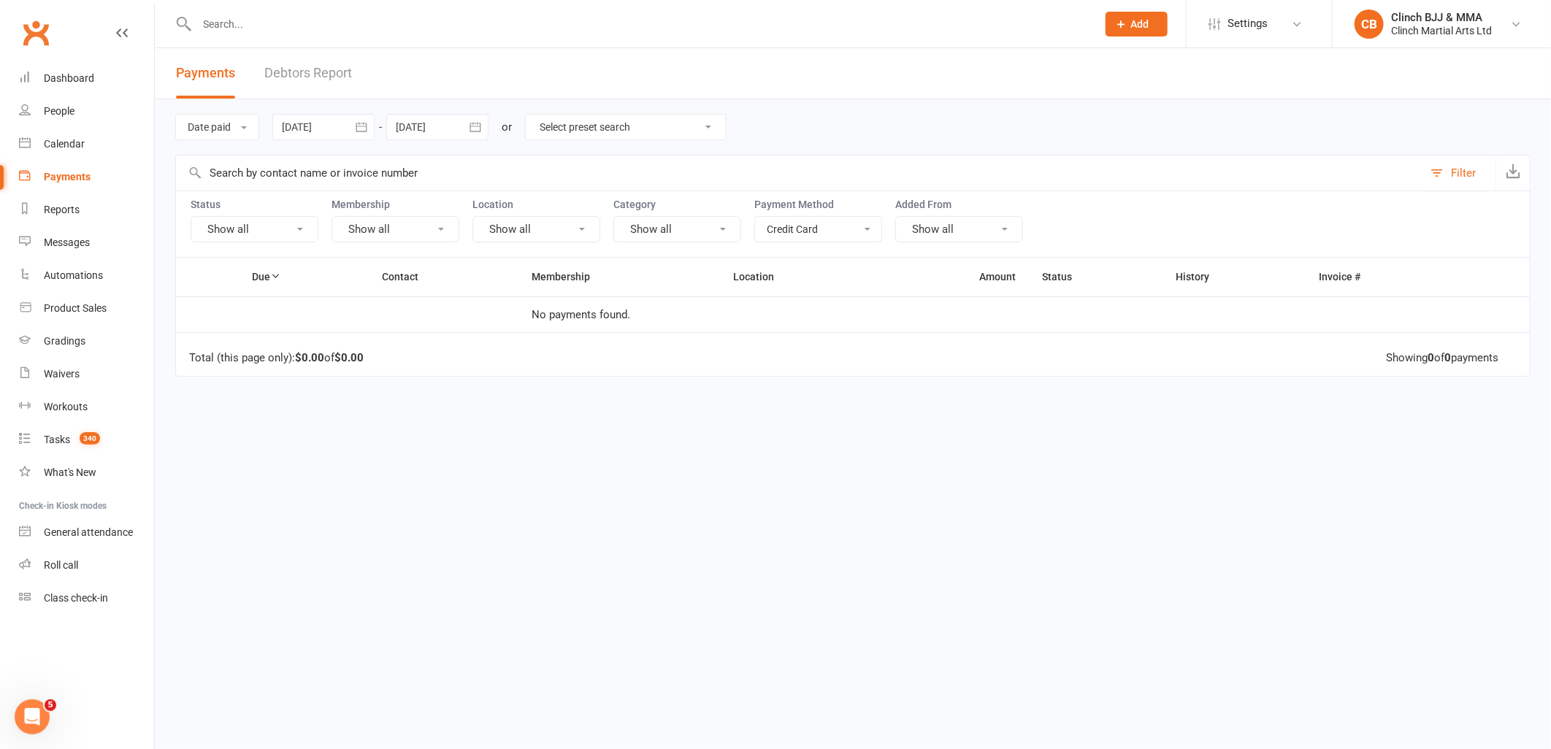
click at [481, 127] on icon "button" at bounding box center [475, 126] width 11 height 9
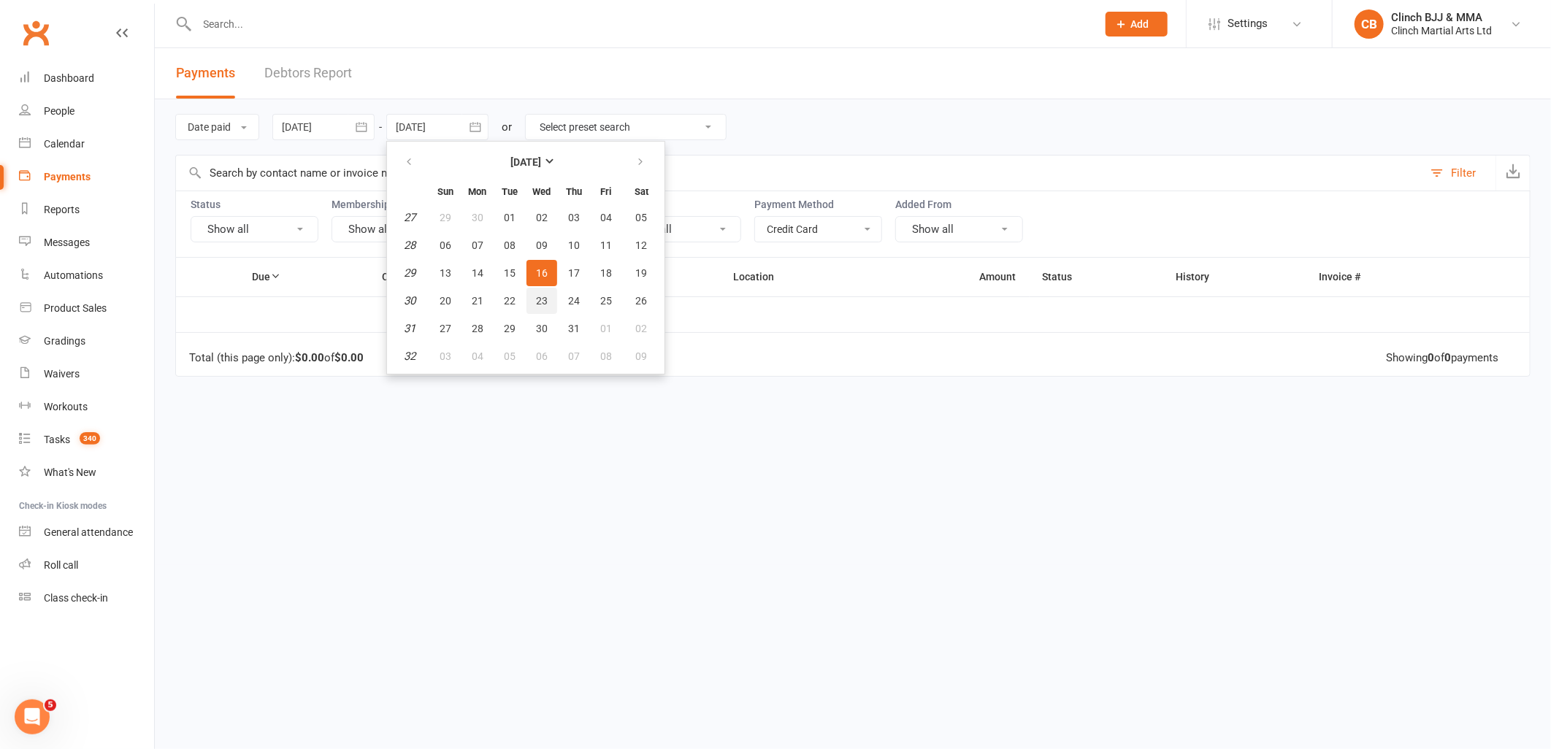
click at [538, 295] on span "23" at bounding box center [542, 301] width 12 height 12
type input "23 Jul 2025"
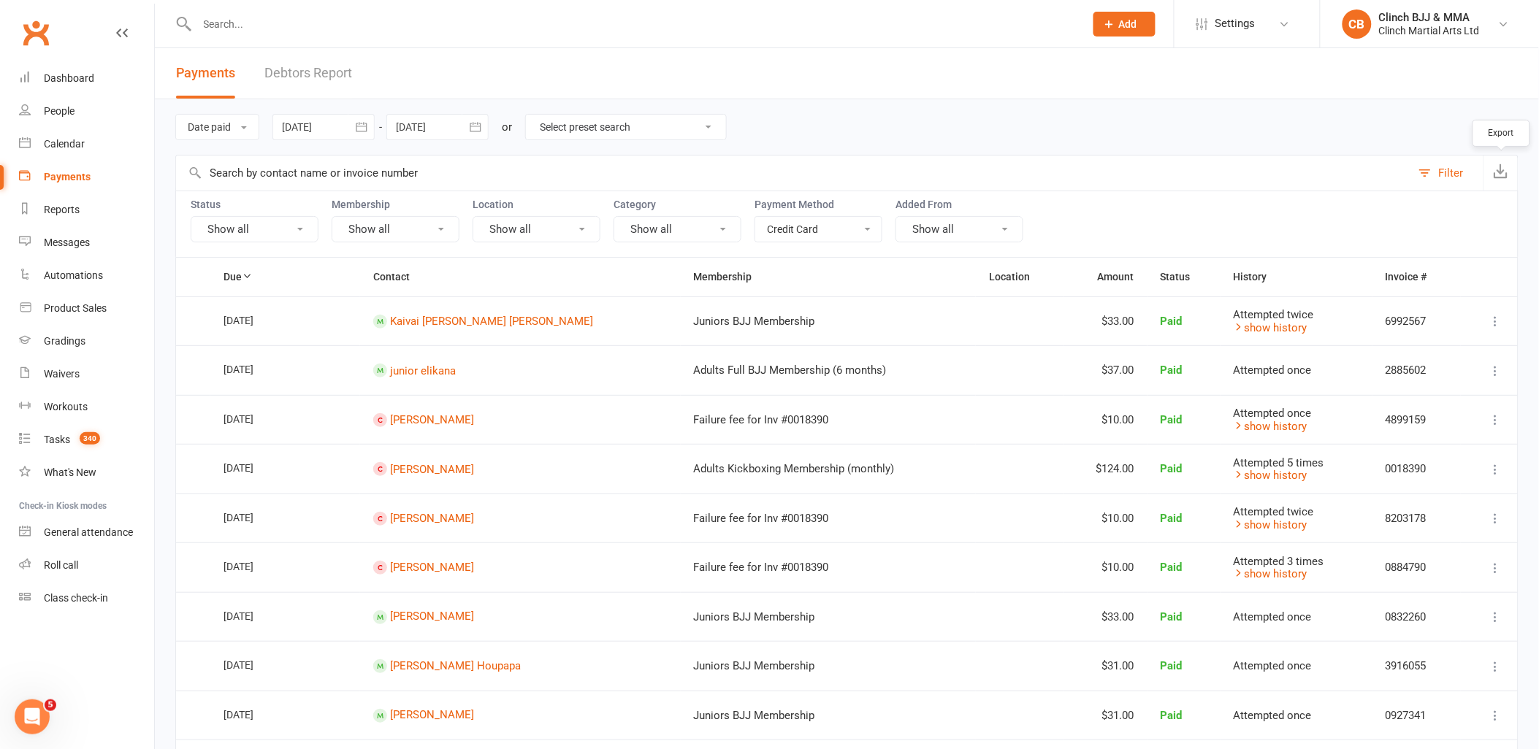
click at [1508, 171] on icon "button" at bounding box center [1501, 171] width 15 height 15
click at [363, 135] on button "button" at bounding box center [361, 127] width 26 height 26
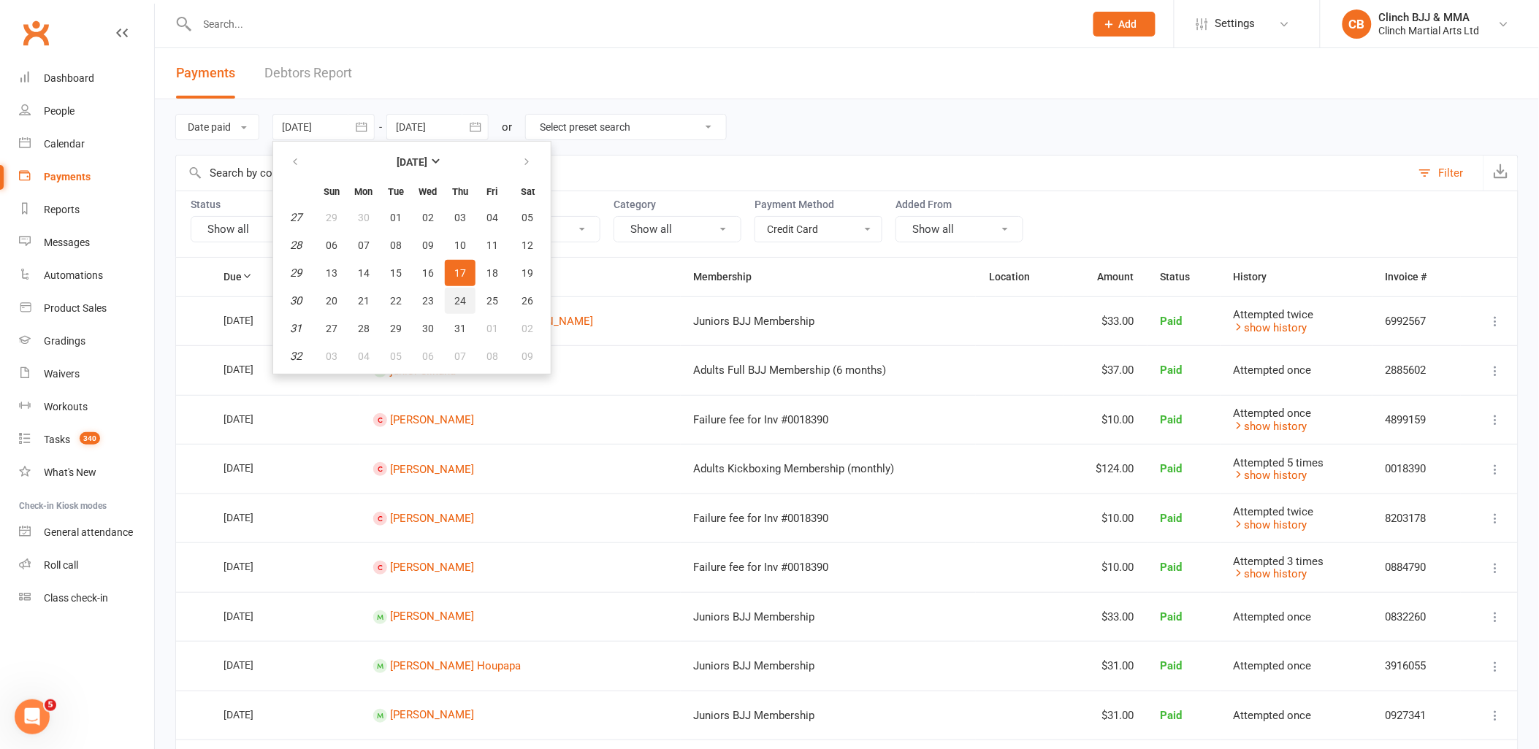
click at [460, 295] on span "24" at bounding box center [460, 301] width 12 height 12
type input "[DATE]"
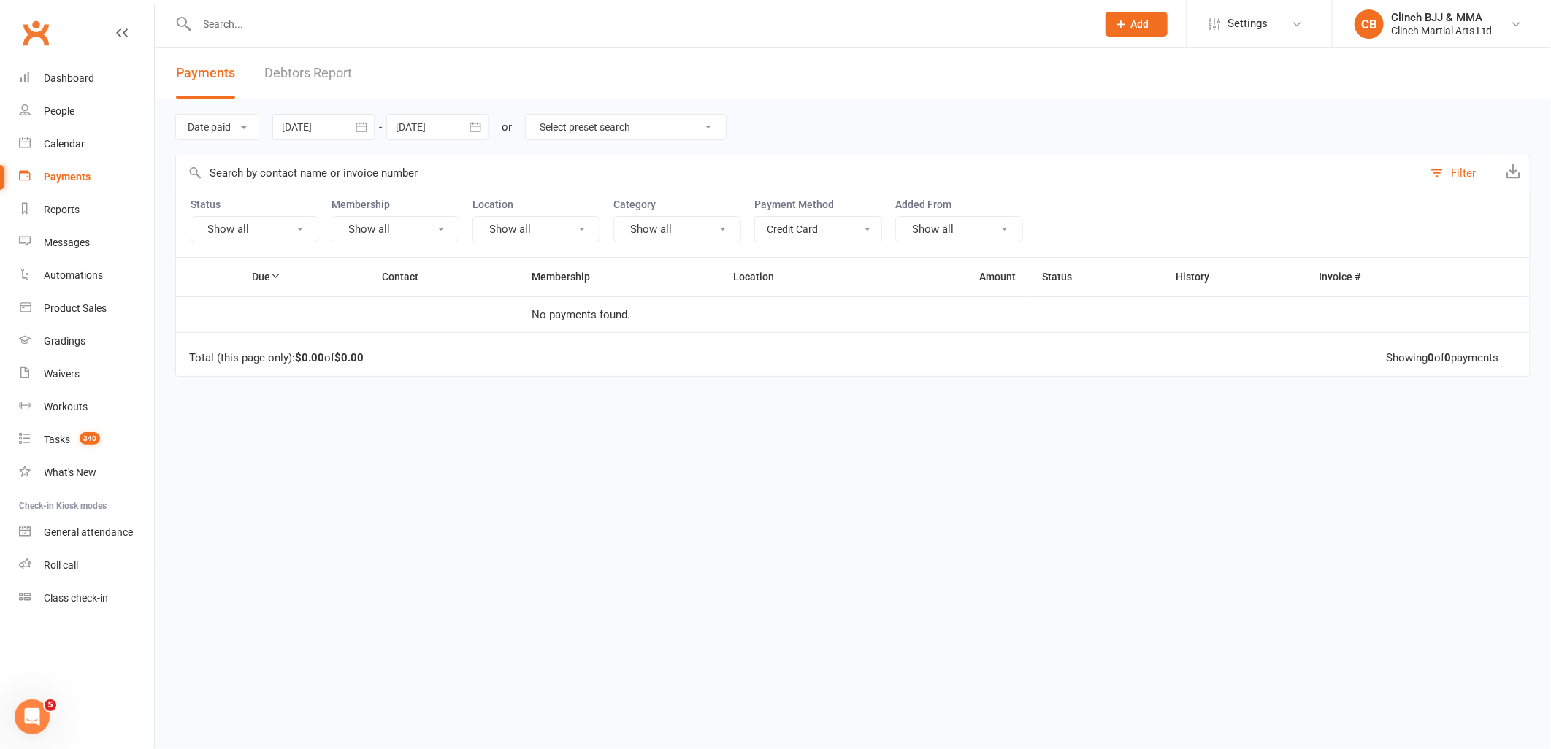
click at [481, 125] on icon "button" at bounding box center [475, 126] width 11 height 9
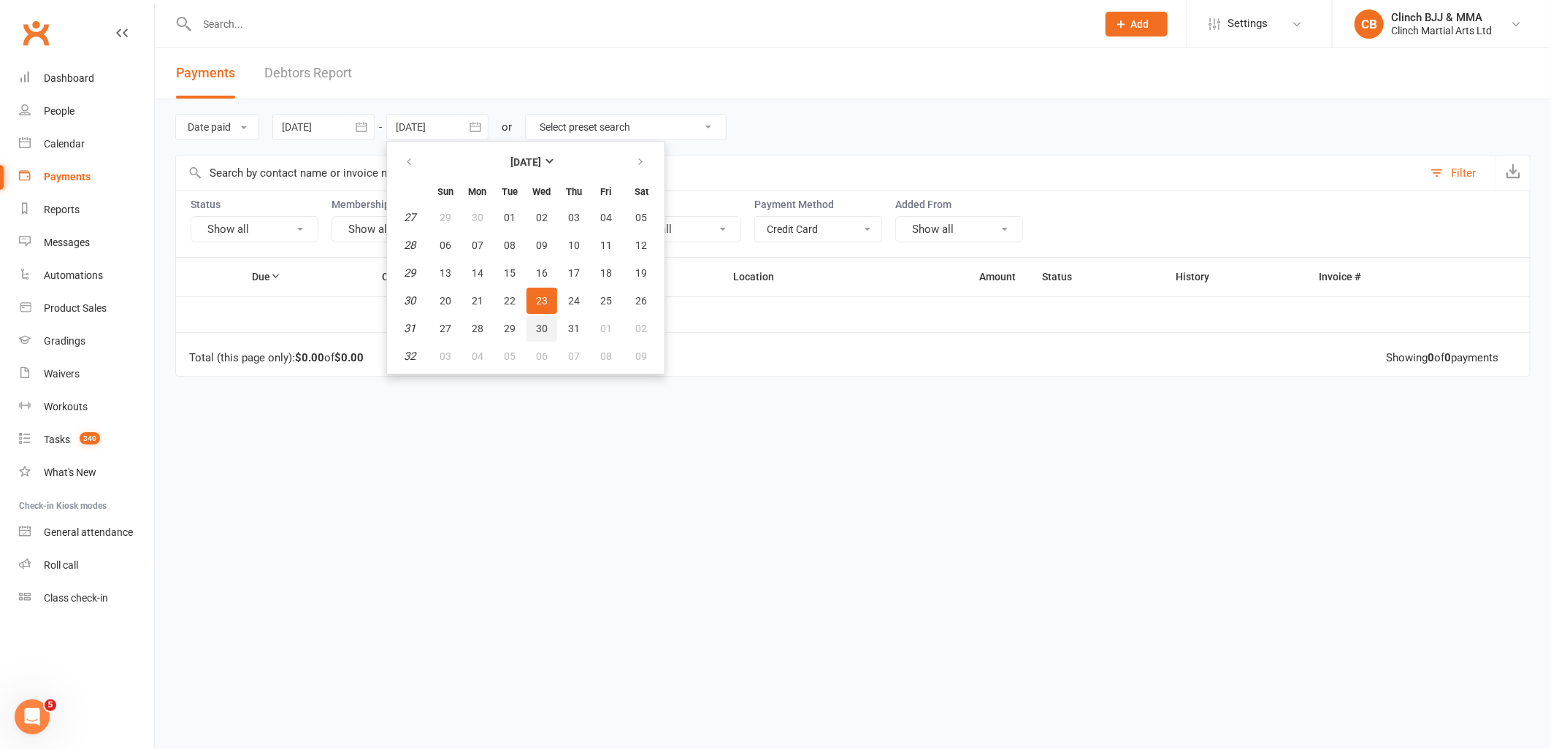
click at [543, 323] on span "30" at bounding box center [542, 329] width 12 height 12
type input "30 Jul 2025"
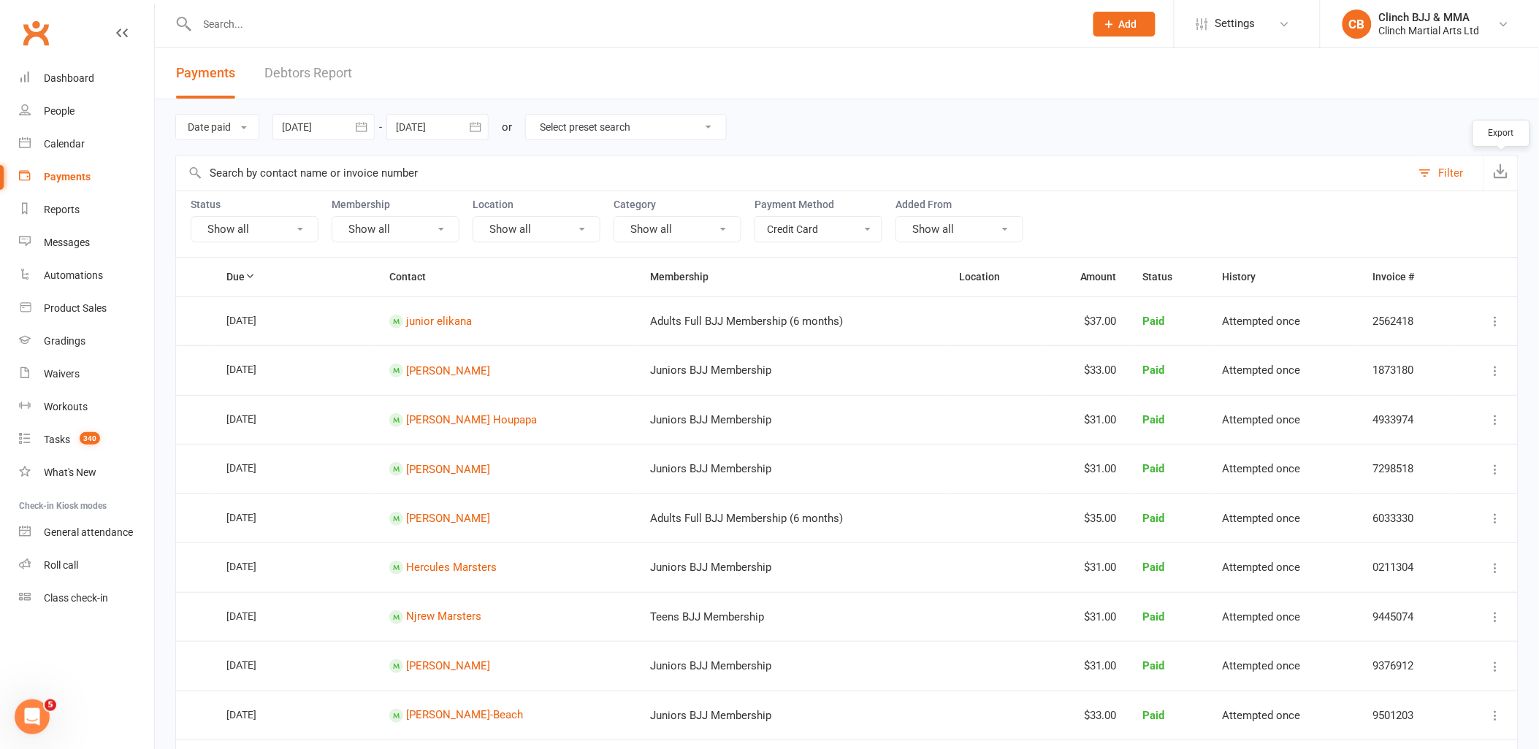
click at [1495, 167] on icon "button" at bounding box center [1501, 171] width 15 height 15
click at [347, 124] on div at bounding box center [323, 127] width 102 height 26
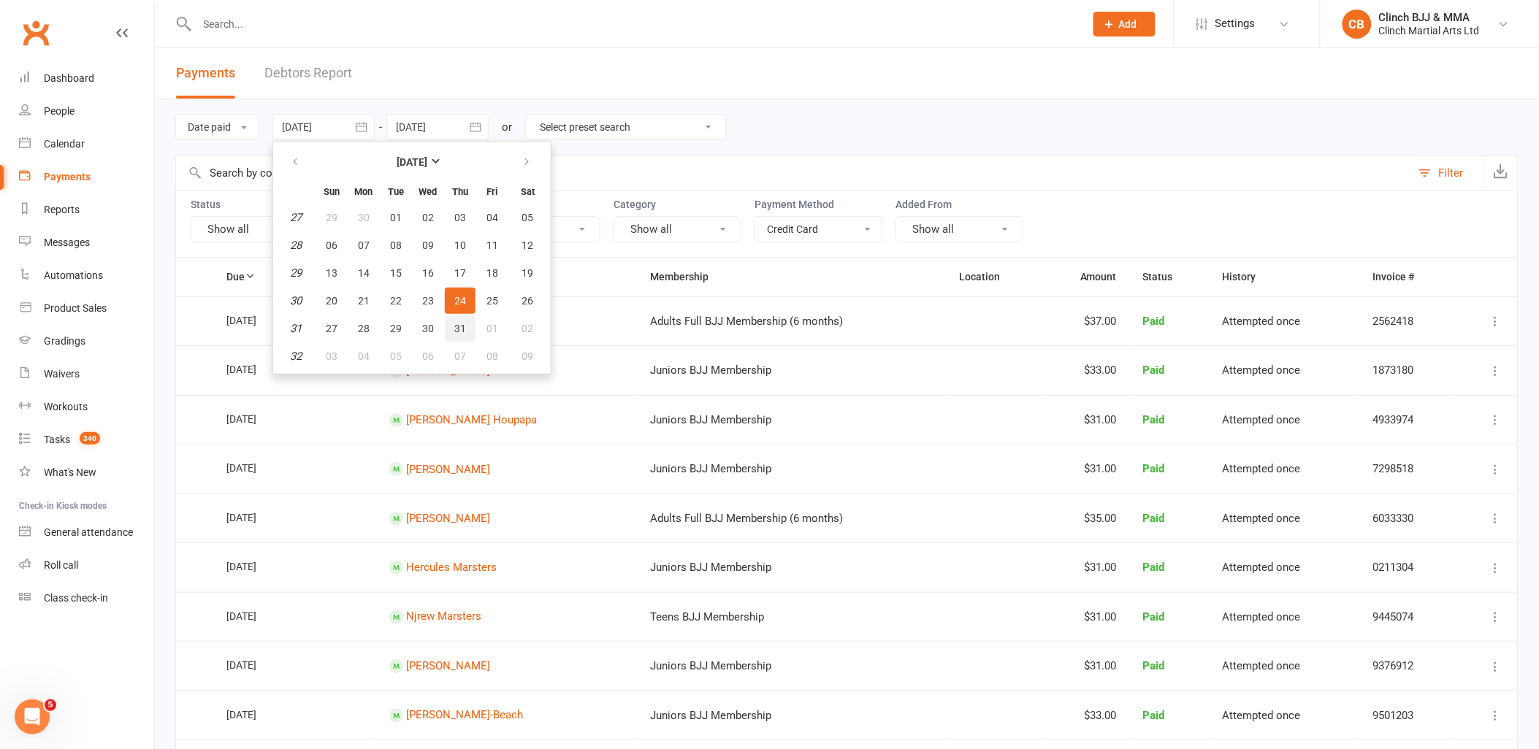
click at [454, 316] on button "31" at bounding box center [460, 329] width 31 height 26
type input "31 Jul 2025"
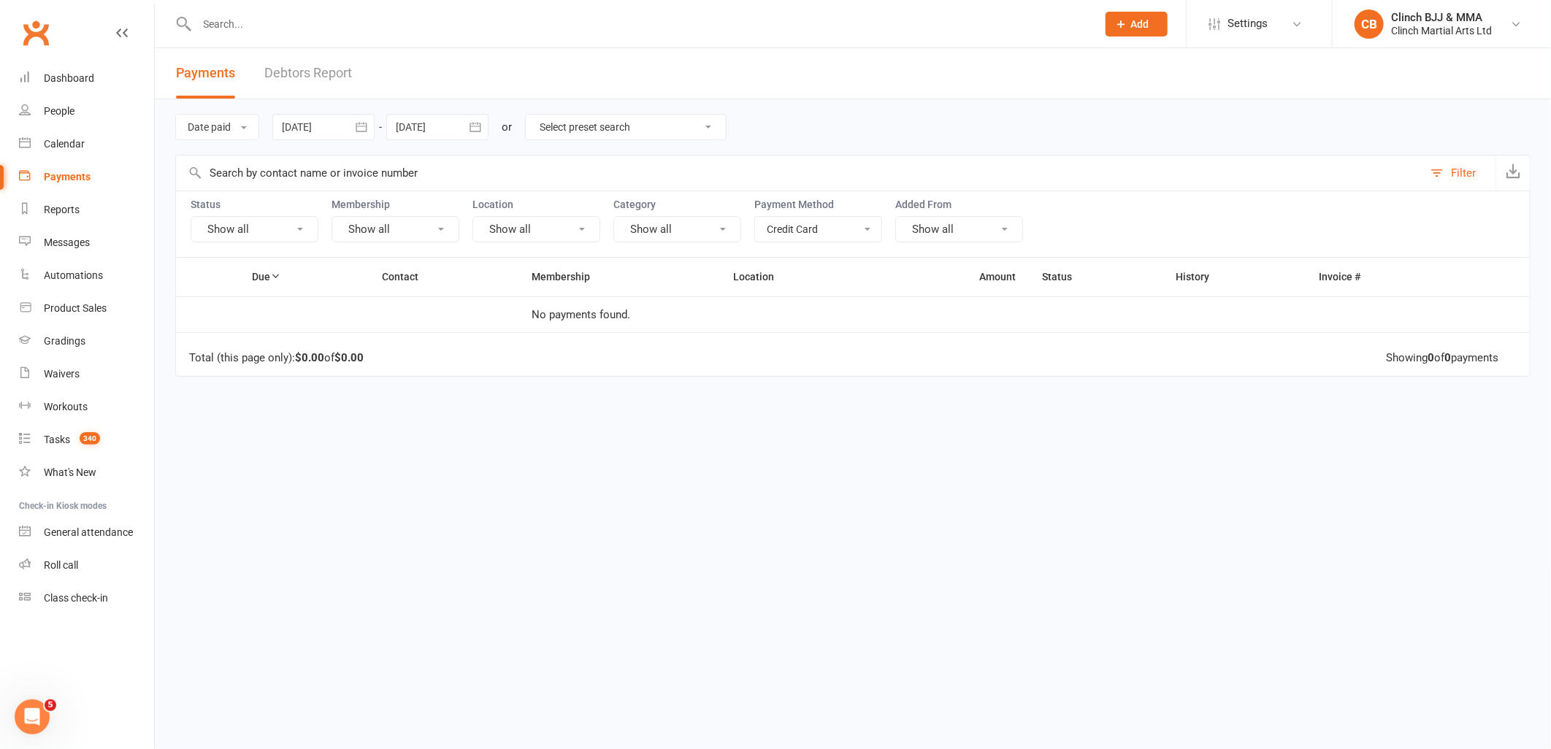
click at [483, 123] on icon "button" at bounding box center [475, 127] width 15 height 15
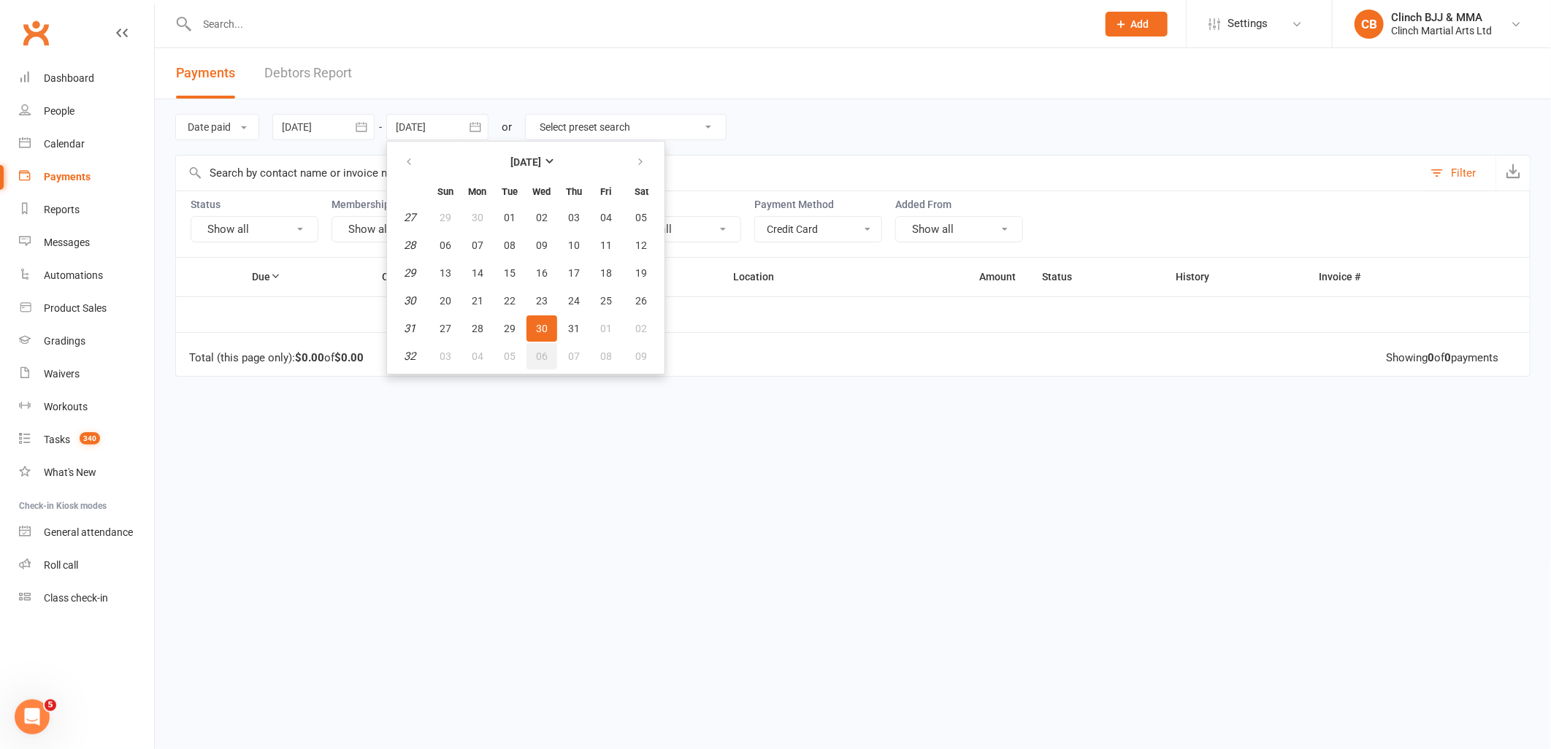
click at [538, 343] on button "06" at bounding box center [542, 356] width 31 height 26
type input "[DATE]"
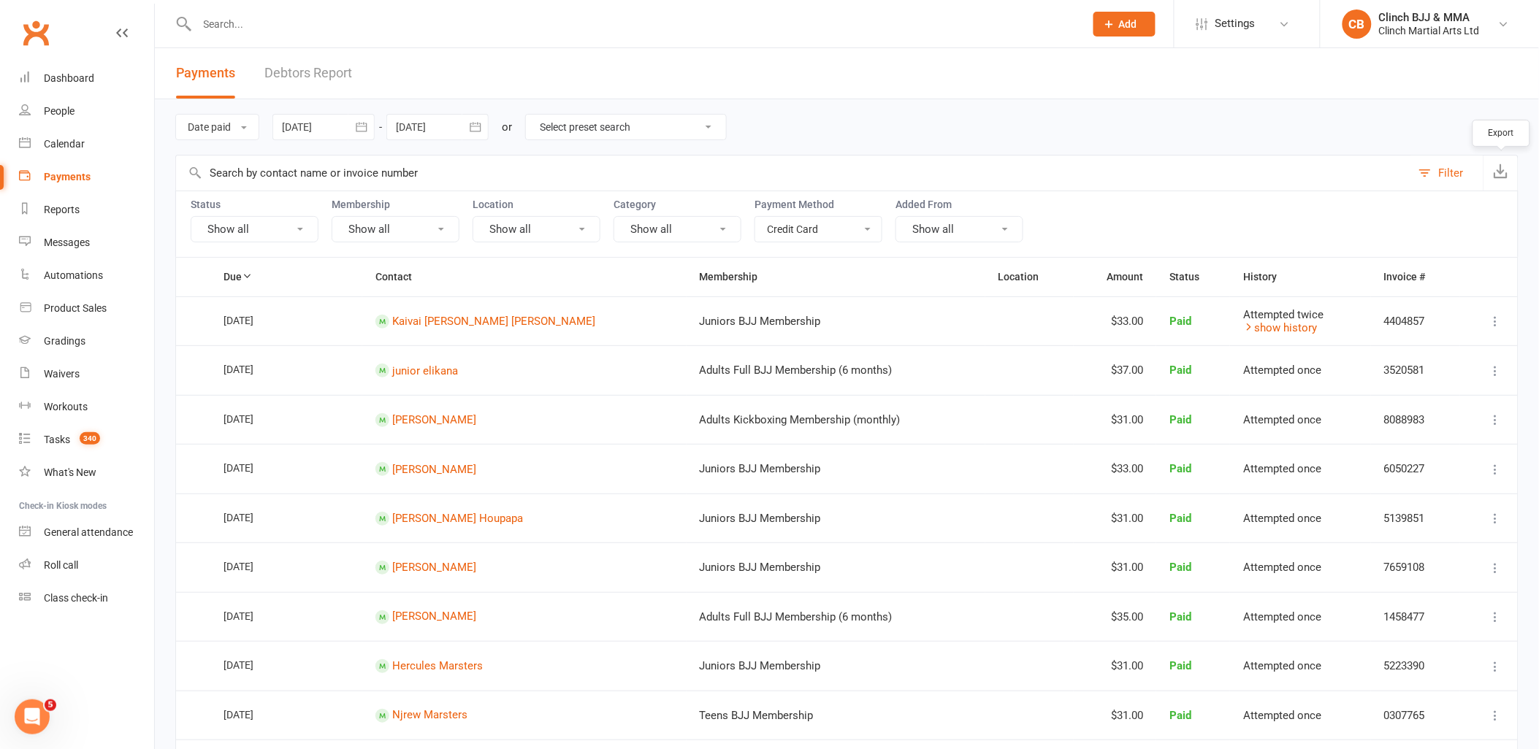
click at [1498, 168] on icon "button" at bounding box center [1501, 171] width 15 height 15
click at [1045, 113] on div "Date paid Due date Date paid Date failed 31 Jul 2025 July 2025 Sun Mon Tue Wed …" at bounding box center [846, 127] width 1343 height 56
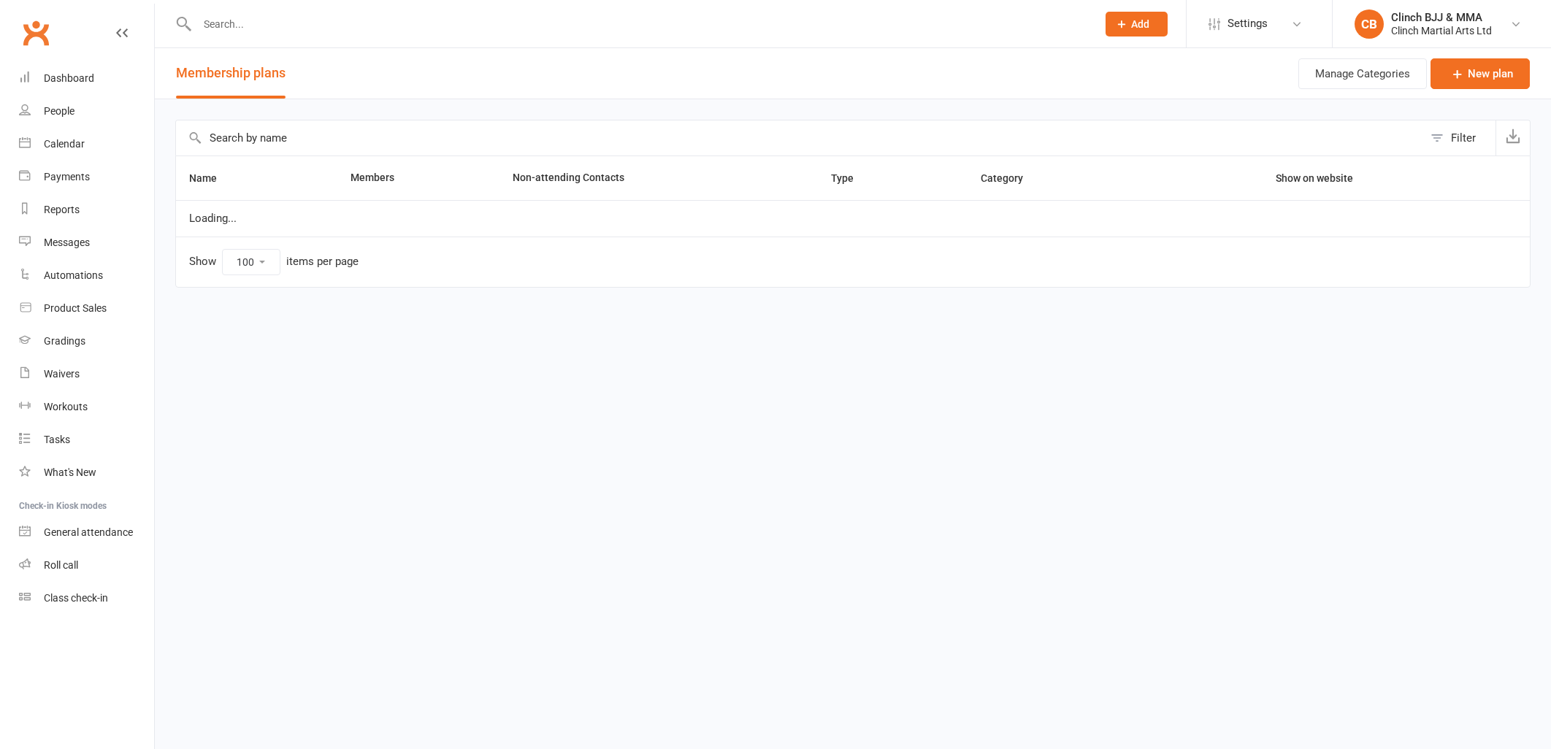
select select "100"
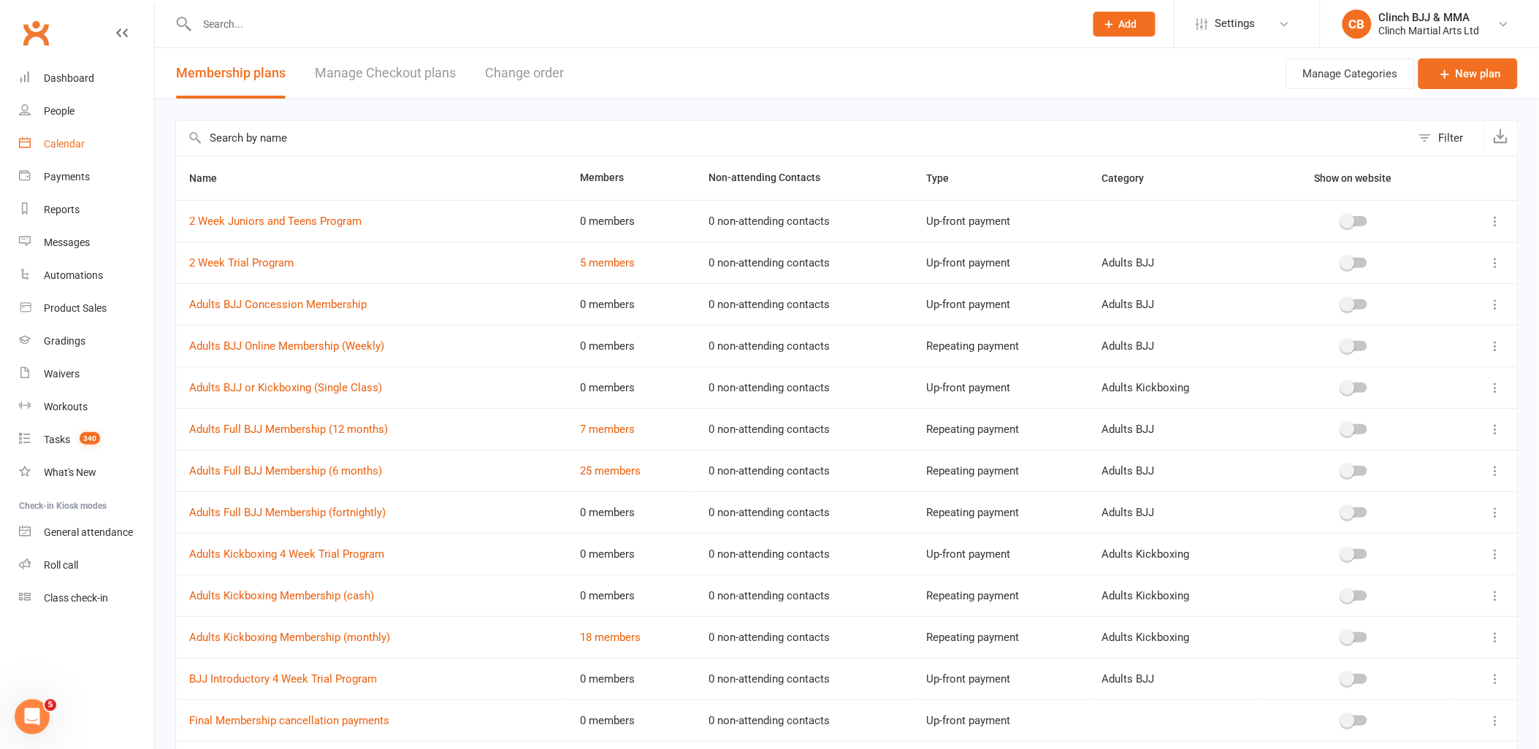
click at [75, 135] on link "Calendar" at bounding box center [86, 144] width 135 height 33
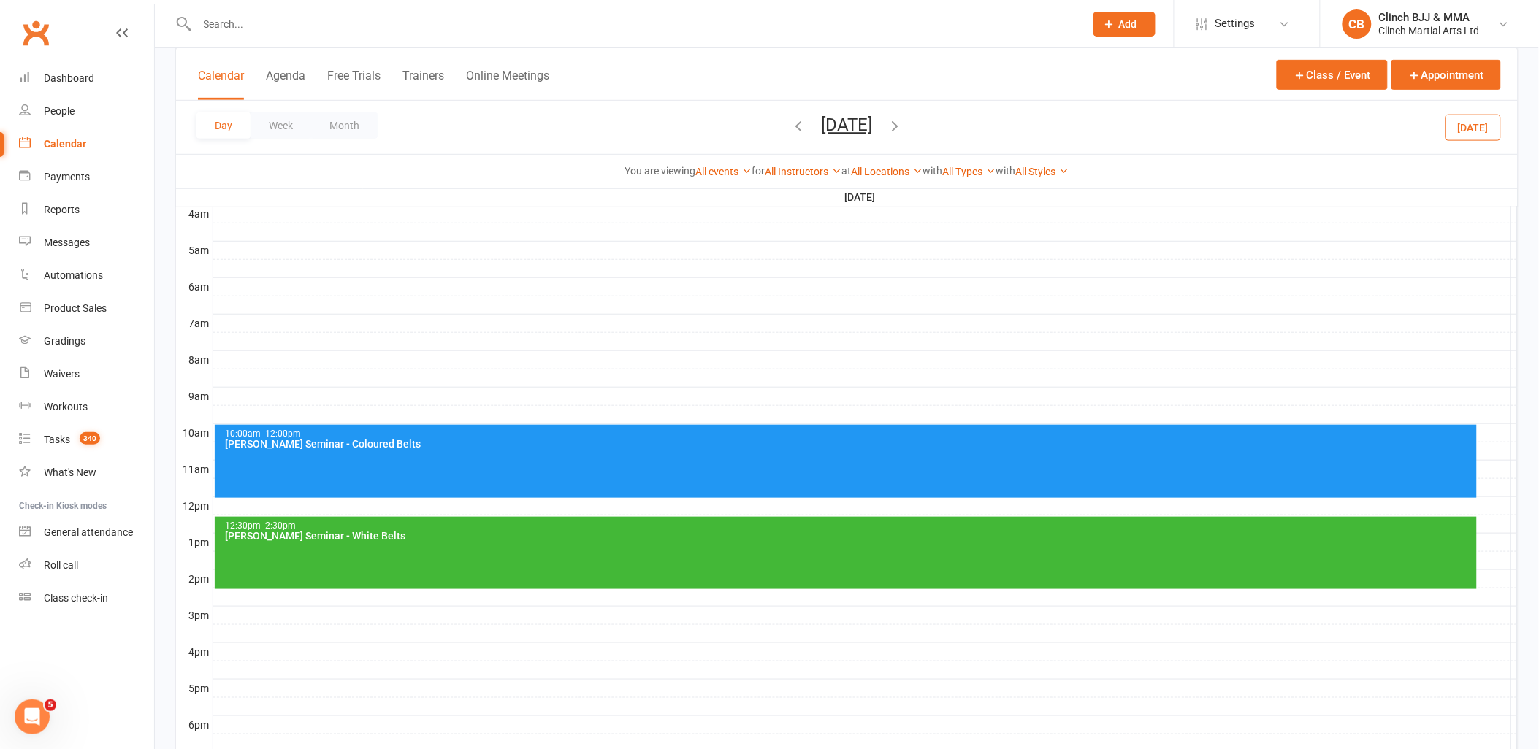
scroll to position [243, 0]
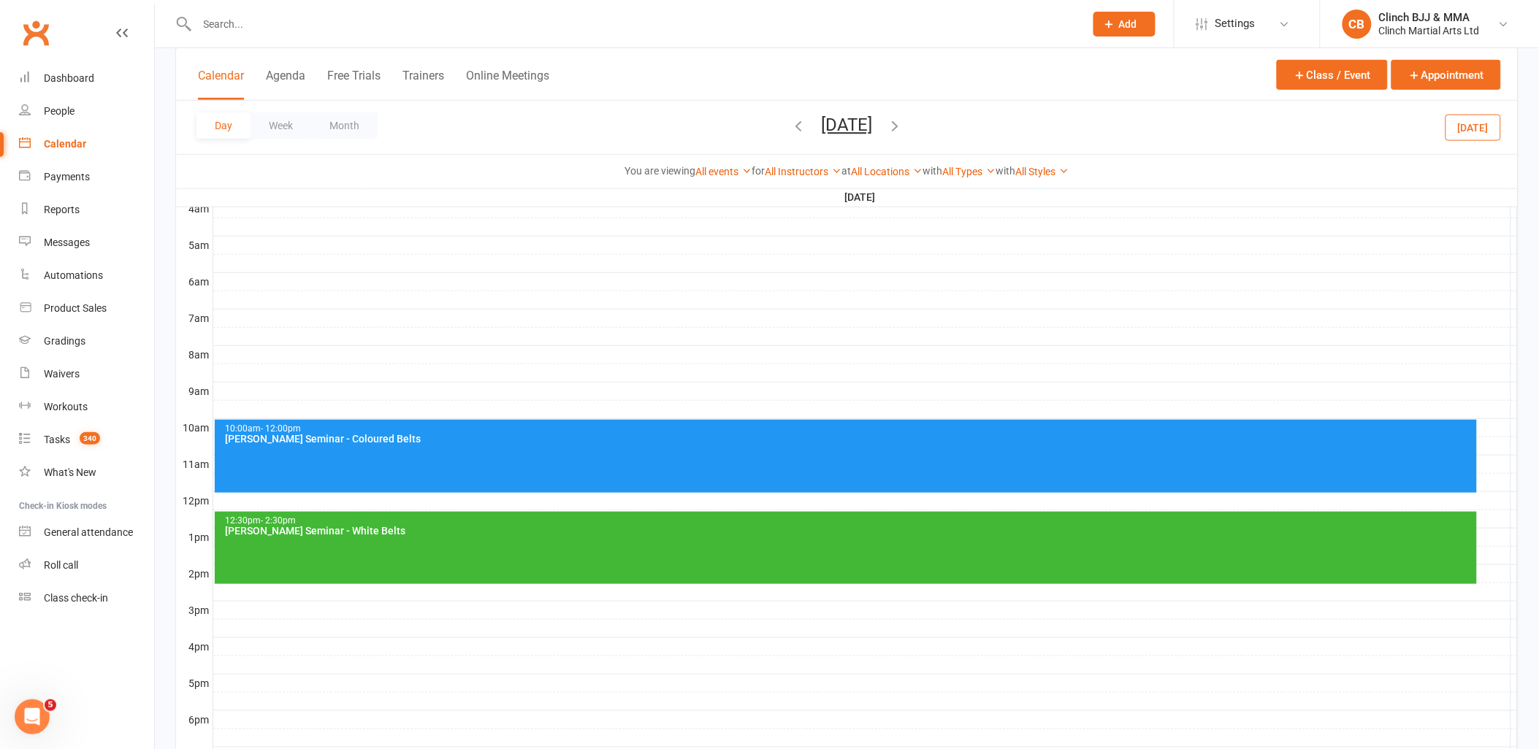
click at [448, 437] on div "Rigan Machado Seminar - Coloured Belts" at bounding box center [849, 439] width 1249 height 10
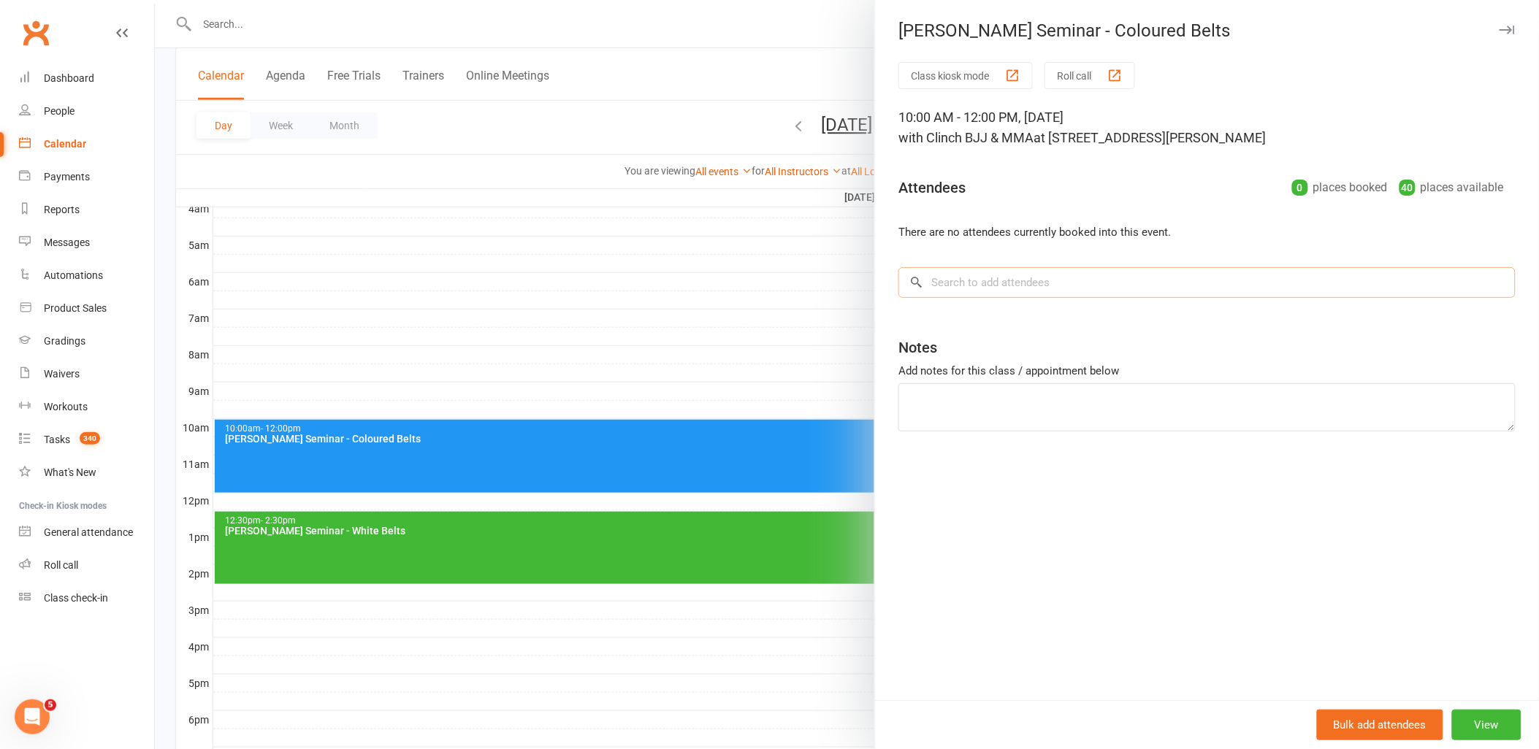
click at [1087, 286] on input "search" at bounding box center [1206, 282] width 617 height 31
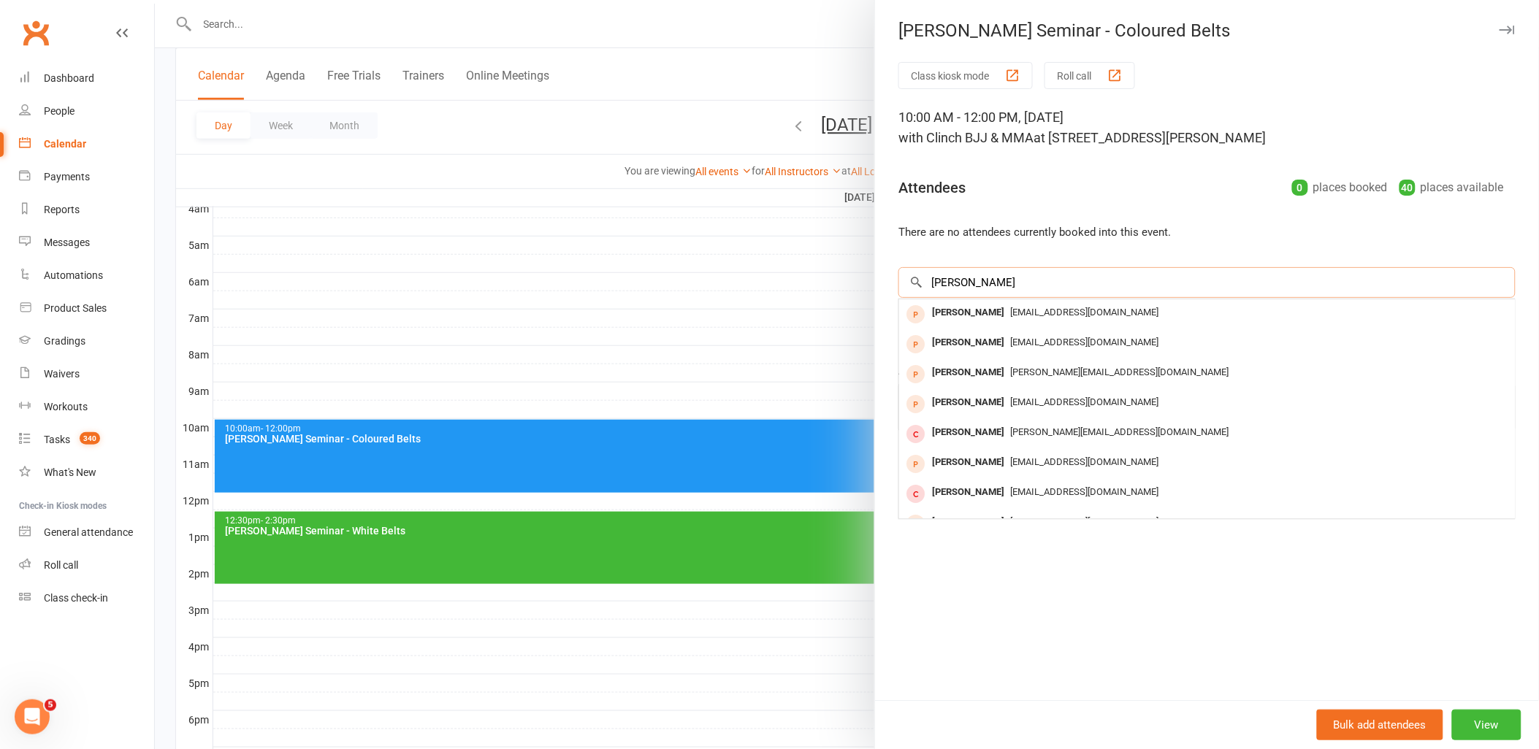
drag, startPoint x: 1054, startPoint y: 283, endPoint x: 864, endPoint y: 274, distance: 190.1
click at [864, 0] on div "Rigan Machado Seminar - Coloured Belts Class kiosk mode Roll call 10:00 AM - 12…" at bounding box center [847, 0] width 1384 height 0
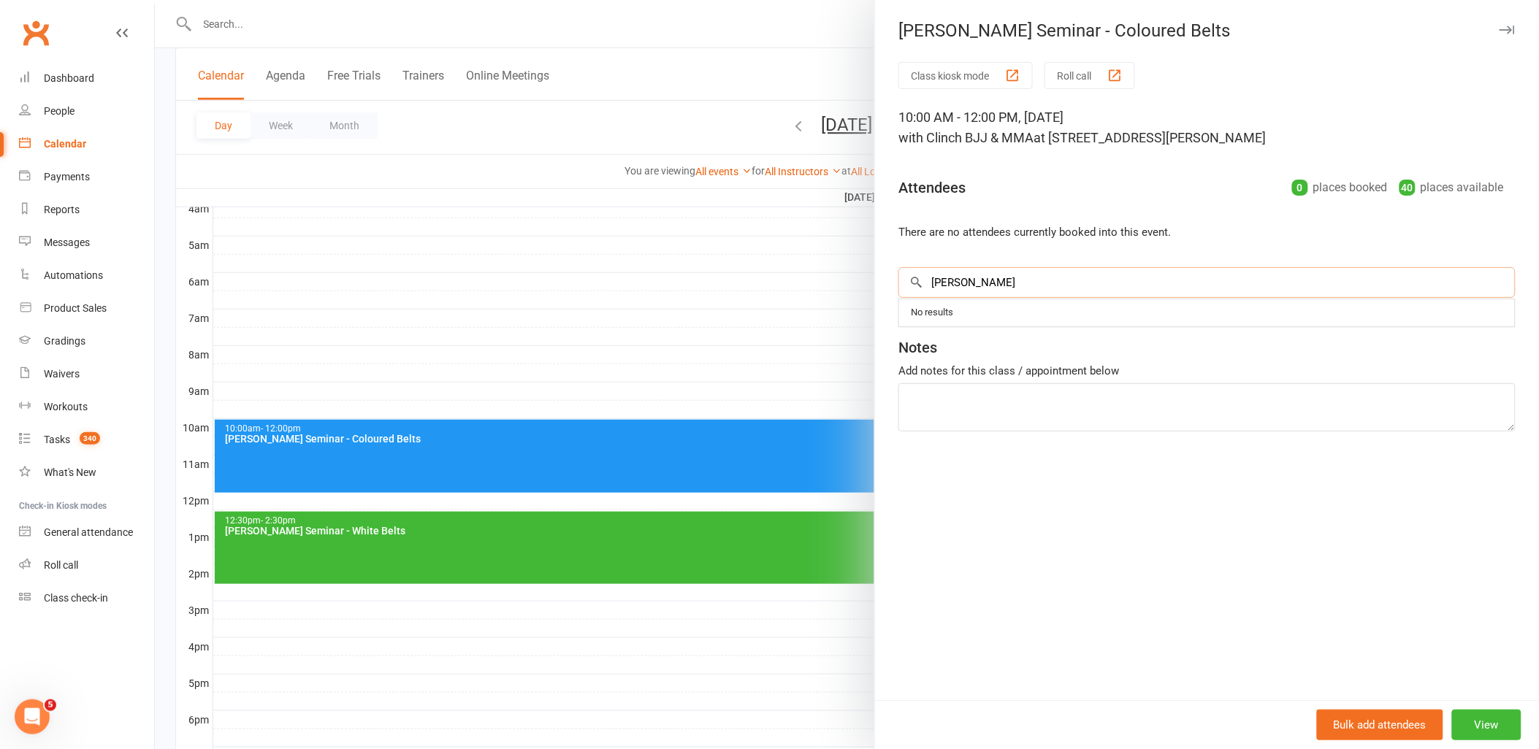
type input "Fooks"
click at [970, 279] on input "search" at bounding box center [1206, 282] width 617 height 31
click at [799, 465] on div at bounding box center [847, 374] width 1384 height 749
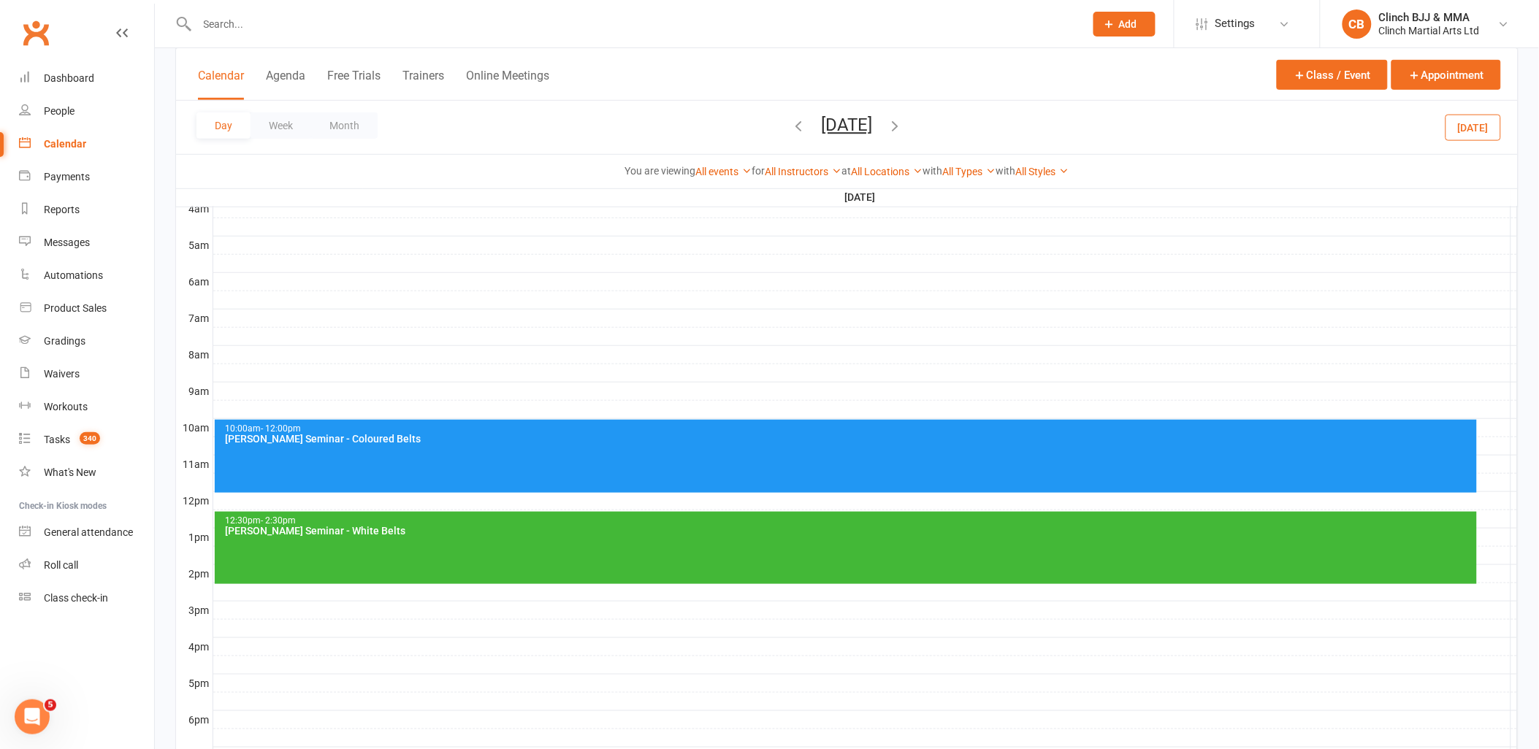
click at [799, 465] on div "10:00am - 12:00pm Rigan Machado Seminar - Coloured Belts" at bounding box center [846, 456] width 1262 height 73
click at [771, 461] on div "10:00am - 12:00pm Rigan Machado Seminar - Coloured Belts" at bounding box center [846, 456] width 1262 height 73
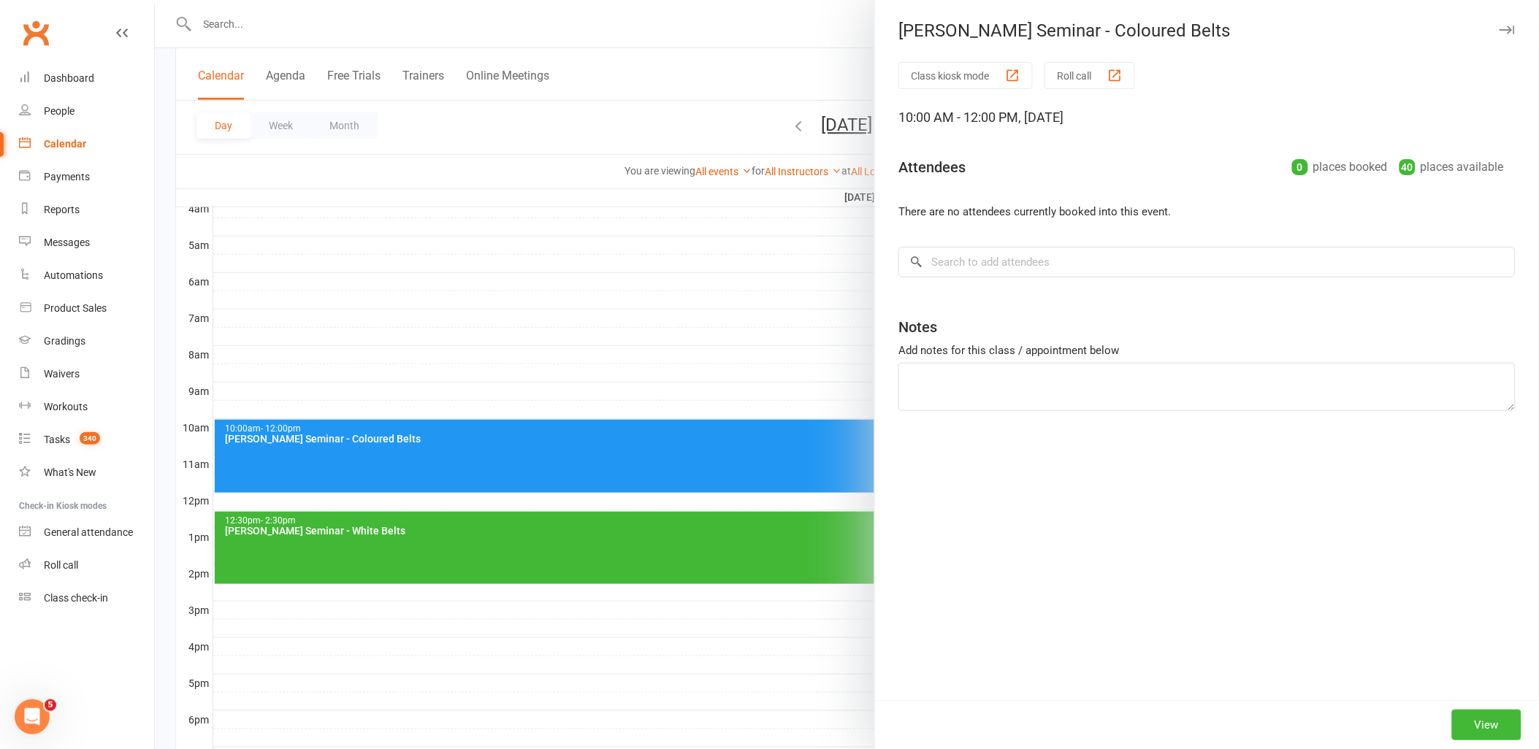
click at [771, 461] on div at bounding box center [847, 374] width 1384 height 749
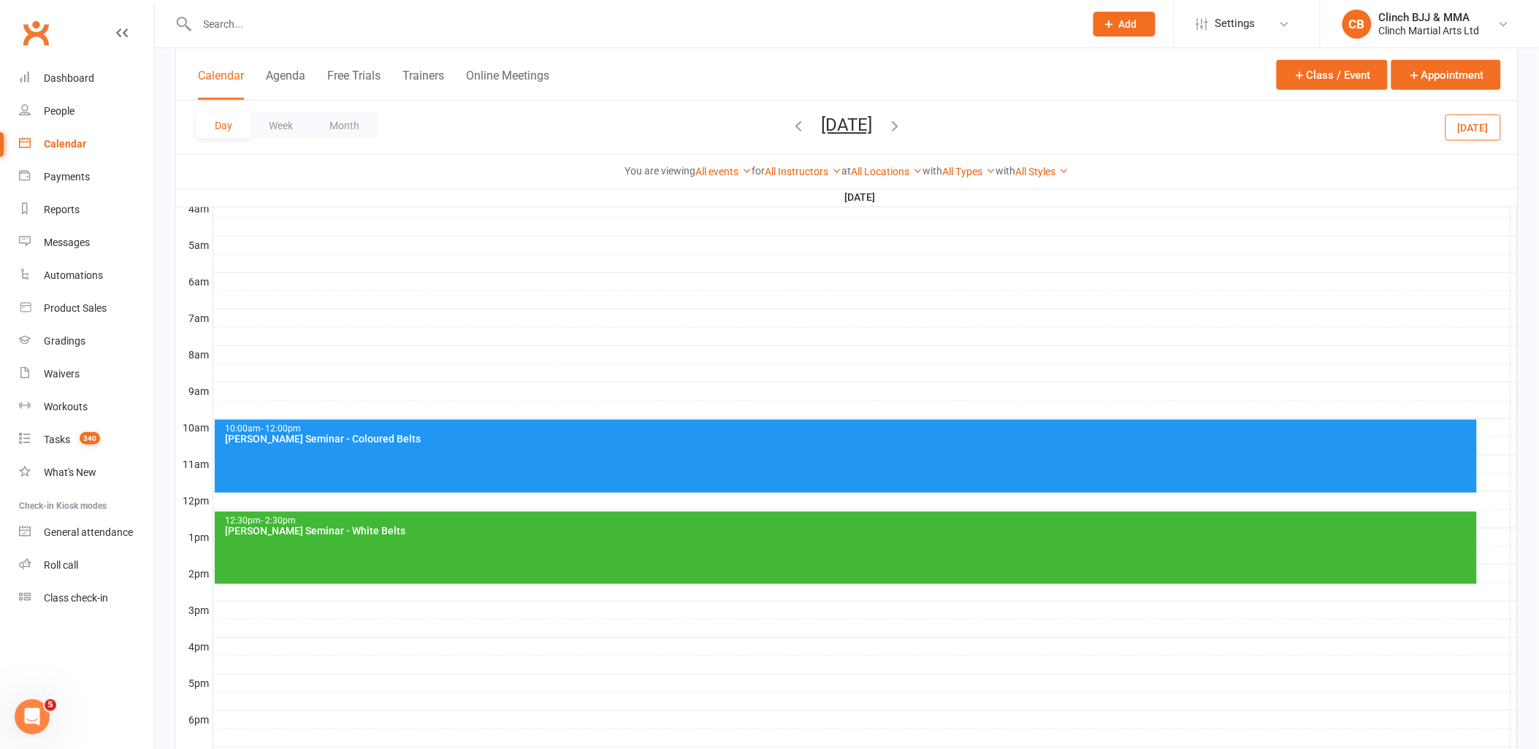
click at [1324, 443] on div "10:00am - 12:00pm Rigan Machado Seminar - Coloured Belts" at bounding box center [846, 456] width 1262 height 73
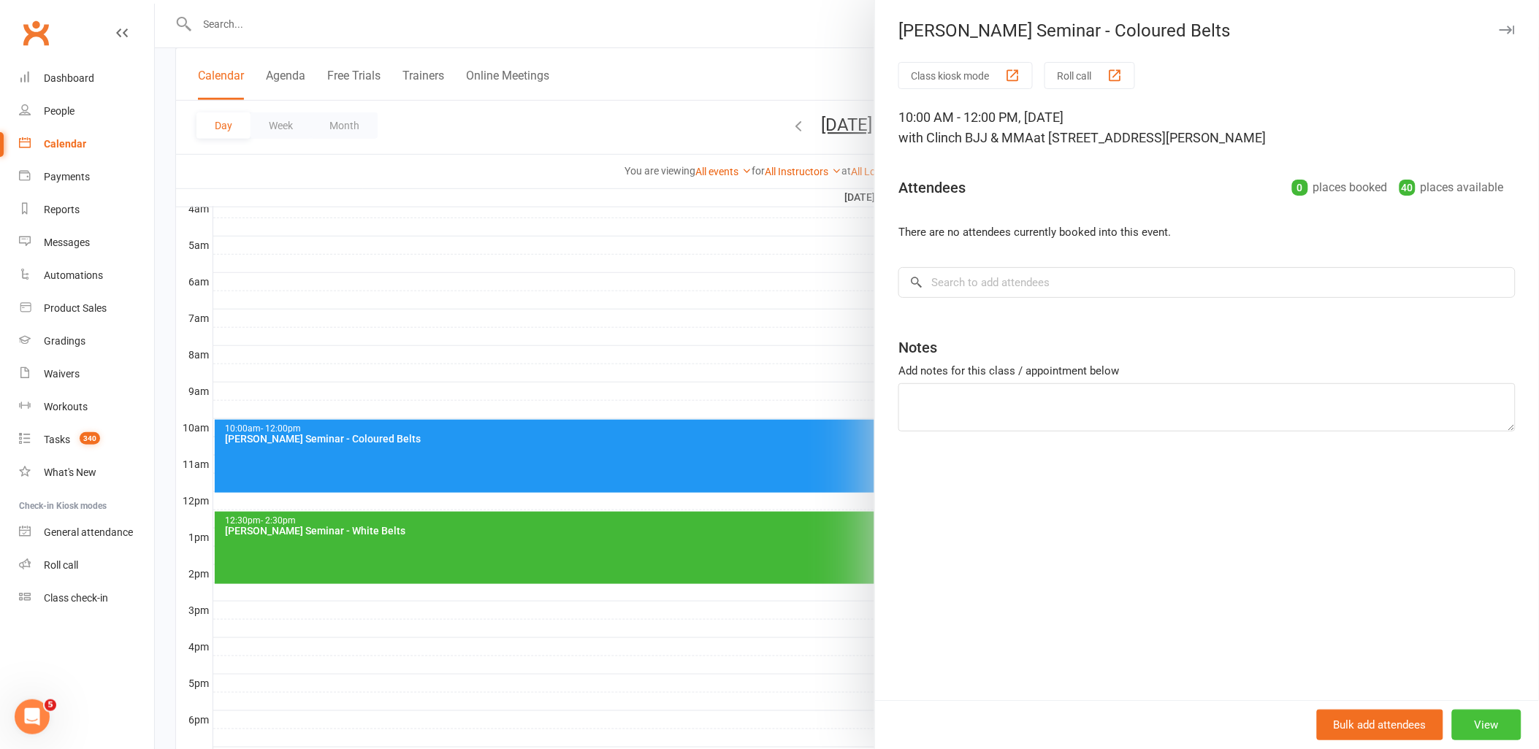
click at [1474, 716] on button "View" at bounding box center [1486, 725] width 69 height 31
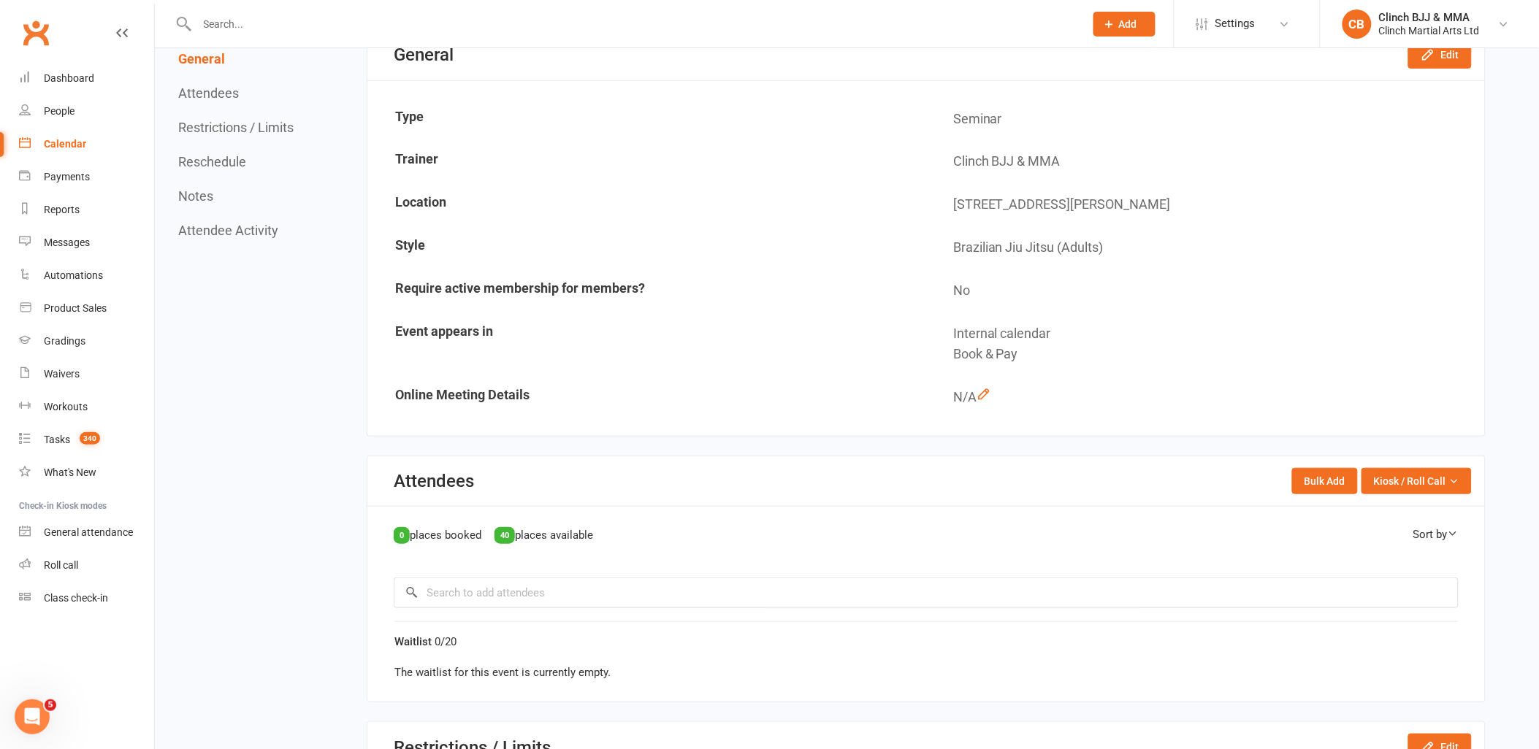
scroll to position [243, 0]
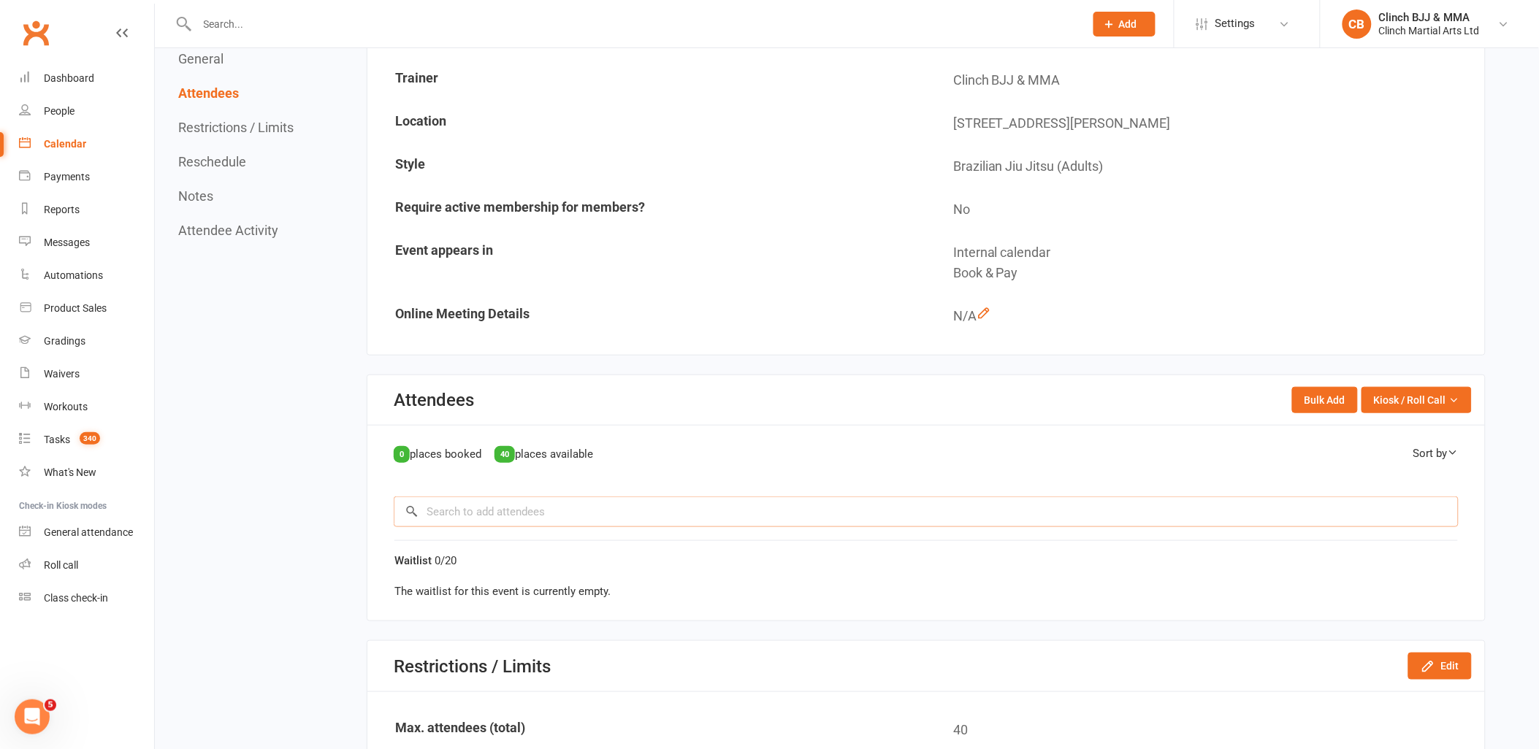
click at [1085, 508] on input "search" at bounding box center [926, 512] width 1065 height 31
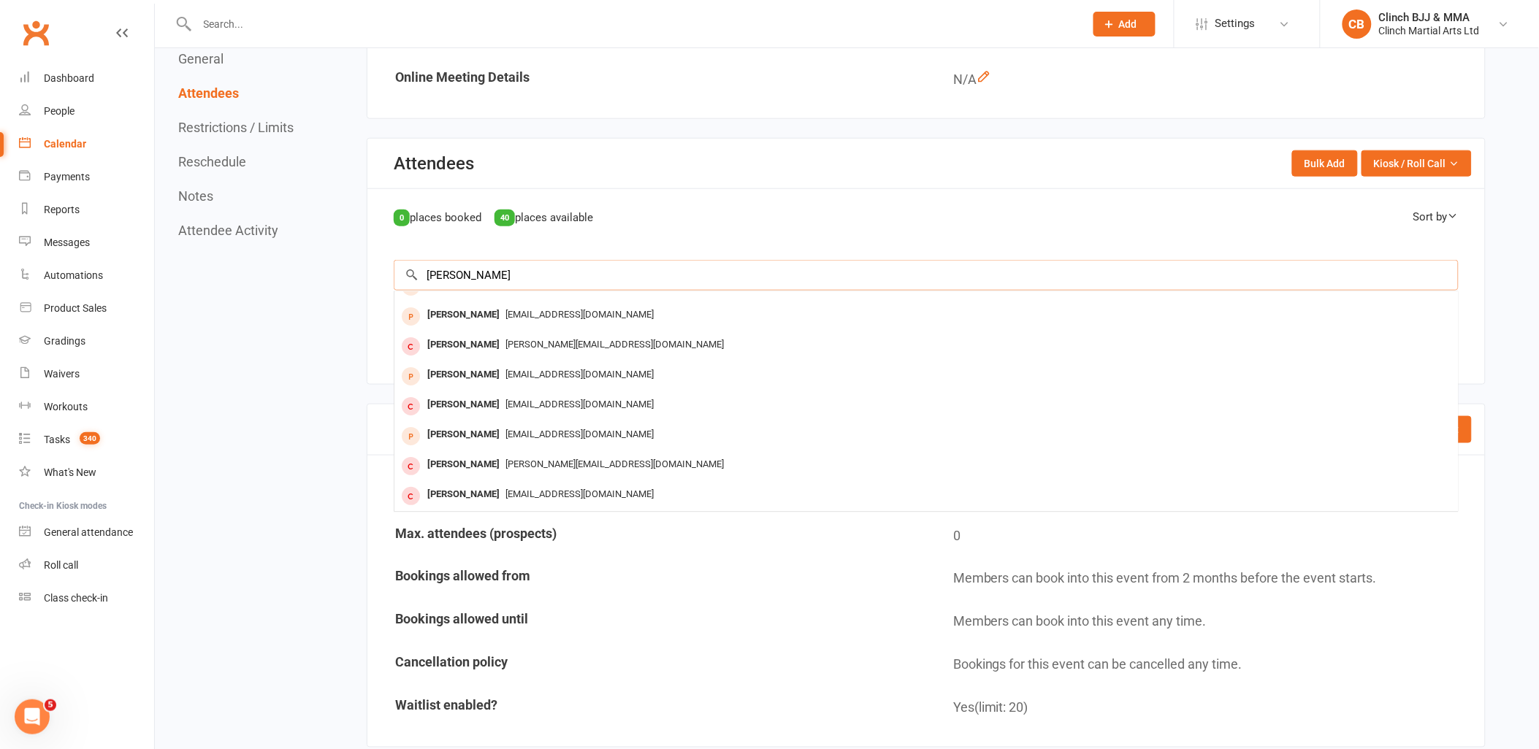
scroll to position [486, 0]
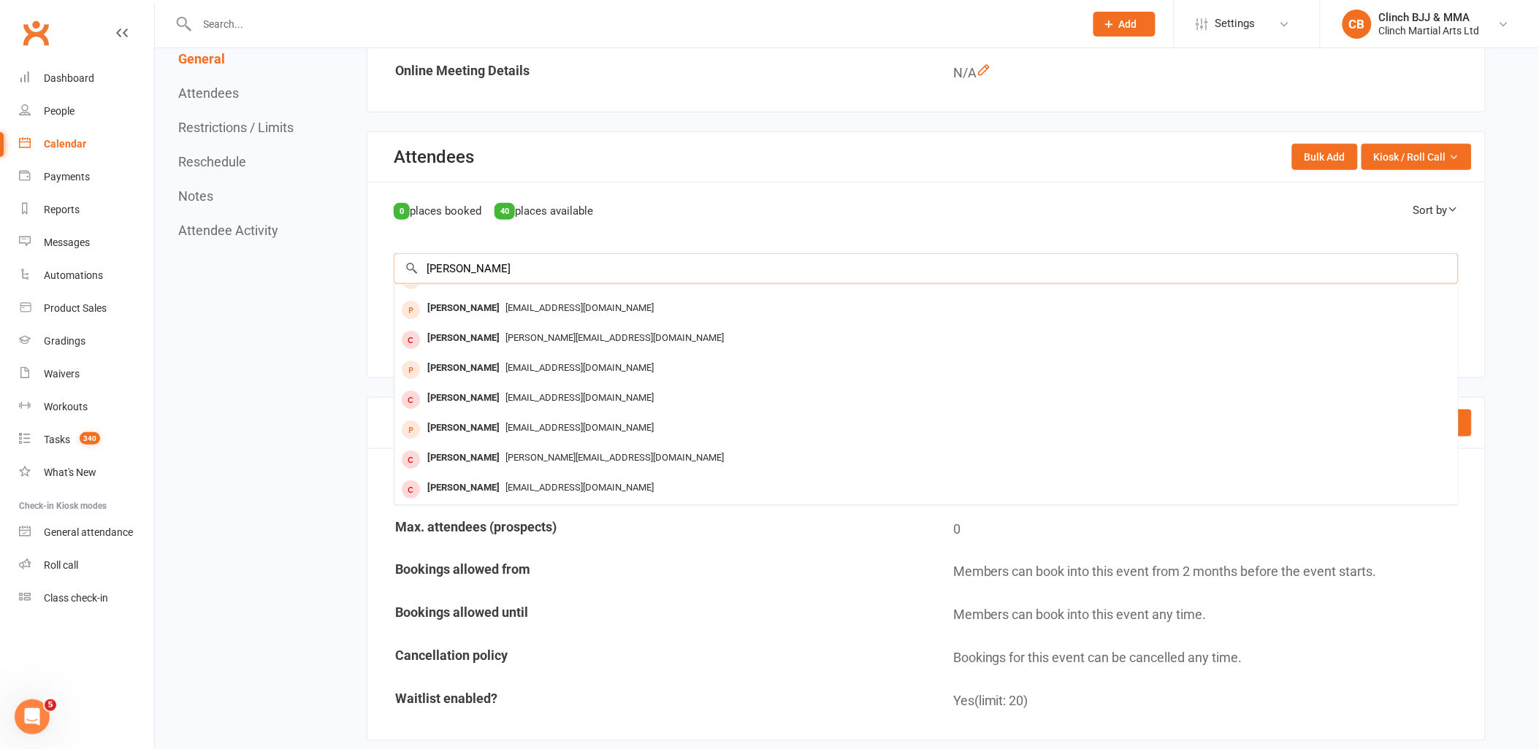
type input "Michael fooks"
click at [1077, 535] on td "0" at bounding box center [1205, 531] width 557 height 42
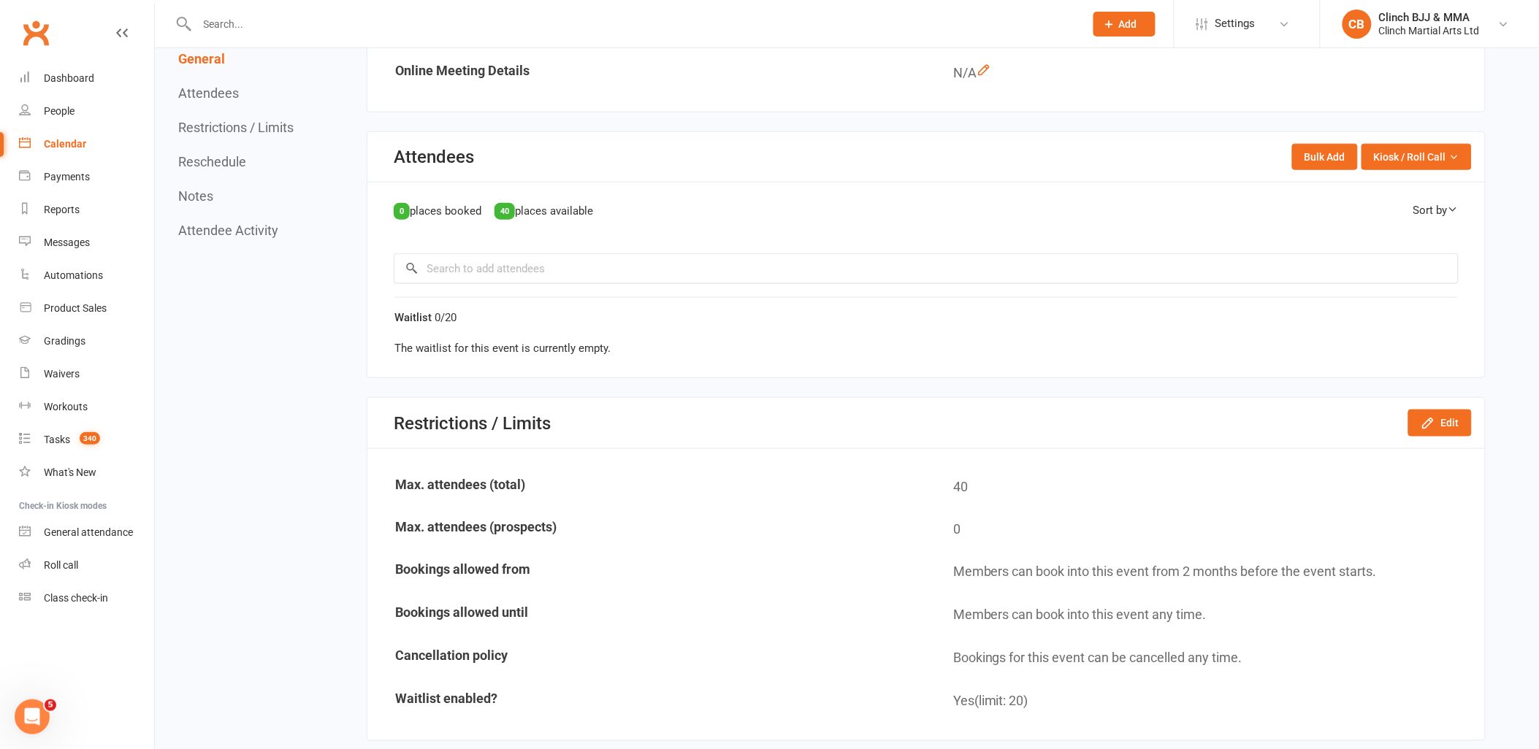
click at [1503, 256] on div "Return to calendar Rigan Machado Seminar - Coloured Belts 10:00AM - 12:00PM, Su…" at bounding box center [847, 535] width 1384 height 1947
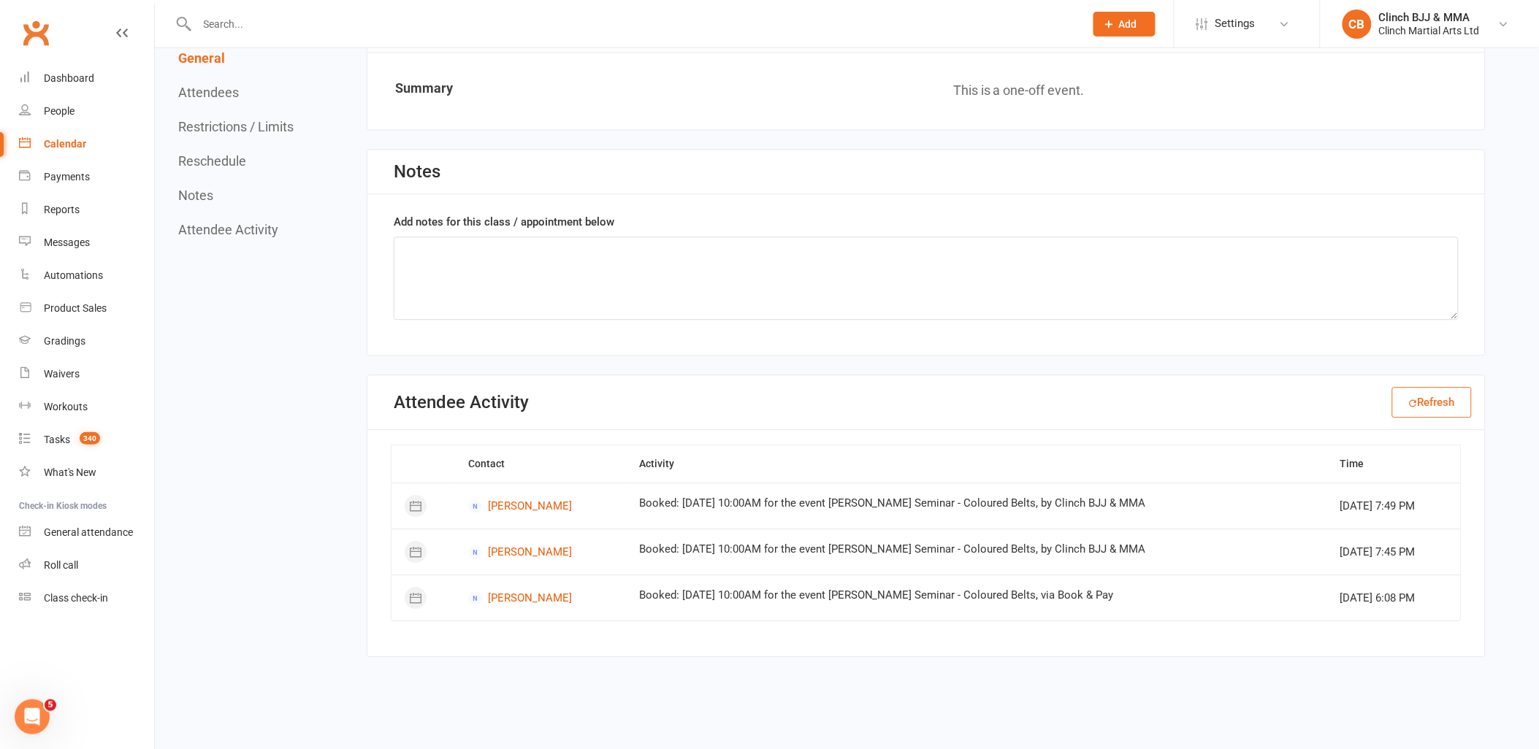
scroll to position [1248, 0]
click at [76, 73] on div "Dashboard" at bounding box center [69, 78] width 50 height 12
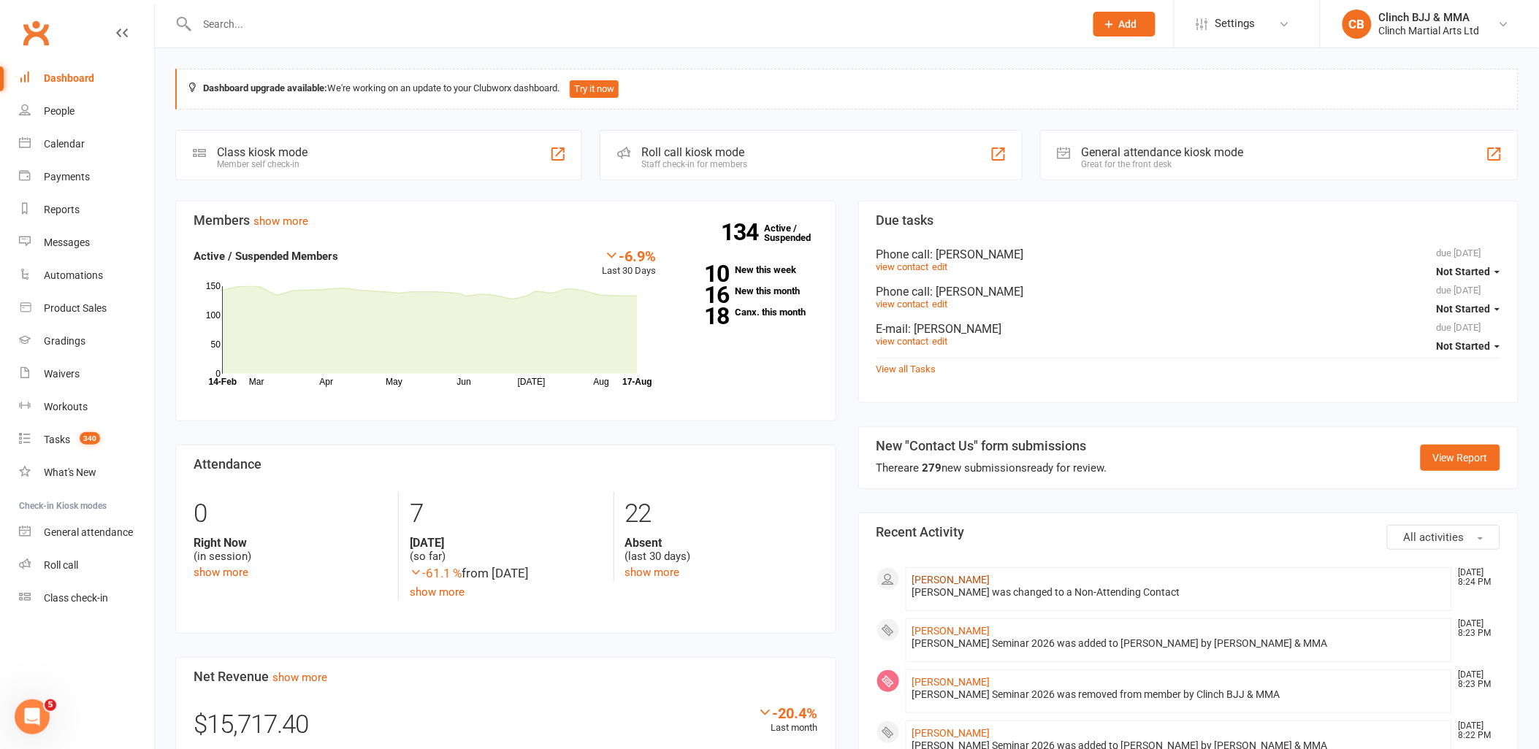
click at [933, 580] on link "[PERSON_NAME]" at bounding box center [951, 580] width 78 height 12
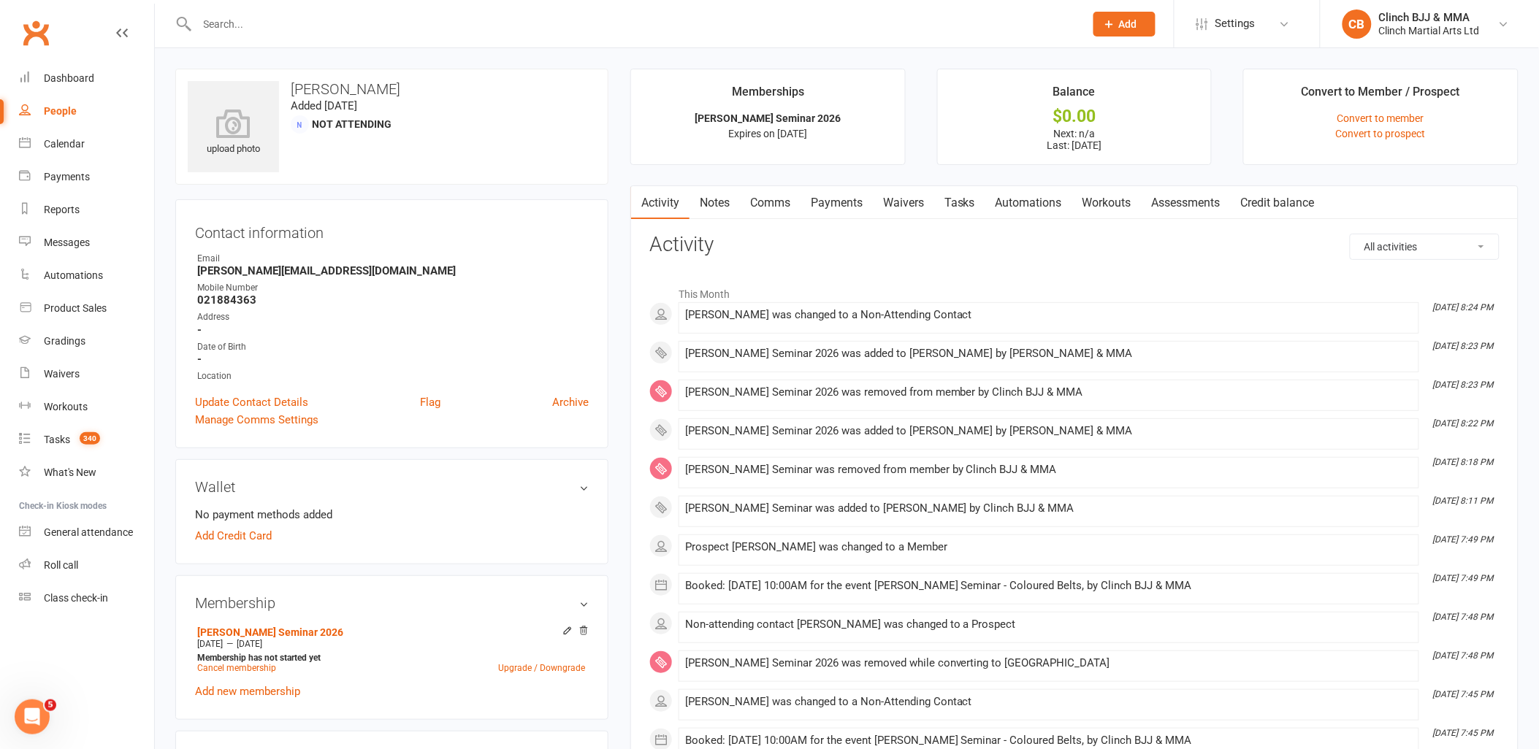
click at [1400, 113] on link "Convert to member" at bounding box center [1380, 118] width 87 height 12
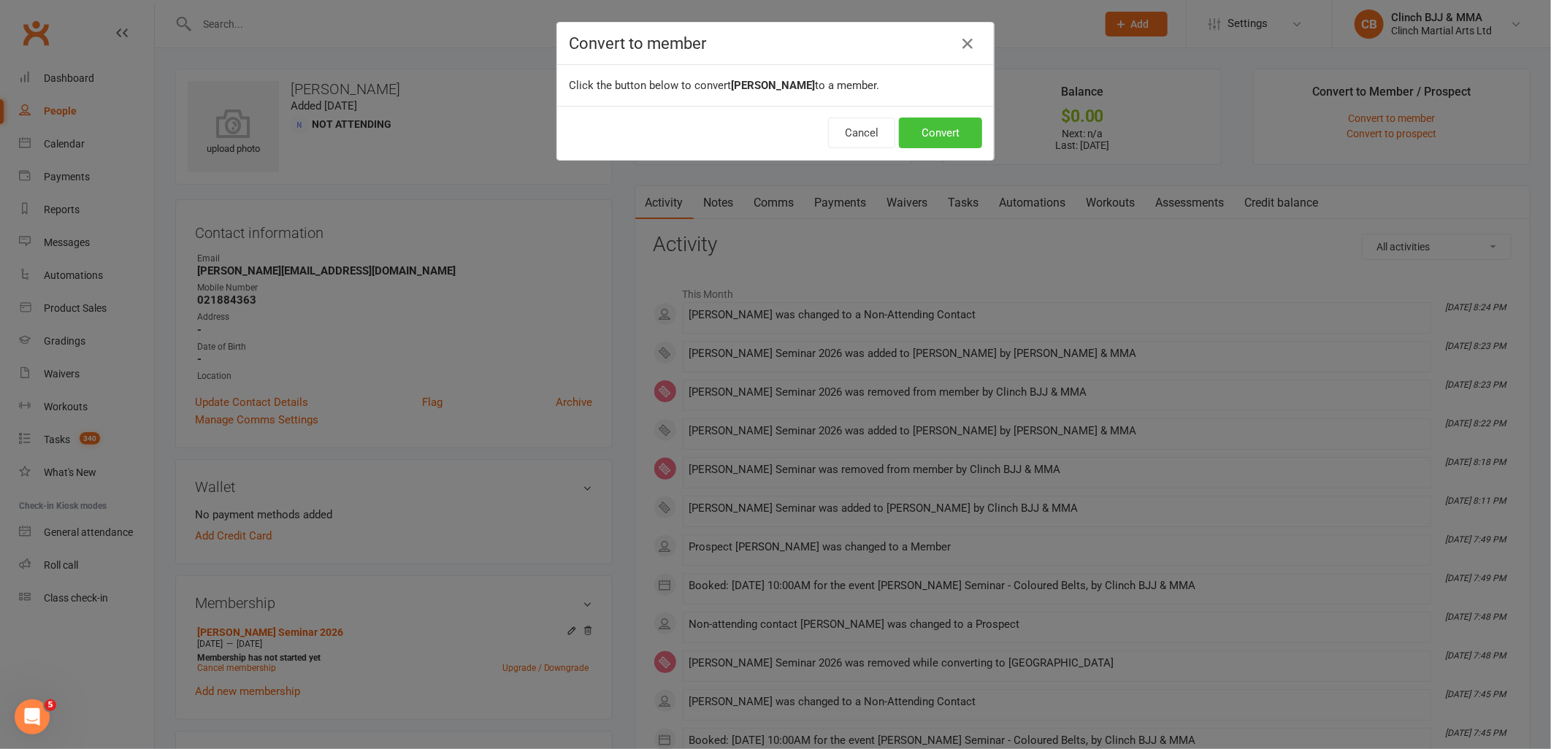
click at [940, 136] on button "Convert" at bounding box center [940, 133] width 83 height 31
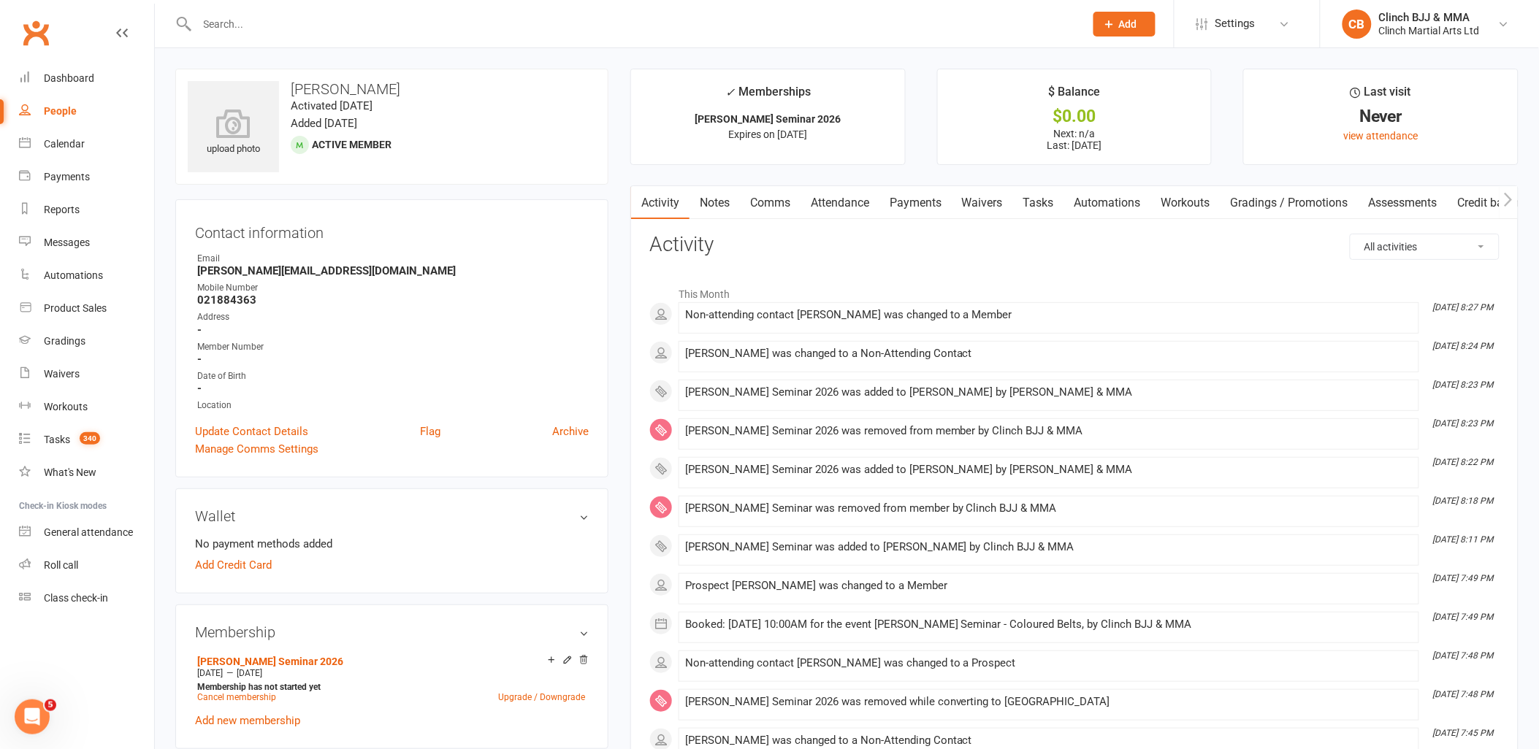
click at [856, 198] on link "Attendance" at bounding box center [840, 203] width 79 height 34
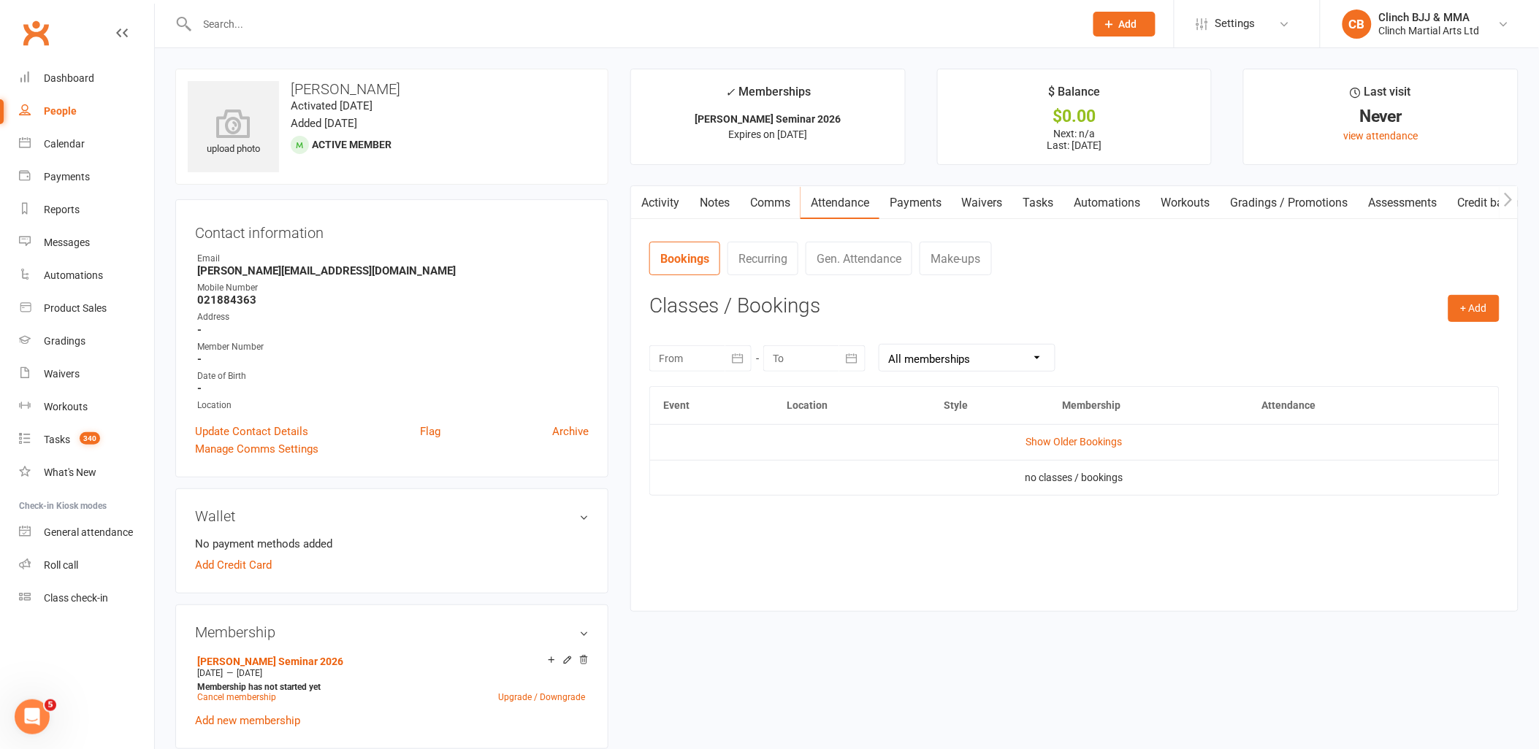
click at [1077, 444] on link "Show Older Bookings" at bounding box center [1074, 442] width 96 height 12
click at [1464, 297] on button "+ Add" at bounding box center [1473, 308] width 51 height 26
click at [1388, 343] on link "Book Event" at bounding box center [1426, 341] width 145 height 29
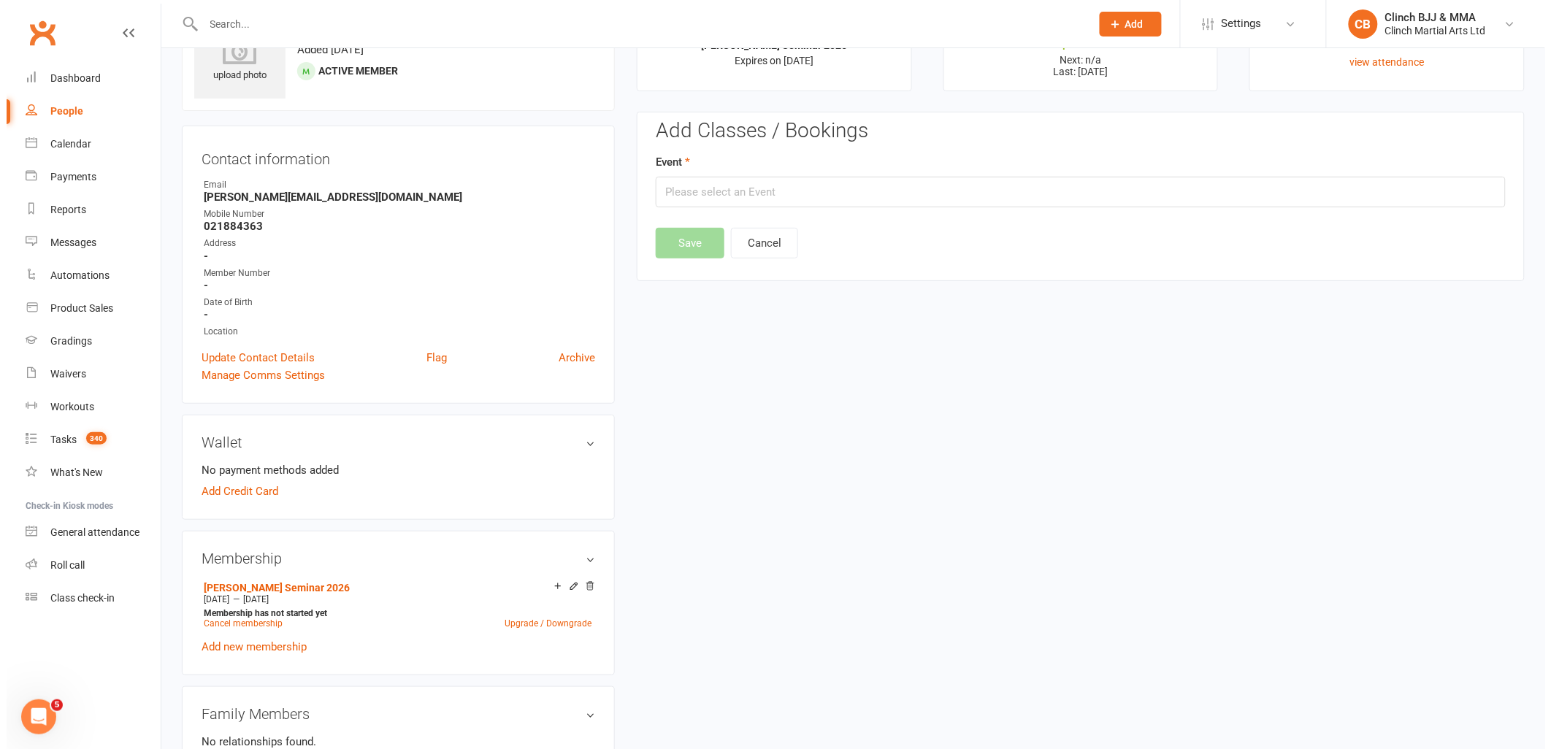
scroll to position [112, 0]
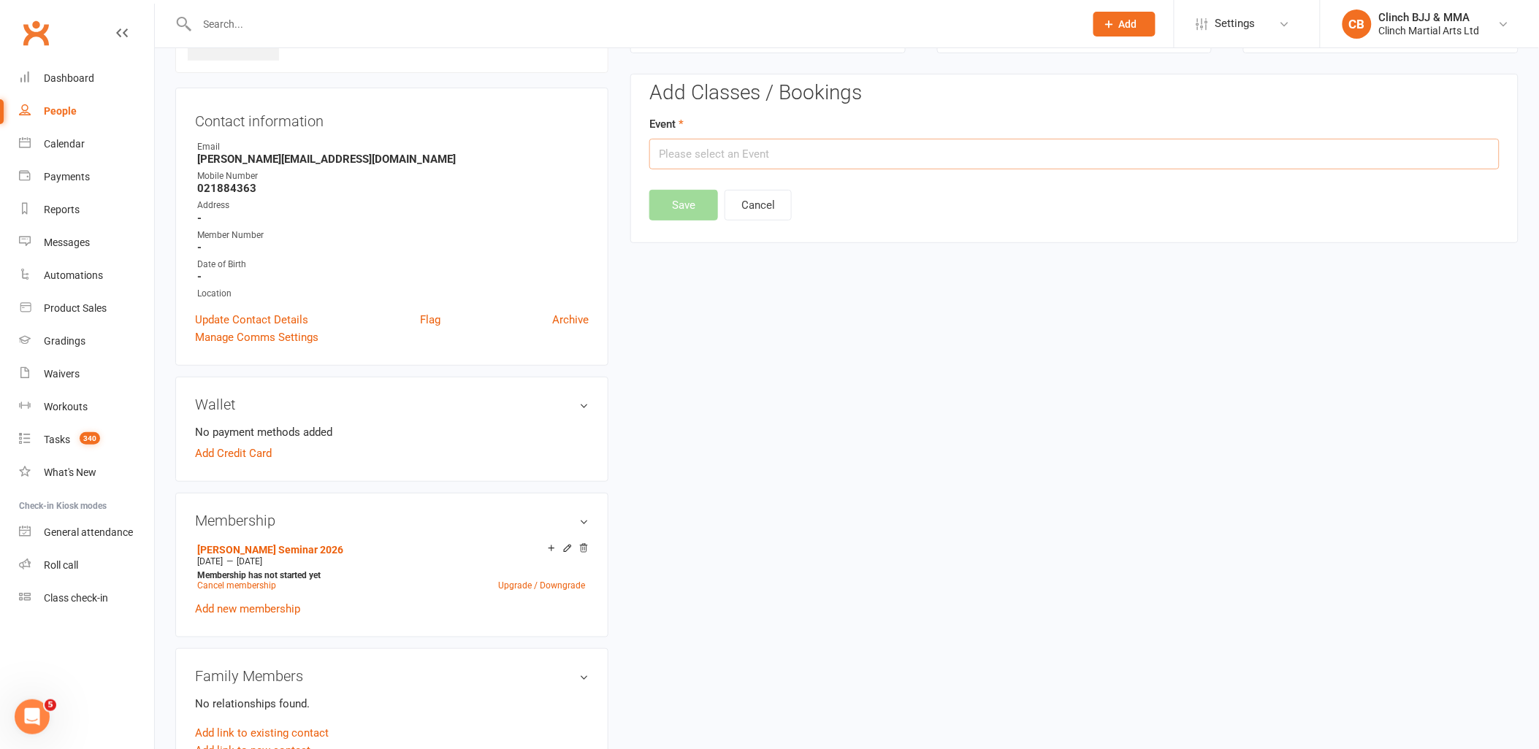
click at [930, 161] on input "text" at bounding box center [1074, 154] width 850 height 31
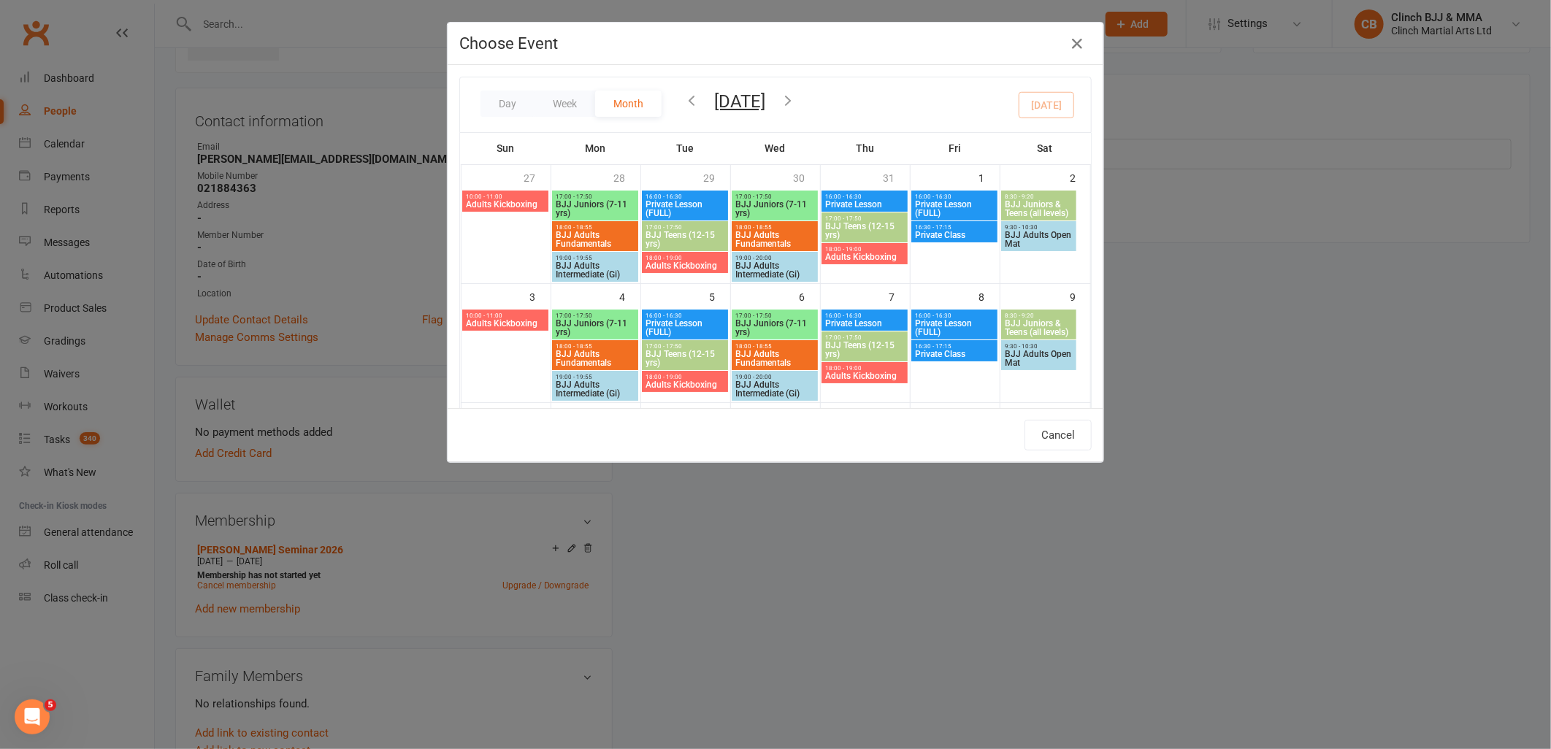
click at [796, 92] on icon "button" at bounding box center [788, 100] width 16 height 16
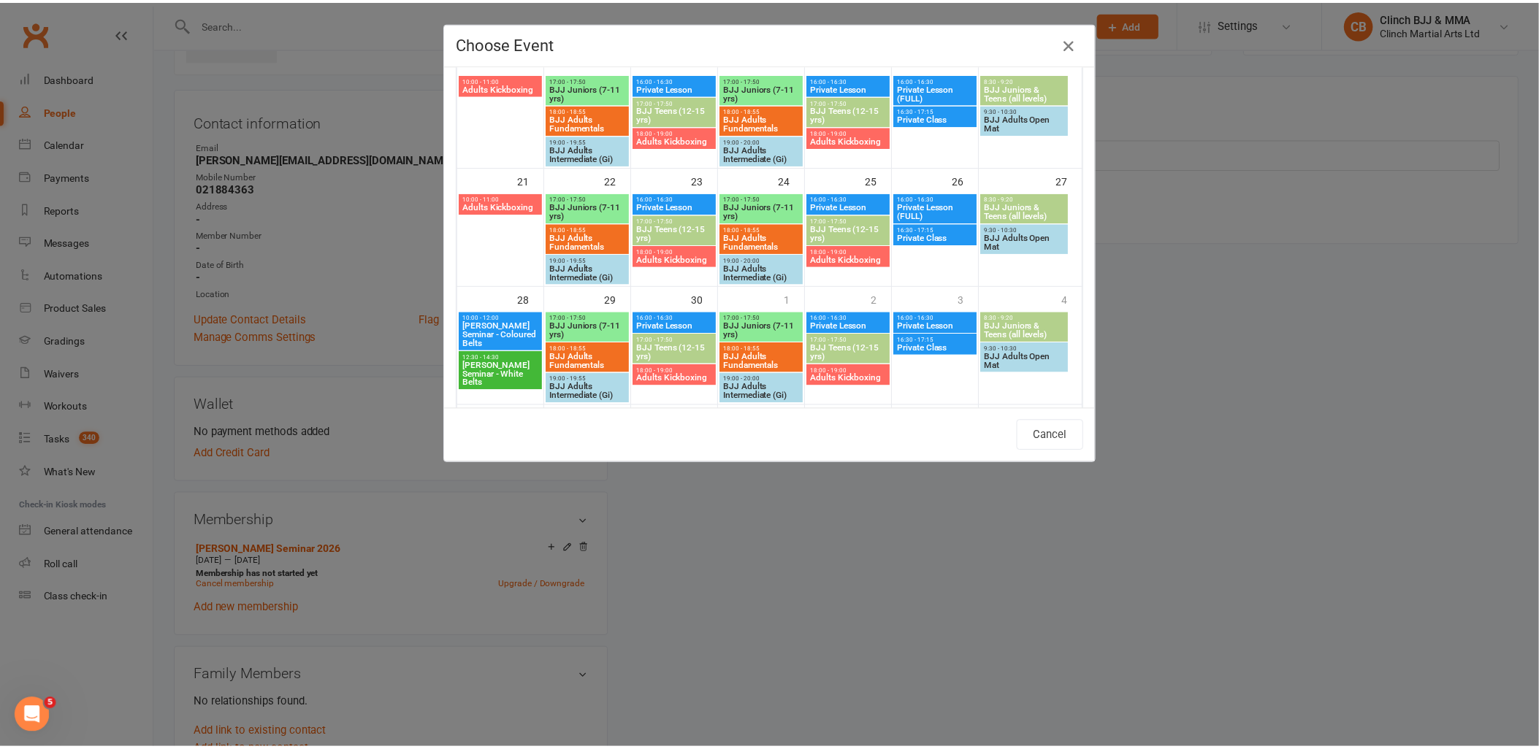
scroll to position [353, 0]
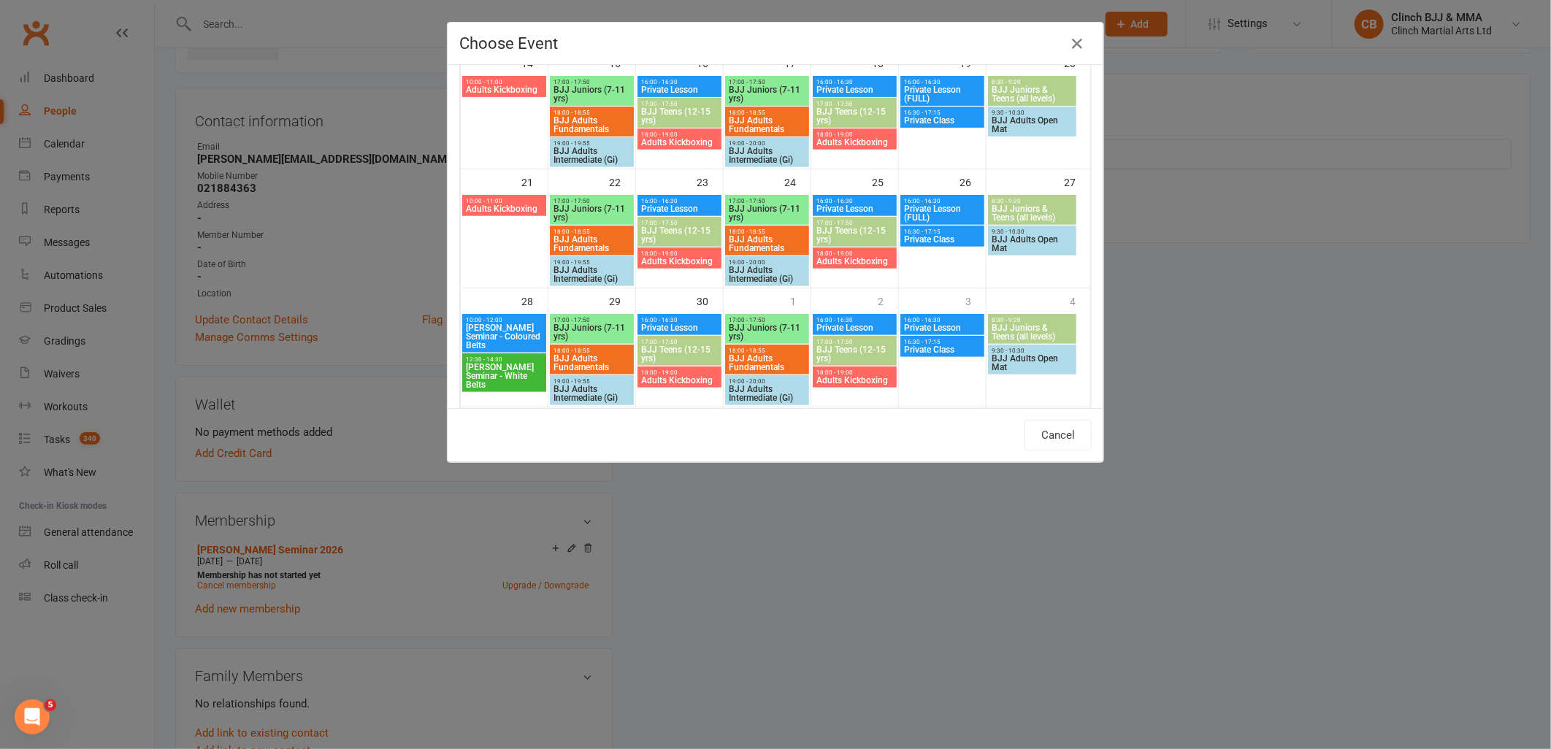
click at [506, 331] on span "Rigan Machado Seminar - Coloured Belts" at bounding box center [504, 337] width 78 height 26
type input "Rigan Machado Seminar - Coloured Belts - Sep 28, 2025 10:00:00 AM"
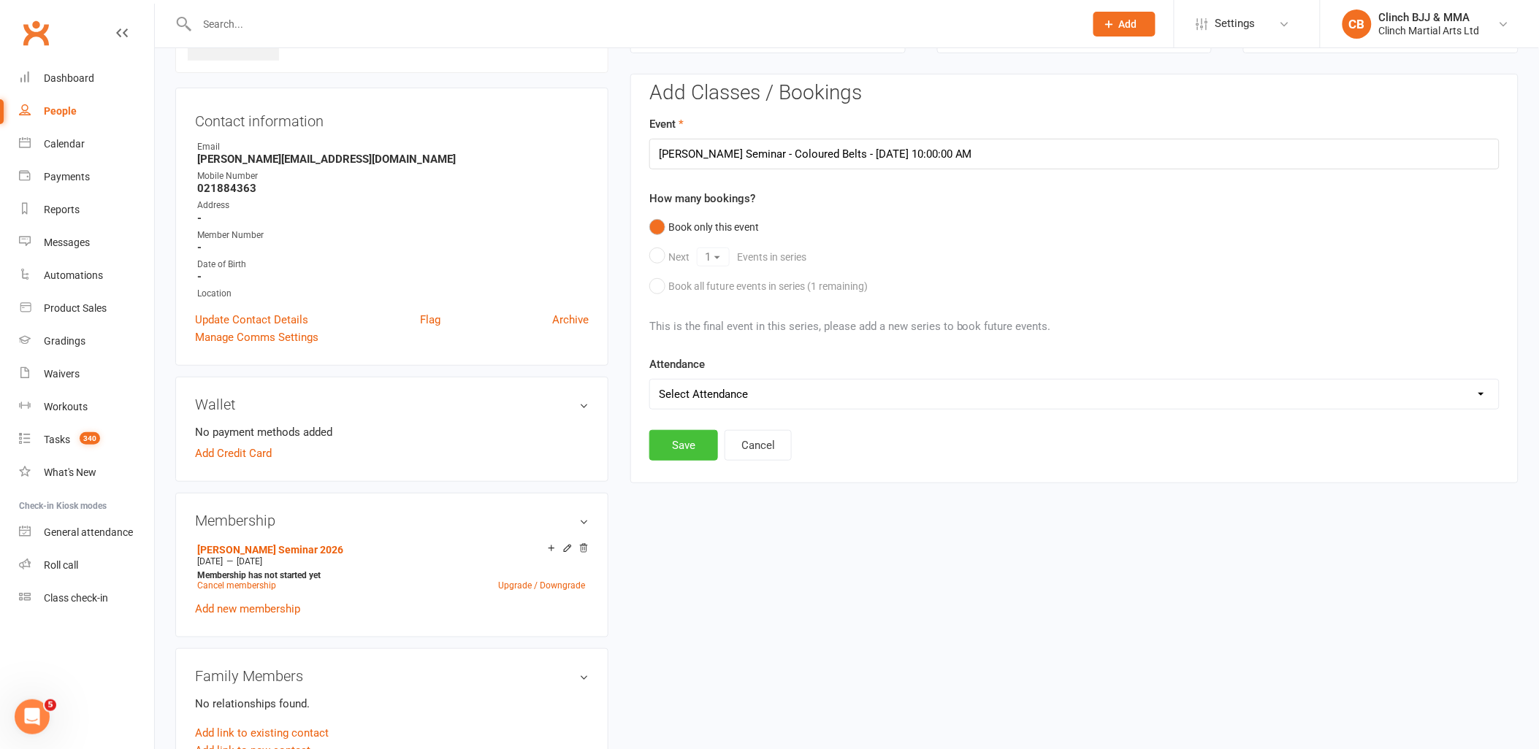
click at [669, 440] on button "Save" at bounding box center [683, 445] width 69 height 31
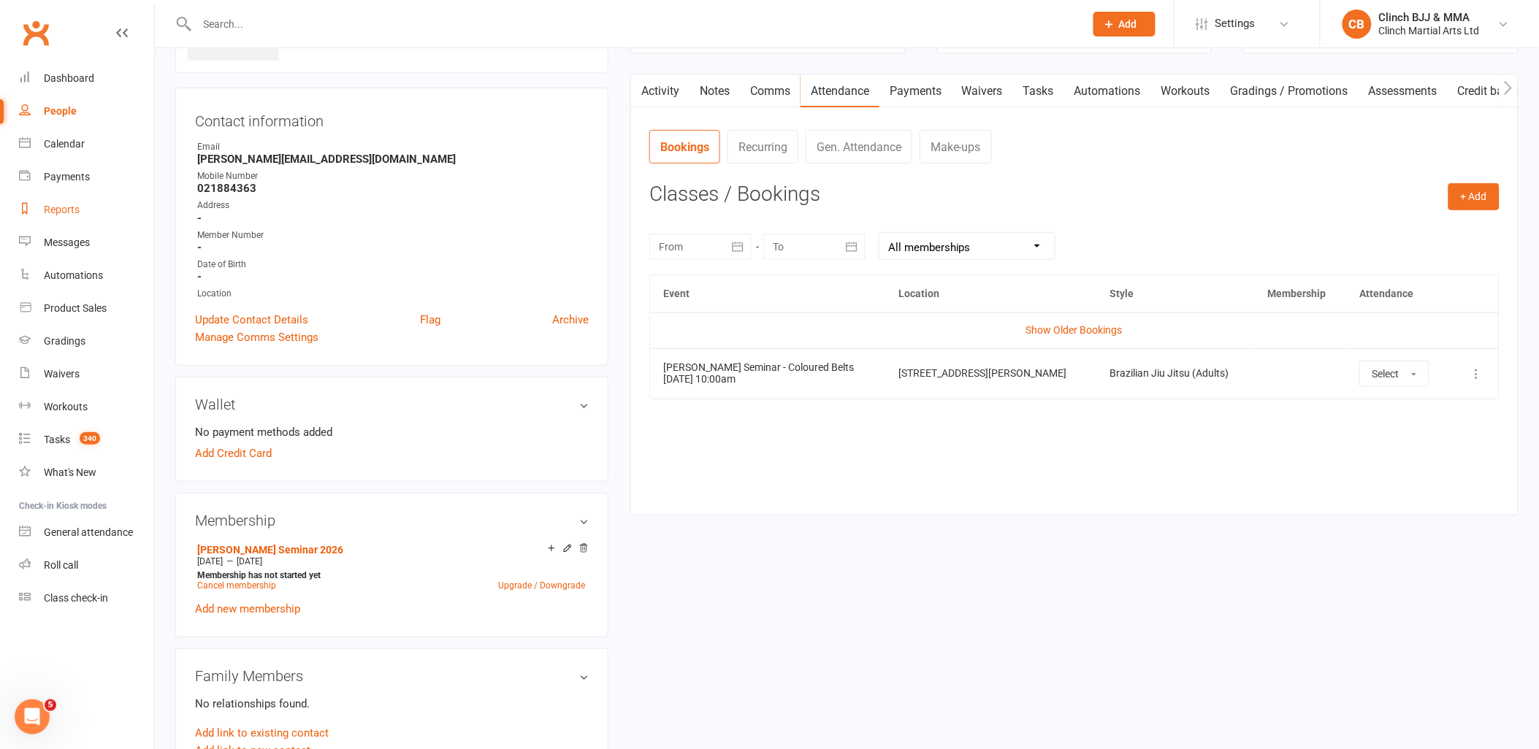
click at [52, 206] on div "Reports" at bounding box center [62, 210] width 36 height 12
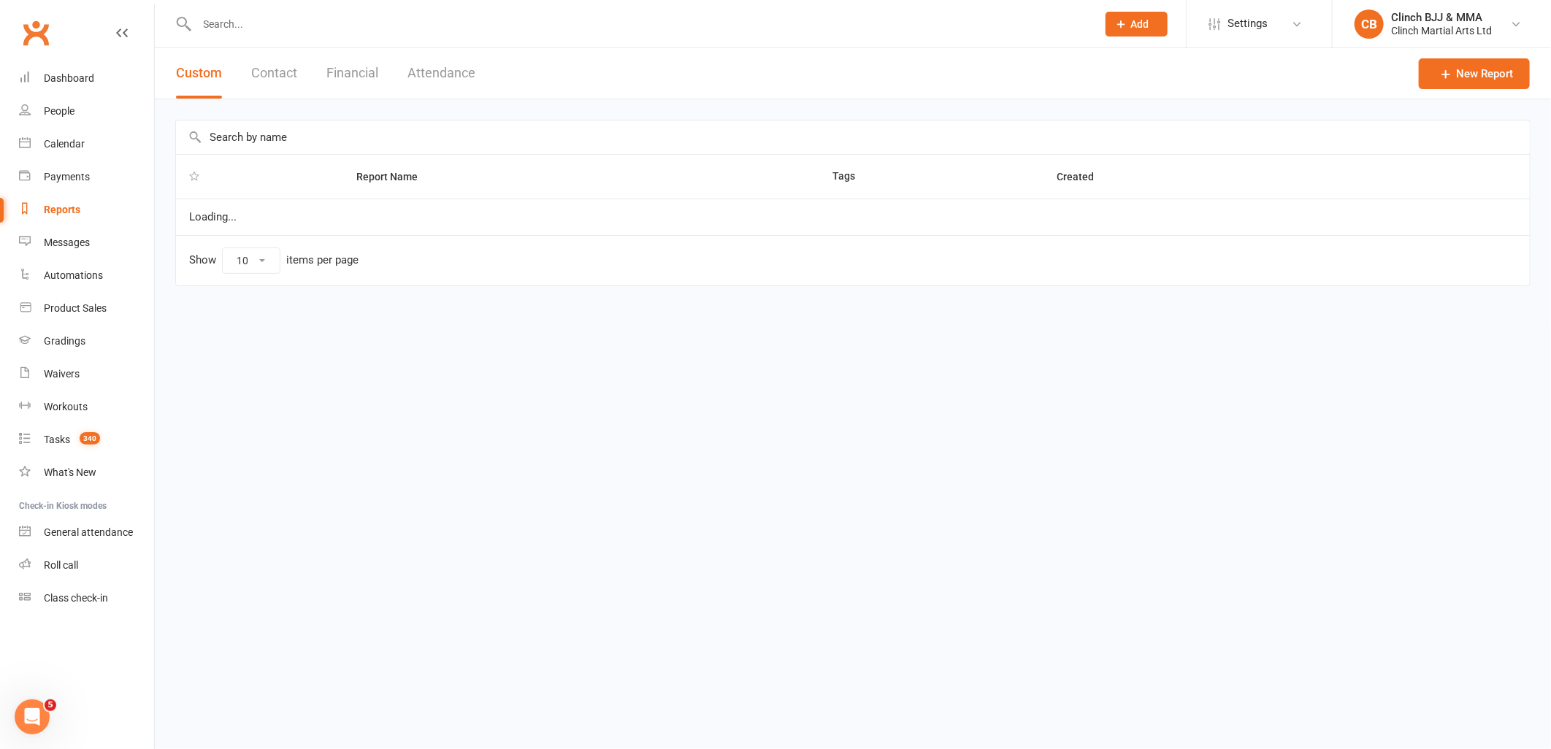
select select "100"
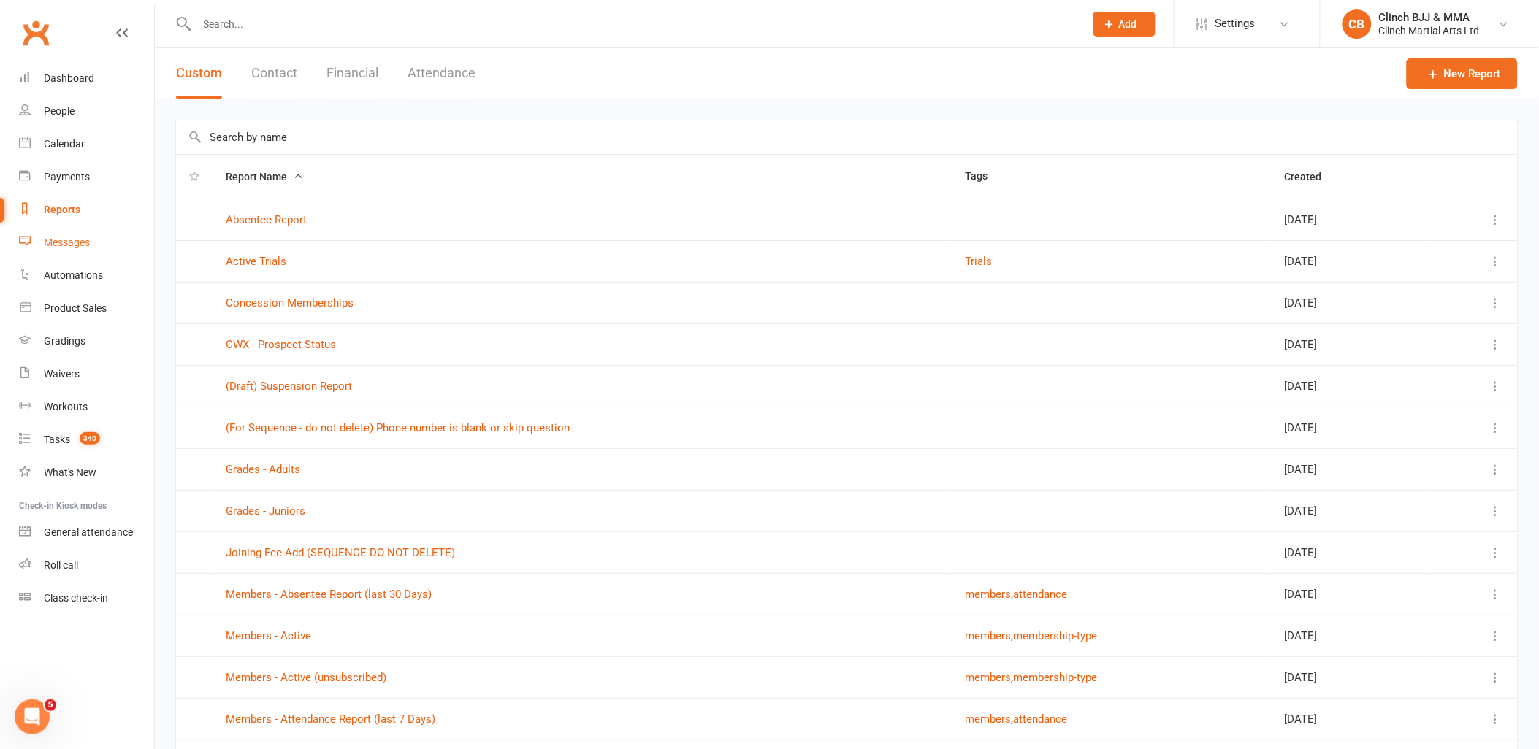
click at [69, 234] on link "Messages" at bounding box center [86, 242] width 135 height 33
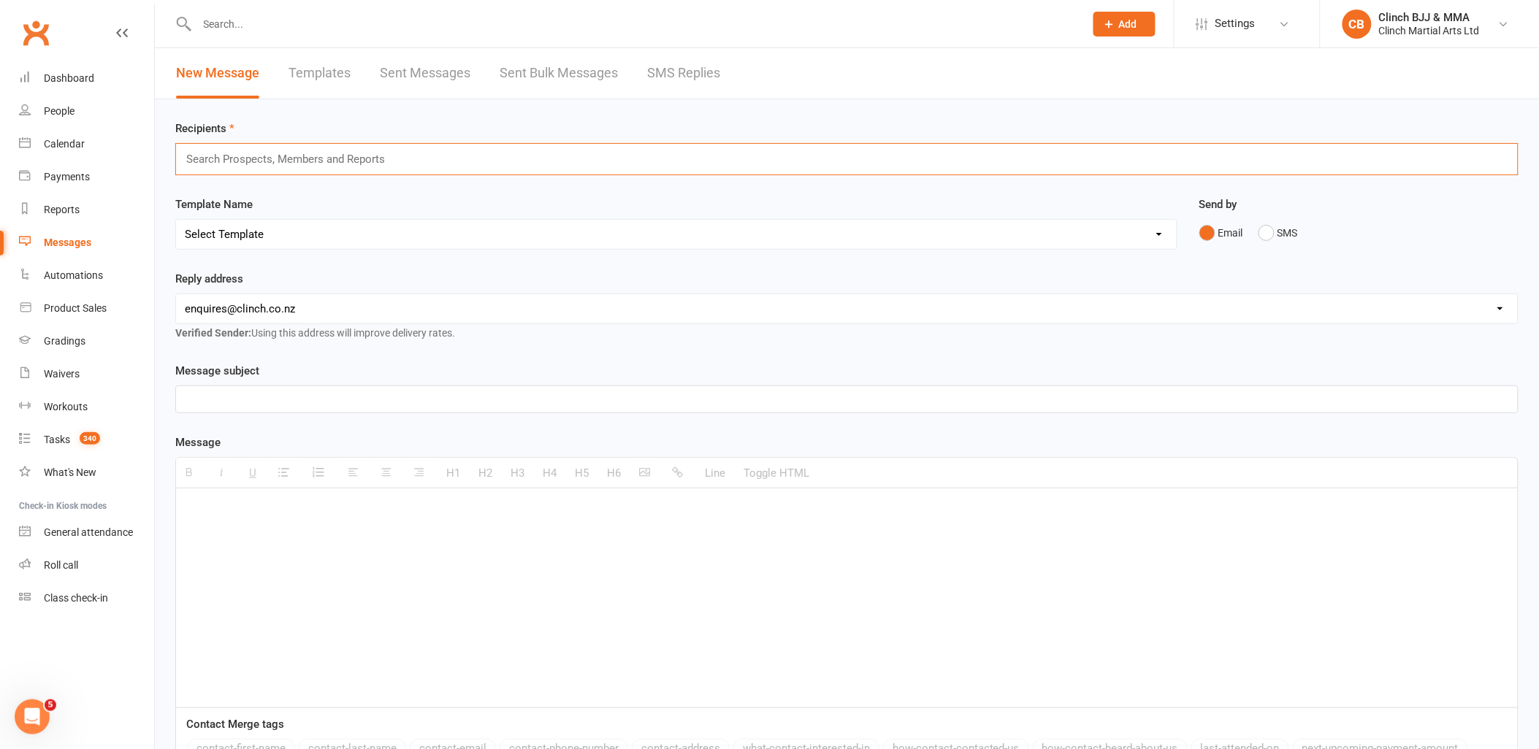
click at [234, 150] on input "text" at bounding box center [292, 159] width 214 height 19
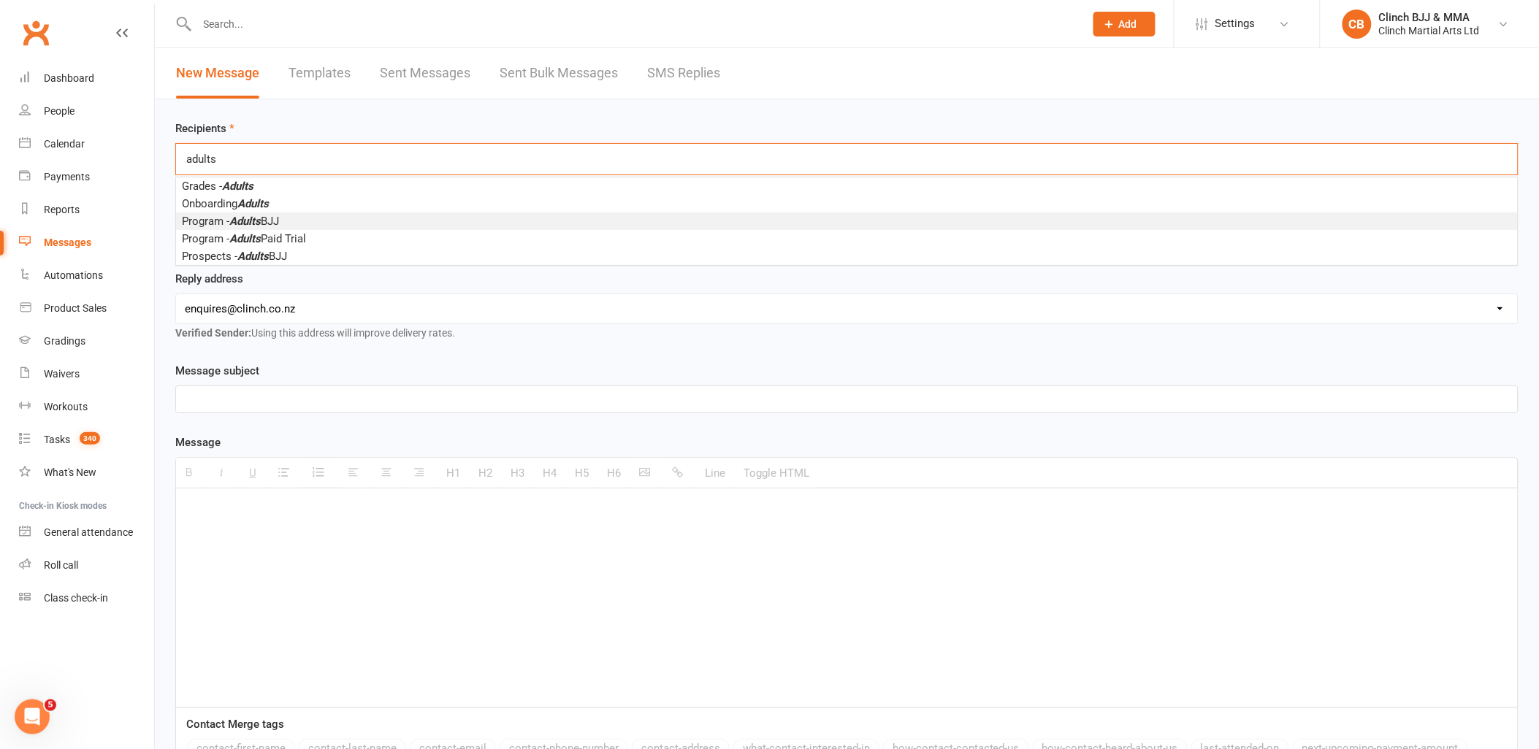
type input "adults"
click at [290, 218] on li "Program - Adults BJJ" at bounding box center [847, 222] width 1342 height 18
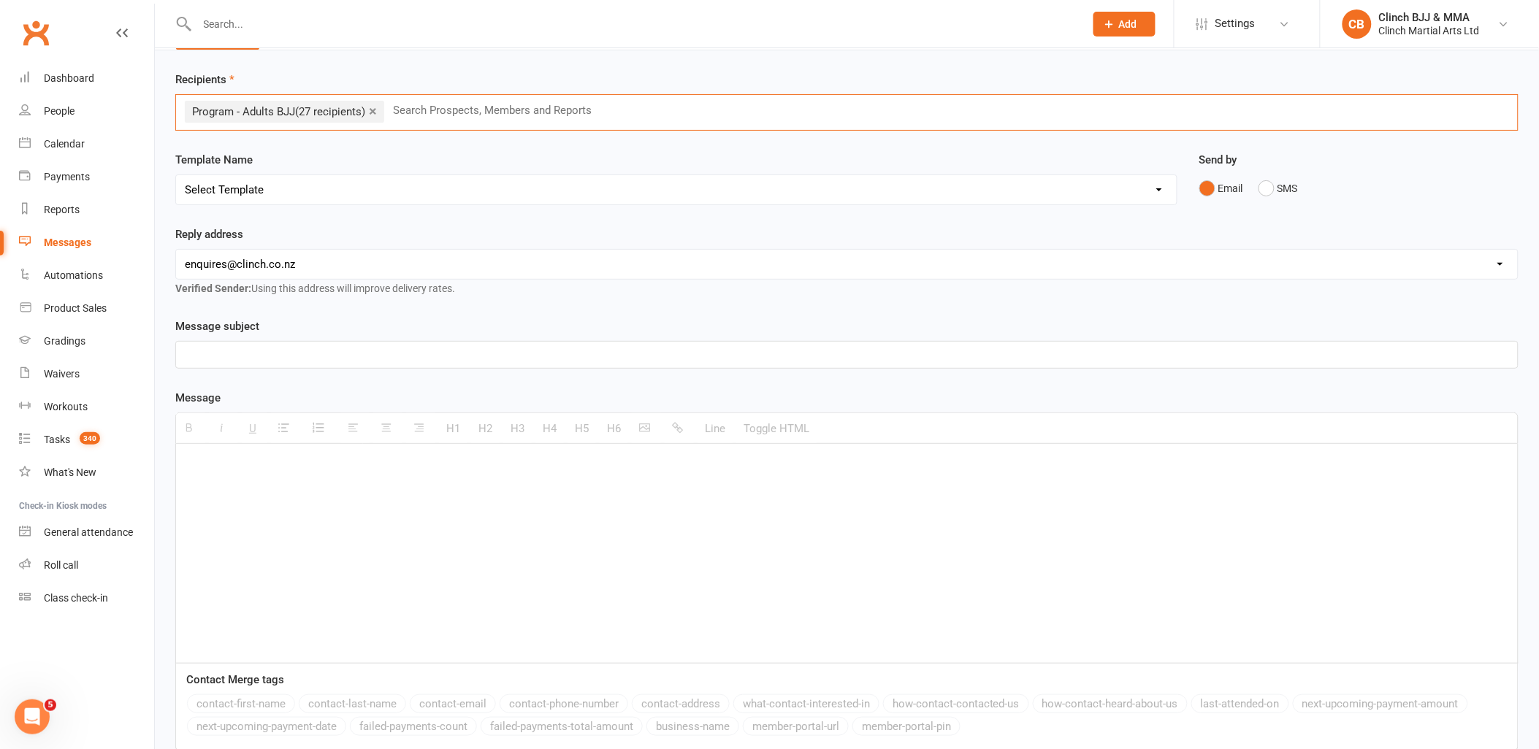
scroll to position [20, 0]
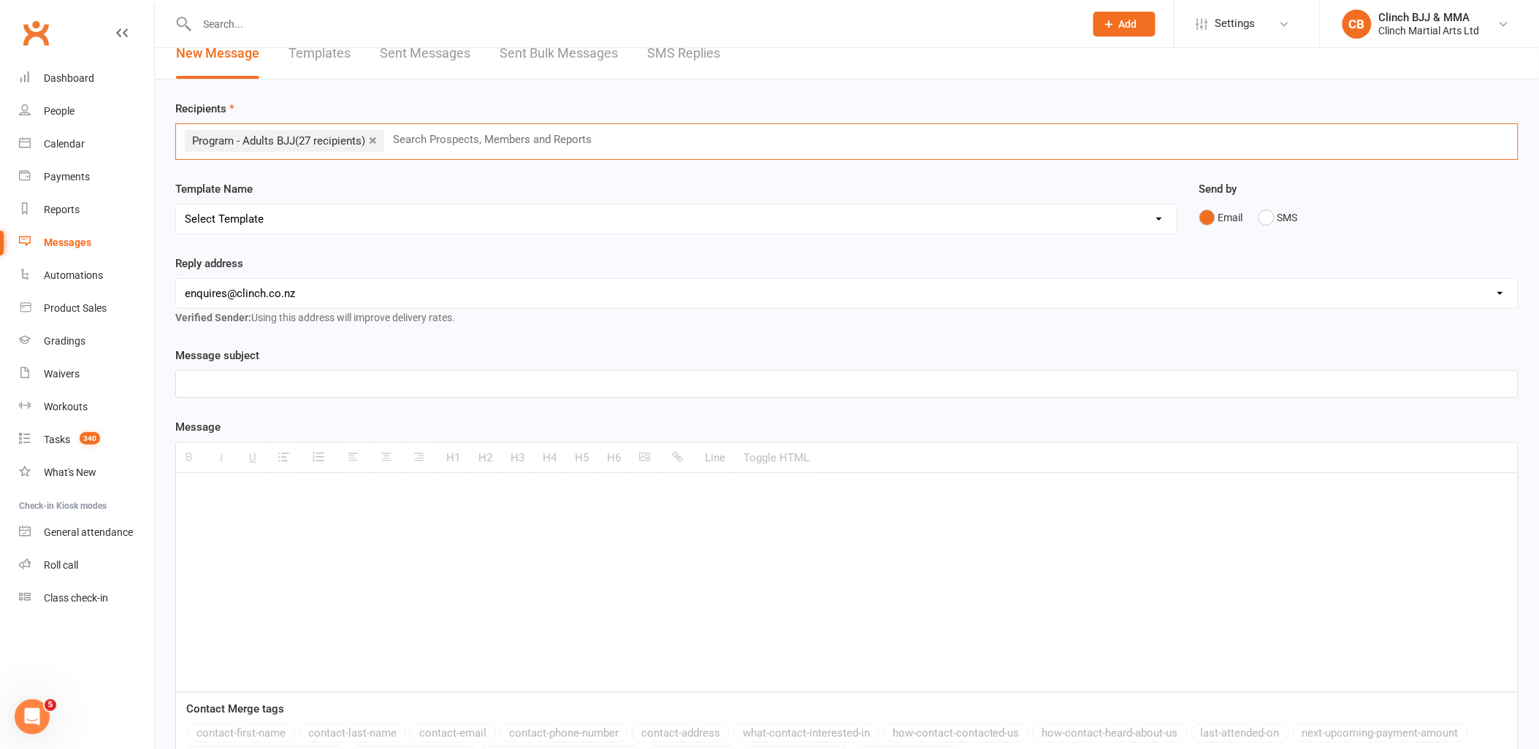
click at [398, 215] on select "Select Template [SMS] Appointment confirmation [Email] CLINCH BJJ & MMA Enquiry…" at bounding box center [676, 219] width 1001 height 29
select select "95"
click at [176, 205] on select "Select Template [SMS] Appointment confirmation [Email] CLINCH BJJ & MMA Enquiry…" at bounding box center [676, 219] width 1001 height 29
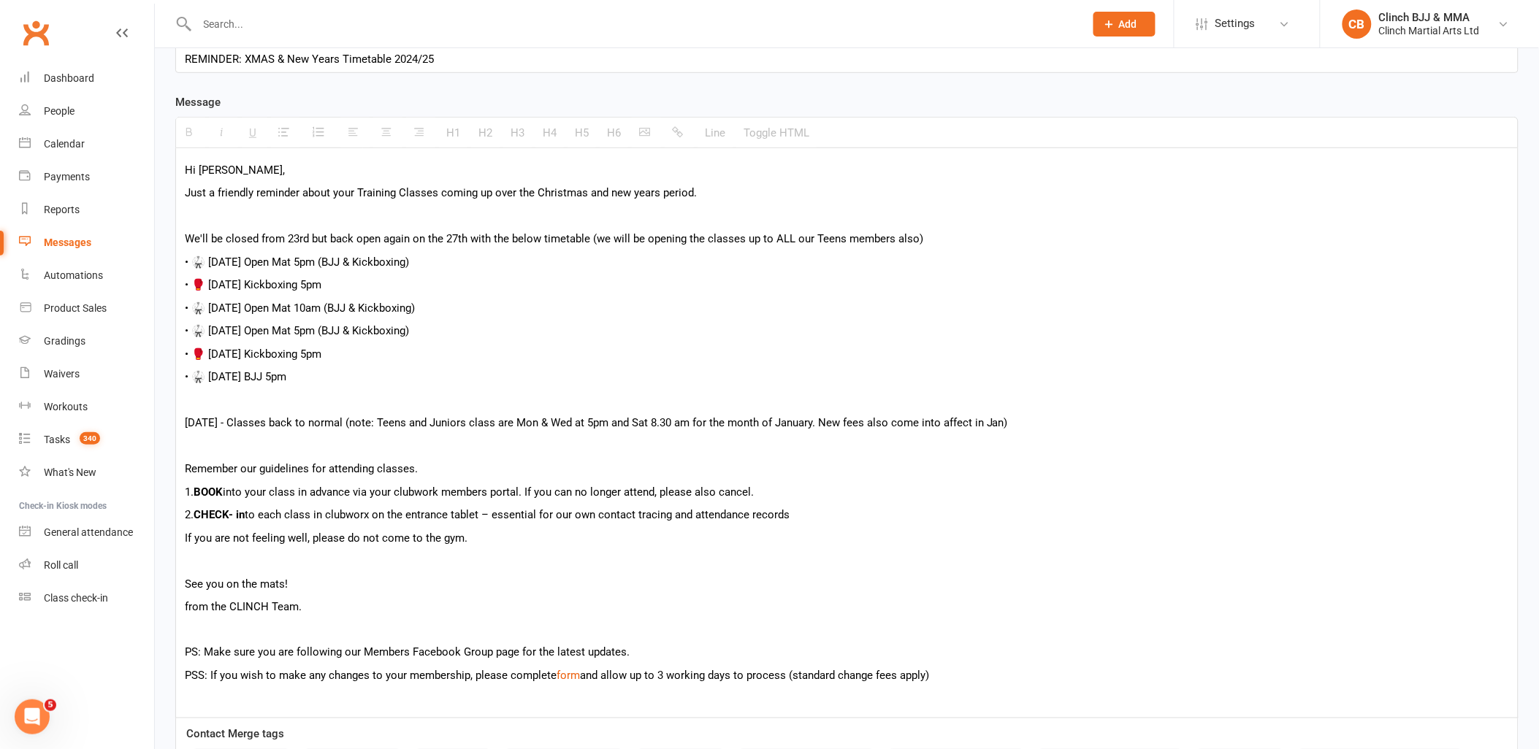
scroll to position [532, 0]
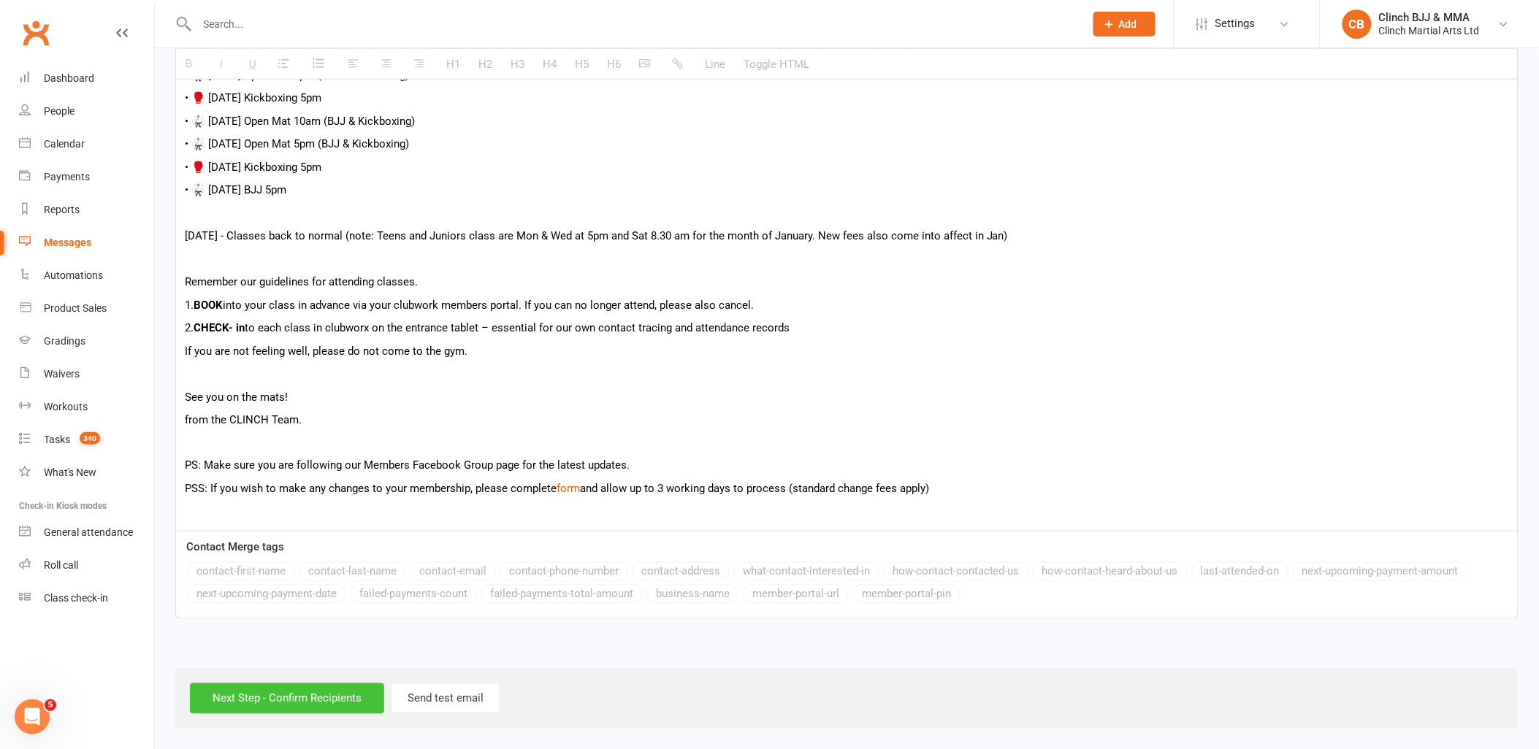
click at [309, 698] on input "Next Step - Confirm Recipients" at bounding box center [287, 699] width 194 height 31
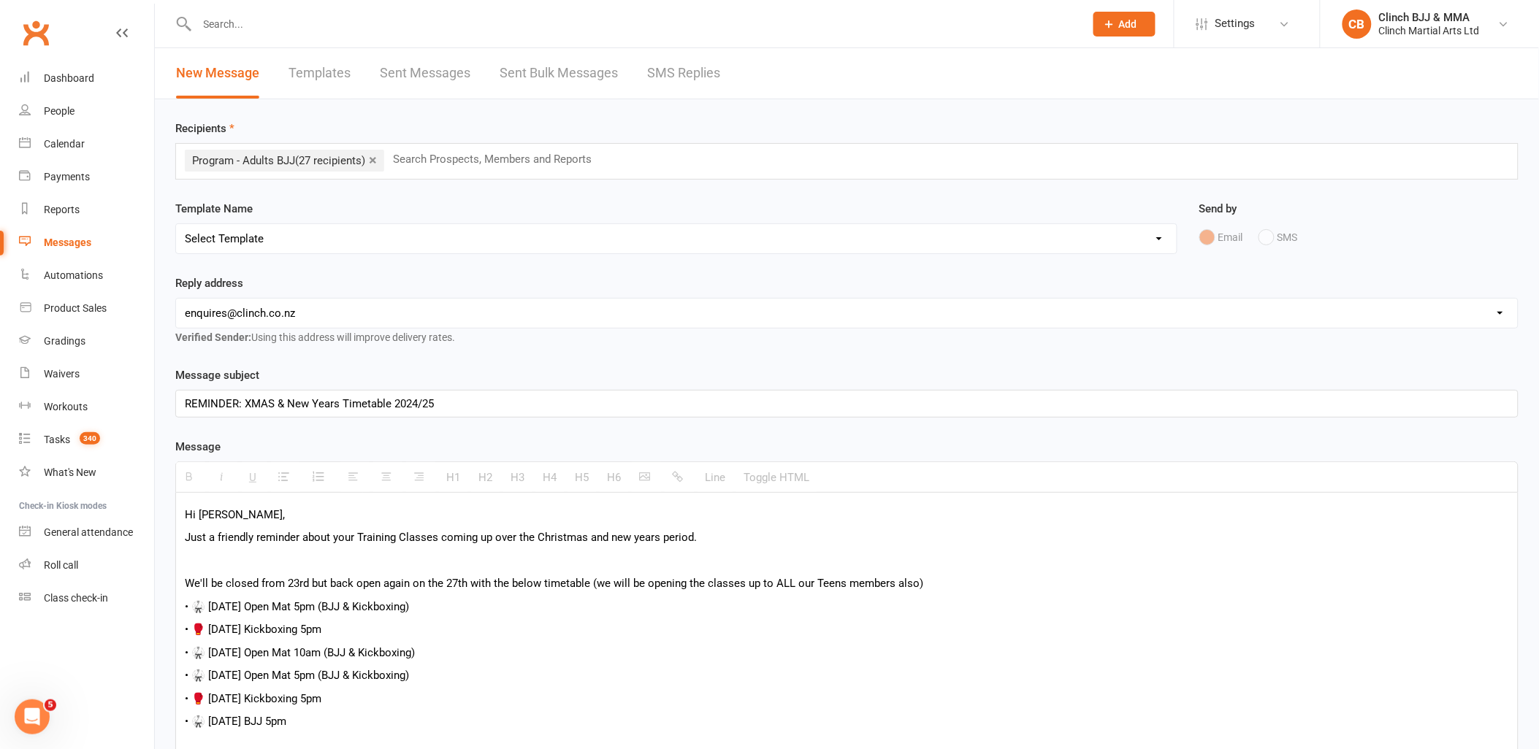
click at [377, 159] on link "×" at bounding box center [373, 159] width 8 height 23
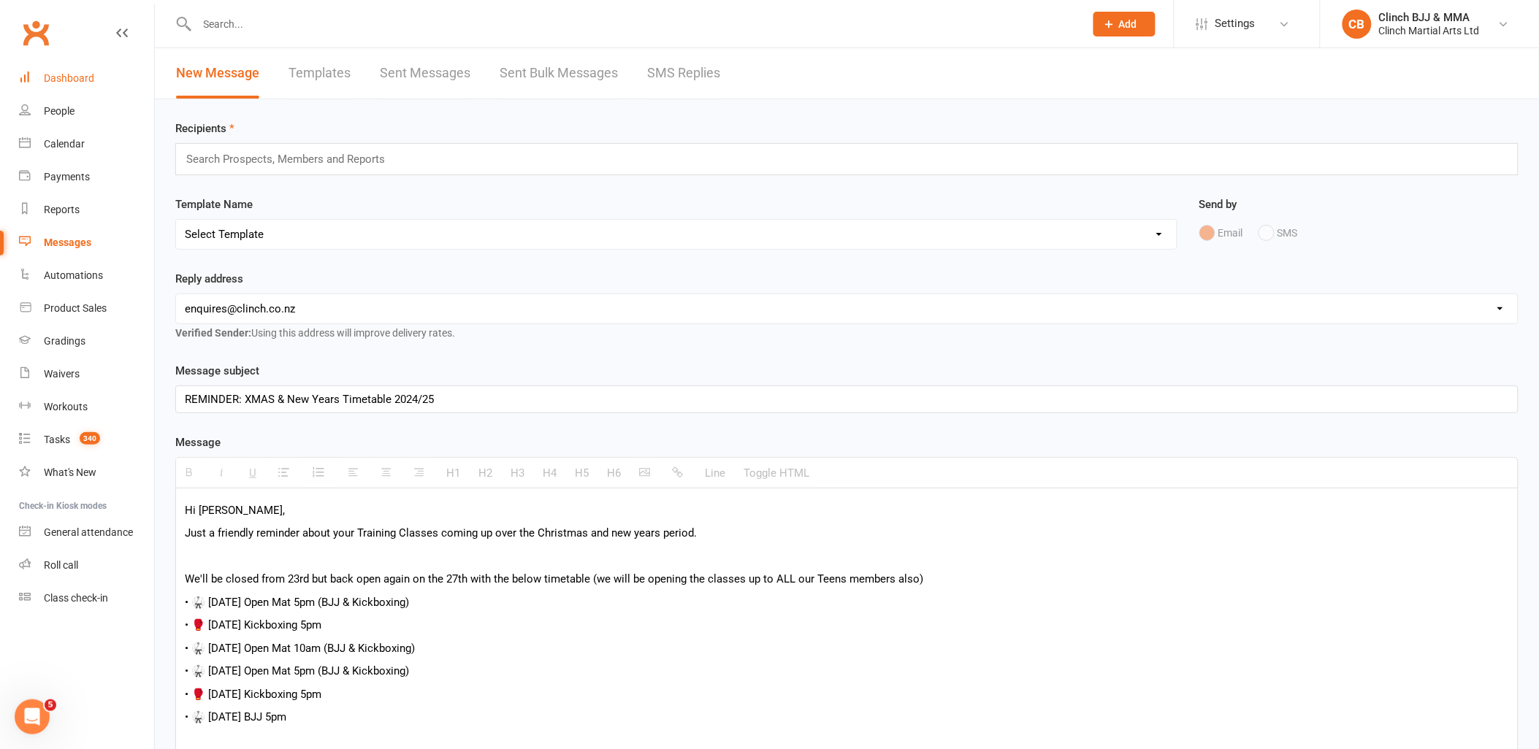
click at [82, 77] on div "Dashboard" at bounding box center [69, 78] width 50 height 12
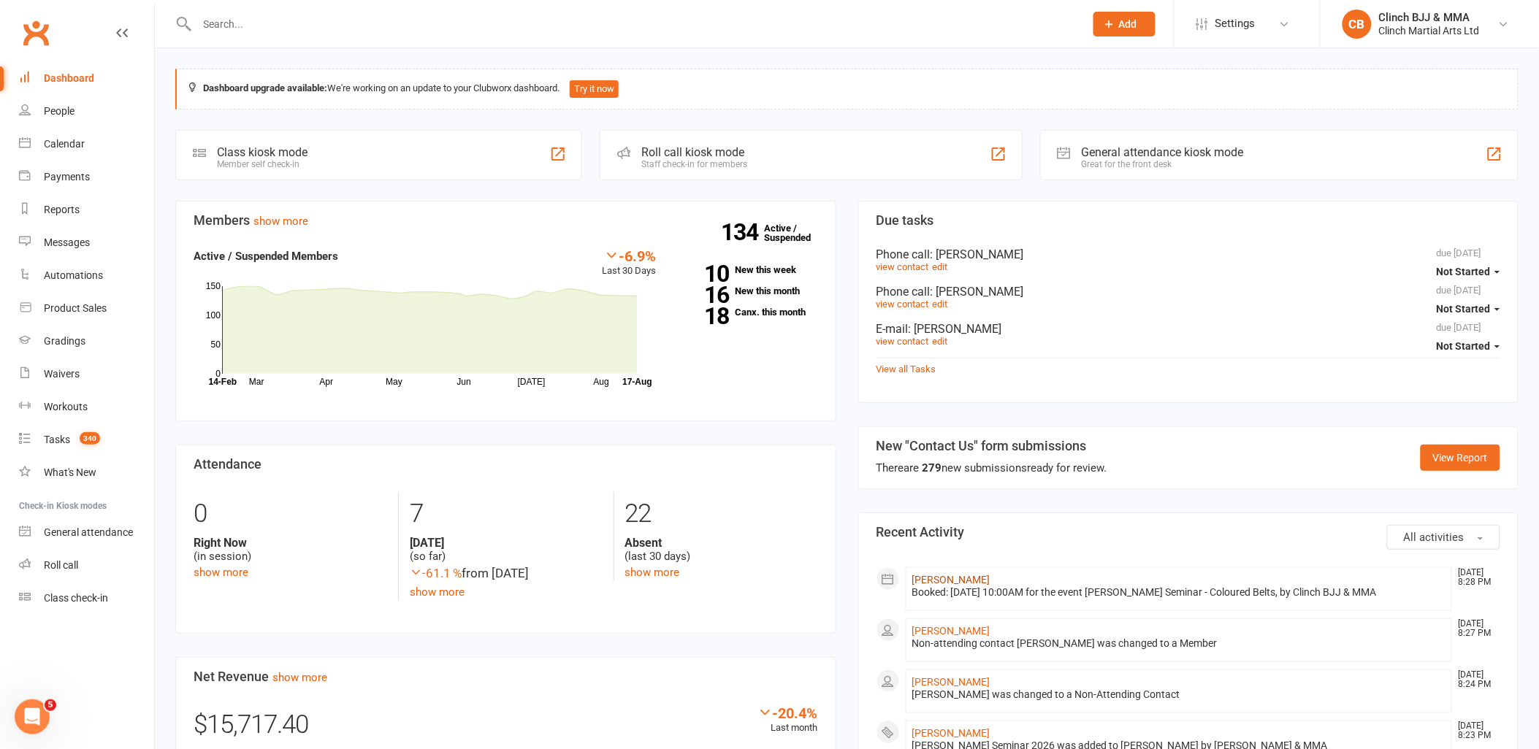
click at [940, 581] on link "[PERSON_NAME]" at bounding box center [951, 580] width 78 height 12
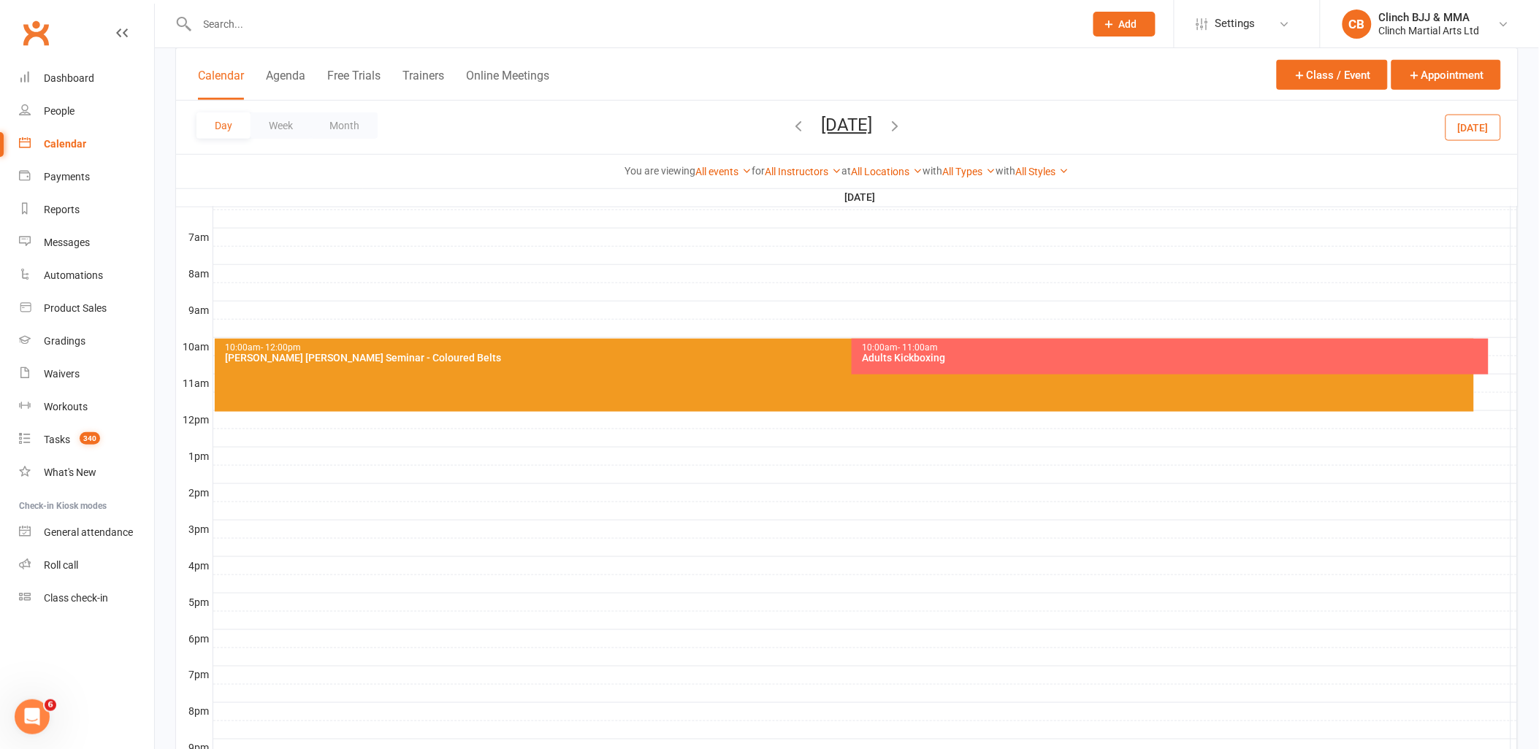
scroll to position [1, 0]
click at [73, 81] on div "Dashboard" at bounding box center [69, 78] width 50 height 12
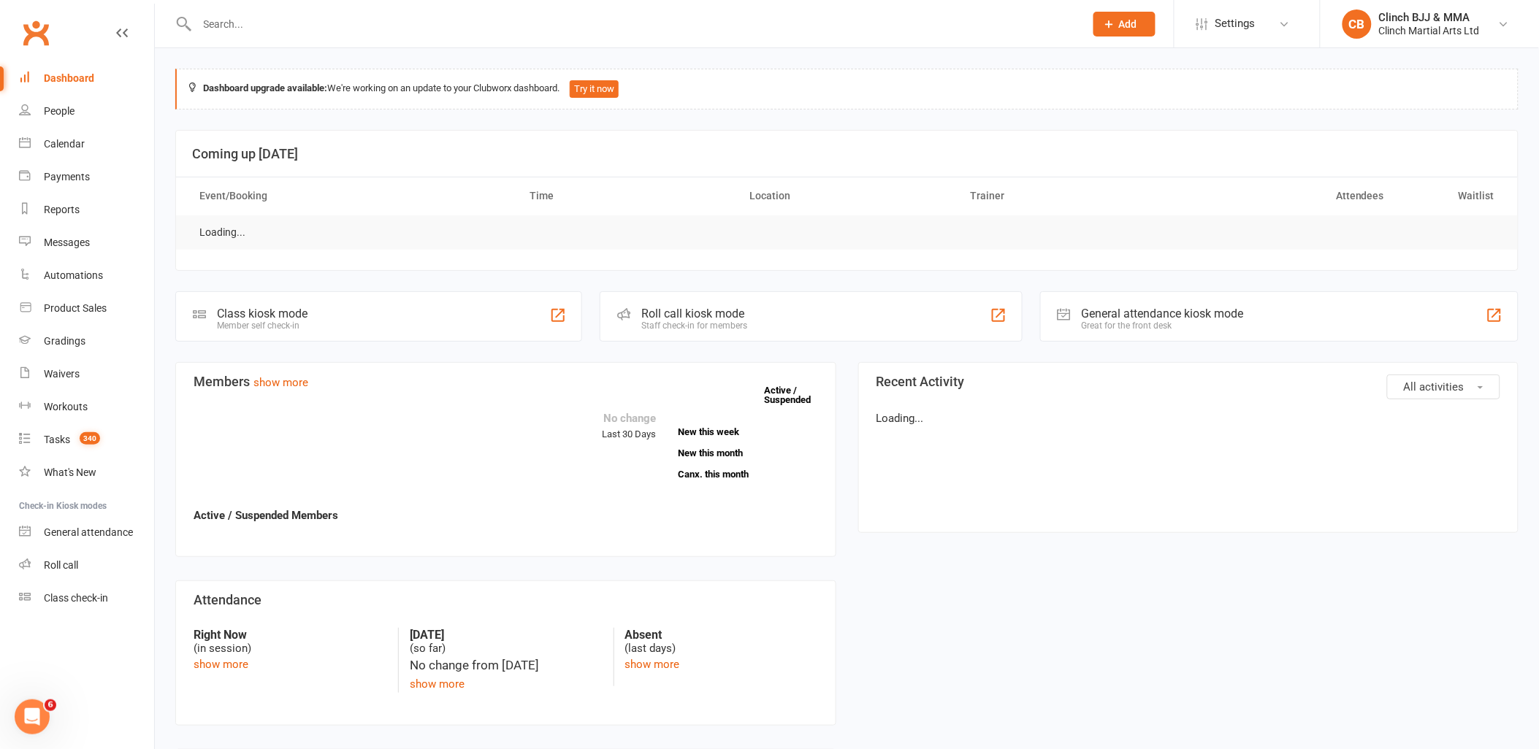
click at [250, 25] on input "text" at bounding box center [634, 24] width 882 height 20
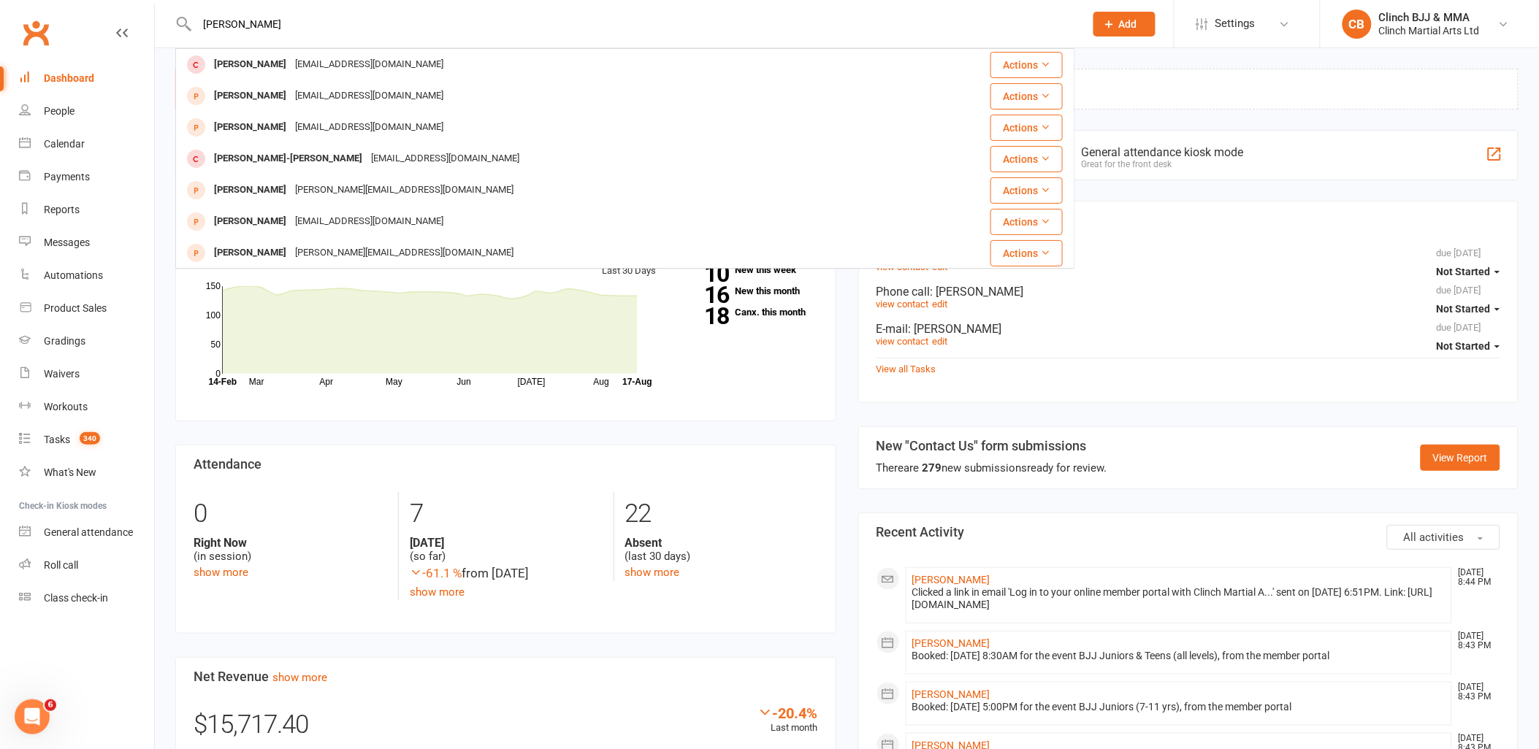
type input "[PERSON_NAME]"
click at [256, 66] on div "[PERSON_NAME]" at bounding box center [250, 64] width 81 height 21
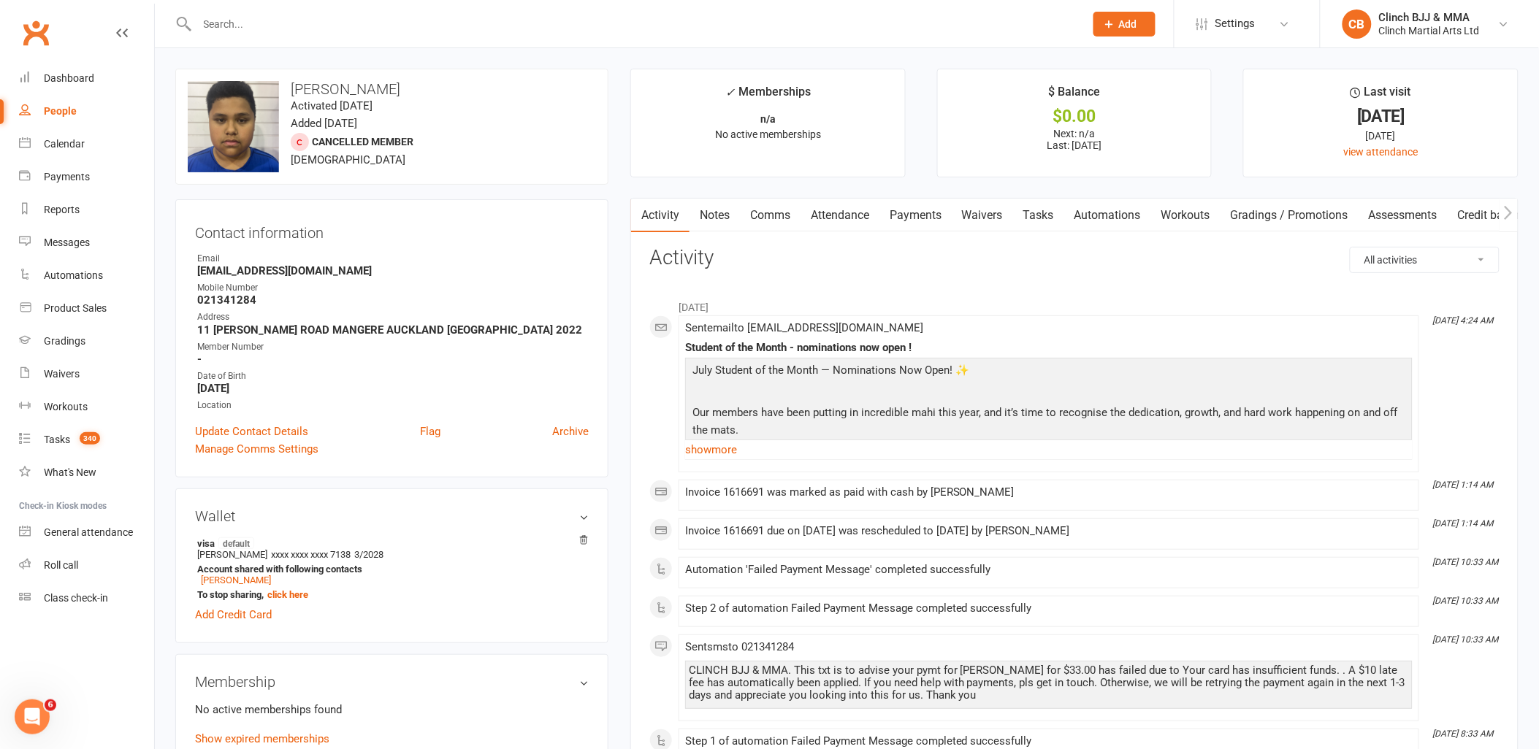
click at [921, 205] on link "Payments" at bounding box center [915, 216] width 72 height 34
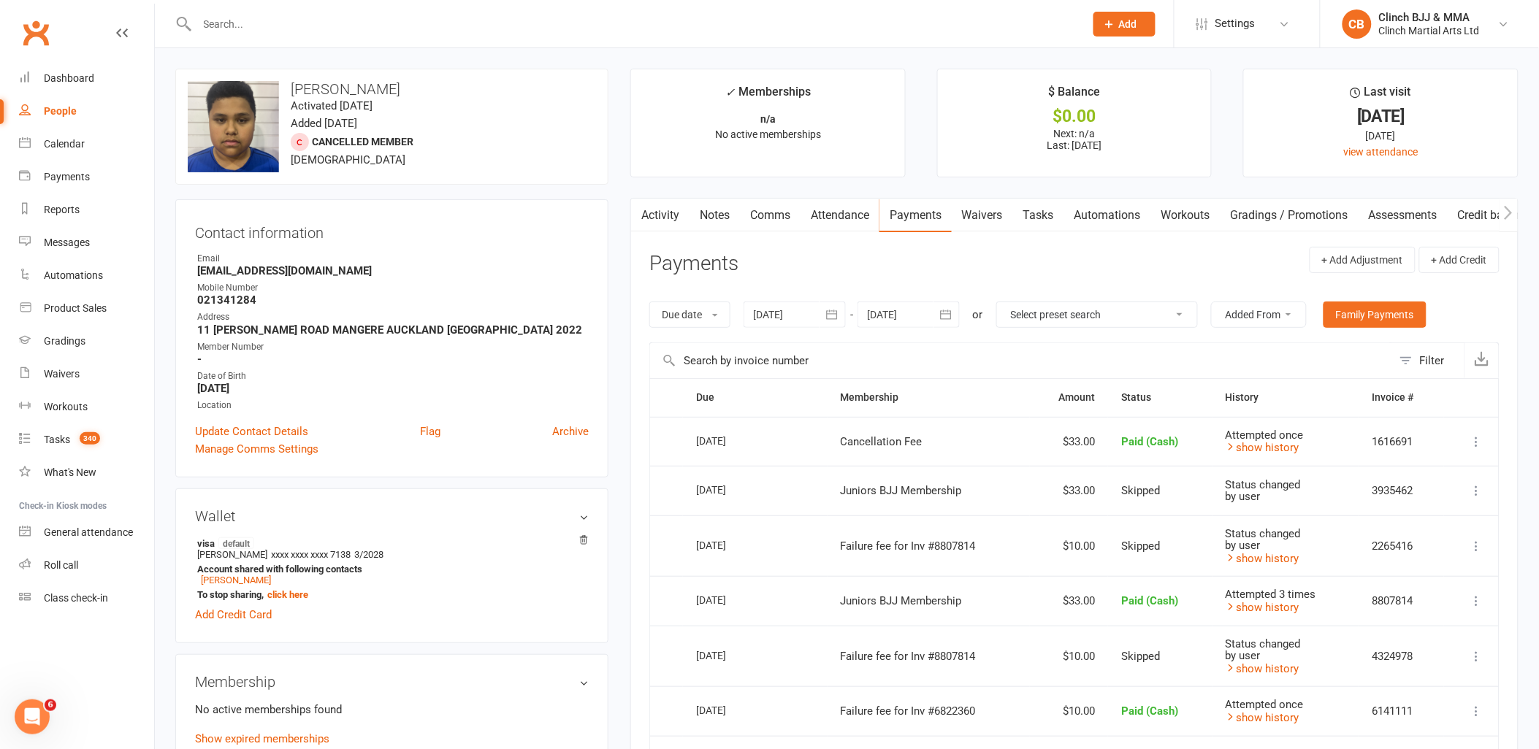
click at [292, 30] on input "text" at bounding box center [634, 24] width 882 height 20
paste input "[PERSON_NAME]-WATARAWI"
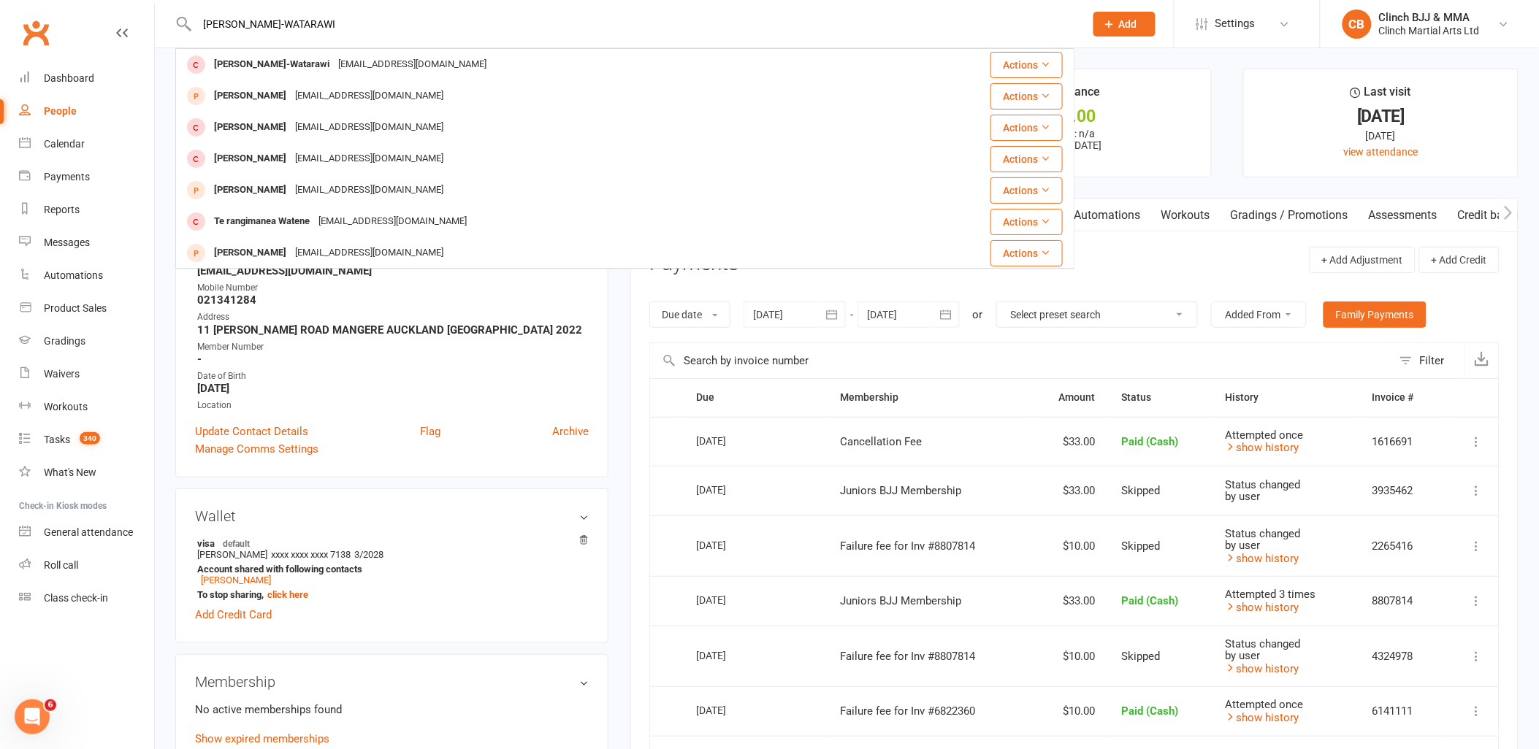
type input "[PERSON_NAME]-WATARAWI"
click at [286, 63] on div "[PERSON_NAME]-Watarawi" at bounding box center [272, 64] width 124 height 21
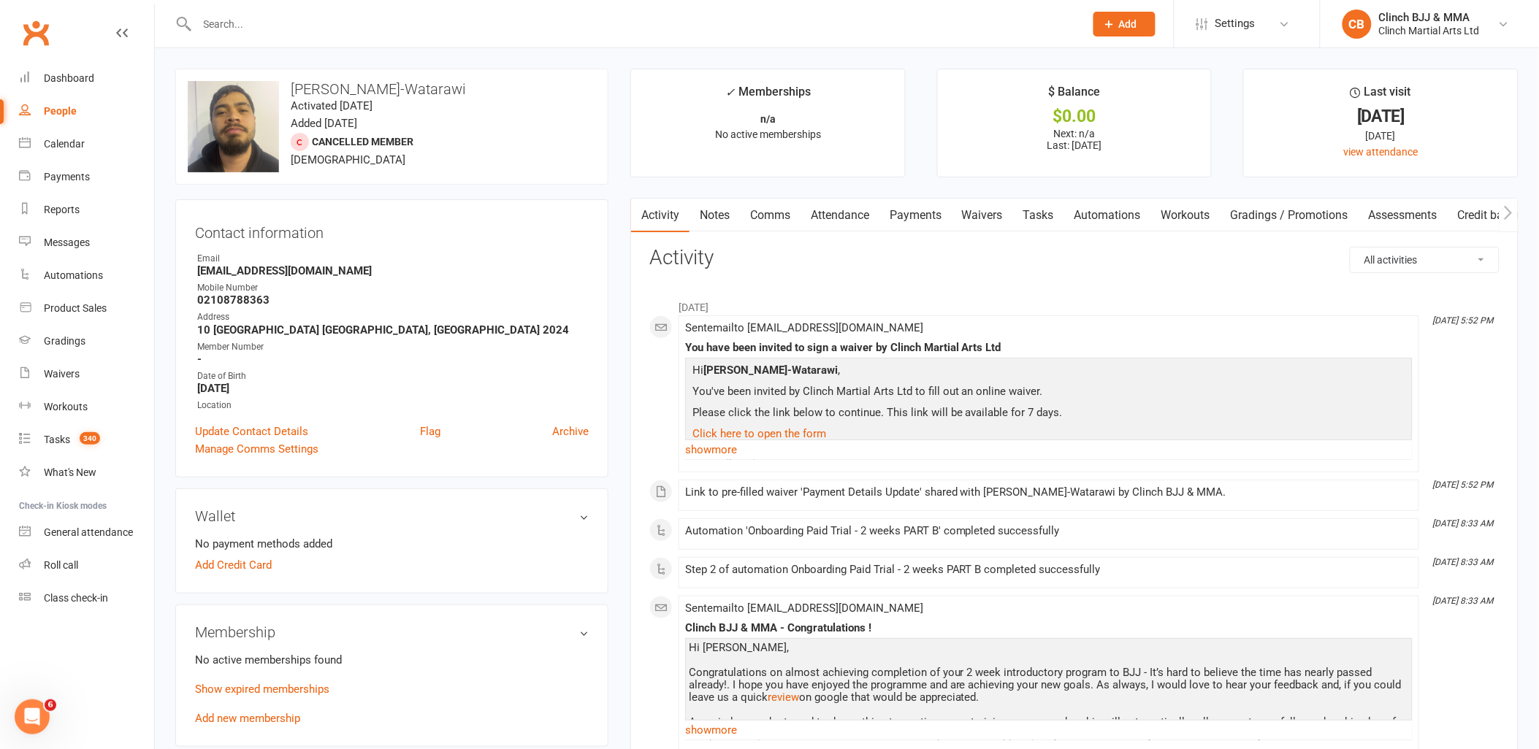
click at [925, 215] on link "Payments" at bounding box center [915, 216] width 72 height 34
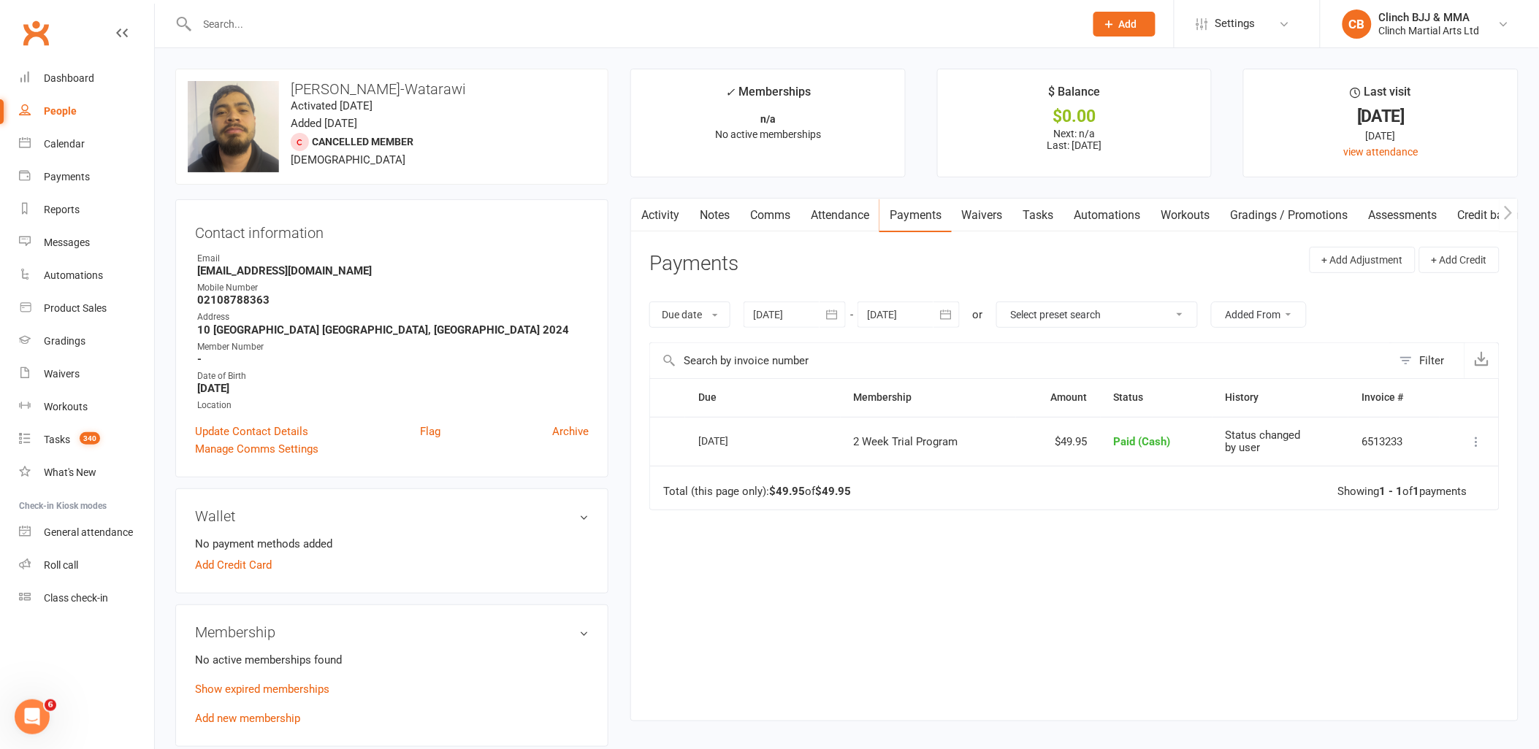
click at [298, 34] on div at bounding box center [624, 23] width 899 height 47
click at [295, 23] on input "text" at bounding box center [634, 24] width 882 height 20
paste input "W C HUKIAVAVE"
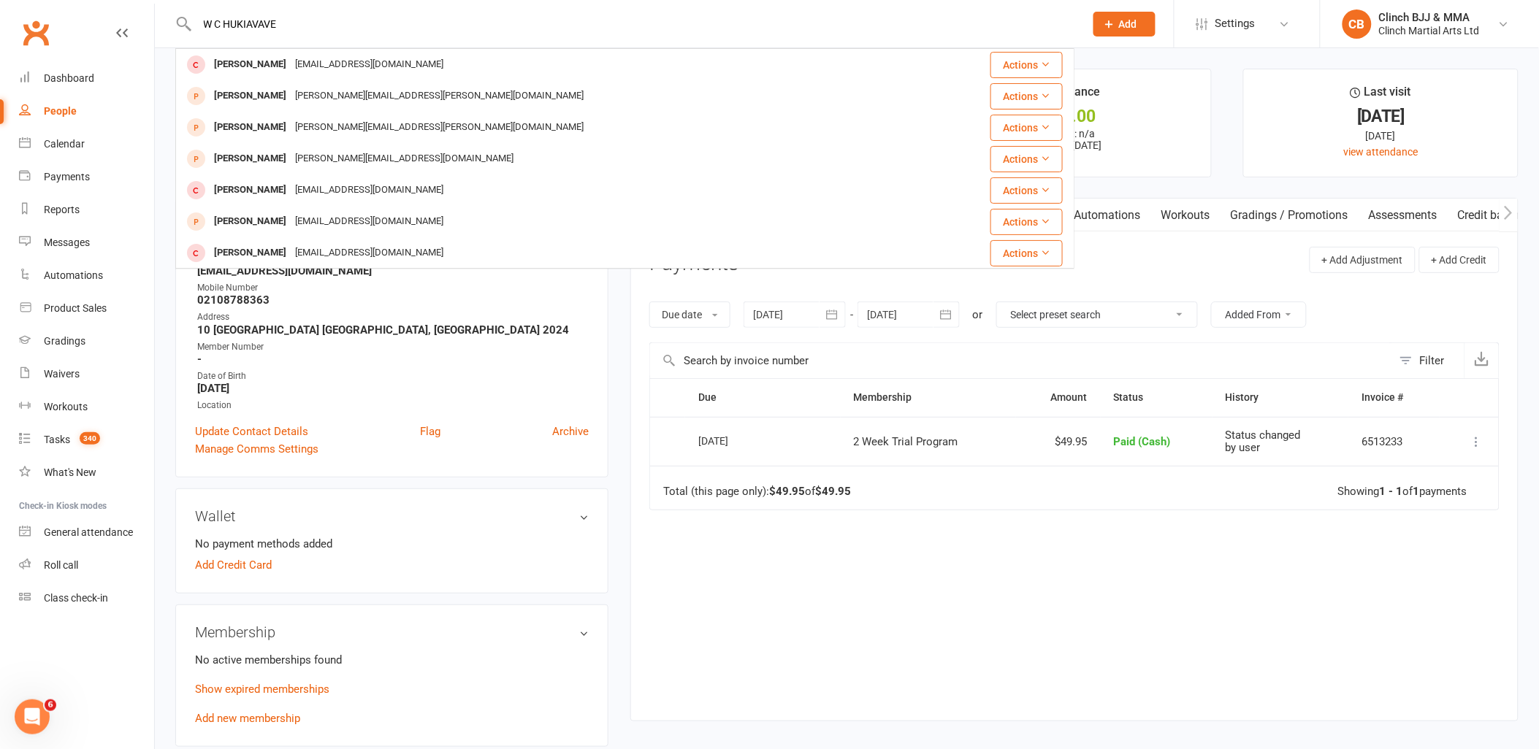
type input "W C HUKIAVAVE"
click at [294, 61] on div "[EMAIL_ADDRESS][DOMAIN_NAME]" at bounding box center [369, 64] width 157 height 21
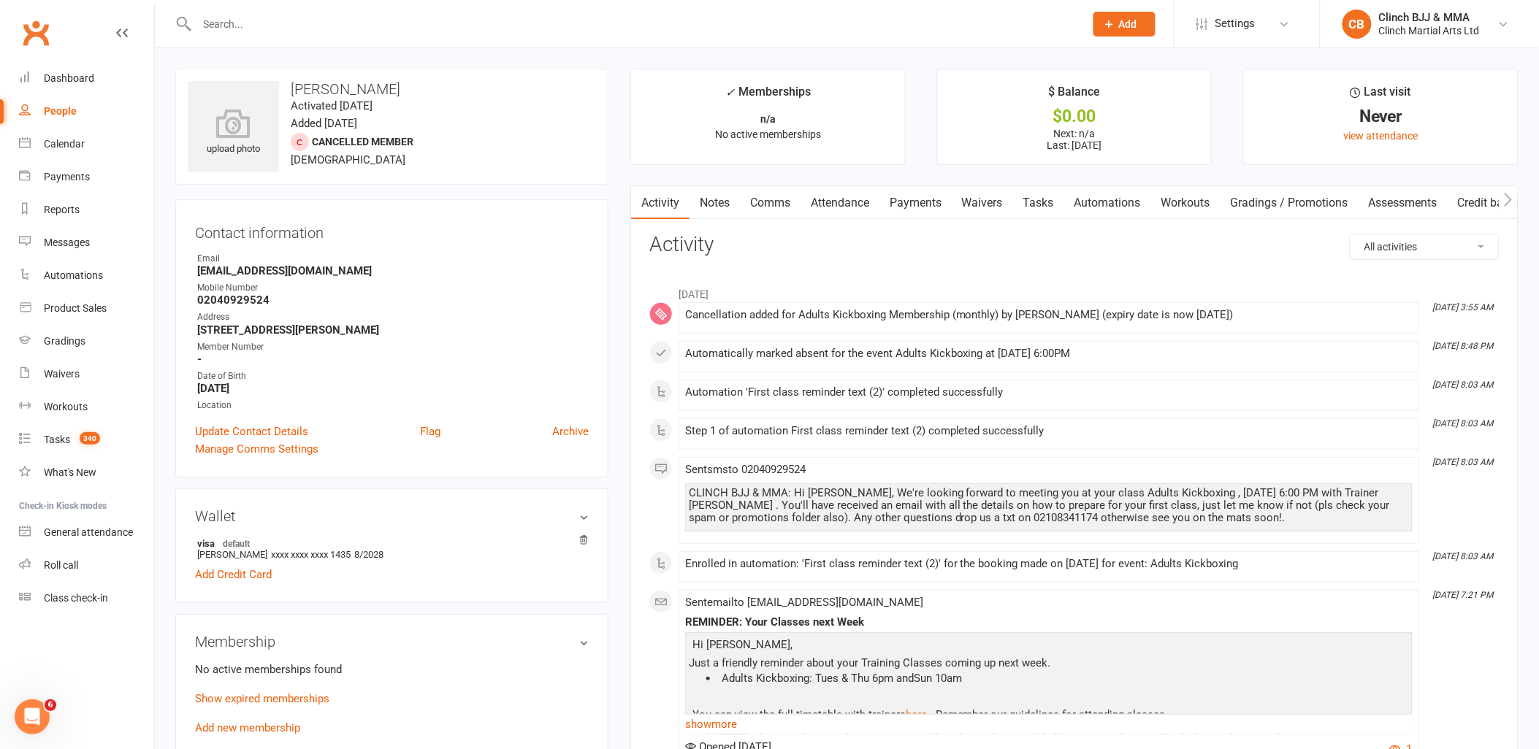
click at [251, 697] on link "Show expired memberships" at bounding box center [262, 698] width 134 height 13
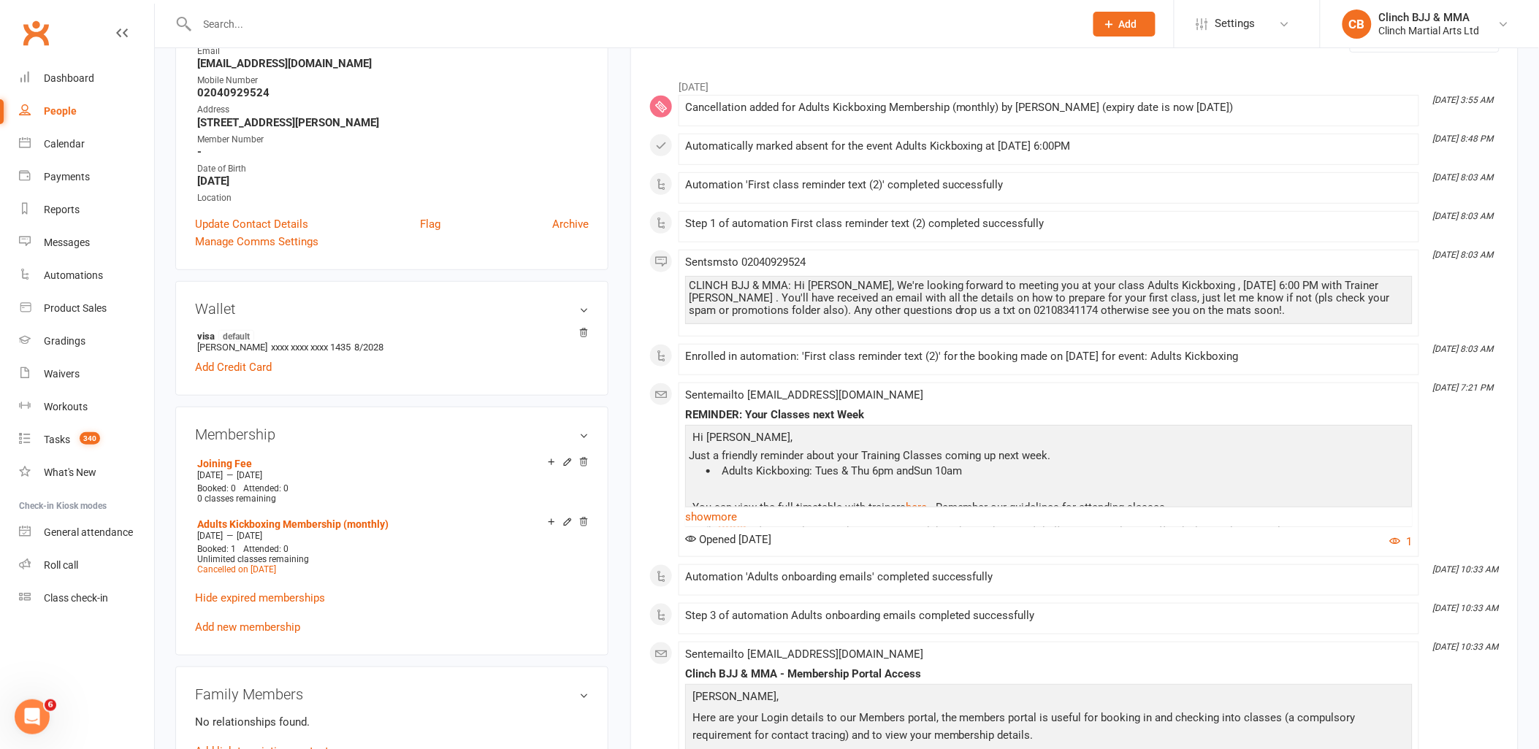
scroll to position [243, 0]
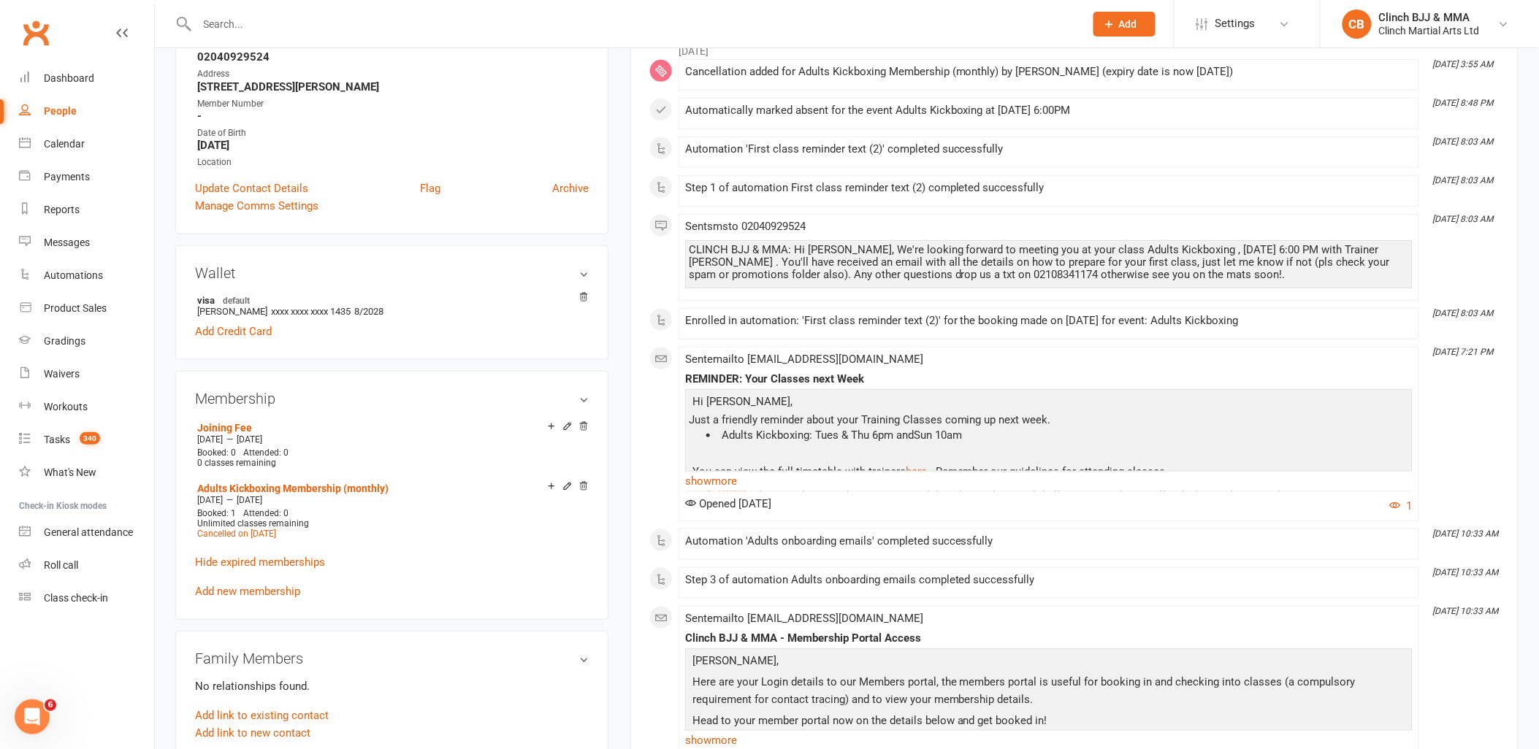
click at [276, 32] on input "text" at bounding box center [634, 24] width 882 height 20
paste input "[PERSON_NAME]"
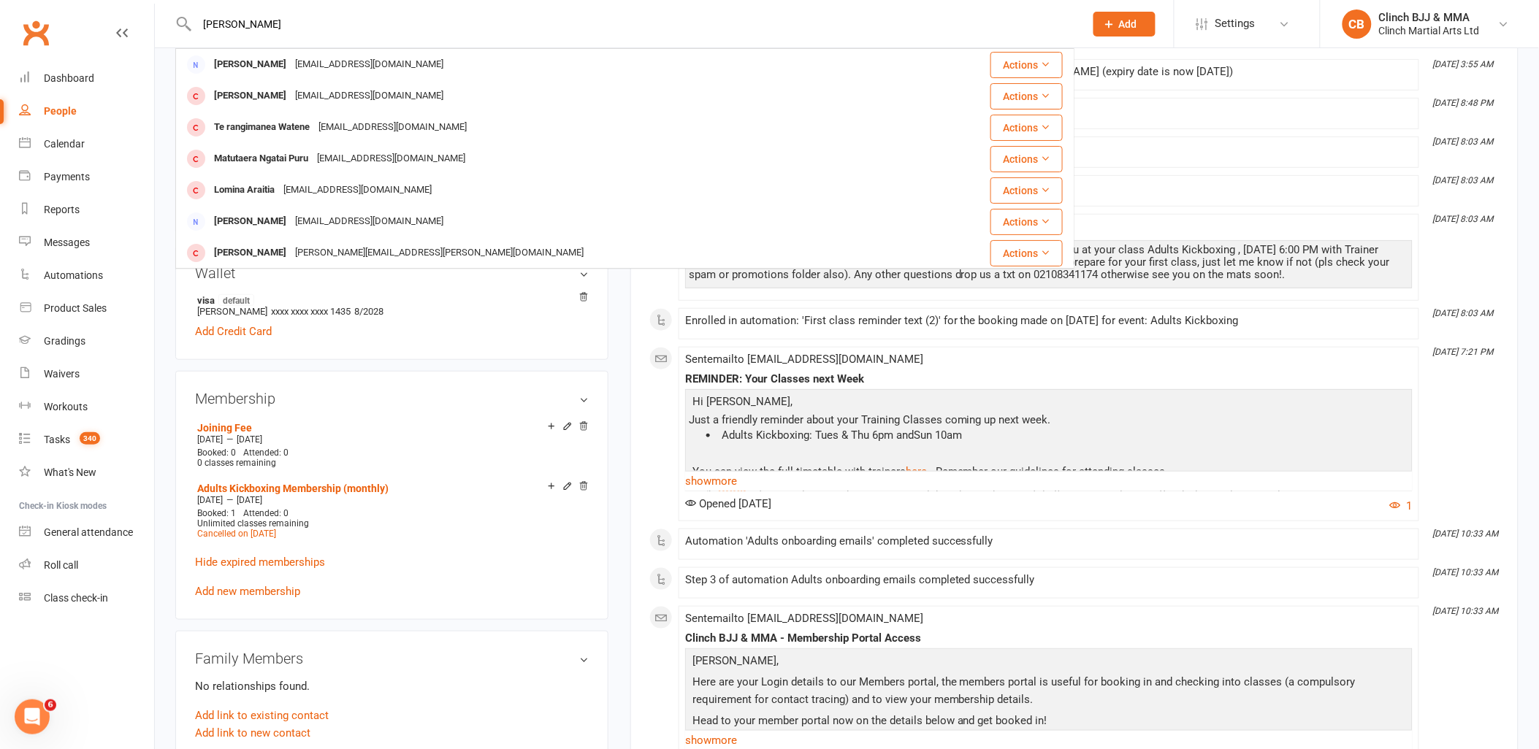
type input "[PERSON_NAME]"
click at [298, 64] on div "[EMAIL_ADDRESS][DOMAIN_NAME]" at bounding box center [369, 64] width 157 height 21
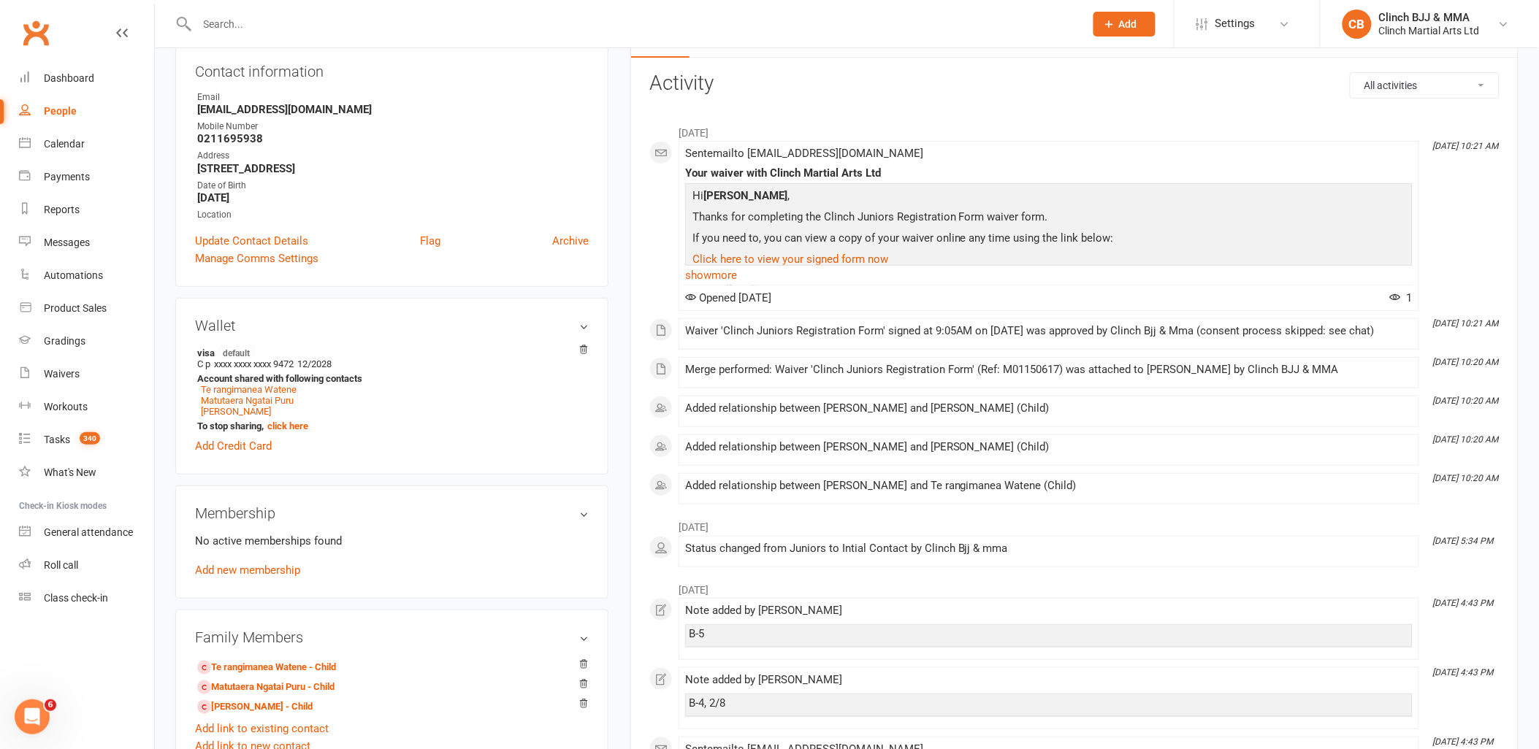
scroll to position [162, 0]
click at [266, 668] on link "Te rangimanea Watene - Child" at bounding box center [266, 667] width 139 height 15
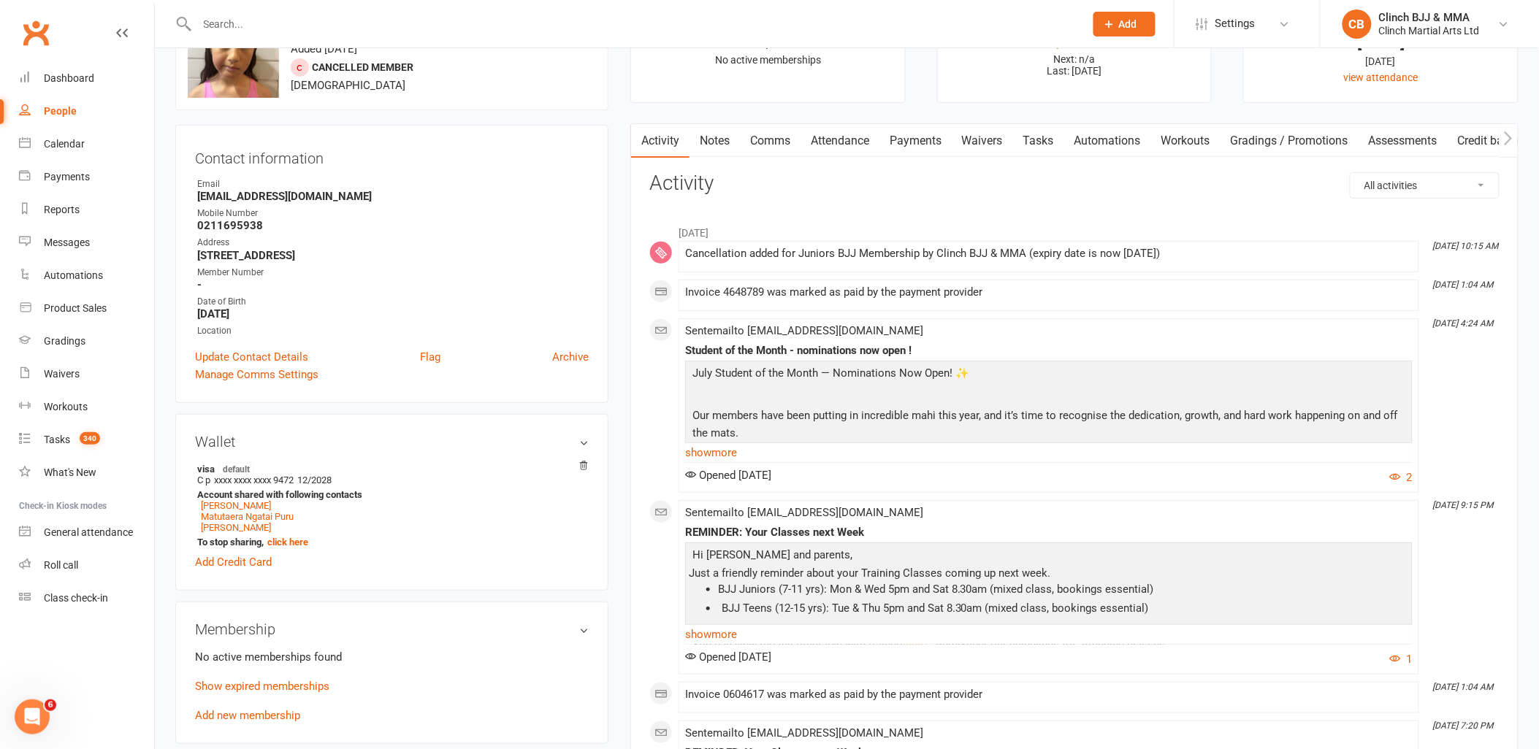
scroll to position [162, 0]
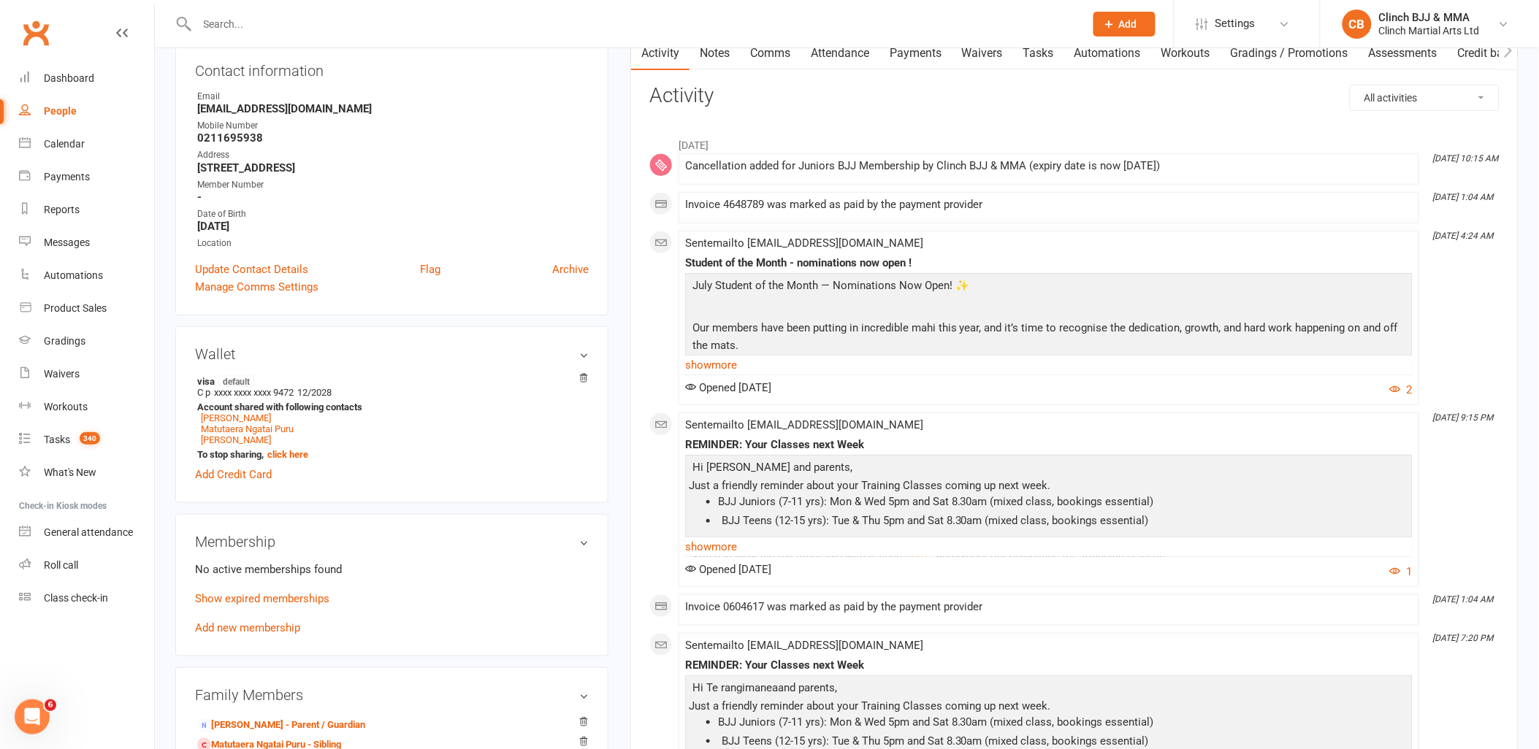
click at [294, 26] on input "text" at bounding box center [634, 24] width 882 height 20
paste input "[PERSON_NAME],MELENAI"
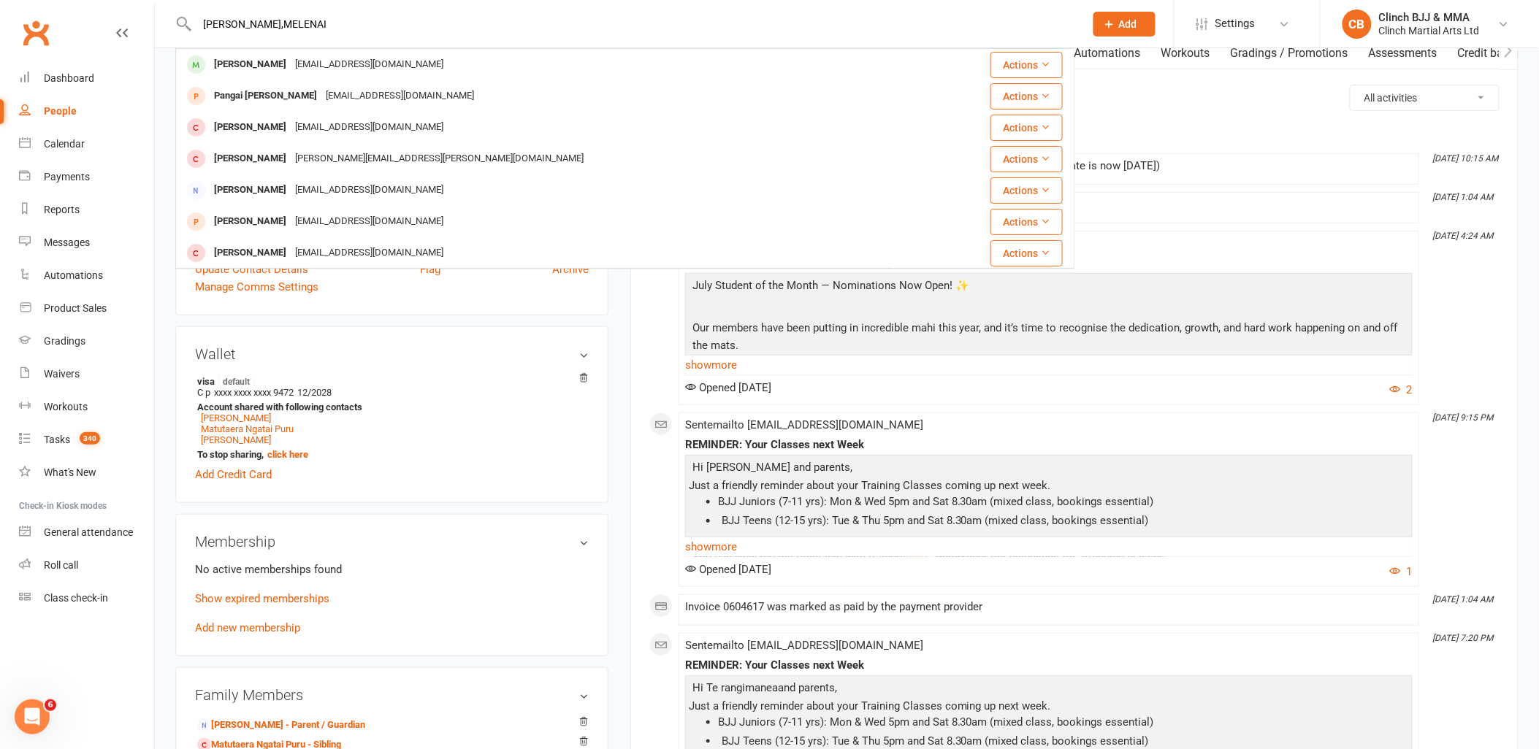
type input "[PERSON_NAME],MELENAI"
click at [314, 59] on div "[EMAIL_ADDRESS][DOMAIN_NAME]" at bounding box center [369, 64] width 157 height 21
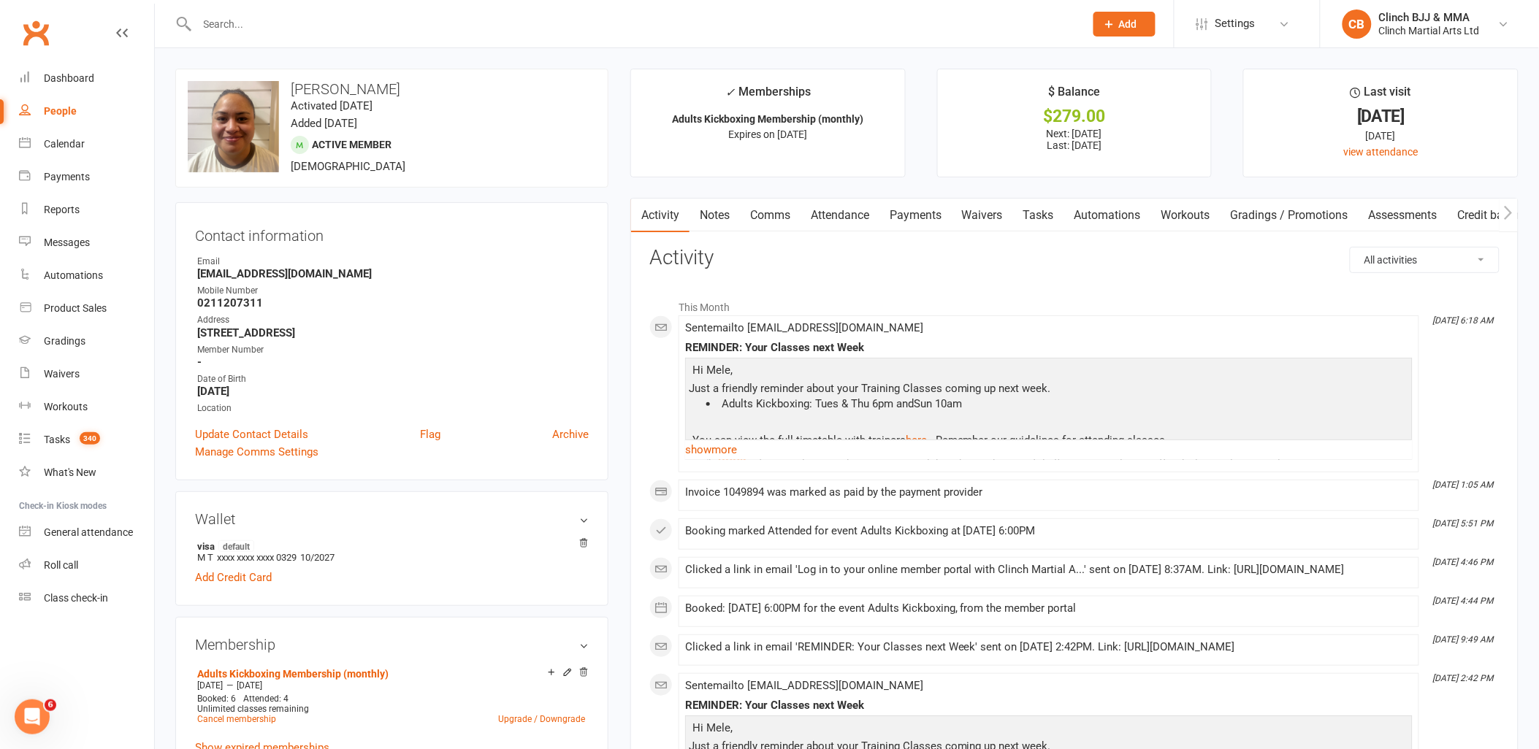
click at [269, 27] on input "text" at bounding box center [634, 24] width 882 height 20
paste input "TUMAI,[PERSON_NAME]"
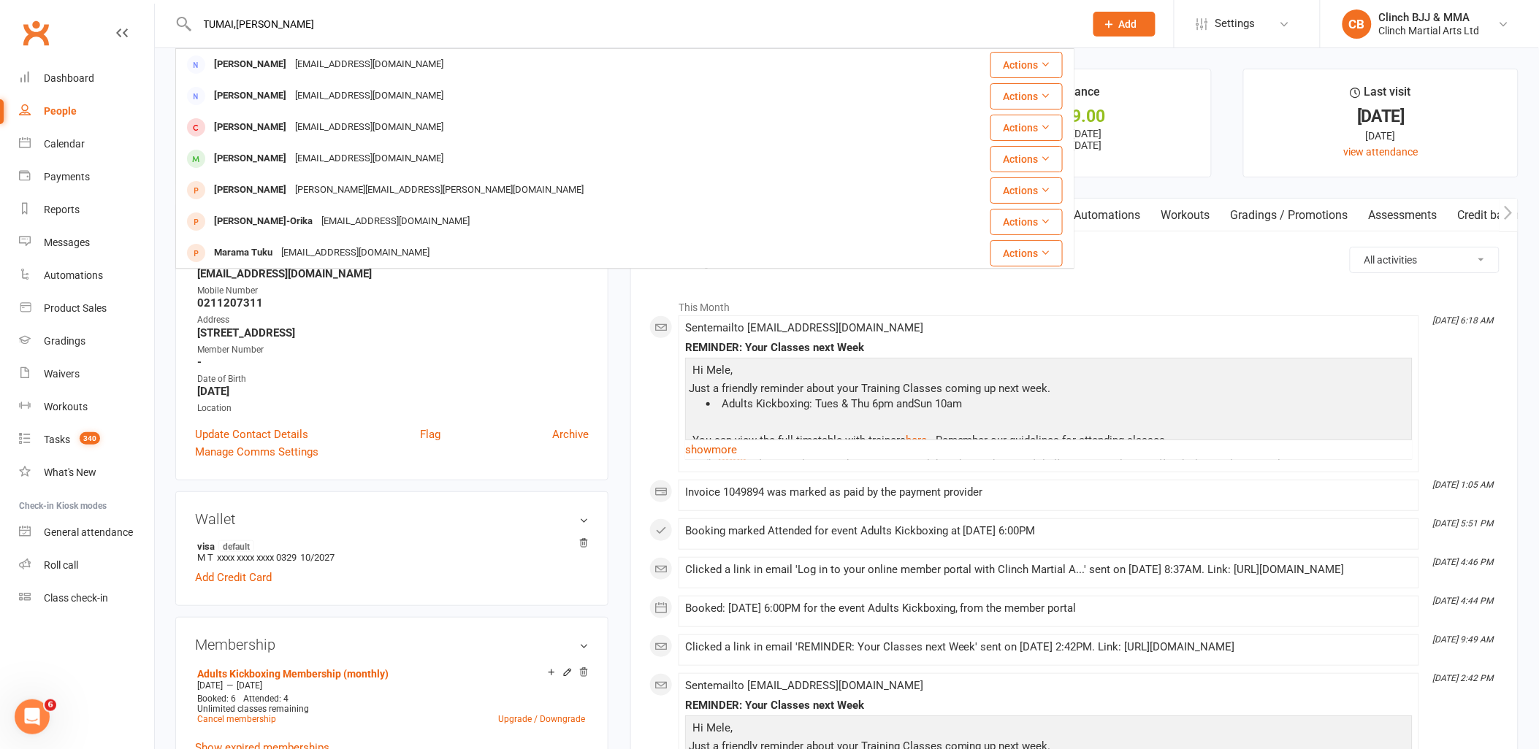
type input "TUMAI,[PERSON_NAME]"
click at [248, 156] on div "[PERSON_NAME]" at bounding box center [250, 158] width 81 height 21
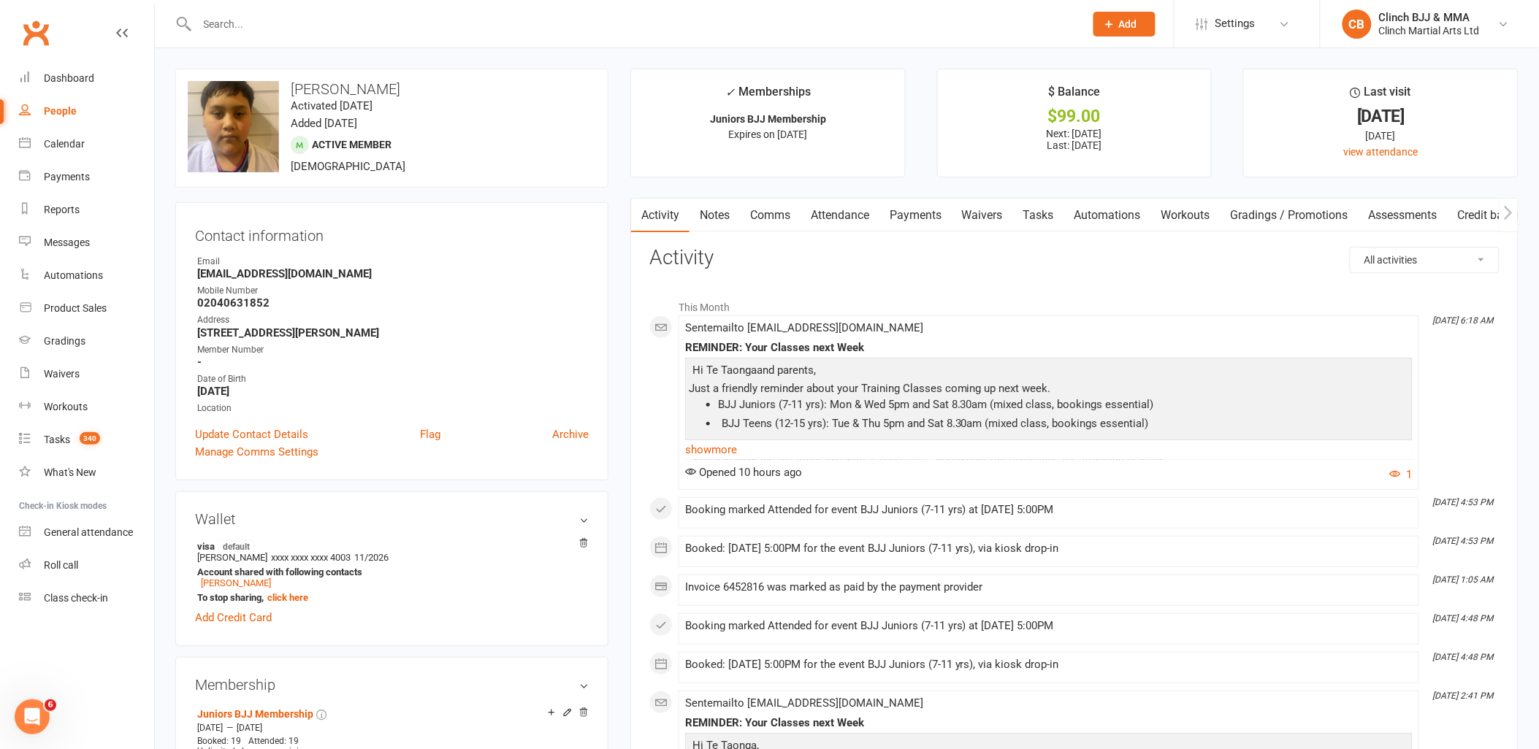
click at [263, 29] on input "text" at bounding box center [634, 24] width 882 height 20
paste input "[PERSON_NAME],MELENAI"
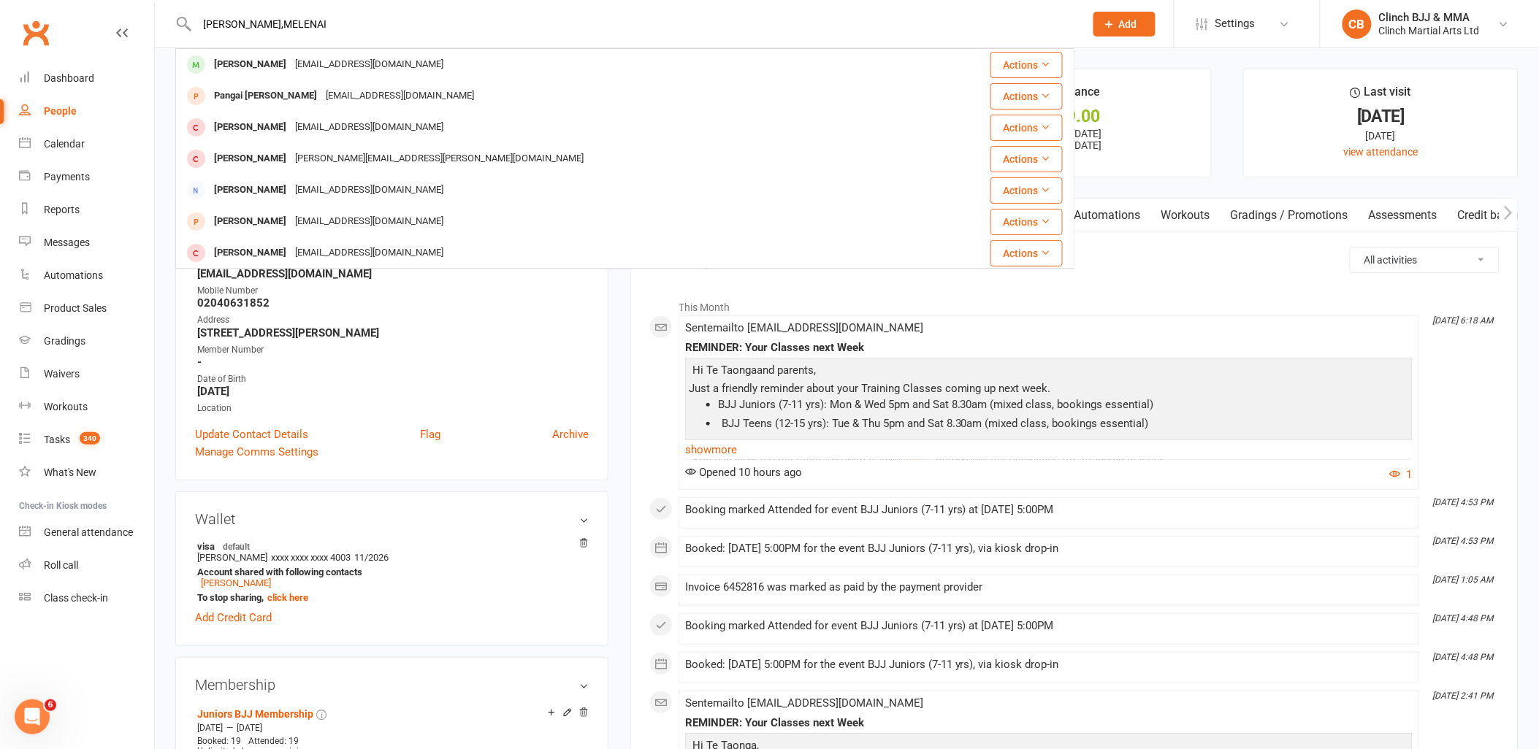
type input "[PERSON_NAME],MELENAI"
click at [242, 63] on div "[PERSON_NAME]" at bounding box center [250, 64] width 81 height 21
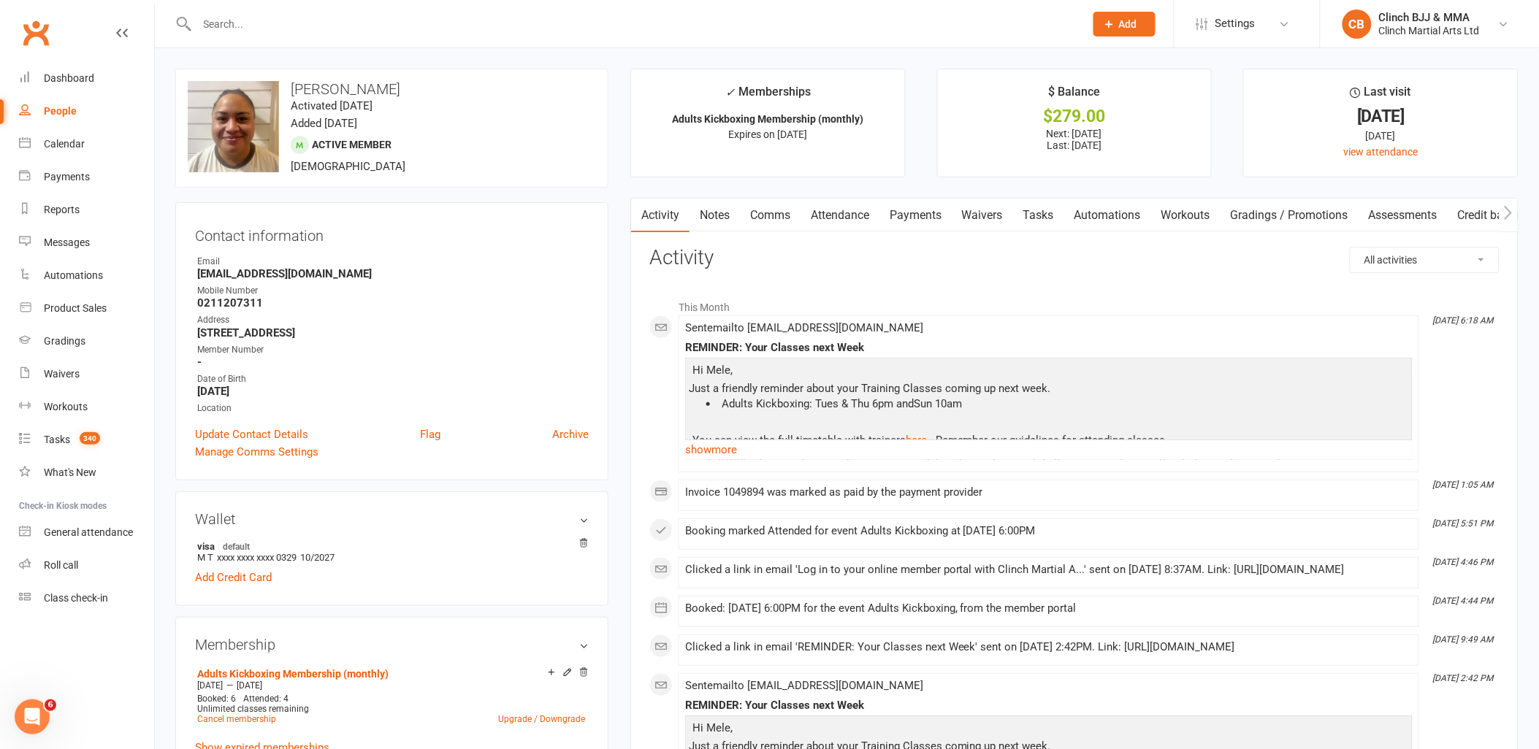
click at [913, 219] on link "Payments" at bounding box center [915, 216] width 72 height 34
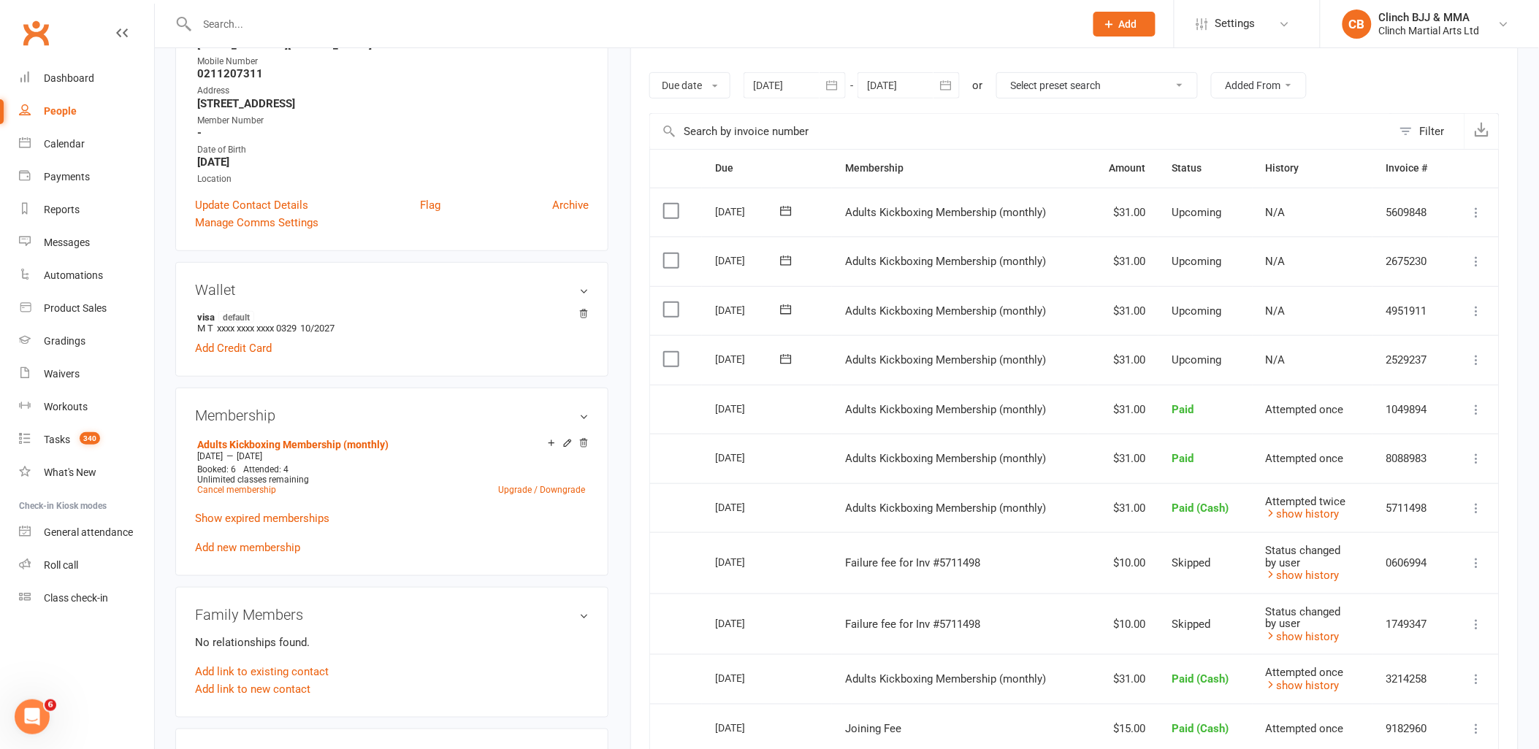
scroll to position [243, 0]
